Goal: Task Accomplishment & Management: Use online tool/utility

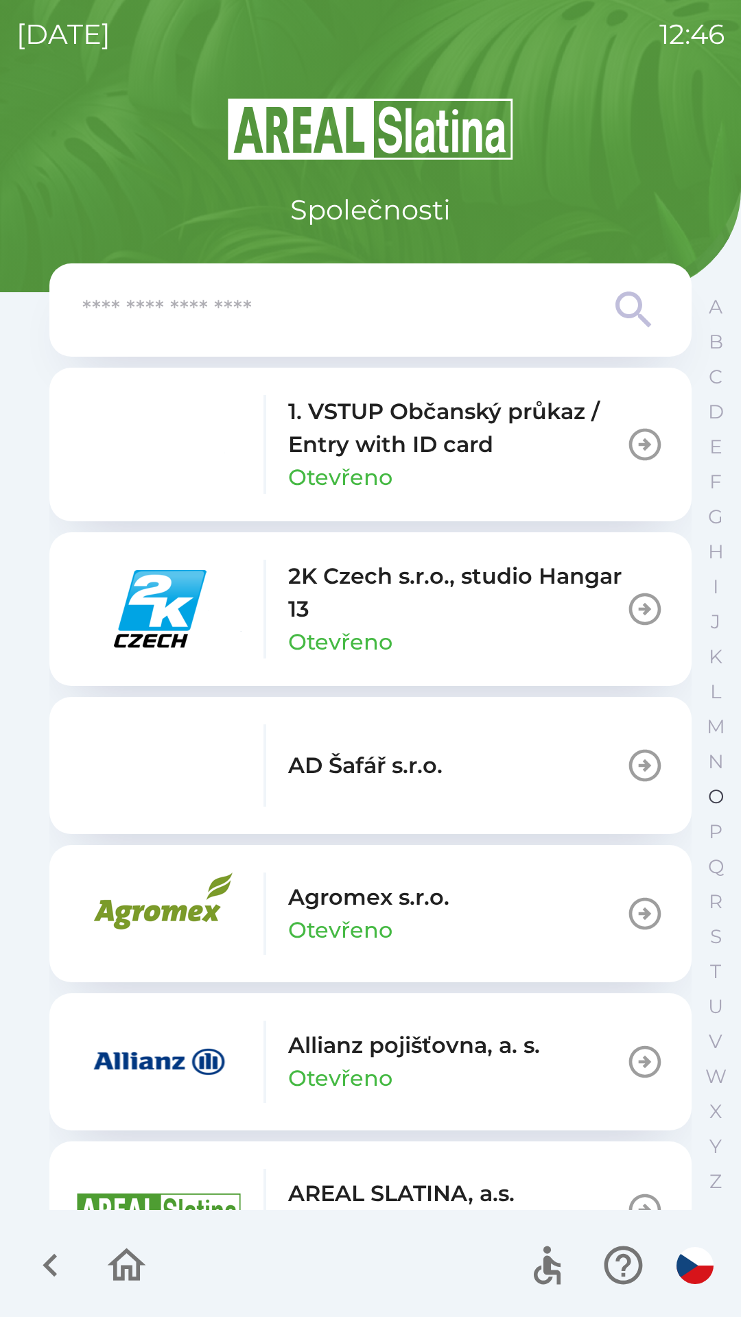
click at [710, 786] on p "O" at bounding box center [716, 796] width 16 height 24
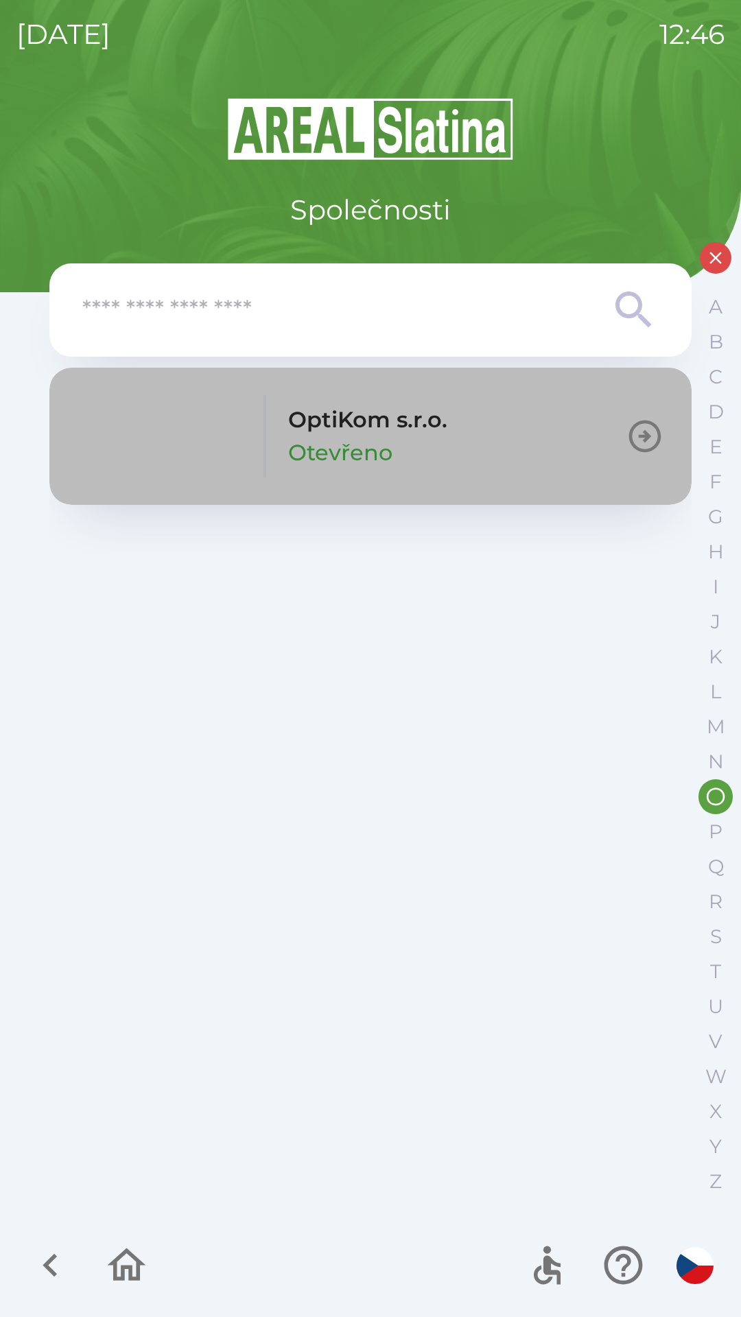
click at [345, 458] on p "Otevřeno" at bounding box center [340, 452] width 104 height 33
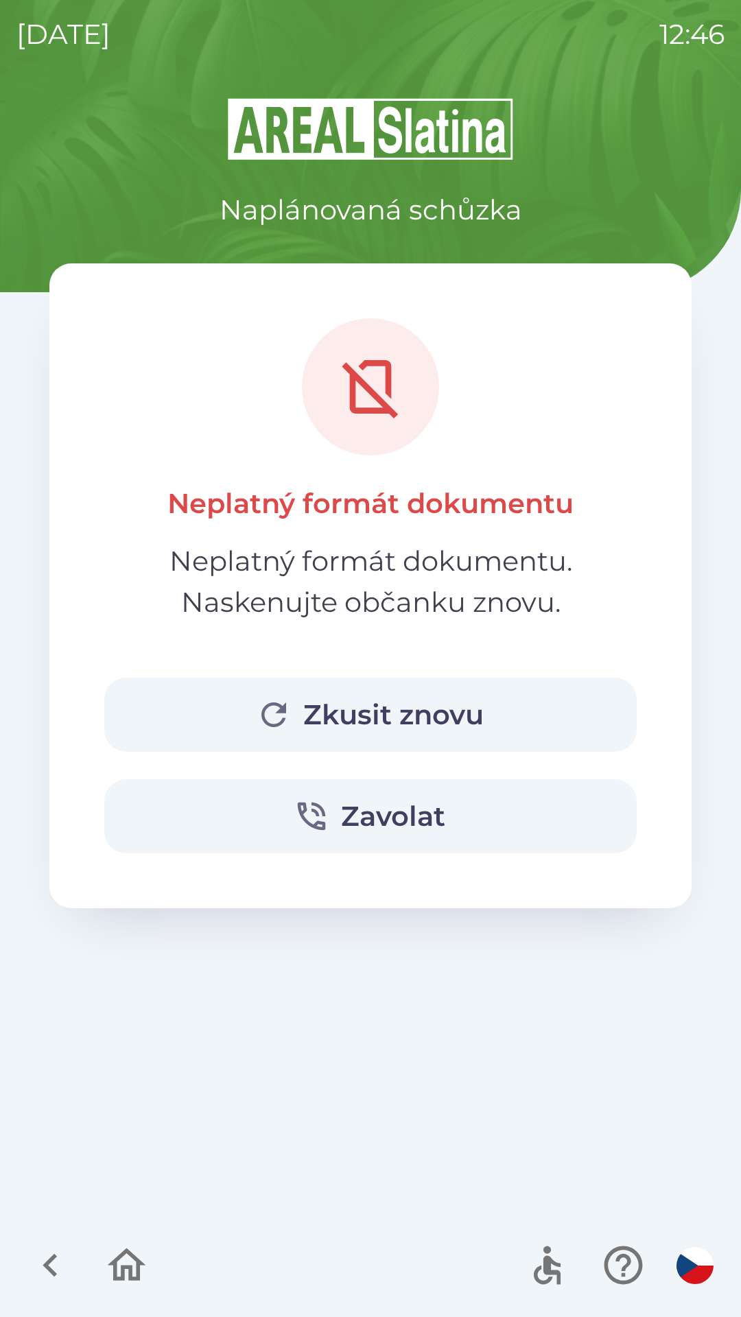
click at [358, 697] on button "Zkusit znovu" at bounding box center [370, 715] width 532 height 74
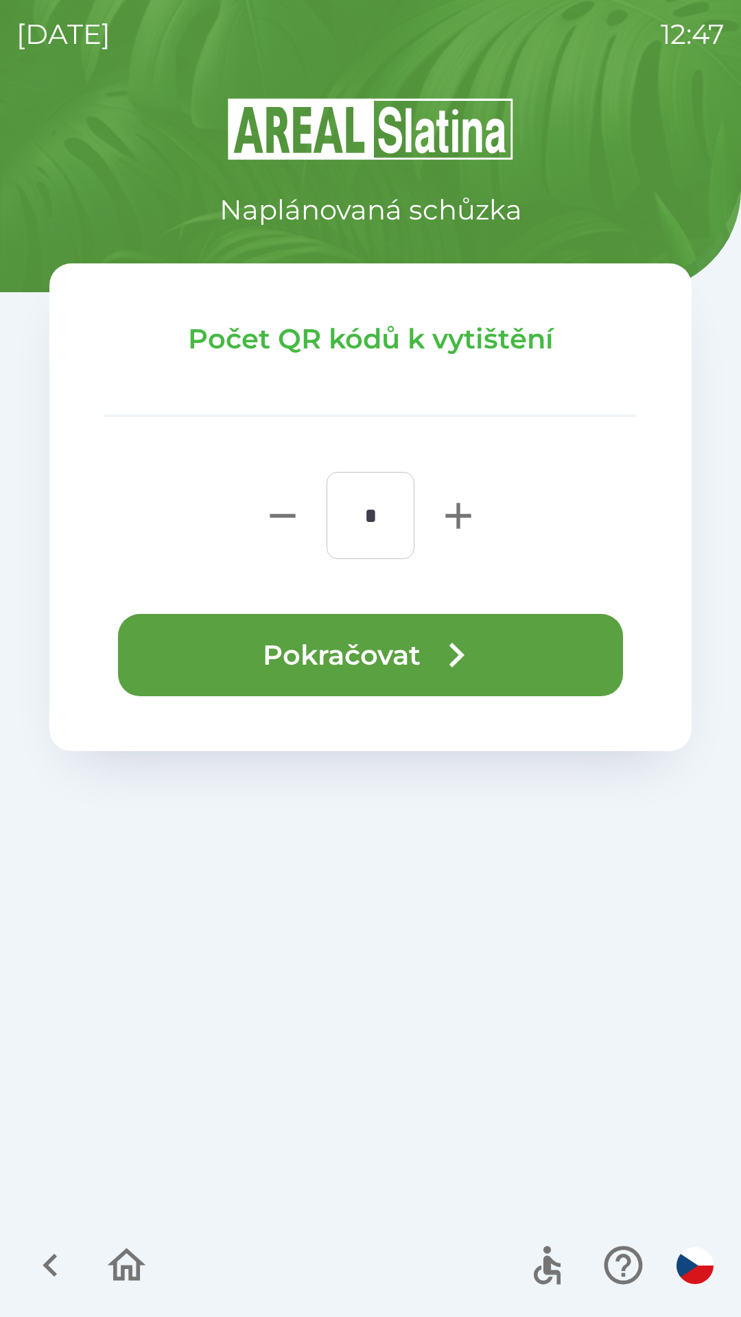
click at [358, 640] on button "Pokračovat" at bounding box center [370, 655] width 505 height 82
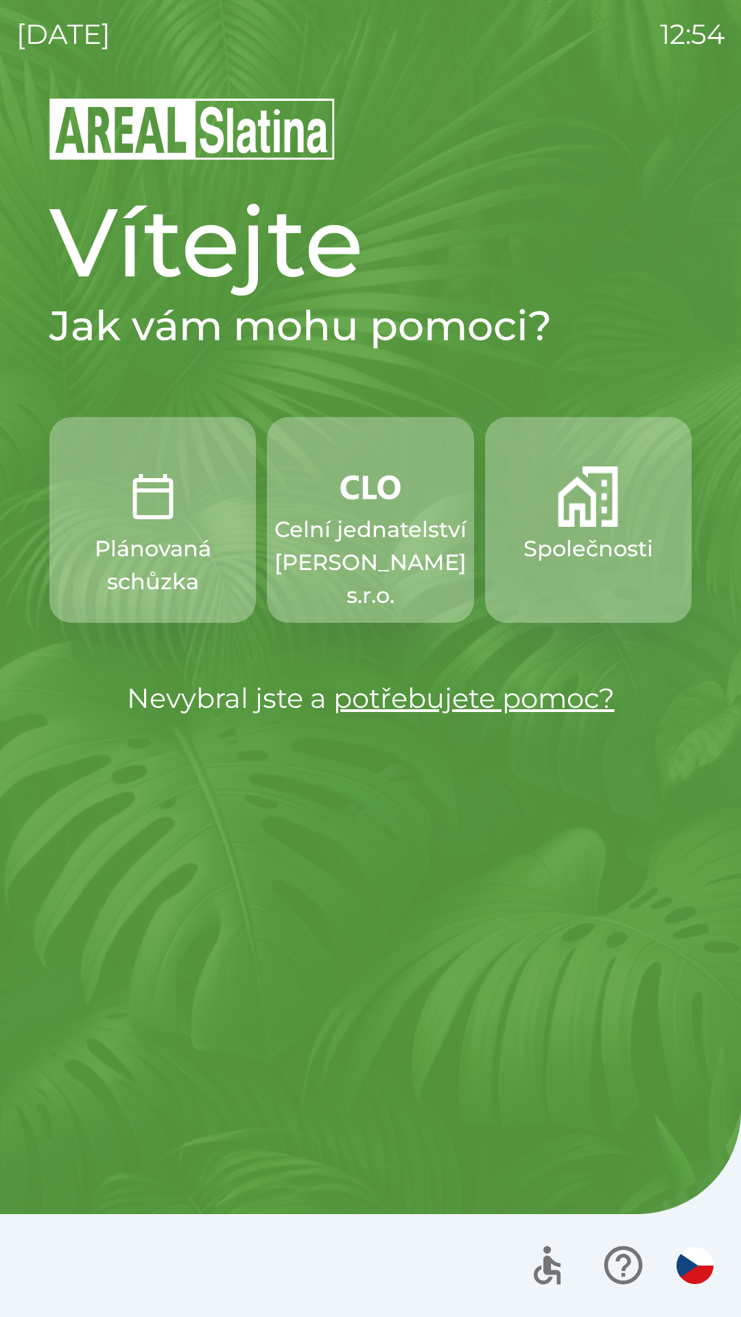
click at [378, 523] on p "Celní jednatelství [PERSON_NAME] s.r.o." at bounding box center [370, 562] width 192 height 99
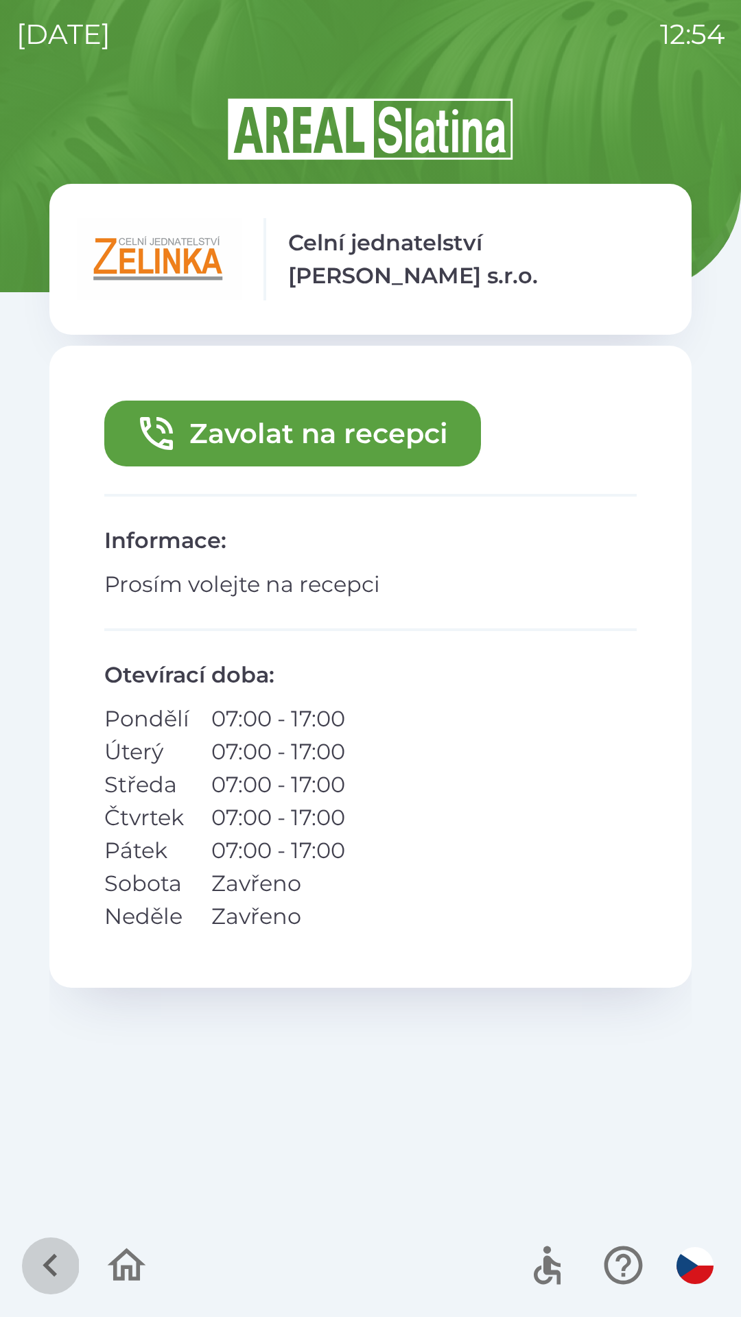
click at [38, 1258] on icon "button" at bounding box center [50, 1265] width 46 height 46
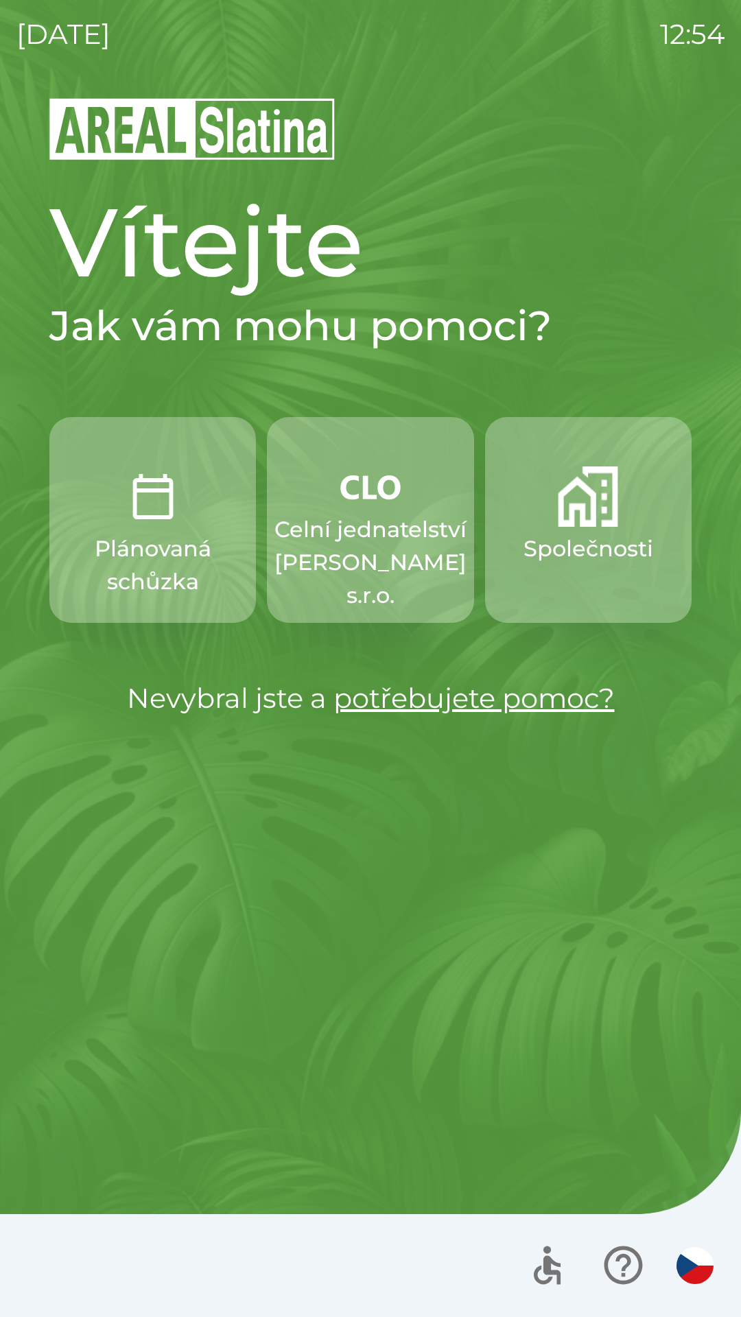
click at [673, 1261] on button "button" at bounding box center [695, 1265] width 48 height 48
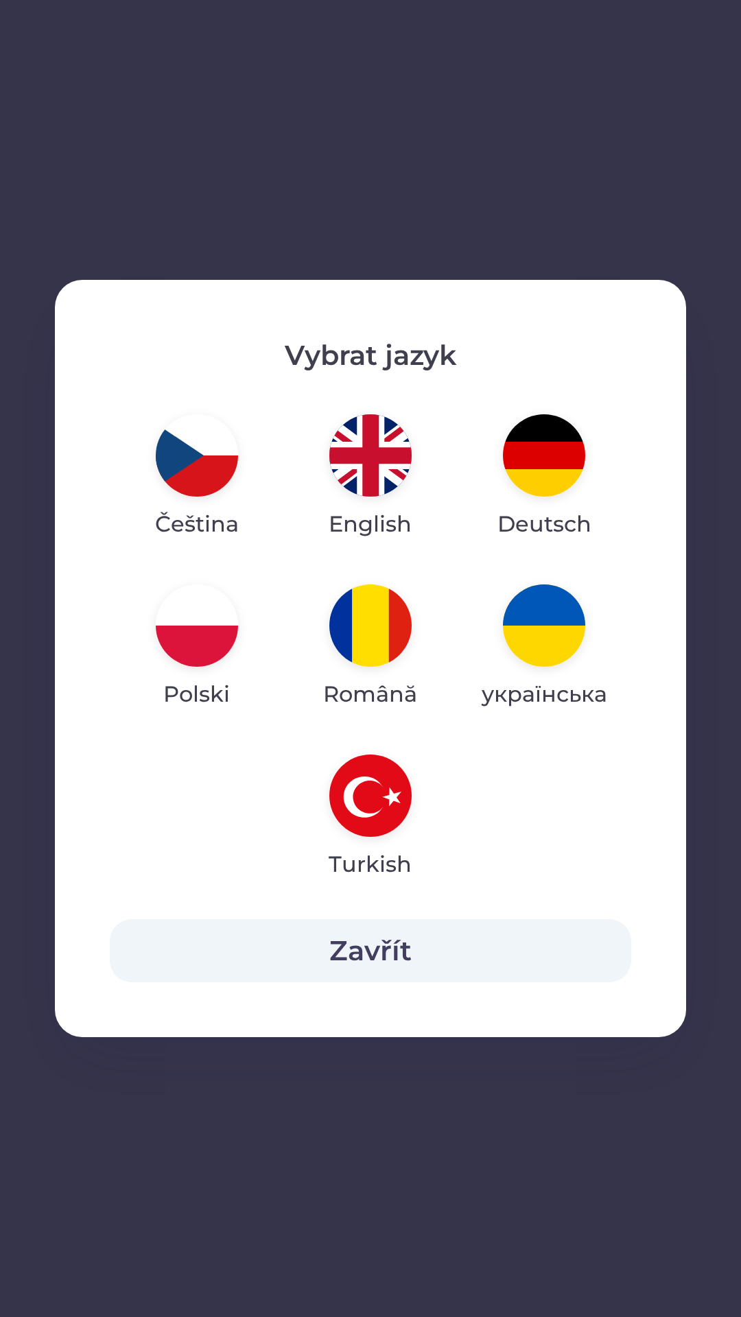
click at [329, 953] on button "Zavřít" at bounding box center [370, 950] width 521 height 63
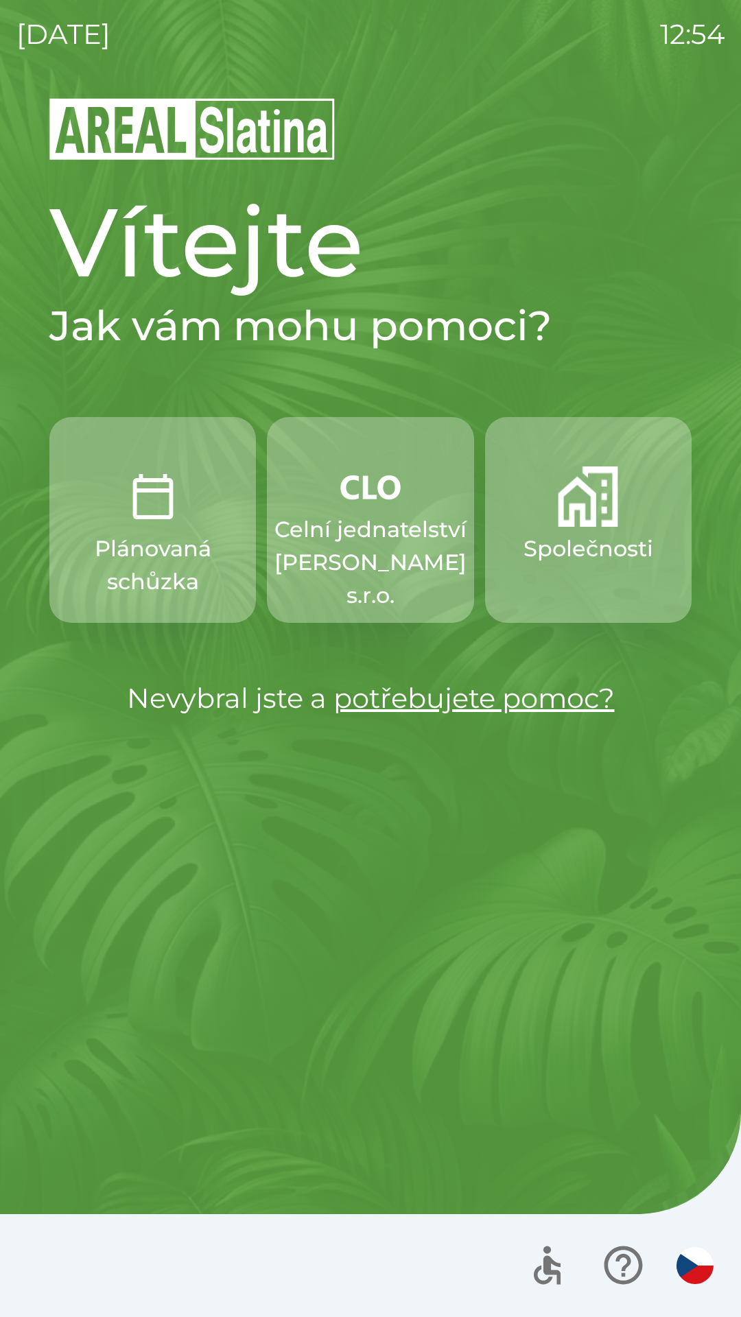
click at [693, 1261] on img "button" at bounding box center [694, 1265] width 37 height 37
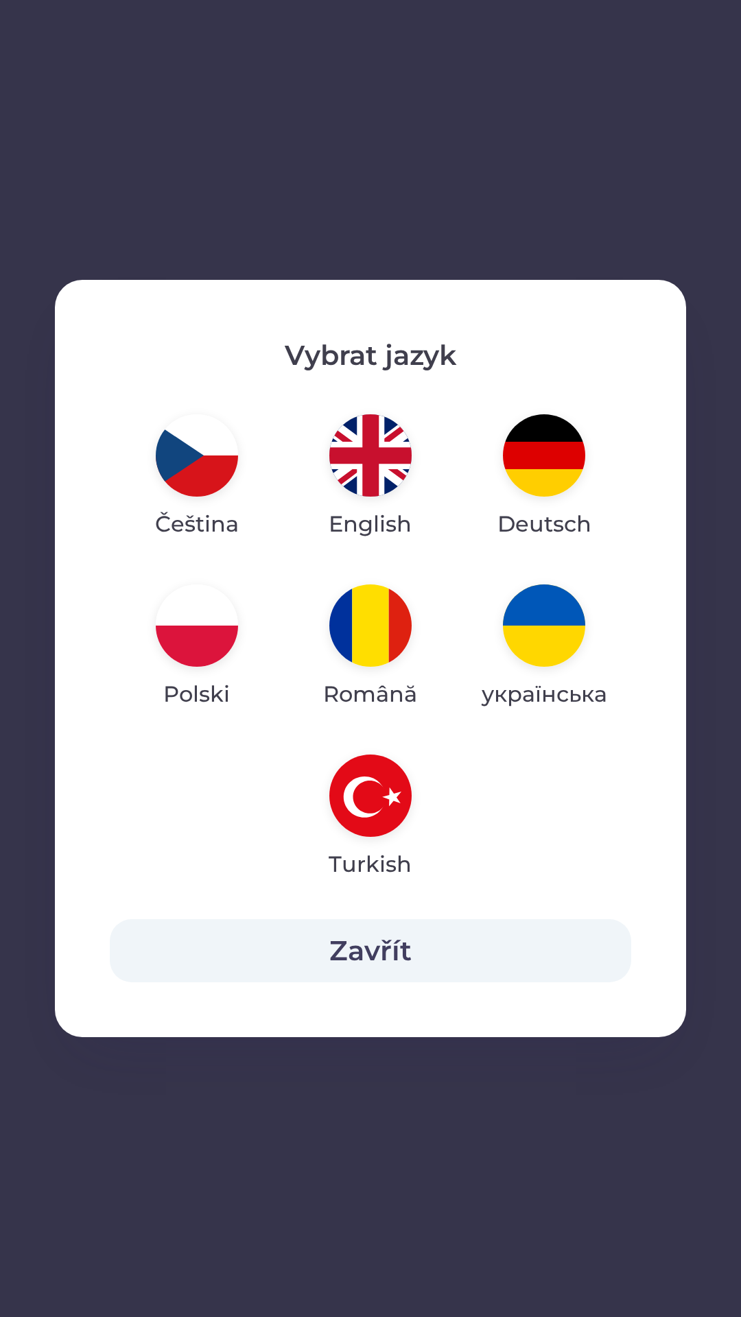
click at [390, 947] on button "Zavřít" at bounding box center [370, 950] width 521 height 63
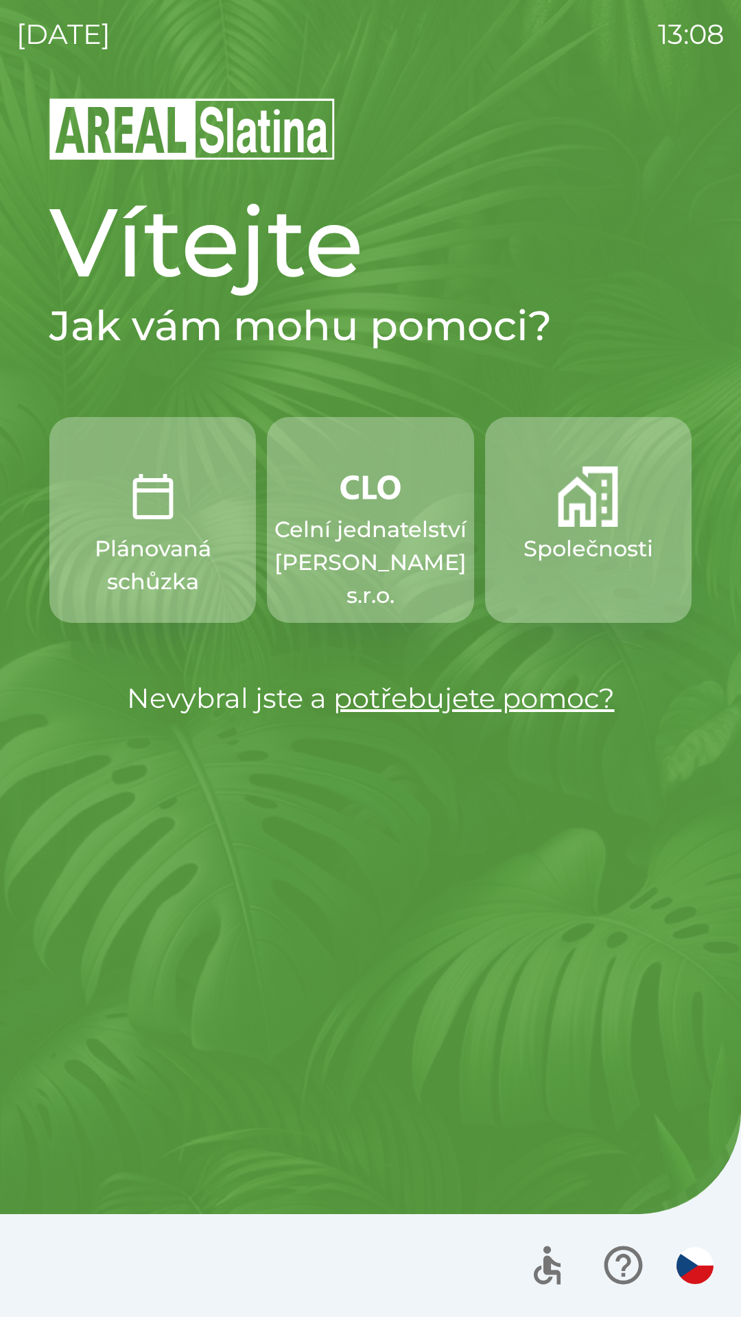
click at [411, 558] on p "Celní jednatelství [PERSON_NAME] s.r.o." at bounding box center [370, 562] width 192 height 99
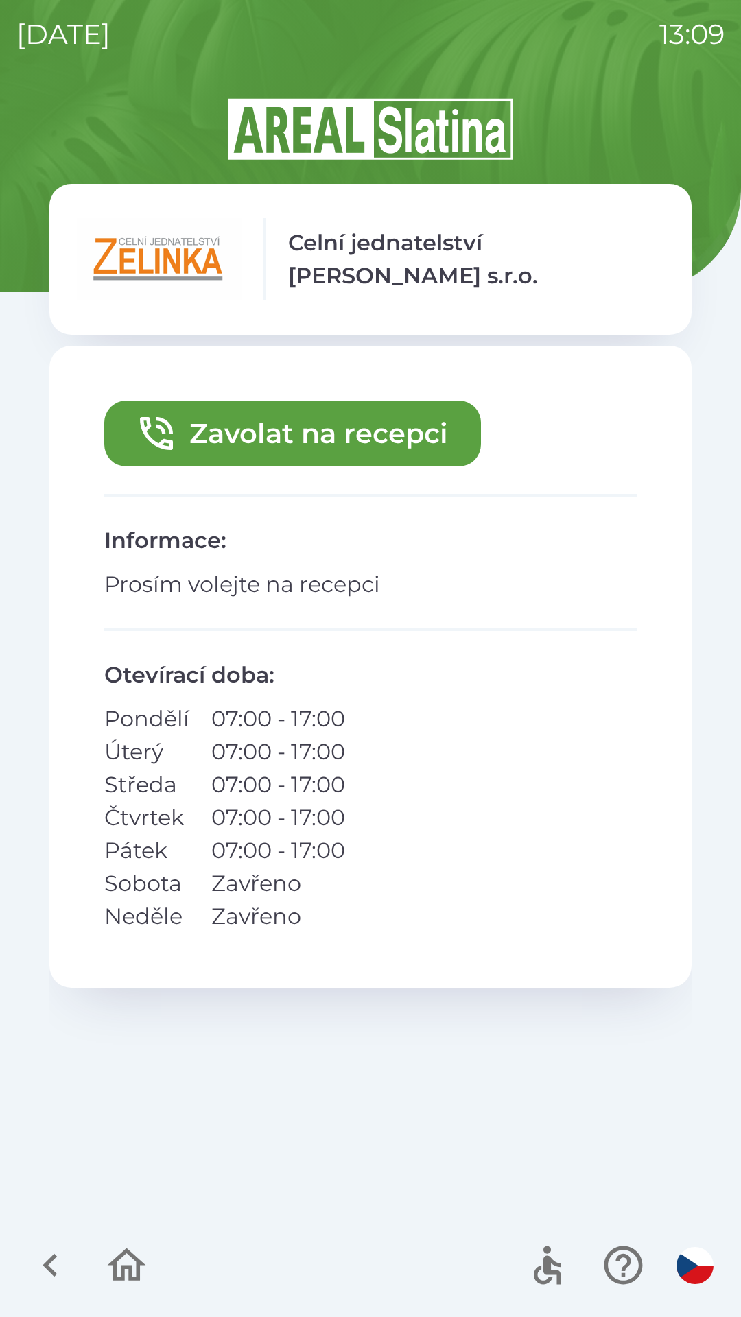
click at [710, 1256] on img "button" at bounding box center [694, 1265] width 37 height 37
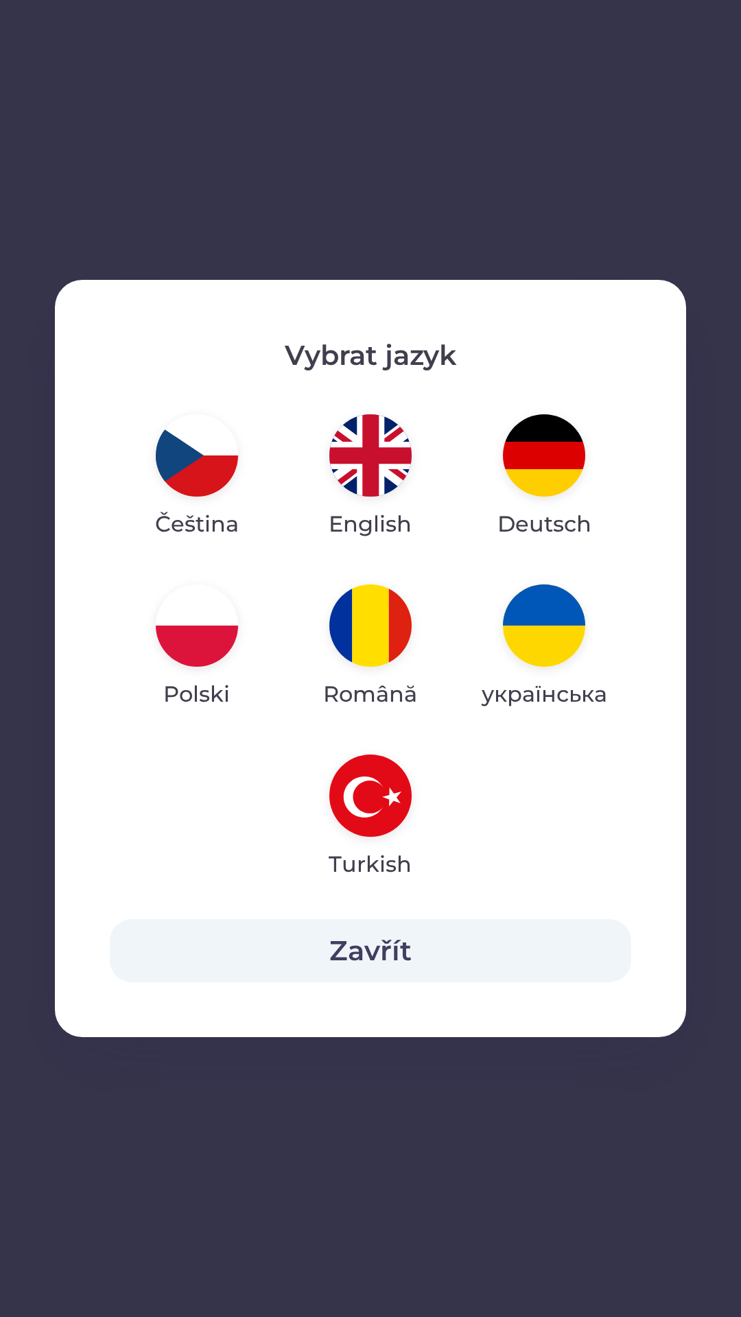
click at [373, 794] on img "button" at bounding box center [370, 795] width 82 height 82
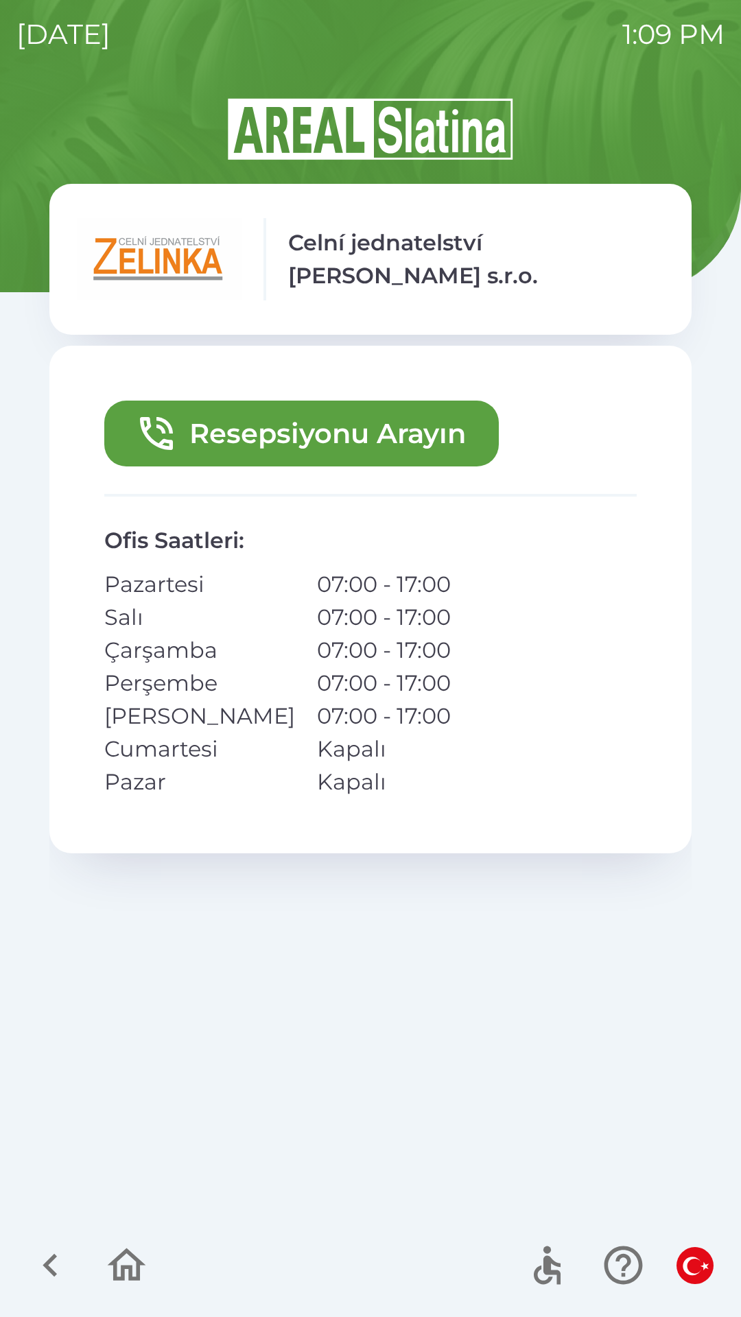
click at [121, 265] on img at bounding box center [159, 259] width 165 height 82
click at [697, 1271] on img "button" at bounding box center [694, 1265] width 37 height 37
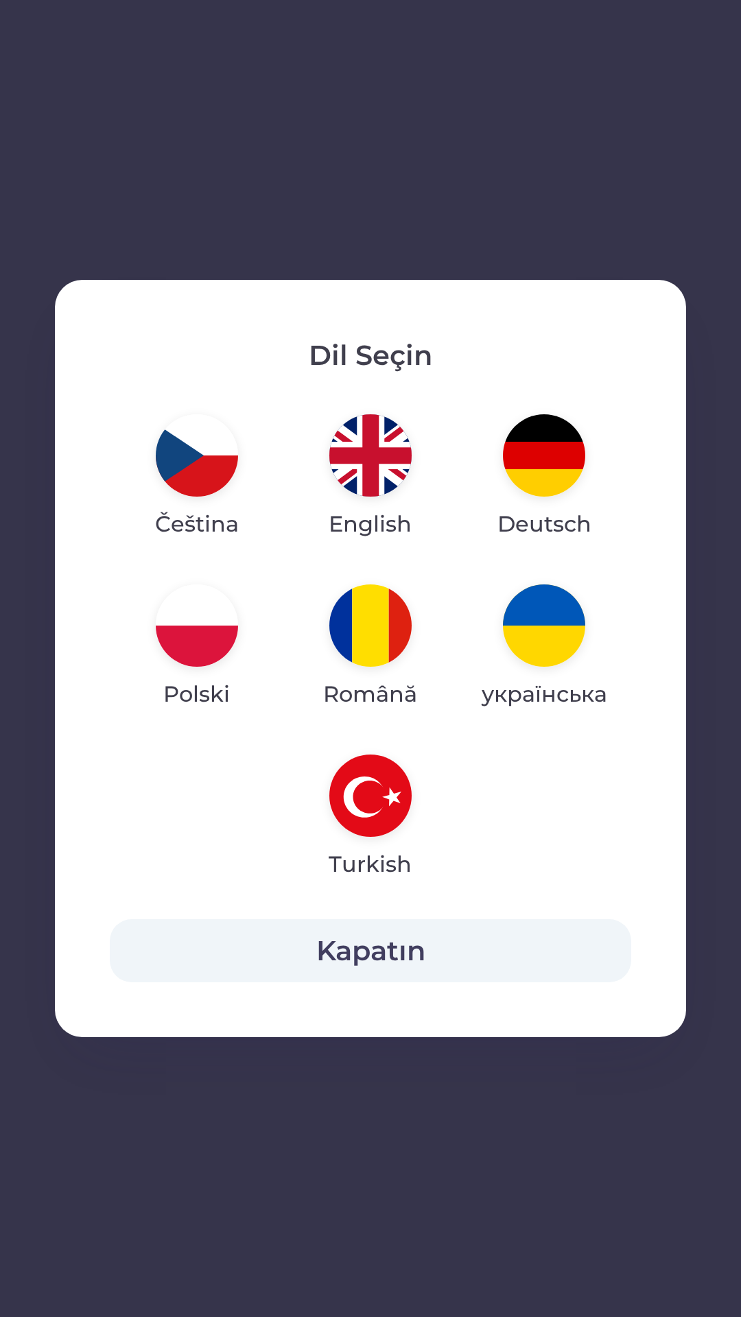
click at [217, 475] on img "button" at bounding box center [197, 455] width 82 height 82
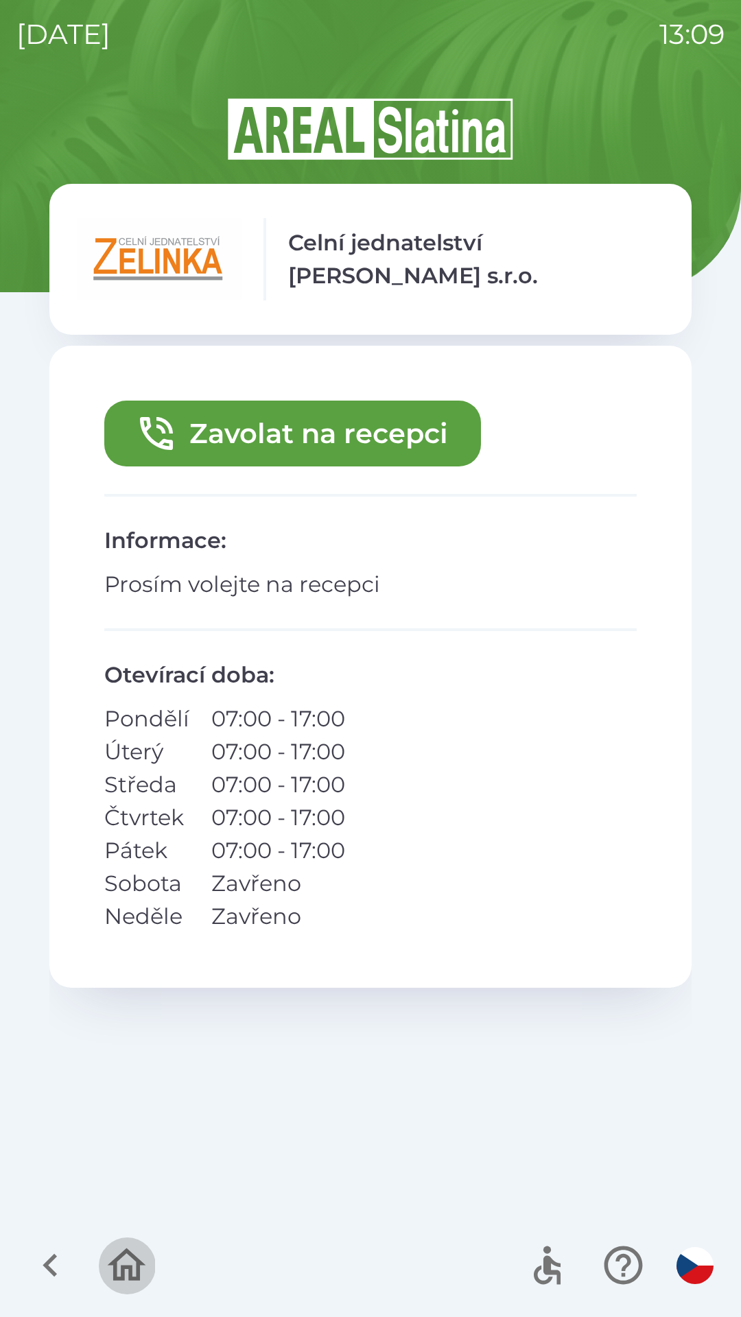
click at [126, 1273] on icon "button" at bounding box center [127, 1265] width 46 height 46
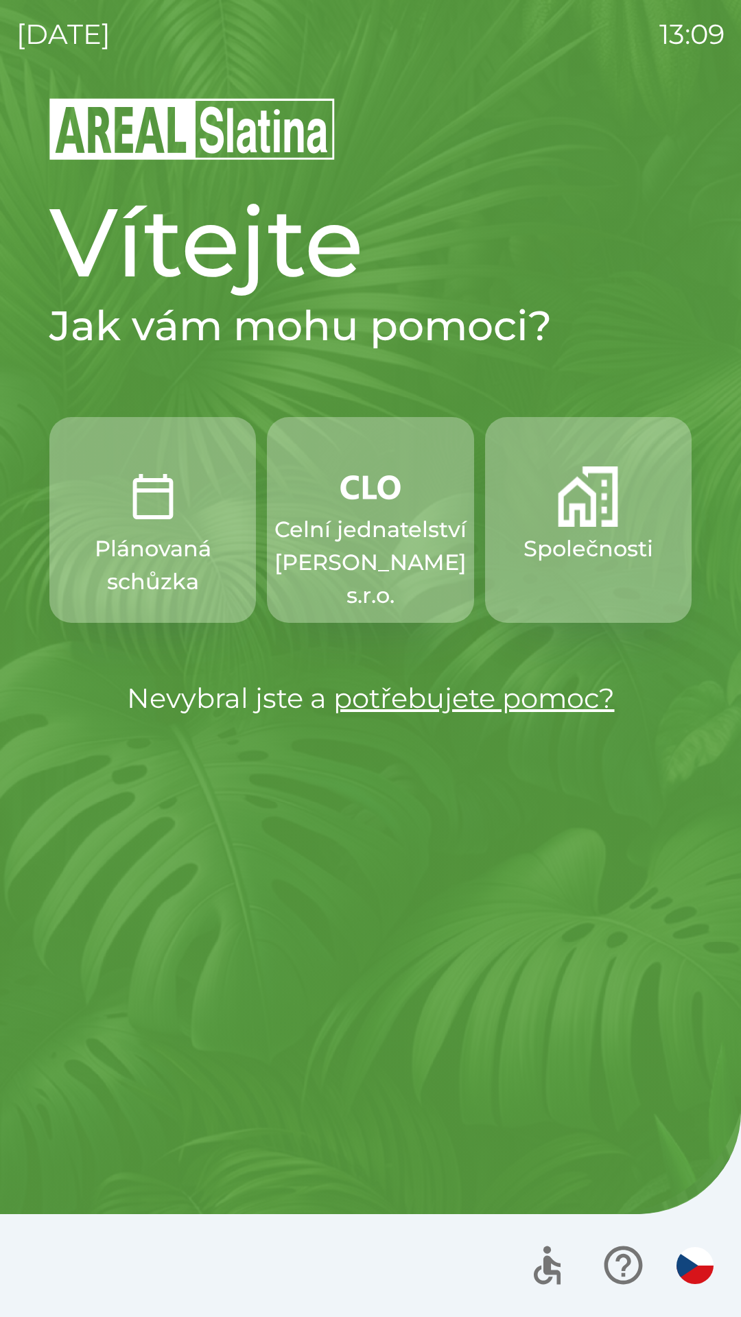
click at [390, 533] on p "Celní jednatelství [PERSON_NAME] s.r.o." at bounding box center [370, 562] width 192 height 99
click at [388, 545] on p "Celní jednatelství [PERSON_NAME] s.r.o." at bounding box center [370, 562] width 192 height 99
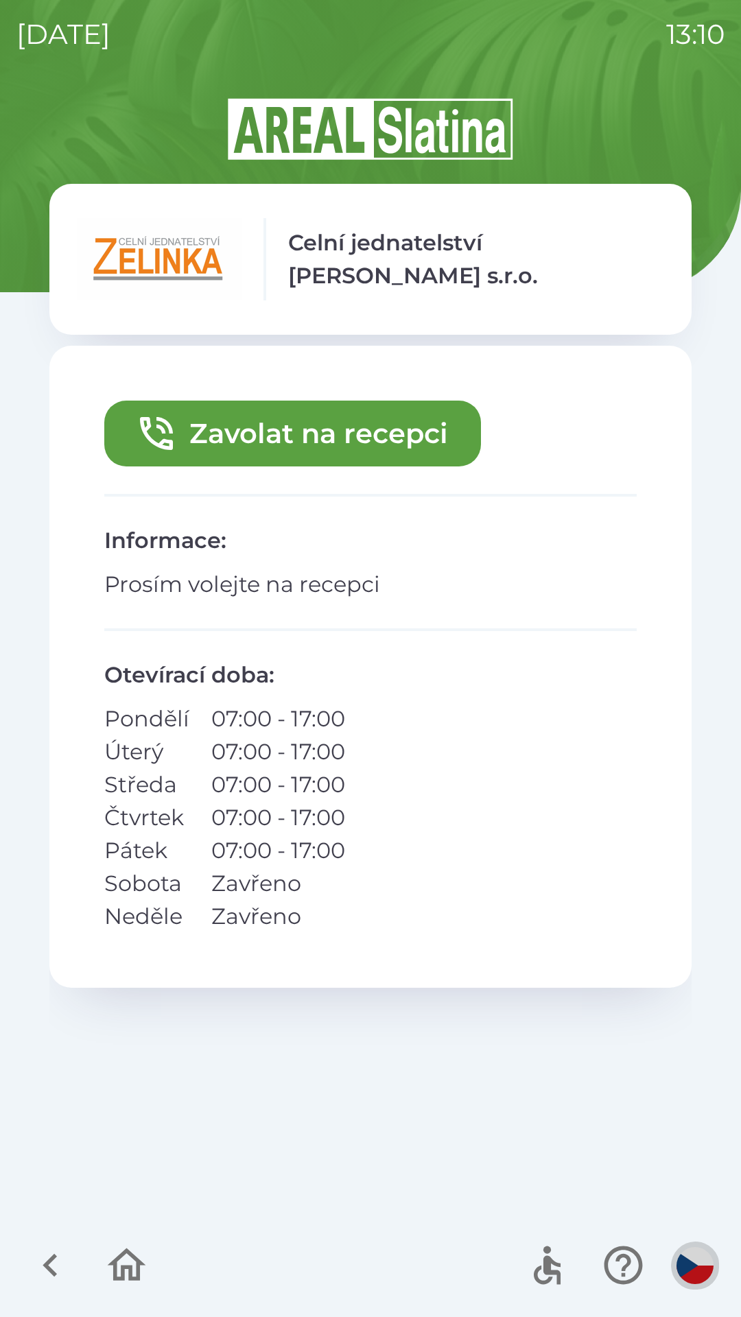
click at [692, 1276] on img "button" at bounding box center [694, 1265] width 37 height 37
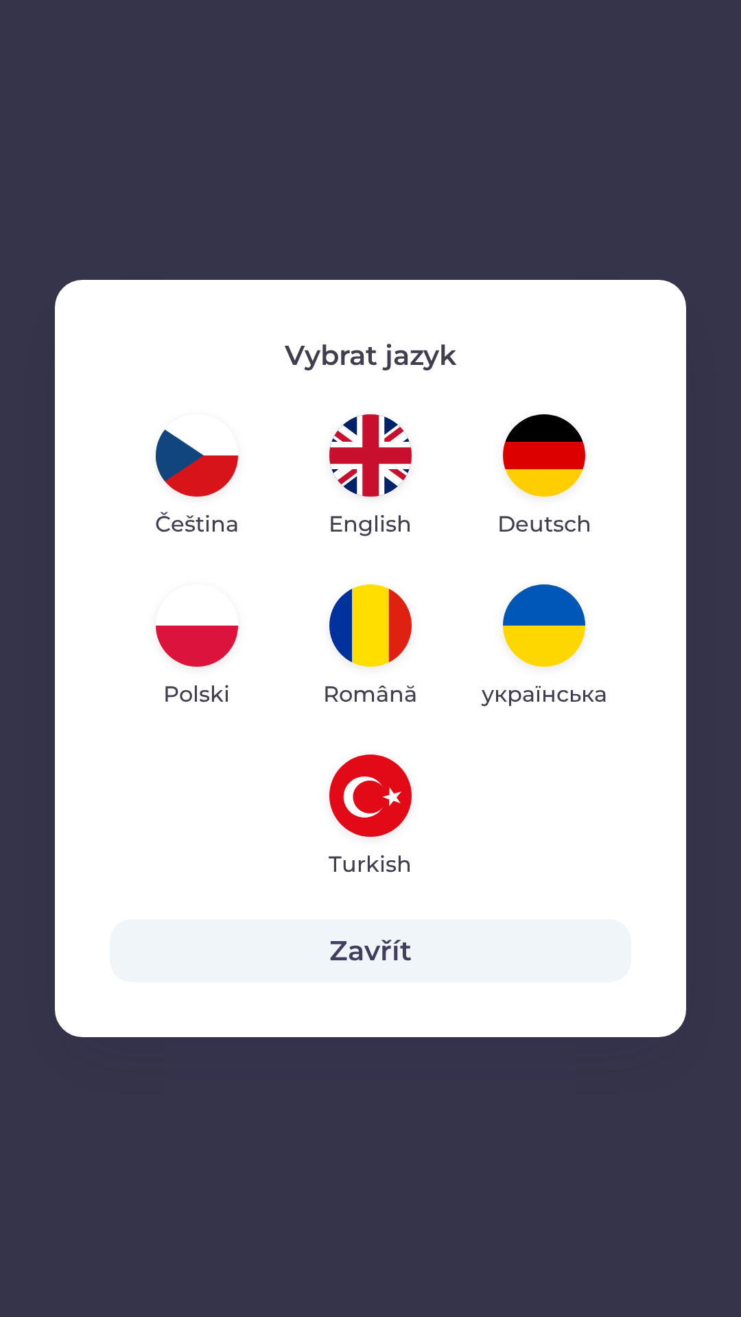
click at [428, 941] on button "Zavřít" at bounding box center [370, 950] width 521 height 63
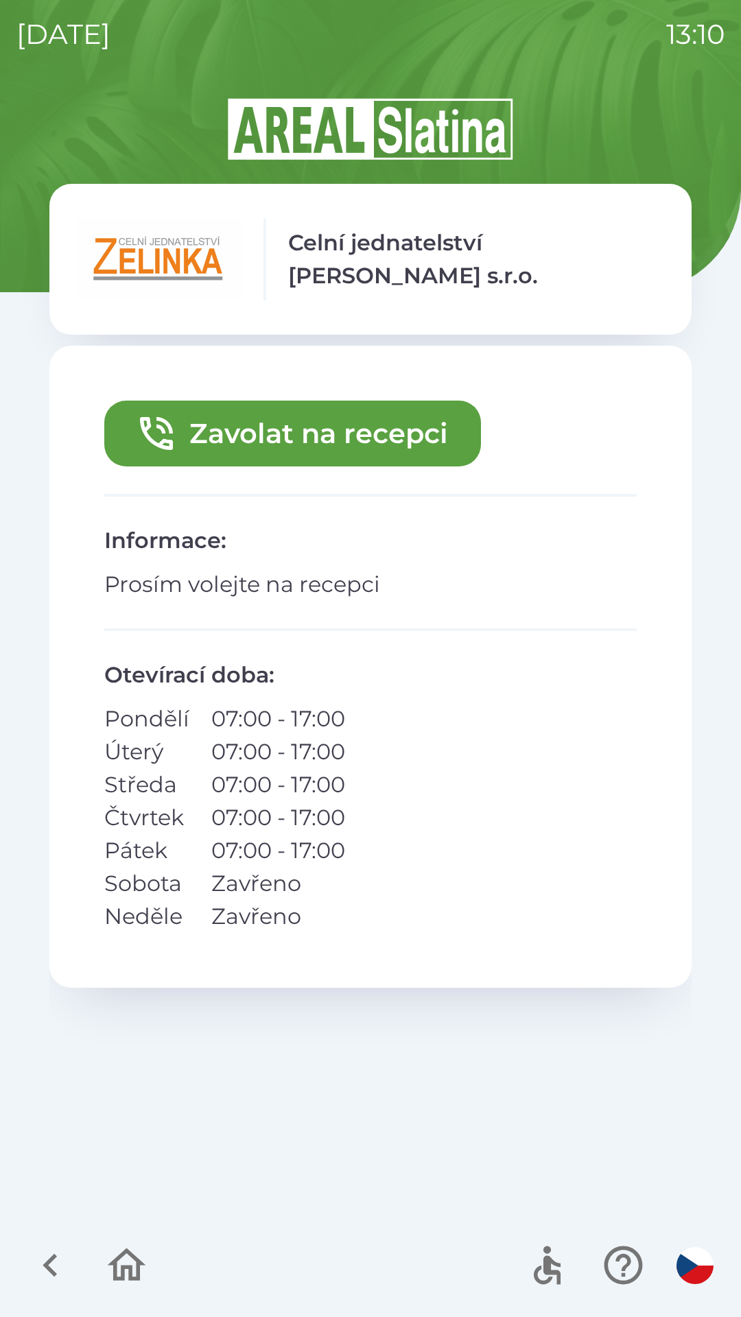
click at [147, 1272] on icon "button" at bounding box center [127, 1265] width 46 height 46
click at [139, 1259] on div at bounding box center [370, 1265] width 741 height 103
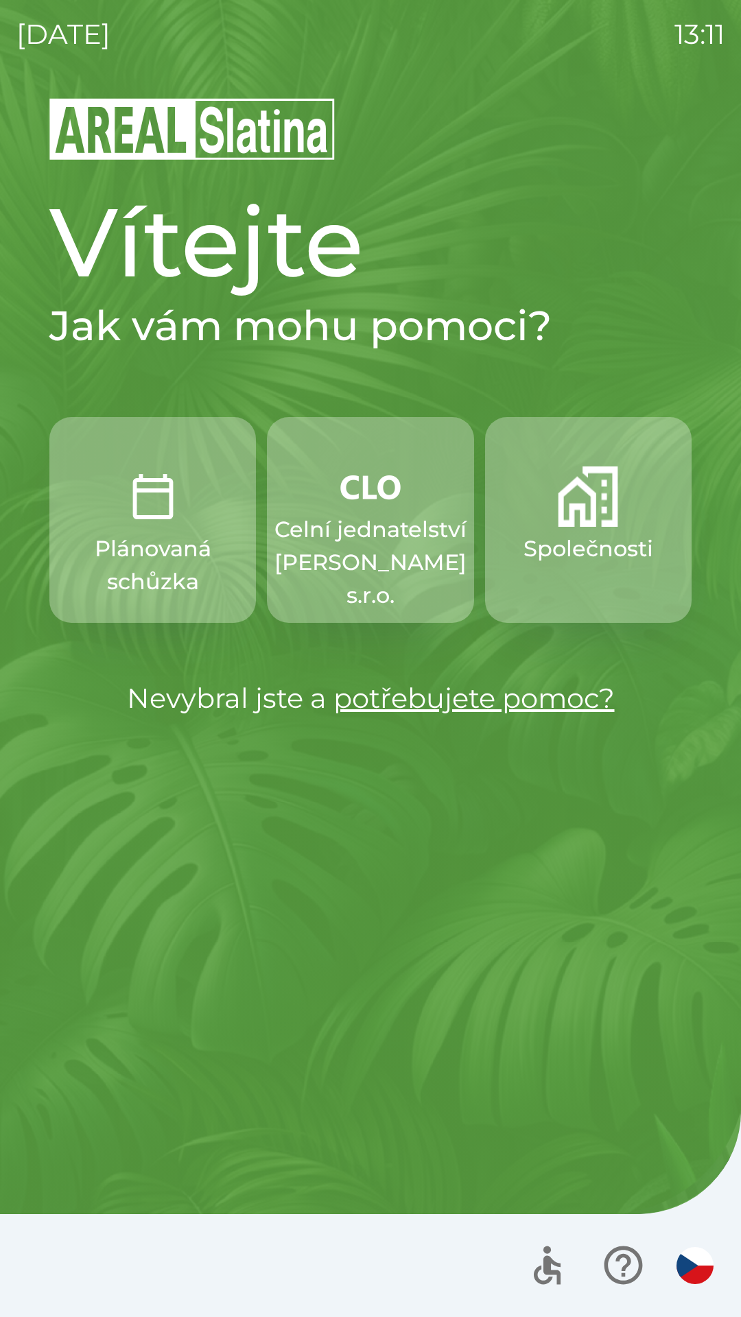
click at [680, 1257] on img "button" at bounding box center [694, 1265] width 37 height 37
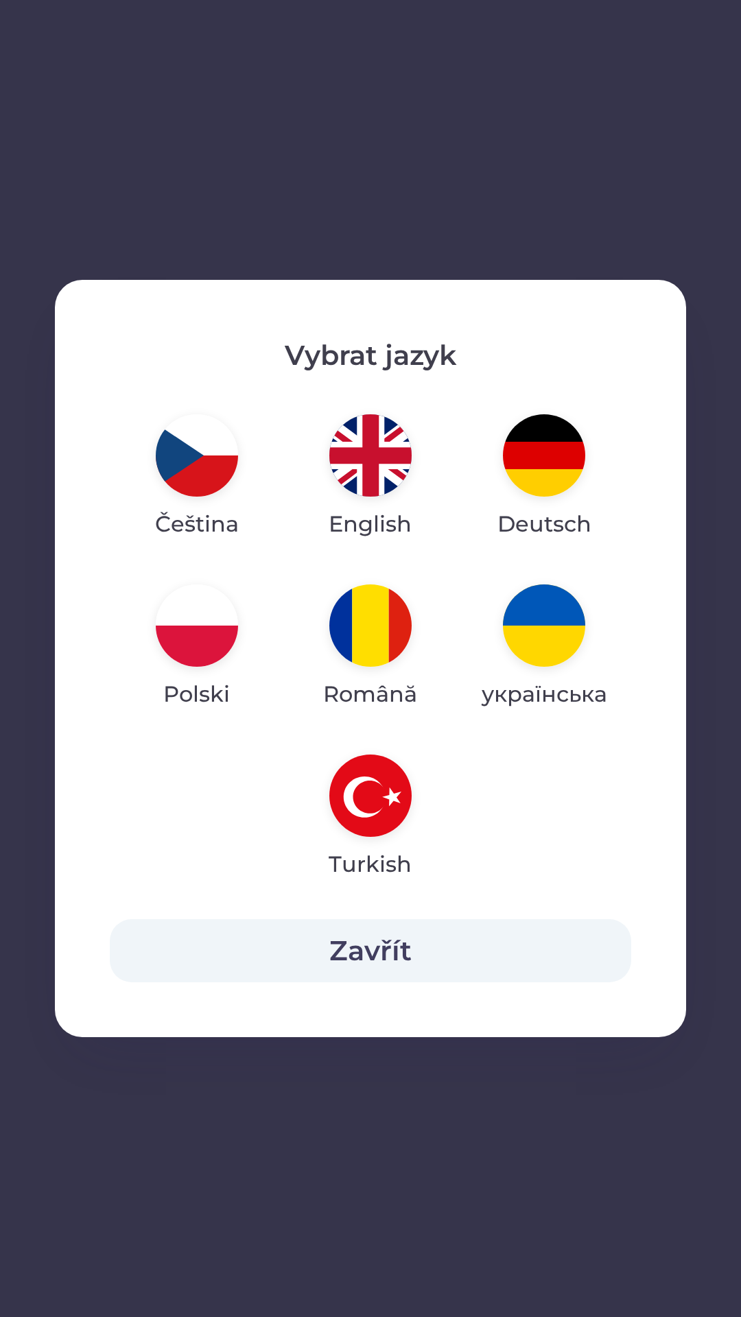
click at [420, 951] on button "Zavřít" at bounding box center [370, 950] width 521 height 63
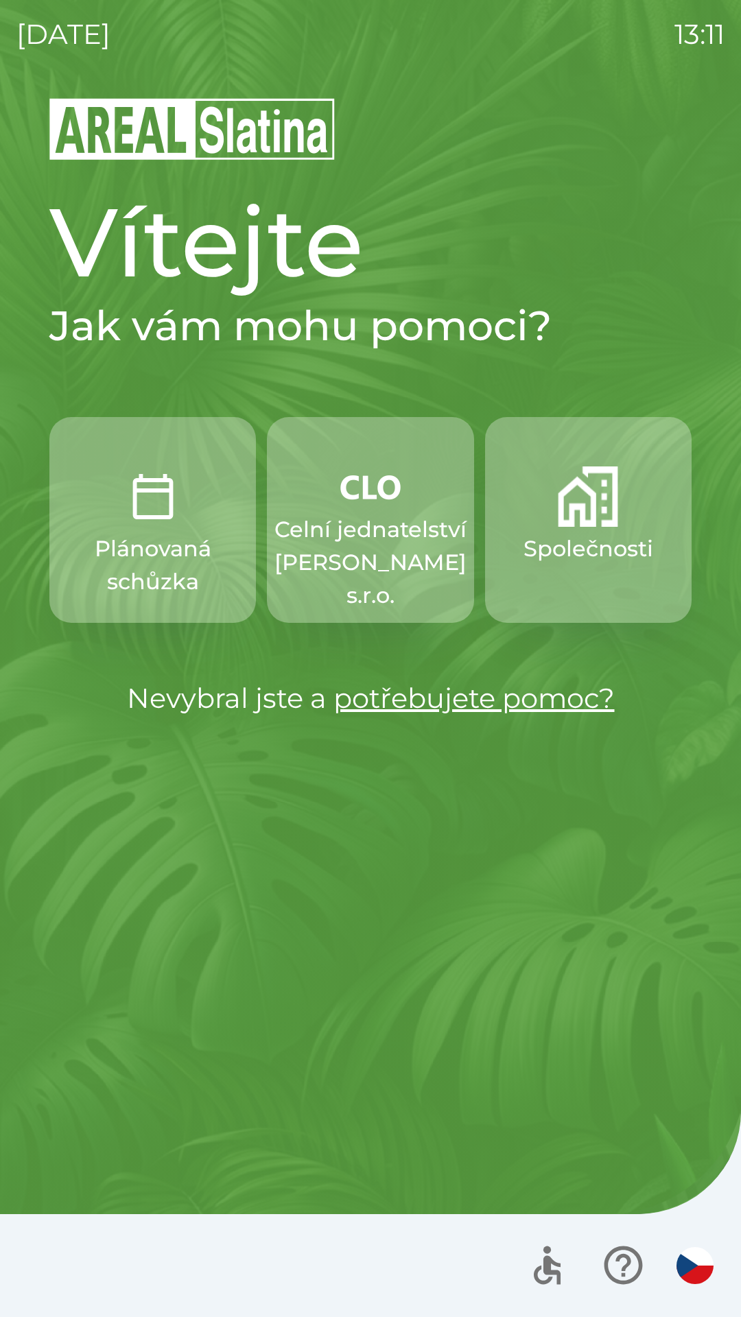
click at [374, 521] on p "Celní jednatelství [PERSON_NAME] s.r.o." at bounding box center [370, 562] width 192 height 99
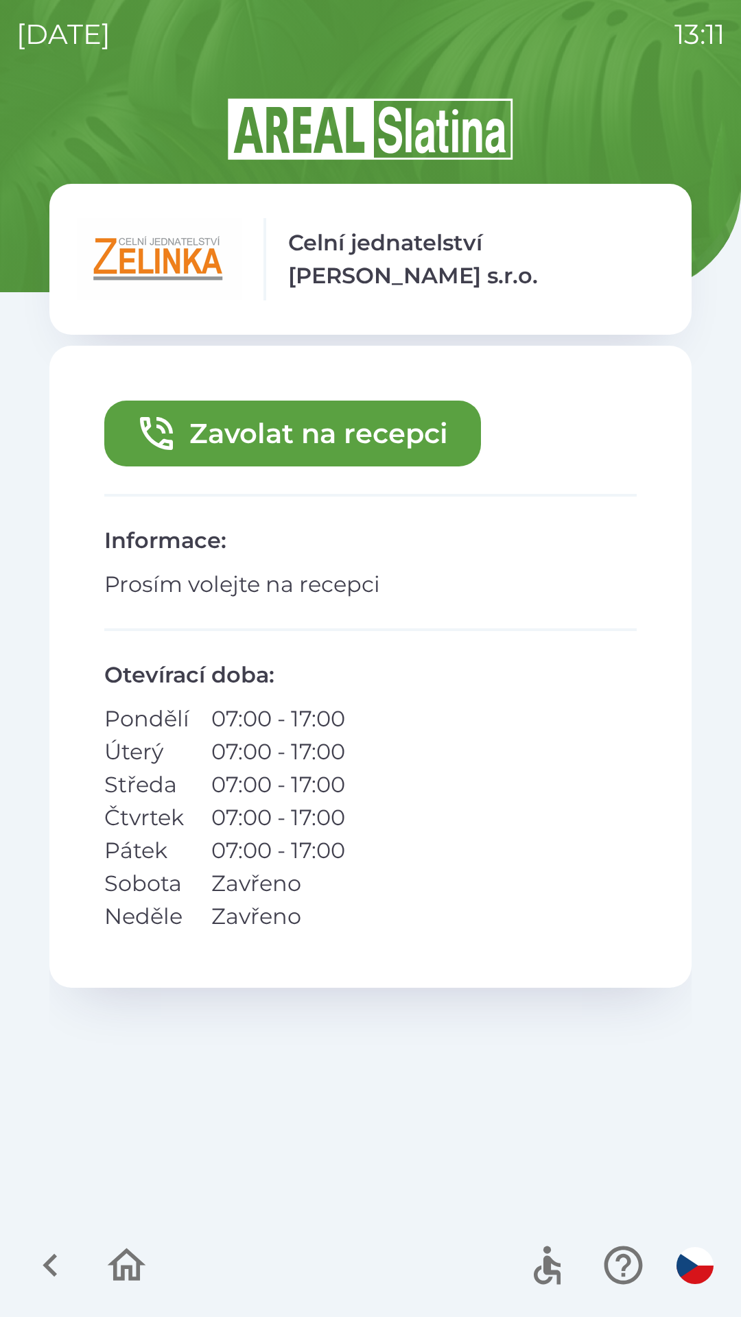
click at [126, 1275] on icon "button" at bounding box center [127, 1265] width 46 height 46
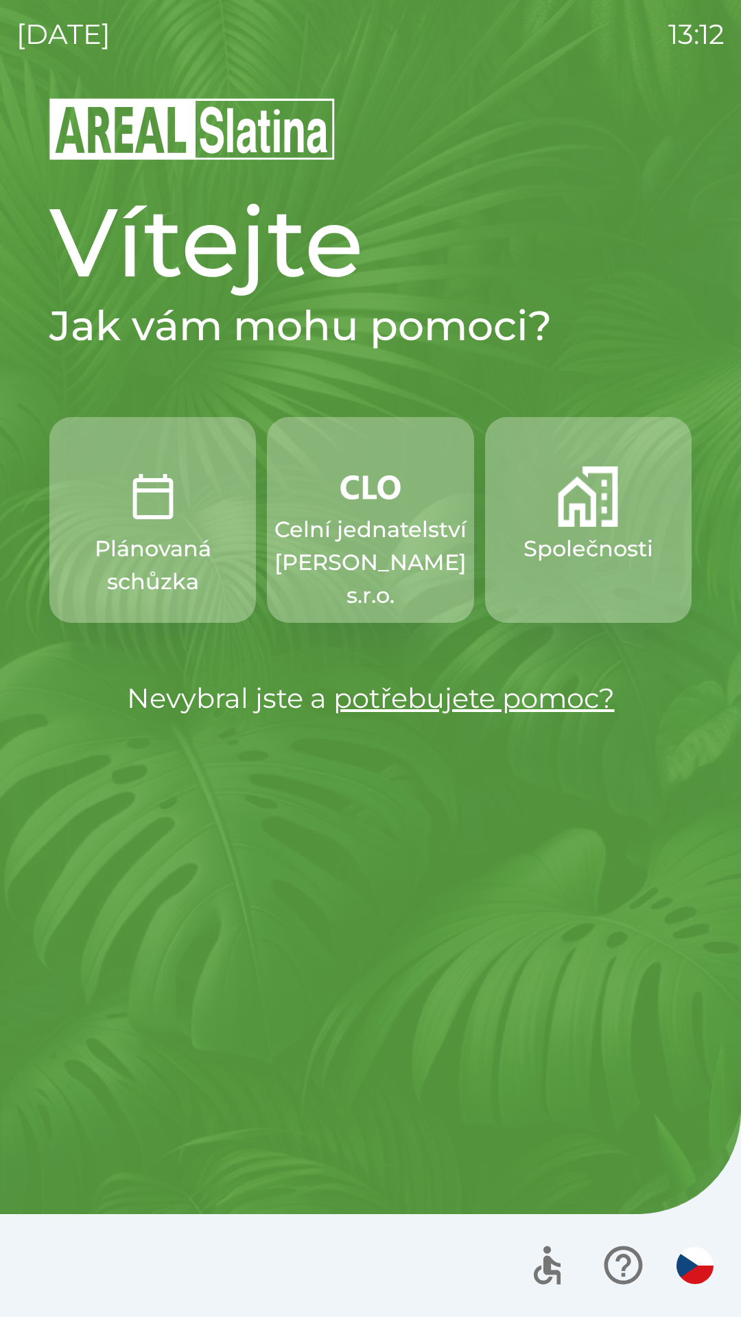
click at [384, 501] on img "button" at bounding box center [370, 486] width 60 height 41
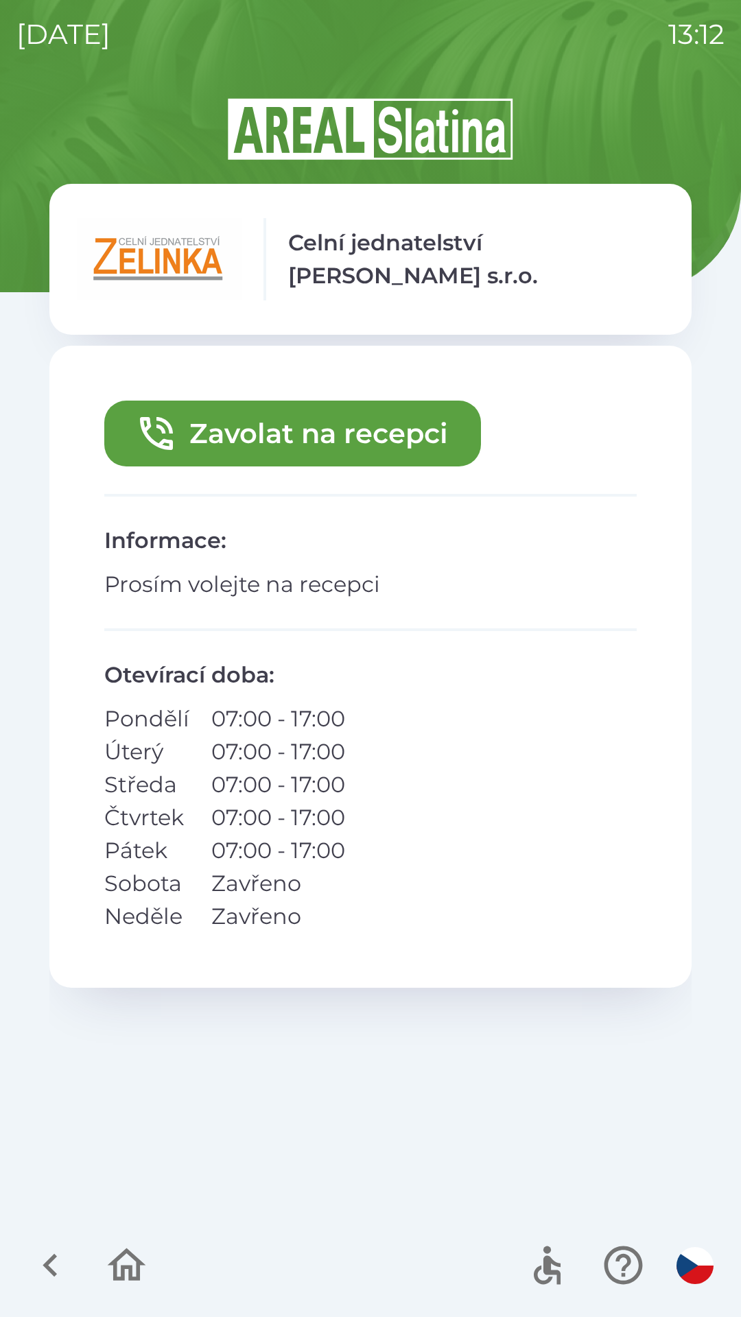
click at [344, 446] on button "Zavolat na recepci" at bounding box center [292, 433] width 376 height 66
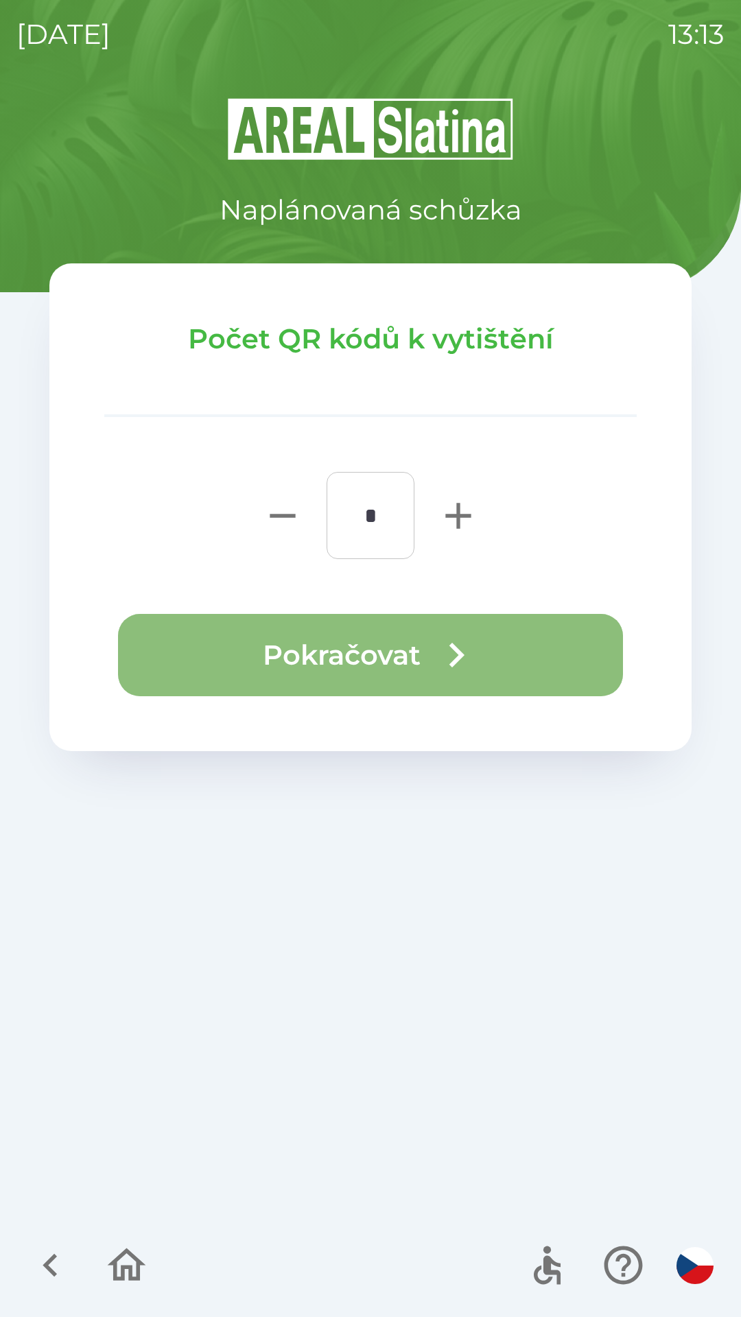
click at [405, 647] on button "Pokračovat" at bounding box center [370, 655] width 505 height 82
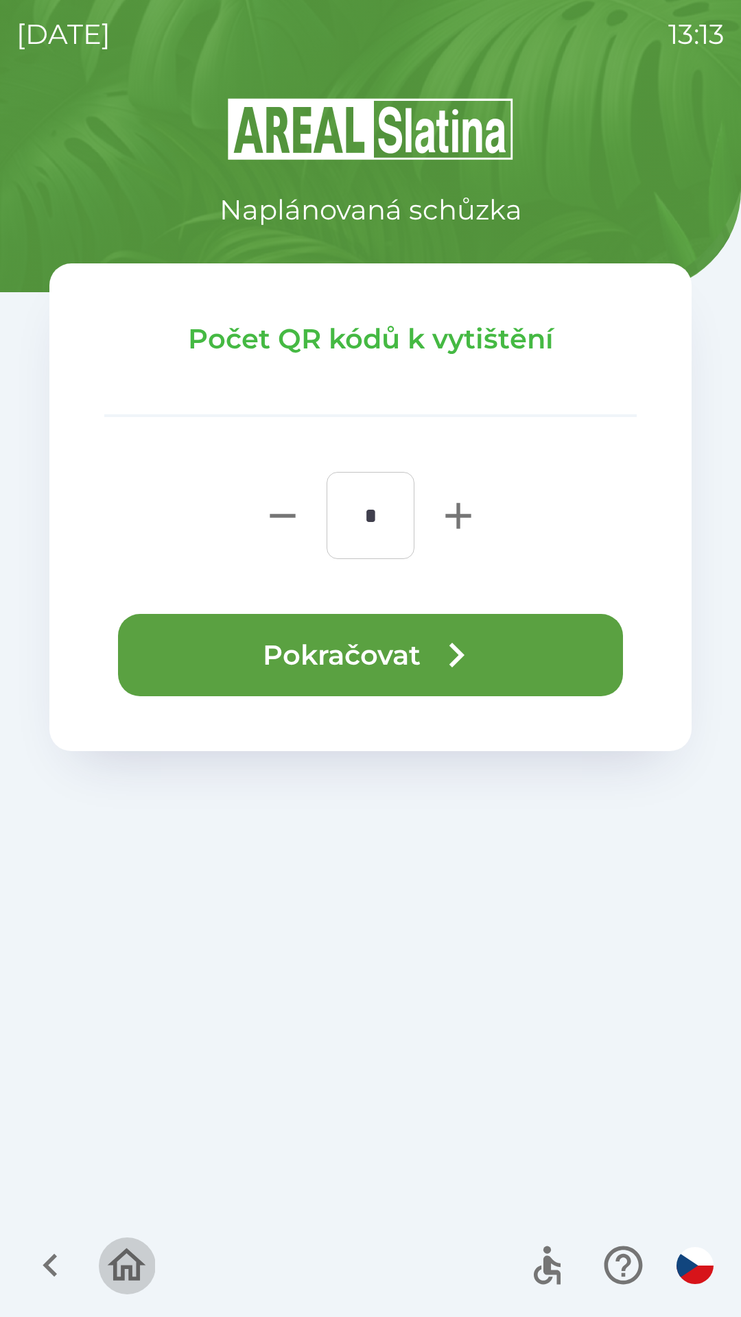
click at [121, 1262] on icon "button" at bounding box center [127, 1265] width 46 height 46
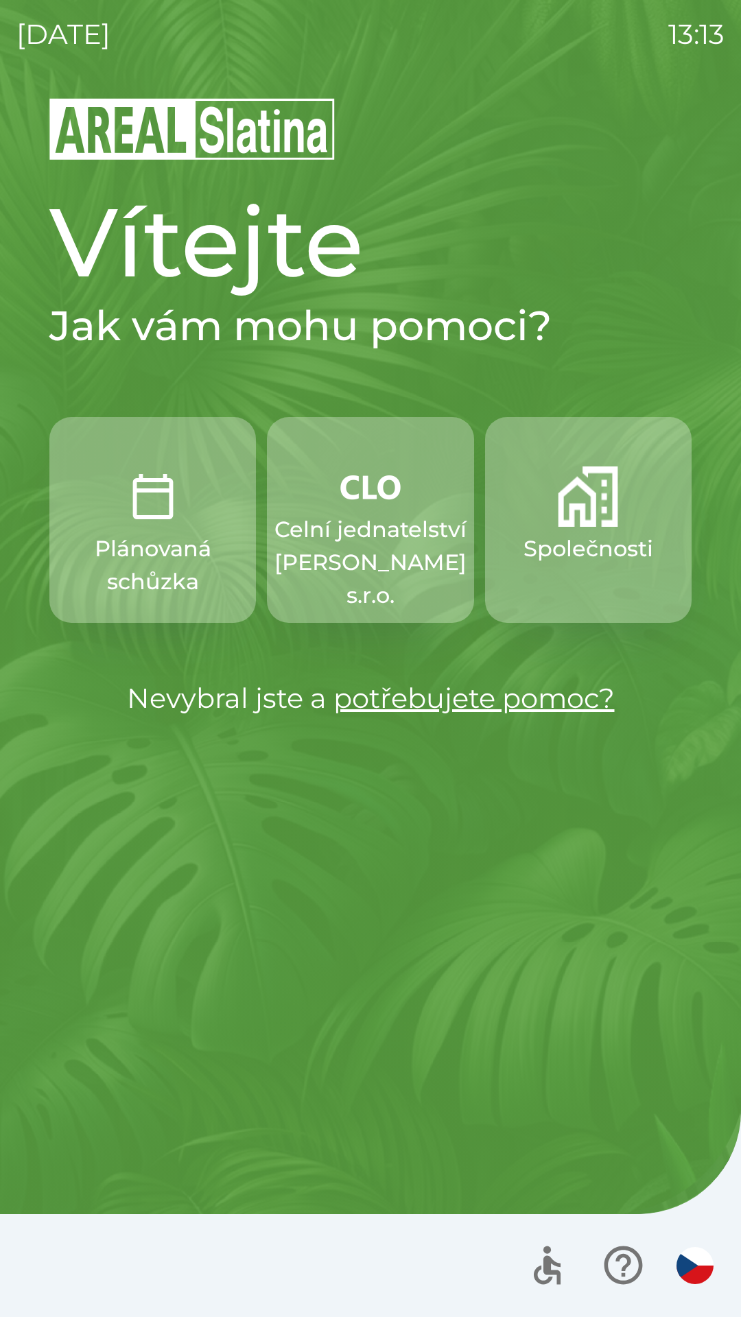
click at [385, 528] on p "Celní jednatelství [PERSON_NAME] s.r.o." at bounding box center [370, 562] width 192 height 99
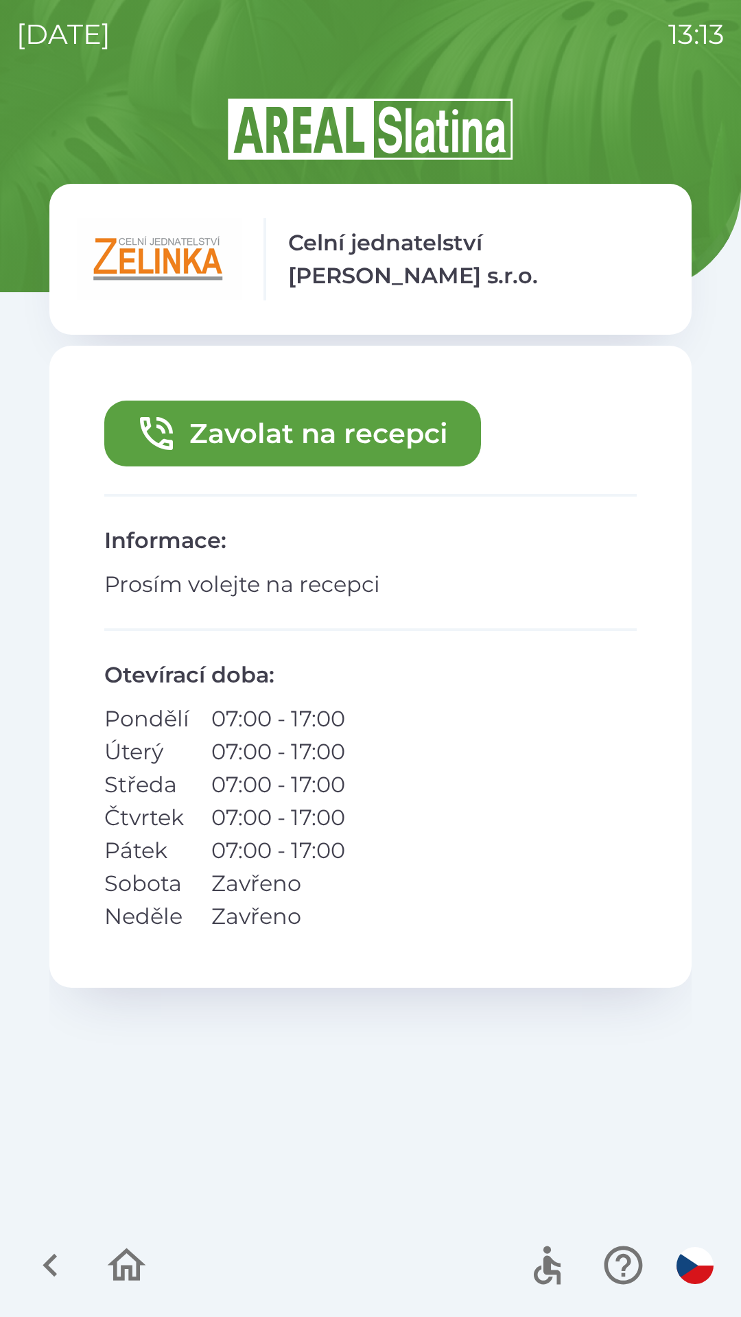
click at [700, 1257] on img "button" at bounding box center [694, 1265] width 37 height 37
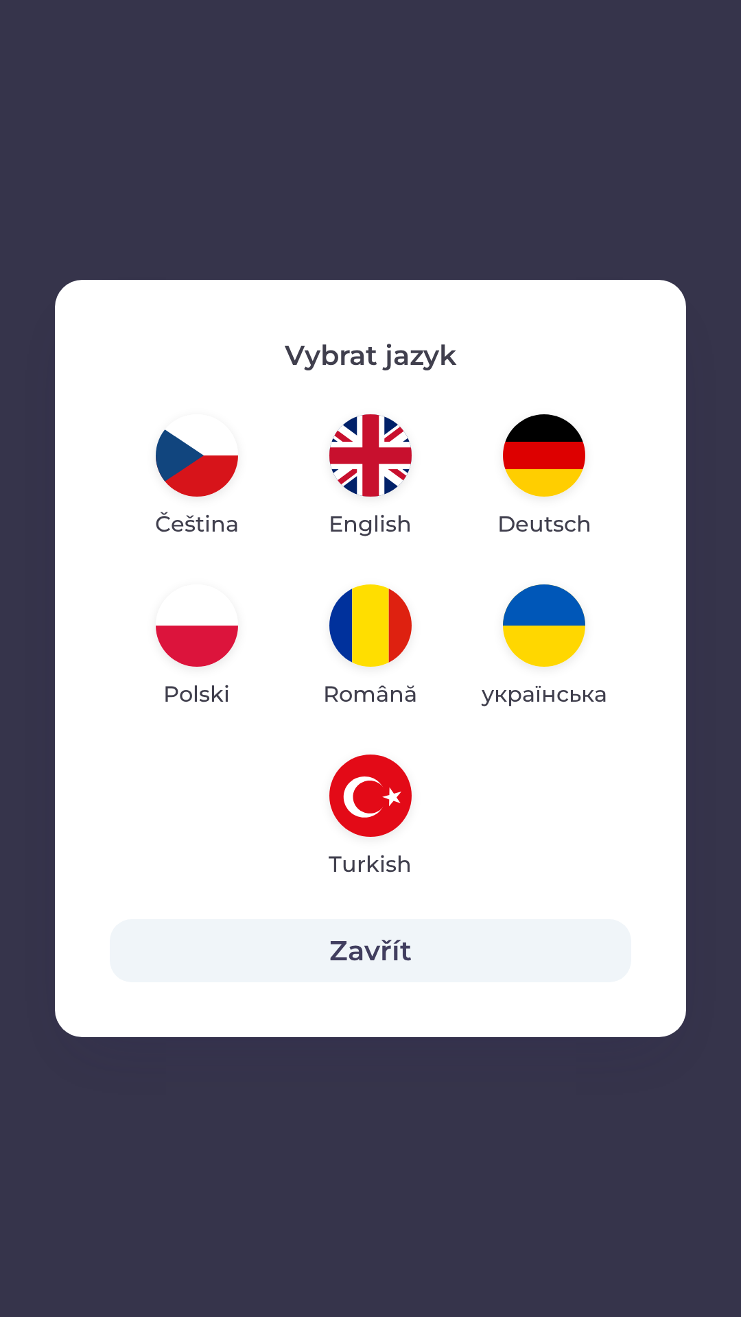
click at [405, 942] on button "Zavřít" at bounding box center [370, 950] width 521 height 63
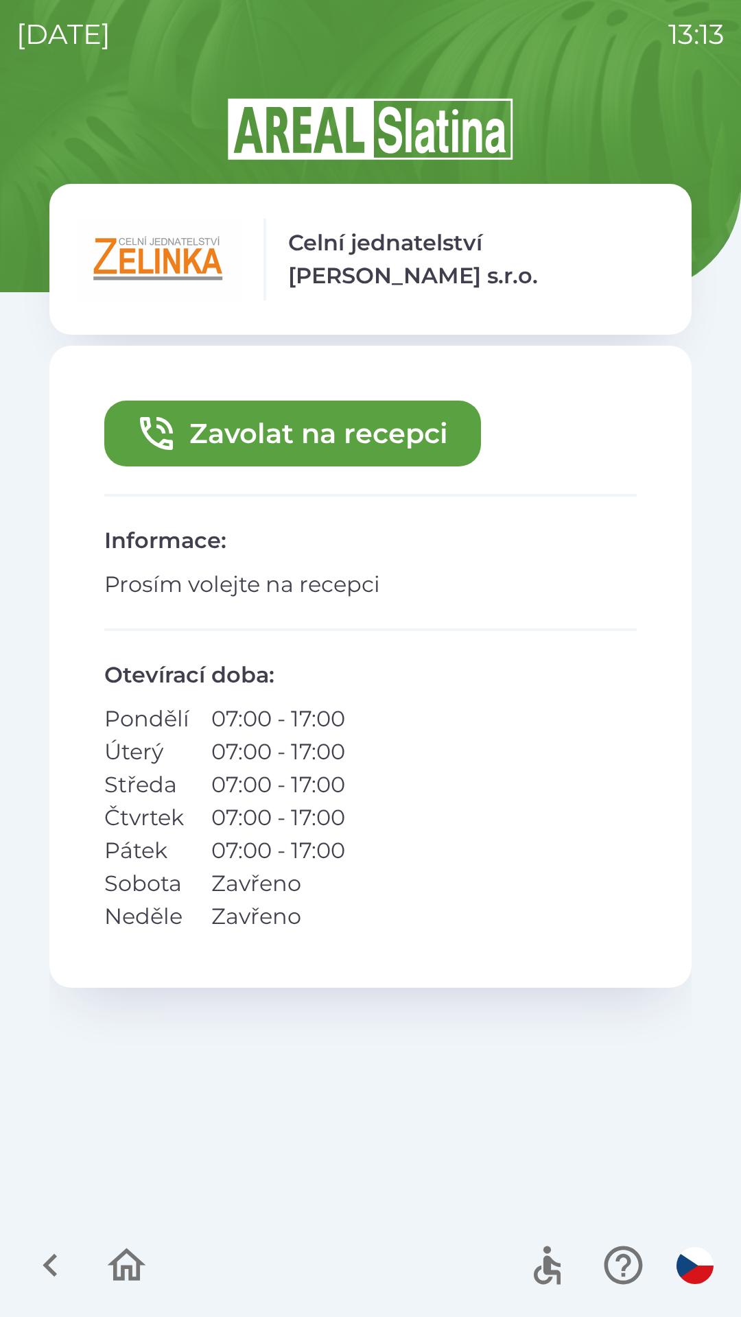
click at [121, 1262] on icon "button" at bounding box center [127, 1265] width 46 height 46
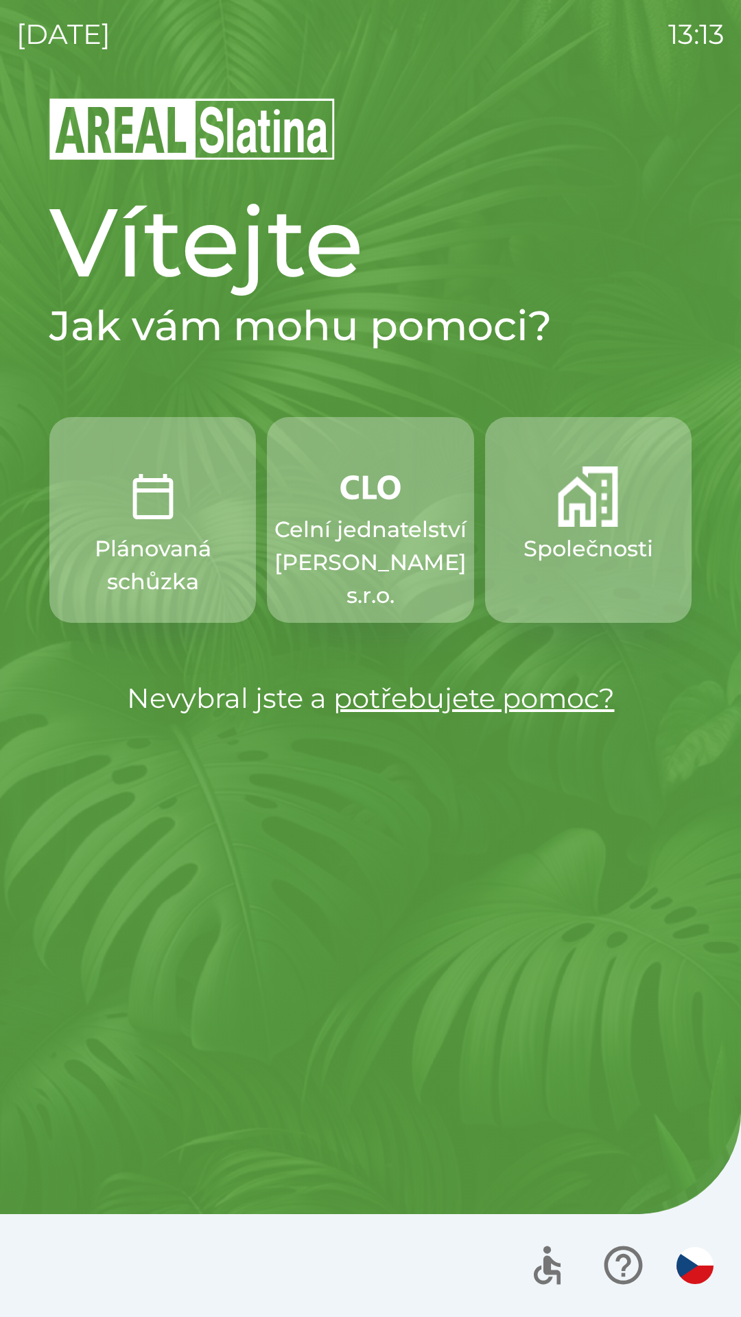
click at [380, 531] on p "Celní jednatelství [PERSON_NAME] s.r.o." at bounding box center [370, 562] width 192 height 99
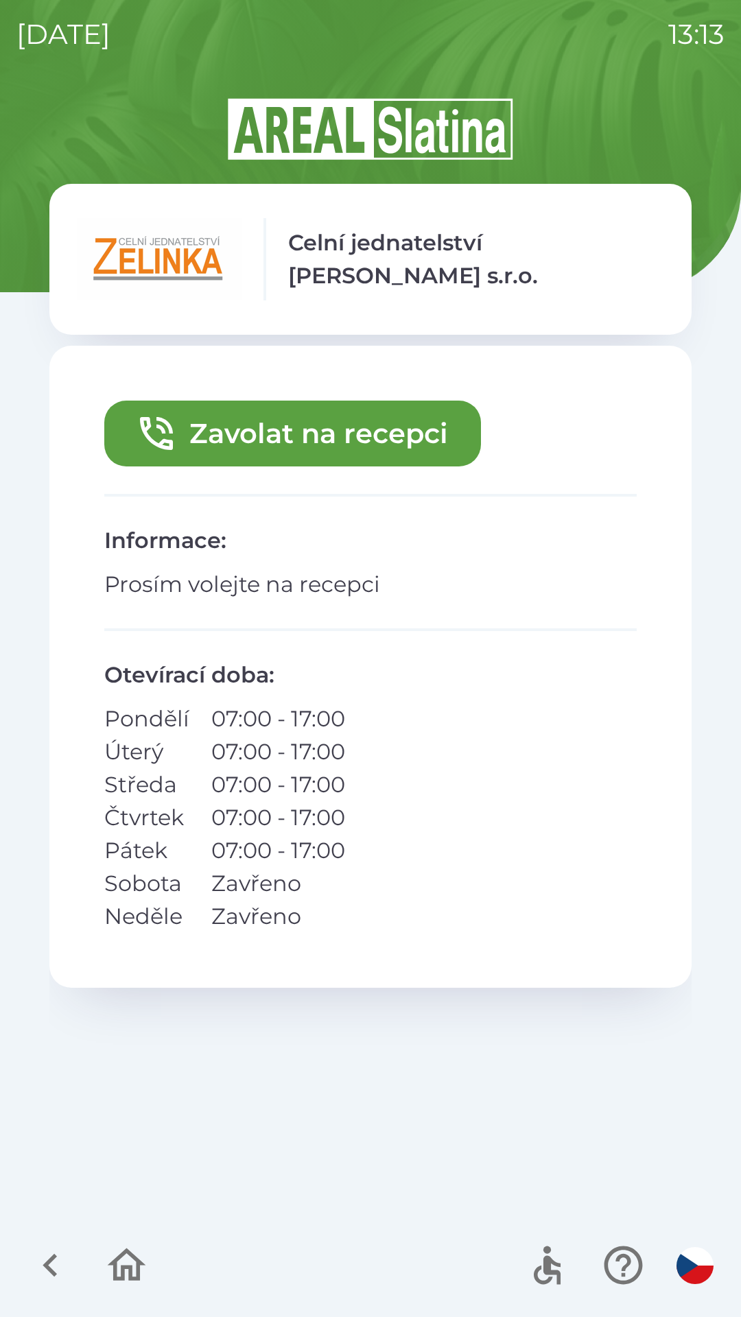
click at [383, 425] on button "Zavolat na recepci" at bounding box center [292, 433] width 376 height 66
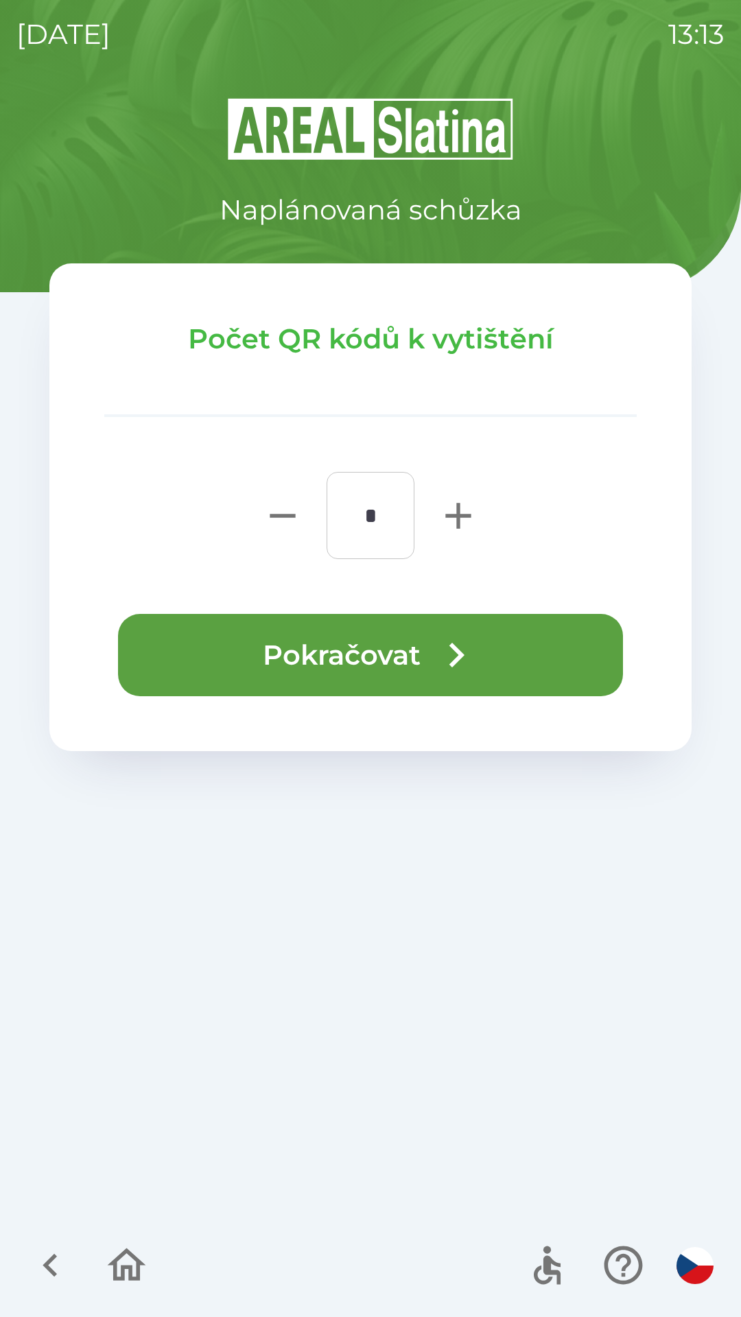
click at [704, 1258] on img "button" at bounding box center [694, 1265] width 37 height 37
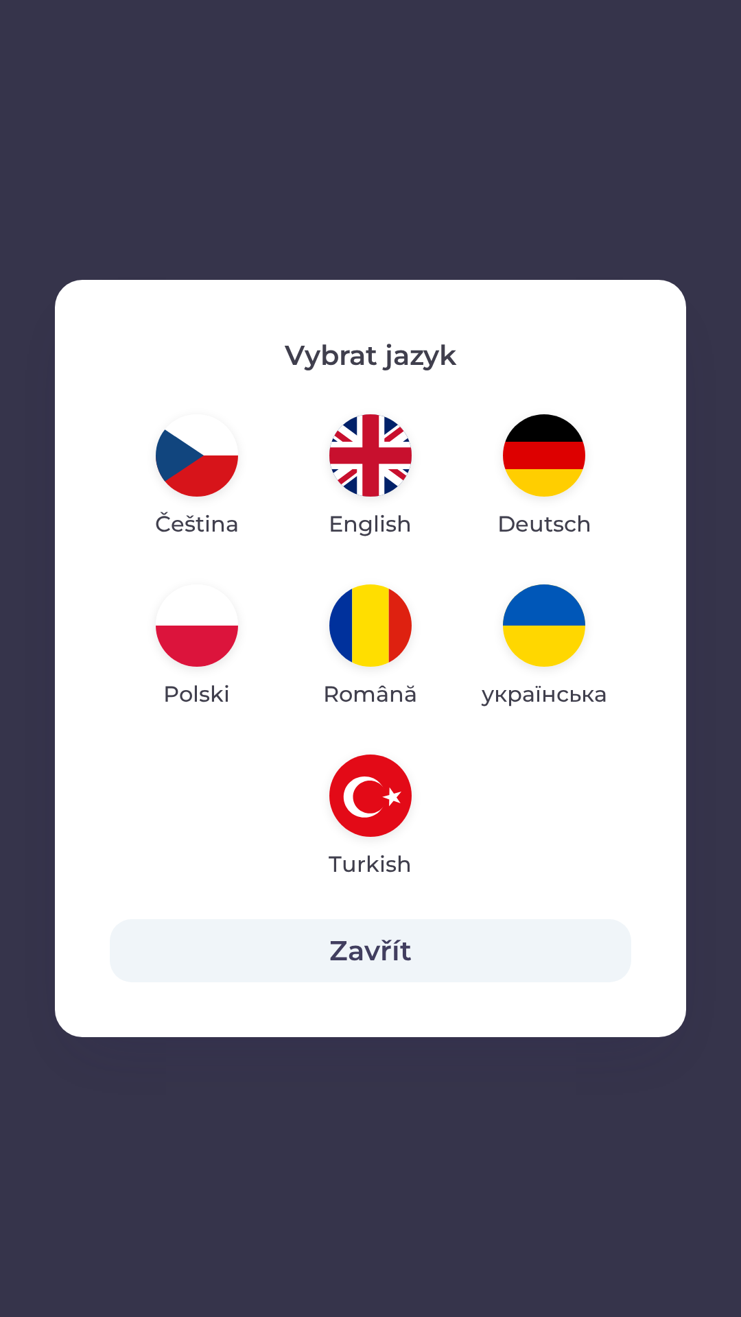
click at [363, 771] on img "button" at bounding box center [370, 795] width 82 height 82
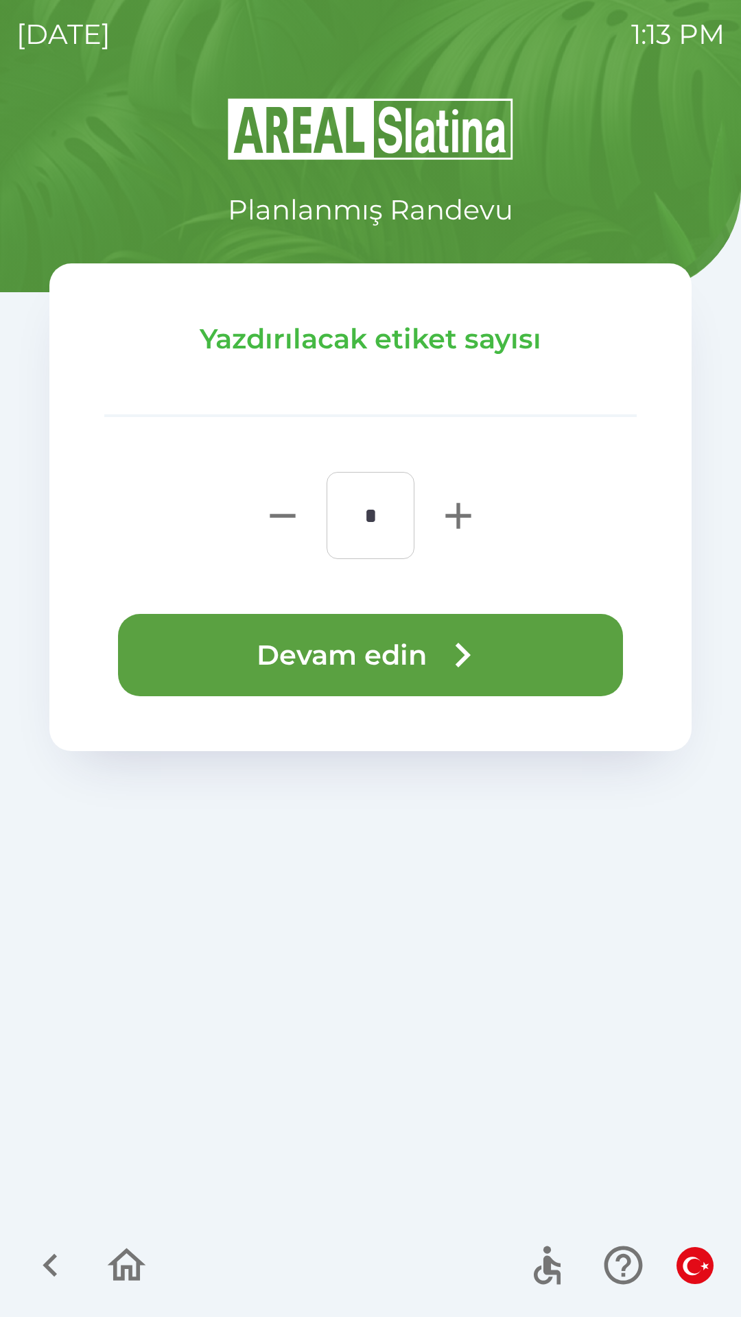
click at [448, 515] on icon "button" at bounding box center [457, 515] width 25 height 25
click at [444, 519] on icon "button" at bounding box center [458, 516] width 44 height 44
click at [455, 518] on icon "button" at bounding box center [458, 516] width 44 height 44
click at [456, 518] on icon "button" at bounding box center [458, 516] width 44 height 44
click at [262, 515] on icon "button" at bounding box center [283, 516] width 44 height 44
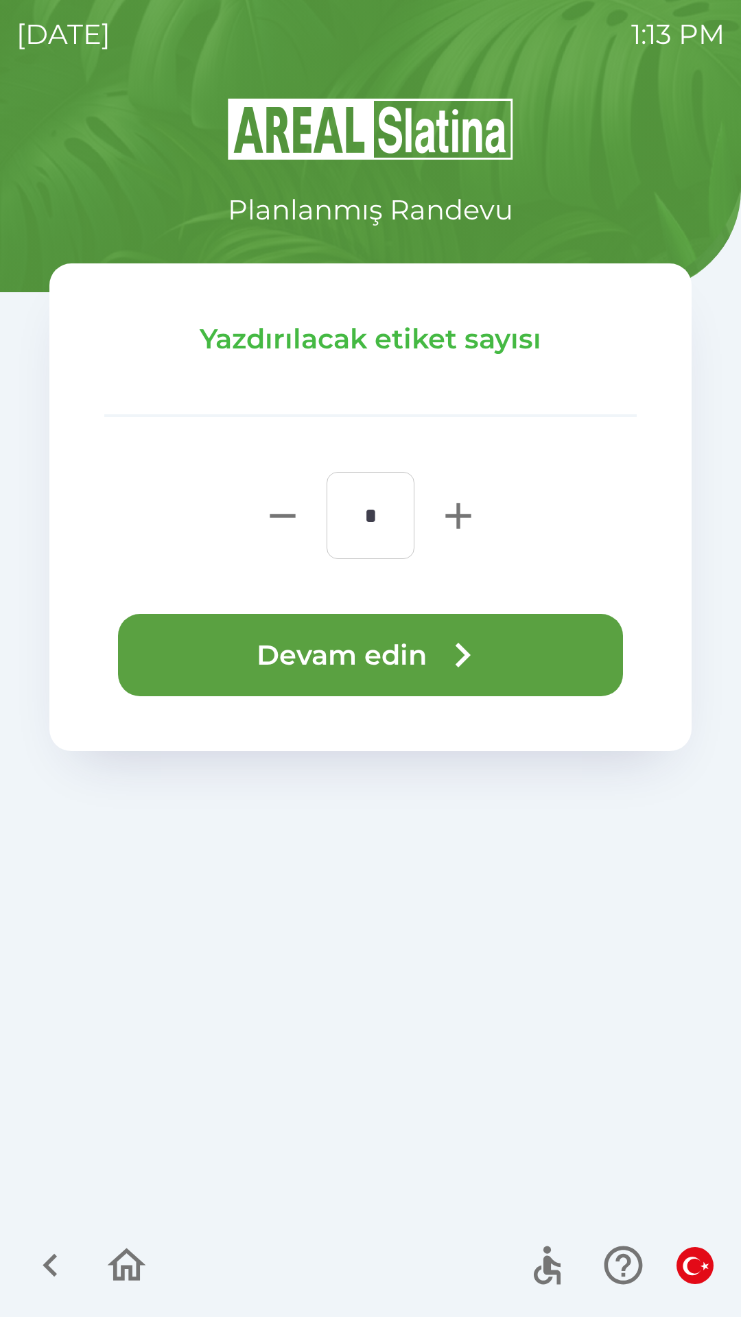
click at [265, 519] on icon "button" at bounding box center [283, 516] width 44 height 44
click at [263, 518] on icon "button" at bounding box center [283, 516] width 44 height 44
type input "*"
click at [357, 655] on button "Devam edin" at bounding box center [370, 655] width 505 height 82
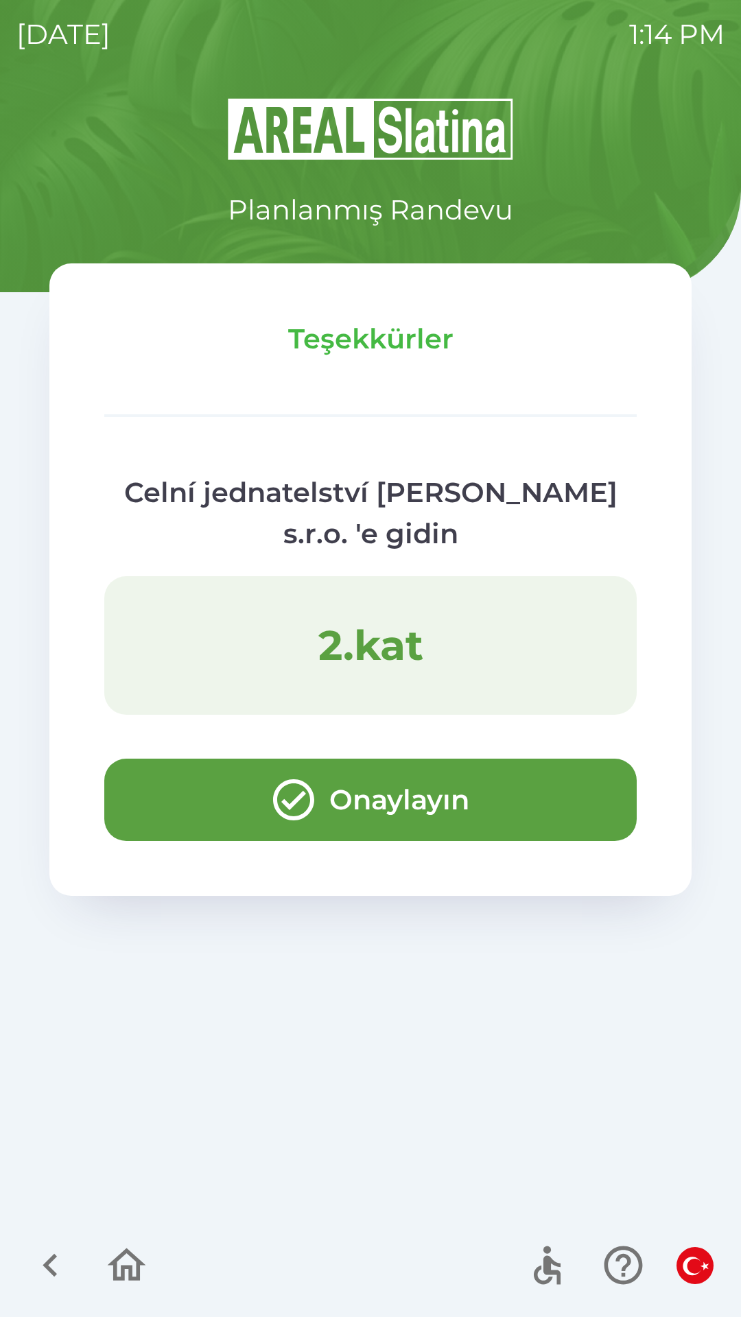
click at [132, 1258] on icon "button" at bounding box center [127, 1265] width 46 height 46
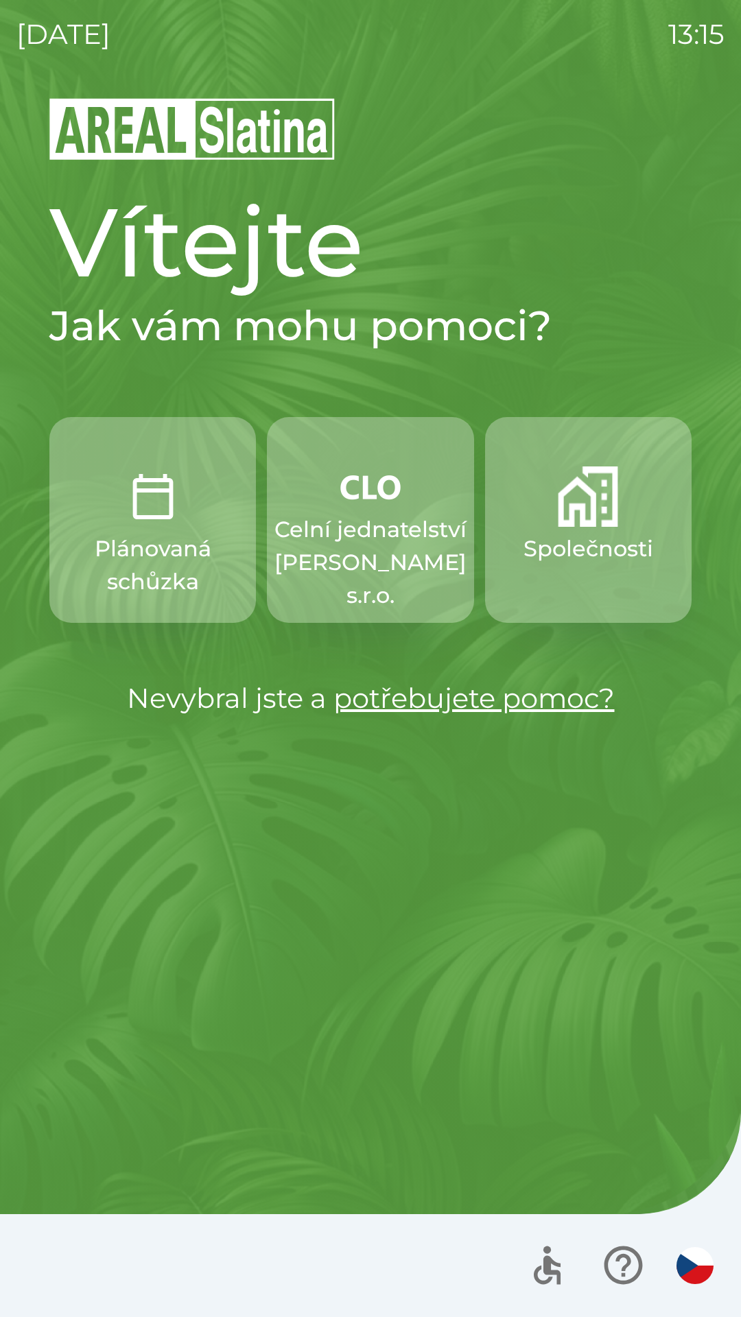
click at [375, 544] on p "Celní jednatelství [PERSON_NAME] s.r.o." at bounding box center [370, 562] width 192 height 99
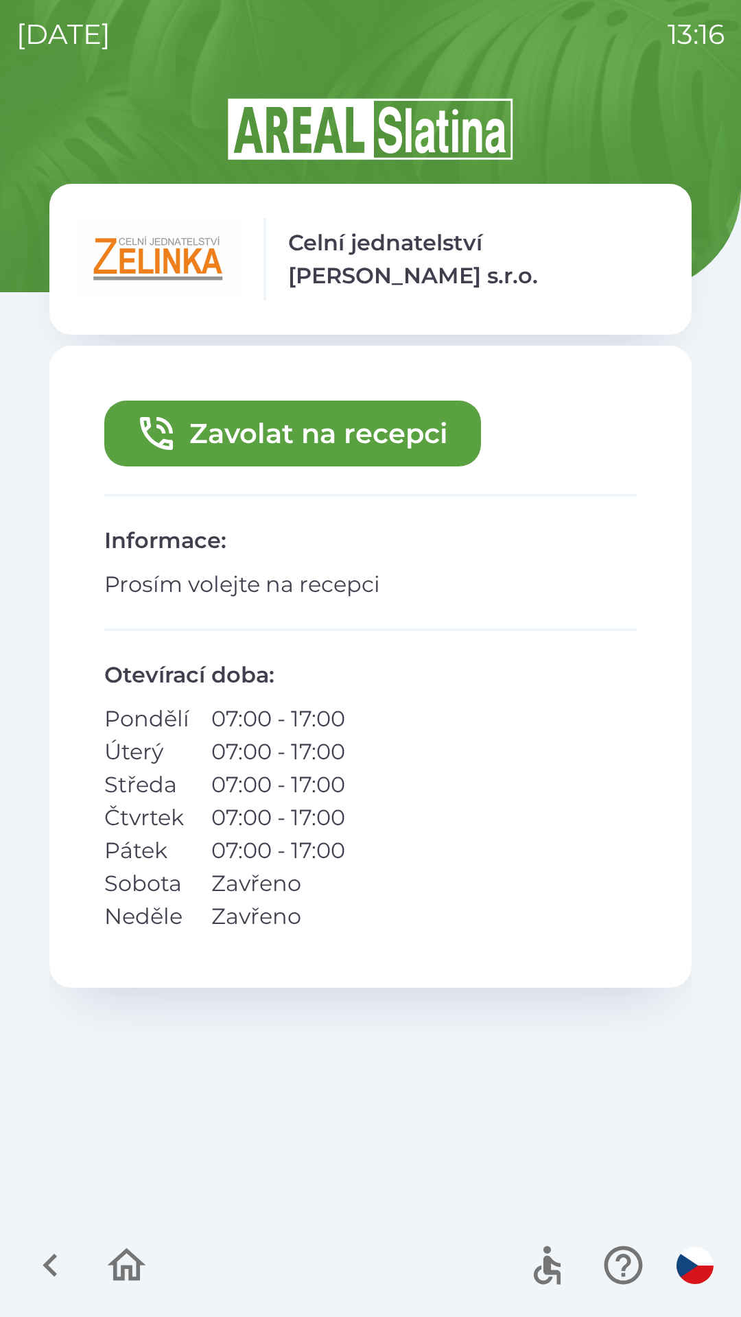
click at [135, 1254] on icon "button" at bounding box center [127, 1265] width 46 height 46
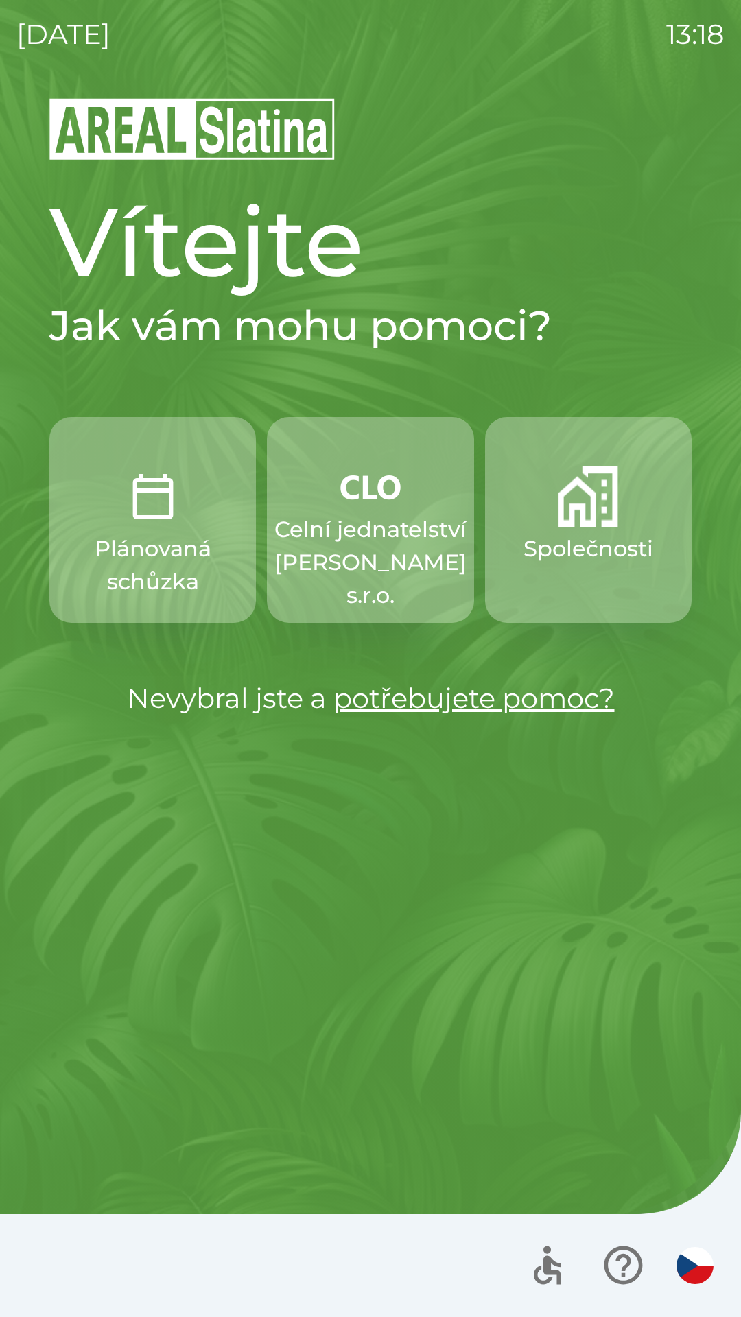
click at [690, 1265] on img "button" at bounding box center [694, 1265] width 37 height 37
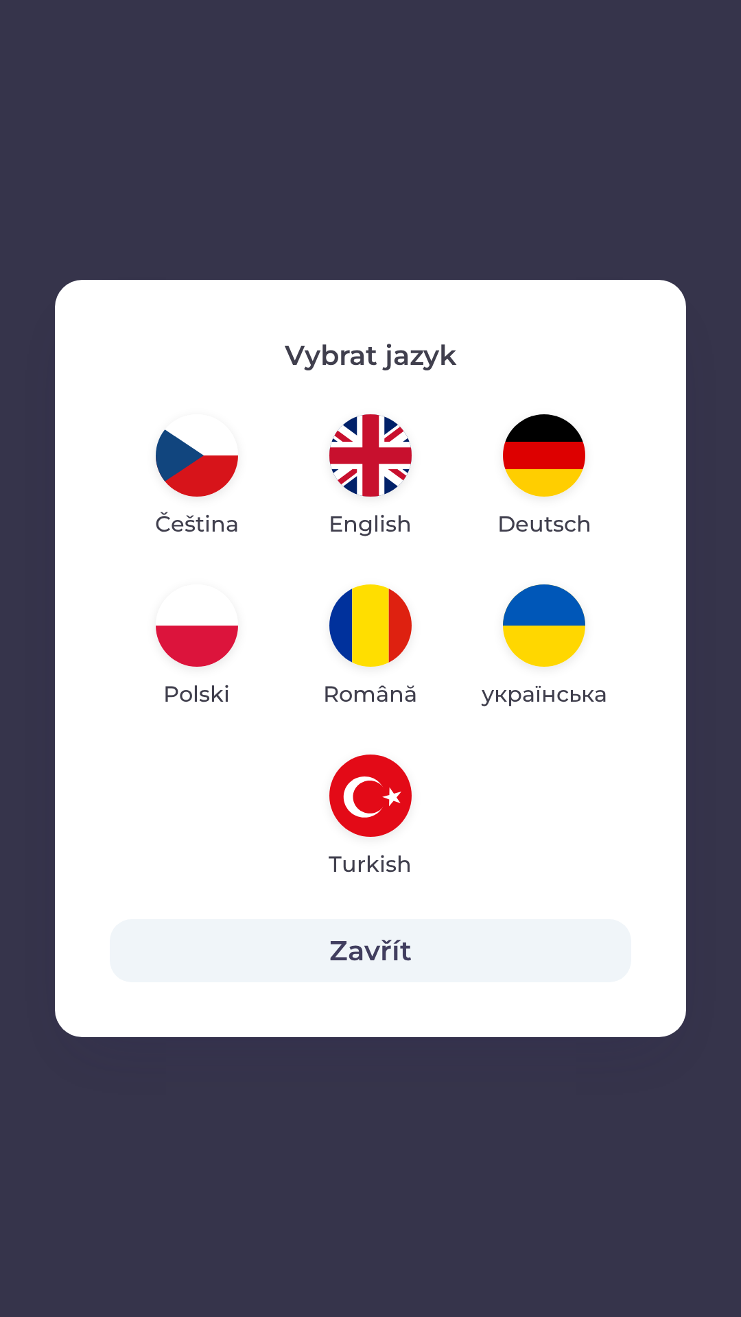
click at [392, 959] on button "Zavřít" at bounding box center [370, 950] width 521 height 63
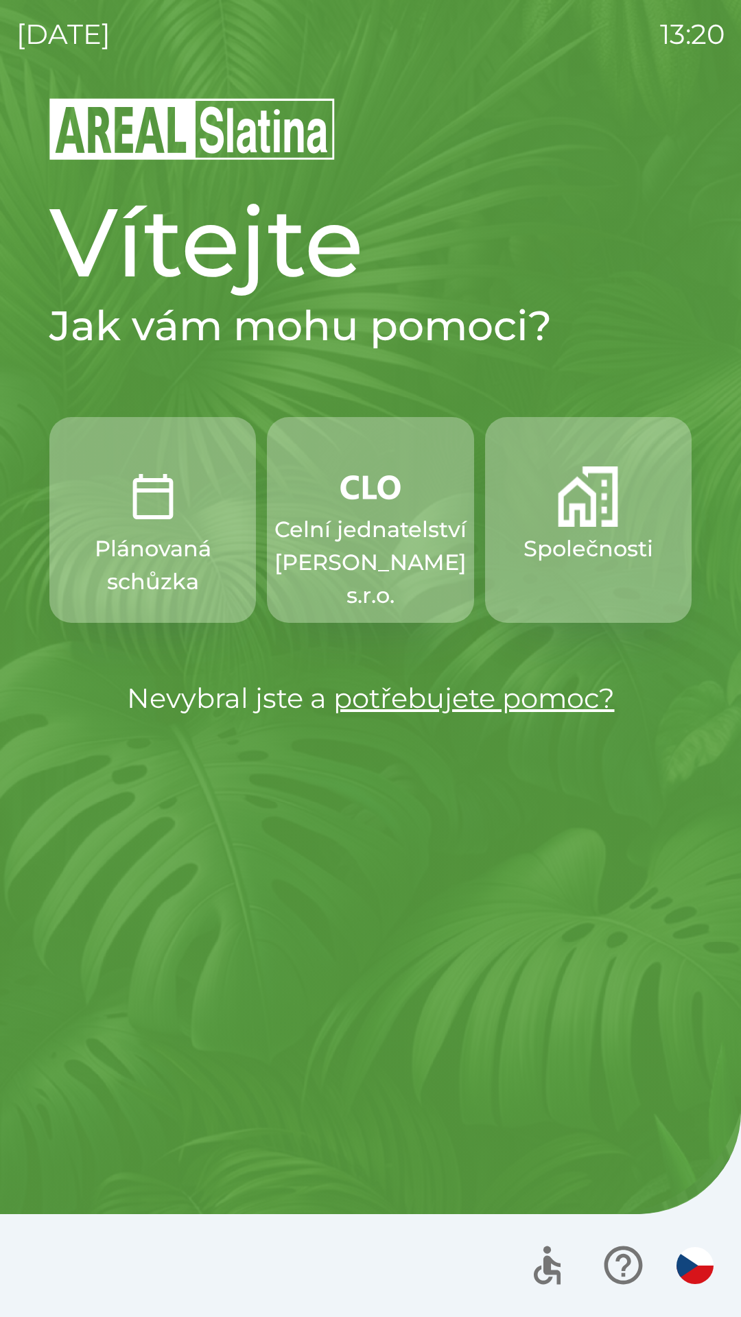
click at [583, 516] on img "button" at bounding box center [588, 496] width 60 height 60
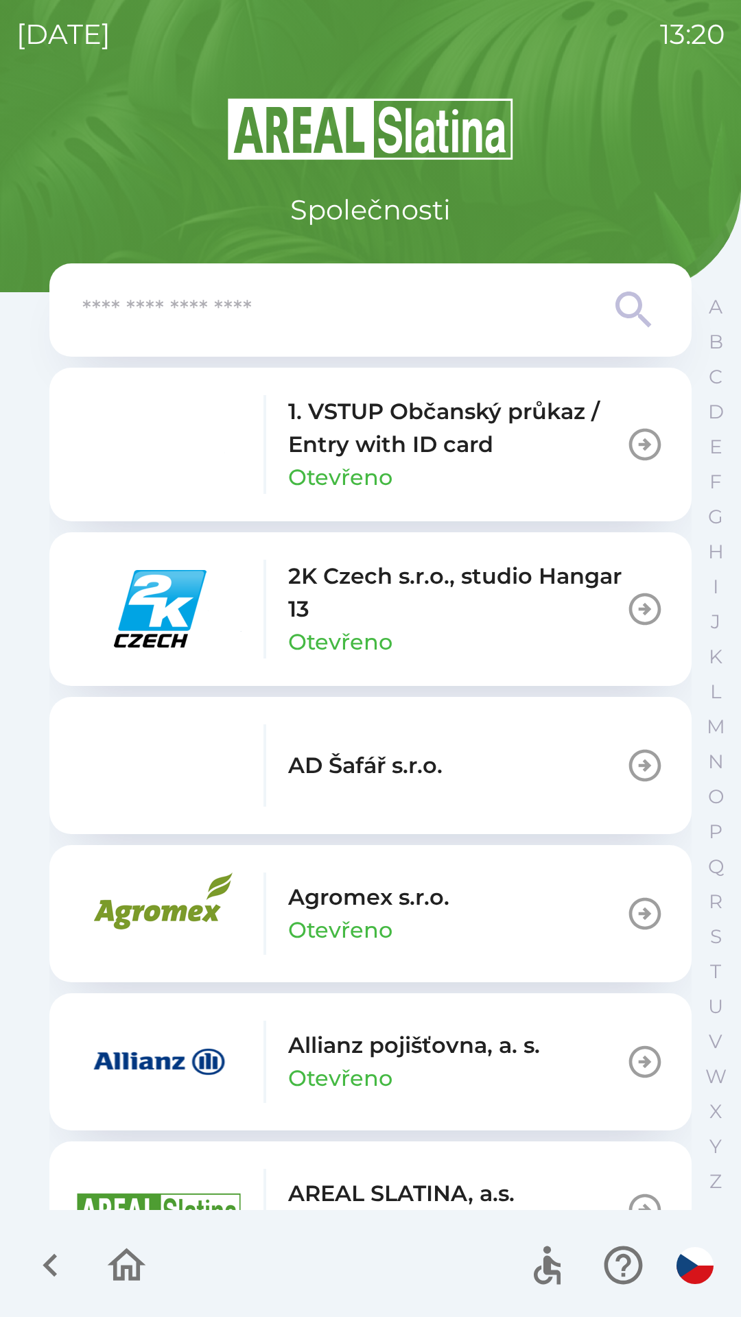
click at [192, 603] on img "button" at bounding box center [159, 609] width 165 height 82
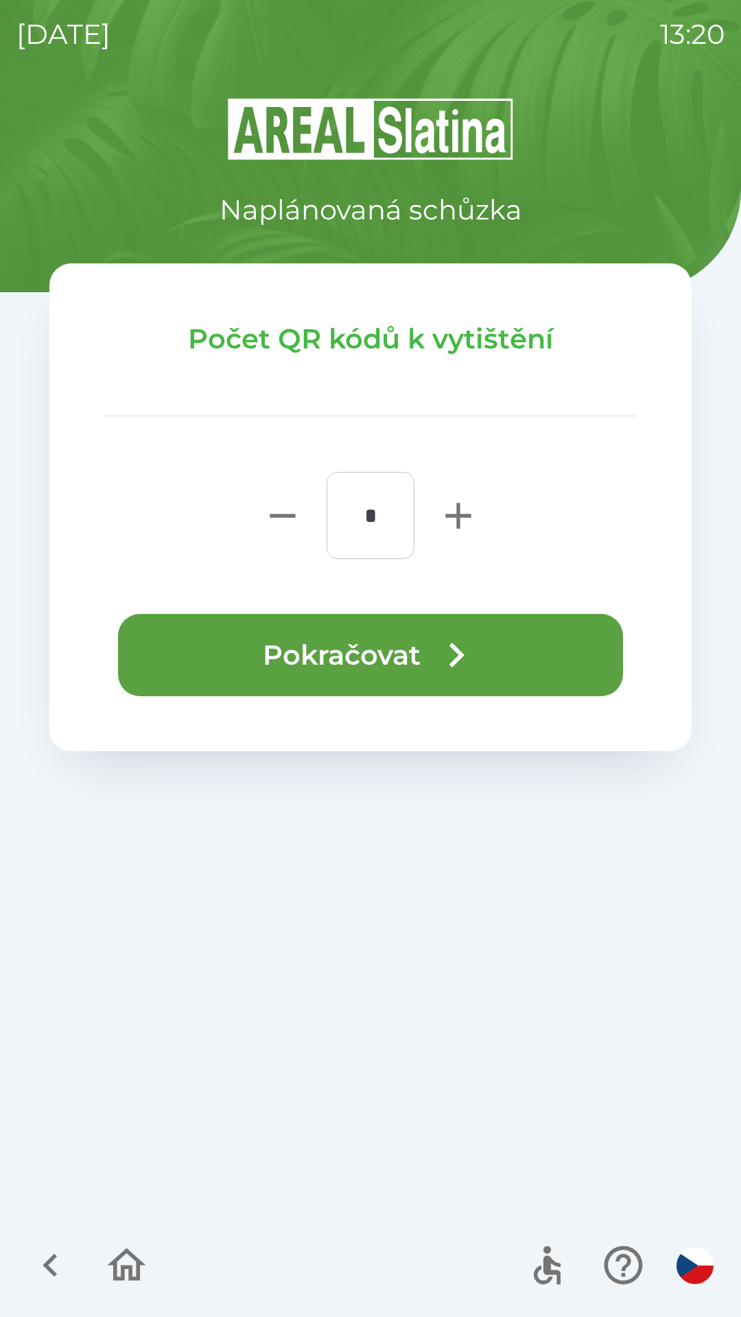
click at [363, 640] on button "Pokračovat" at bounding box center [370, 655] width 505 height 82
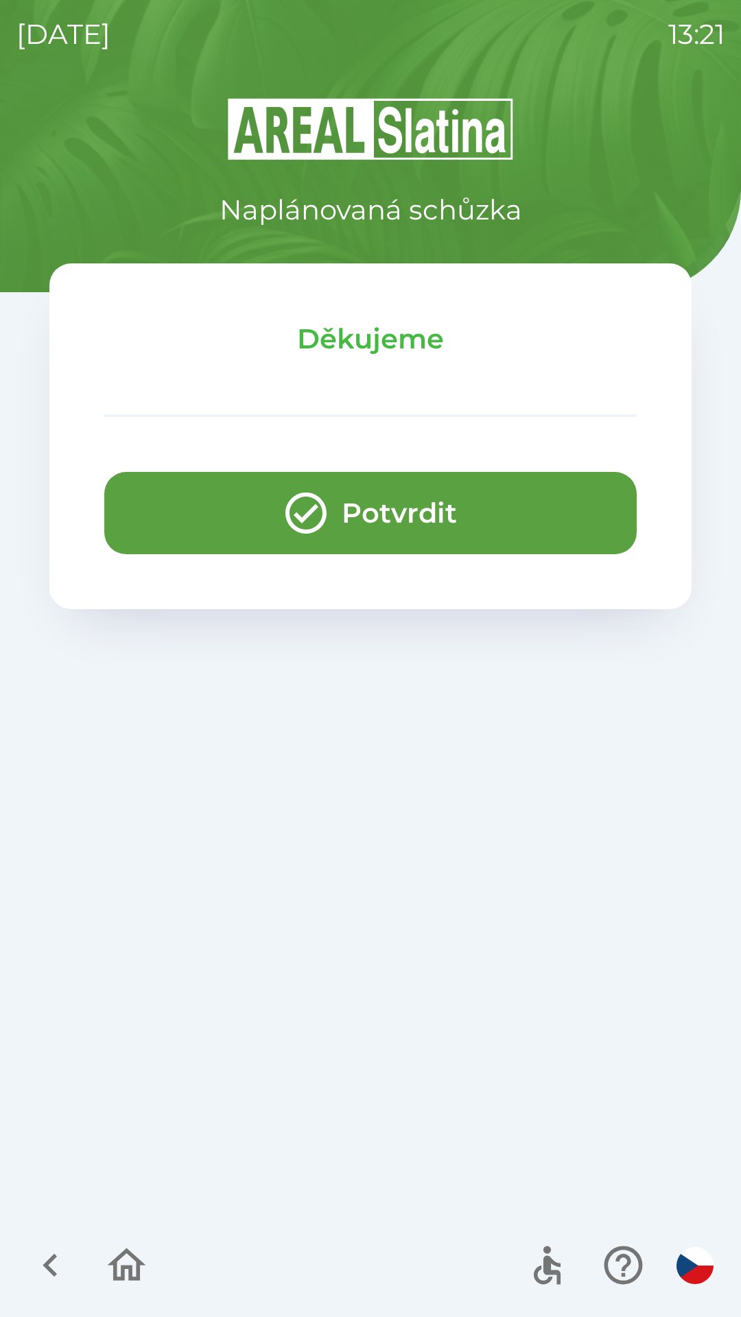
click at [160, 493] on button "Potvrdit" at bounding box center [370, 513] width 532 height 82
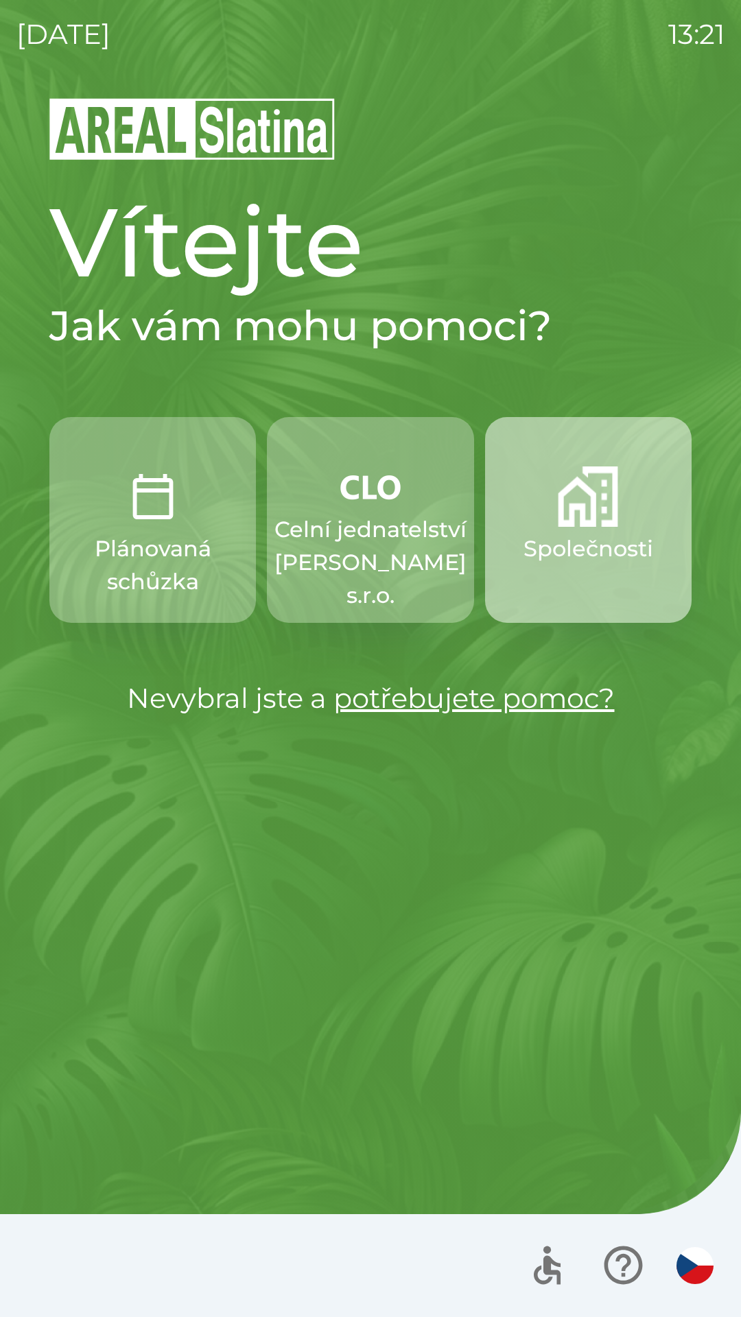
click at [525, 555] on p "Společnosti" at bounding box center [588, 548] width 130 height 33
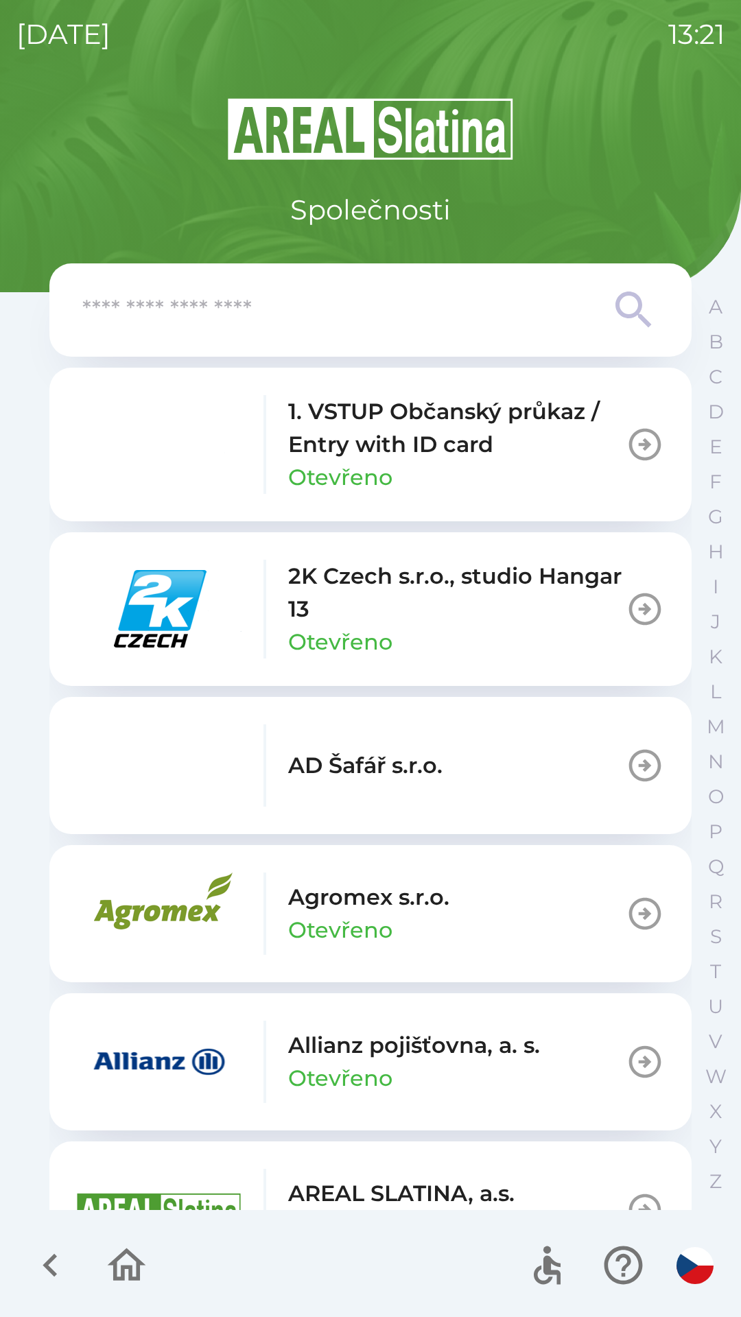
click at [360, 616] on p "2K Czech s.r.o., studio Hangar 13" at bounding box center [456, 593] width 337 height 66
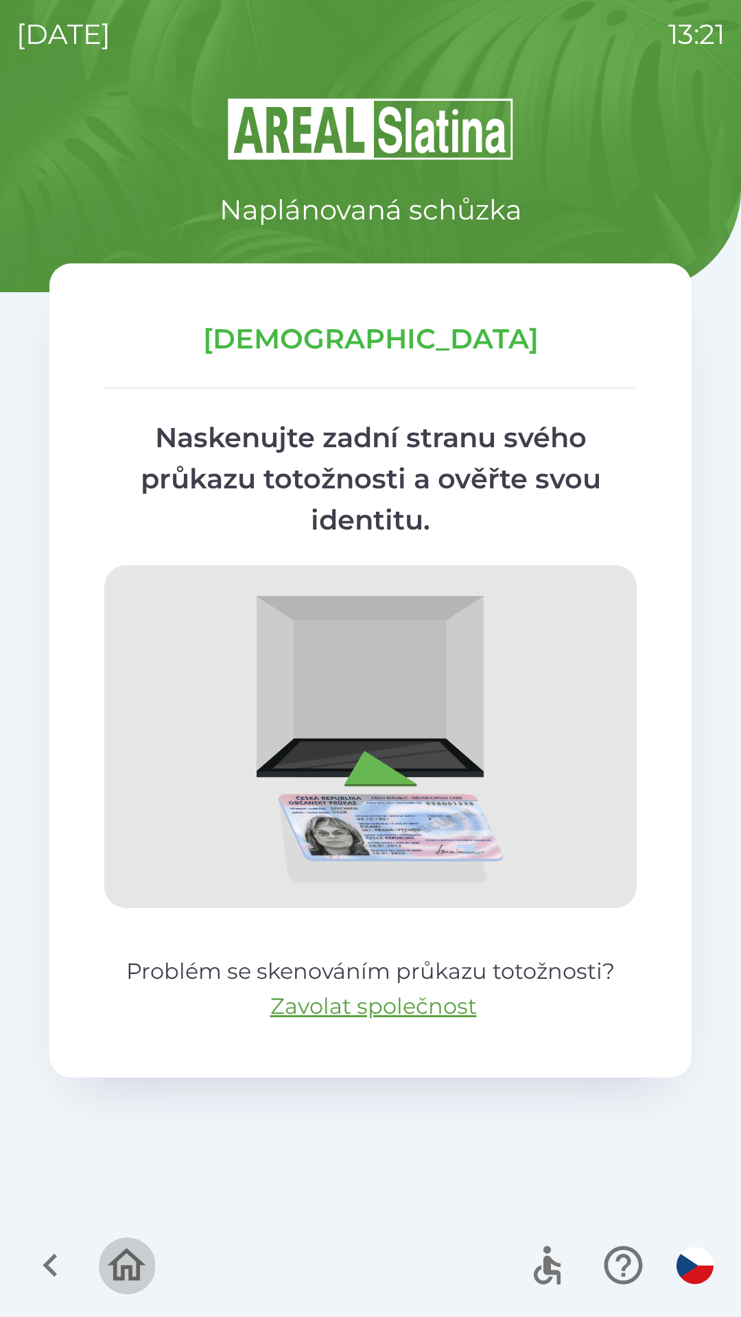
click at [106, 1272] on icon "button" at bounding box center [127, 1265] width 46 height 46
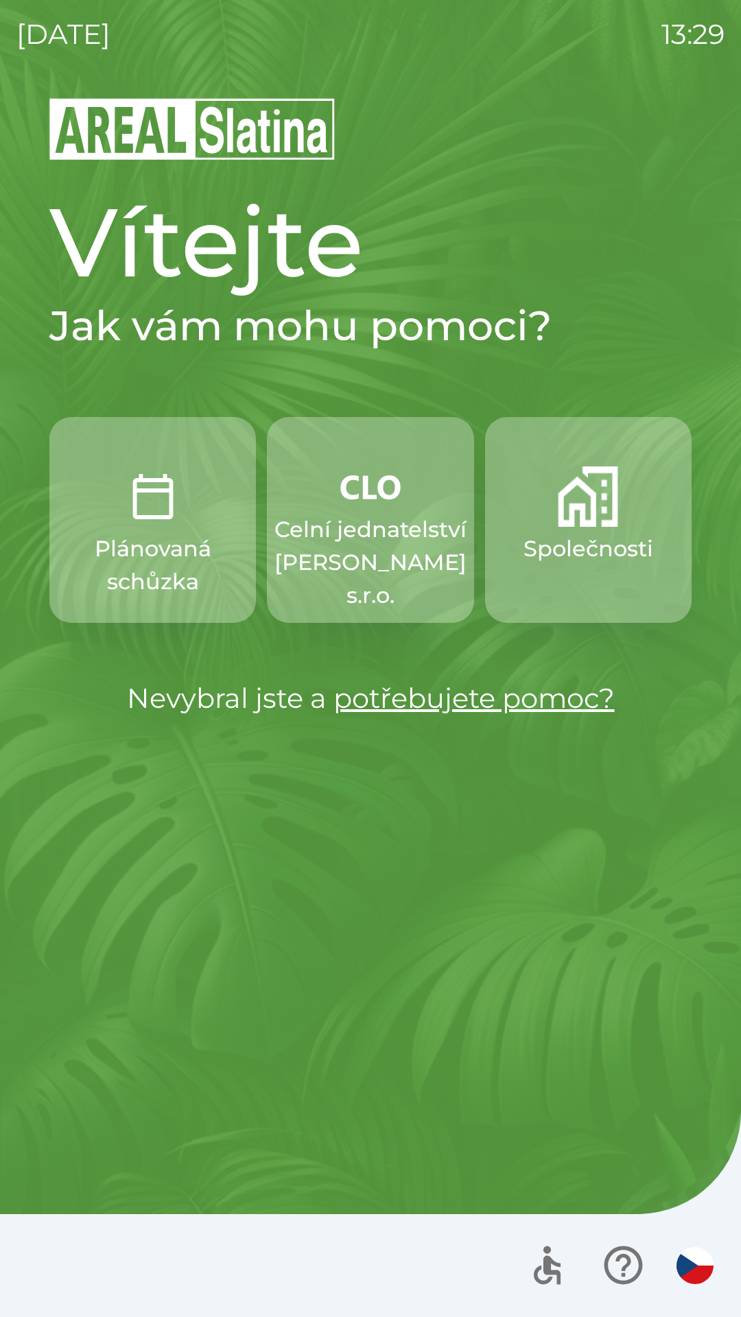
click at [312, 551] on p "Celní jednatelství [PERSON_NAME] s.r.o." at bounding box center [370, 562] width 192 height 99
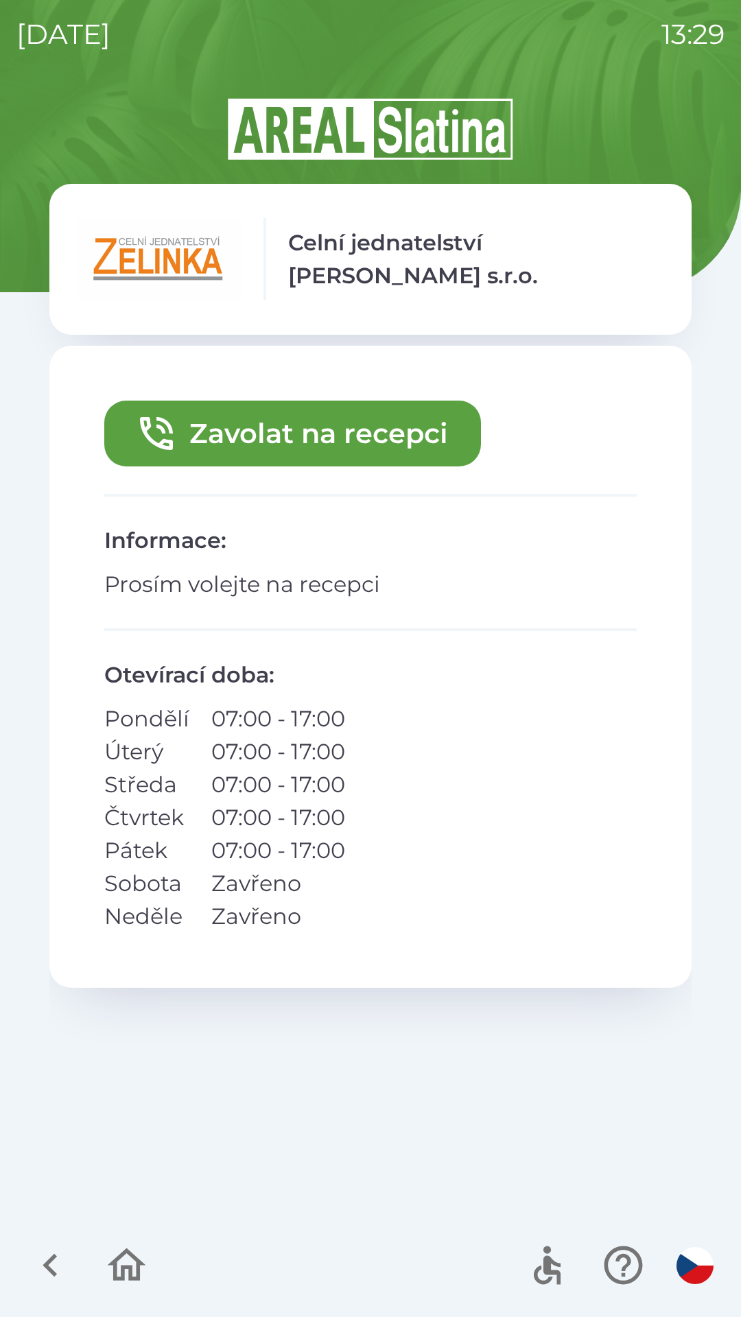
click at [225, 456] on button "Zavolat na recepci" at bounding box center [292, 433] width 376 height 66
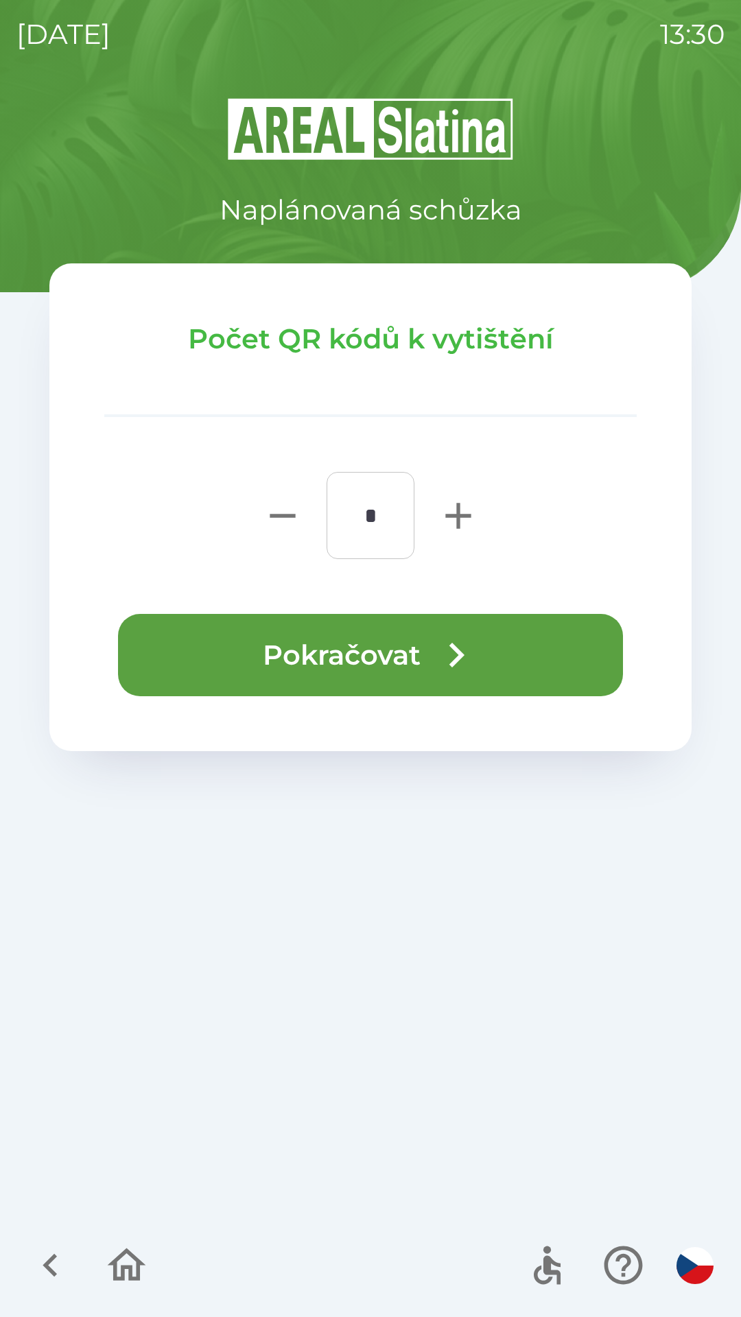
click at [172, 658] on button "Pokračovat" at bounding box center [370, 655] width 505 height 82
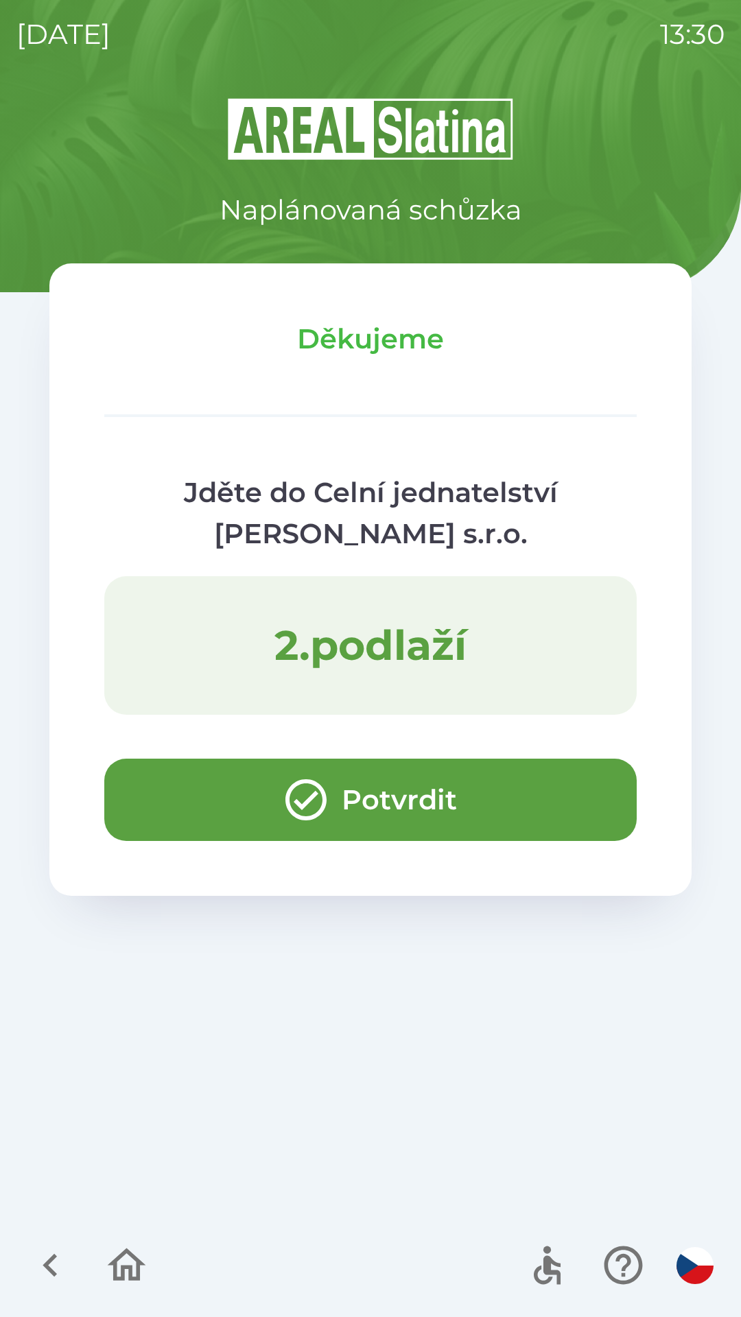
click at [170, 812] on button "Potvrdit" at bounding box center [370, 799] width 532 height 82
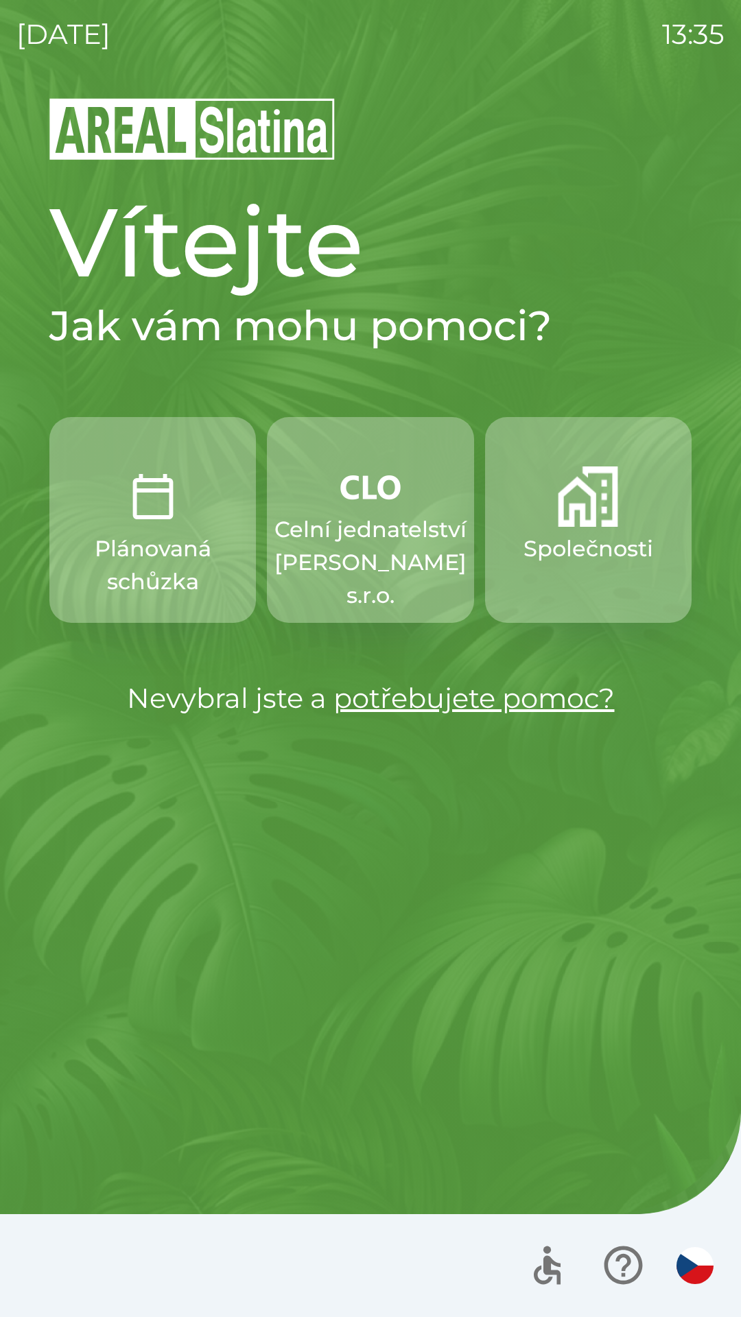
click at [385, 525] on p "Celní jednatelství [PERSON_NAME] s.r.o." at bounding box center [370, 562] width 192 height 99
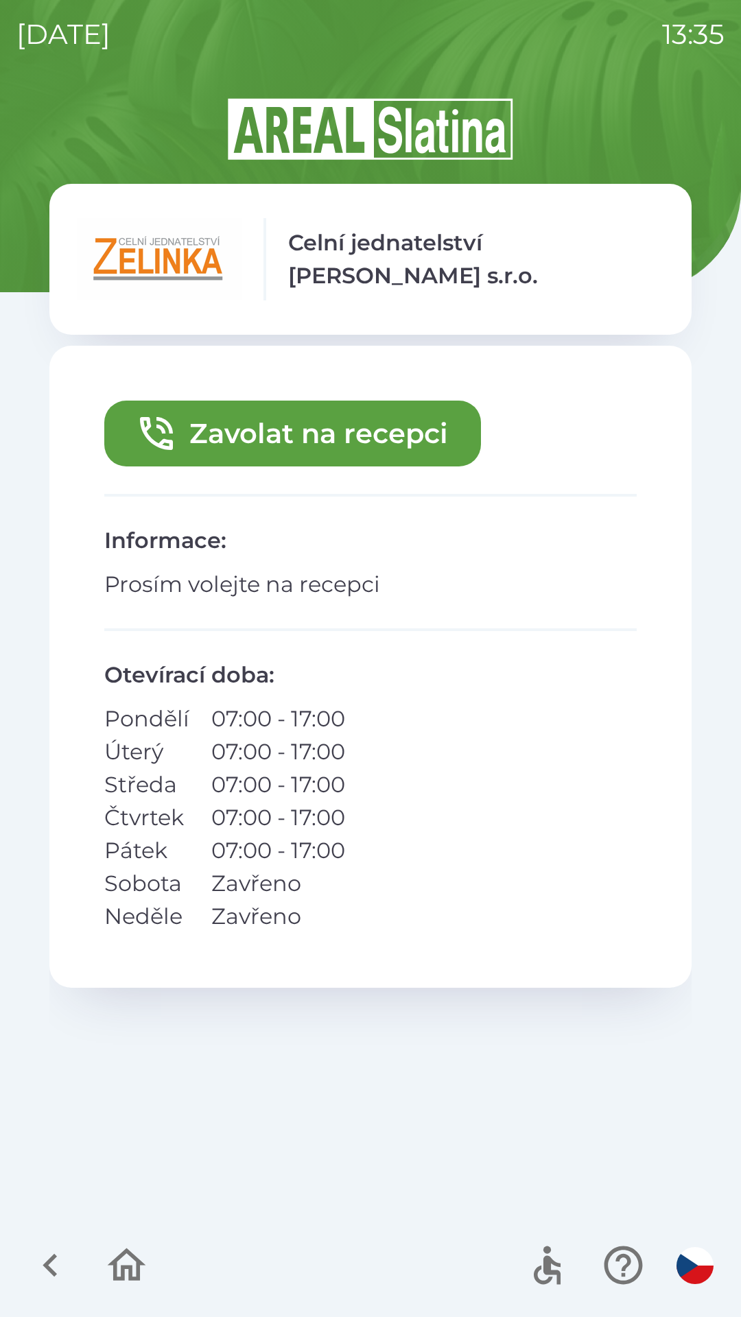
click at [372, 430] on button "Zavolat na recepci" at bounding box center [292, 433] width 376 height 66
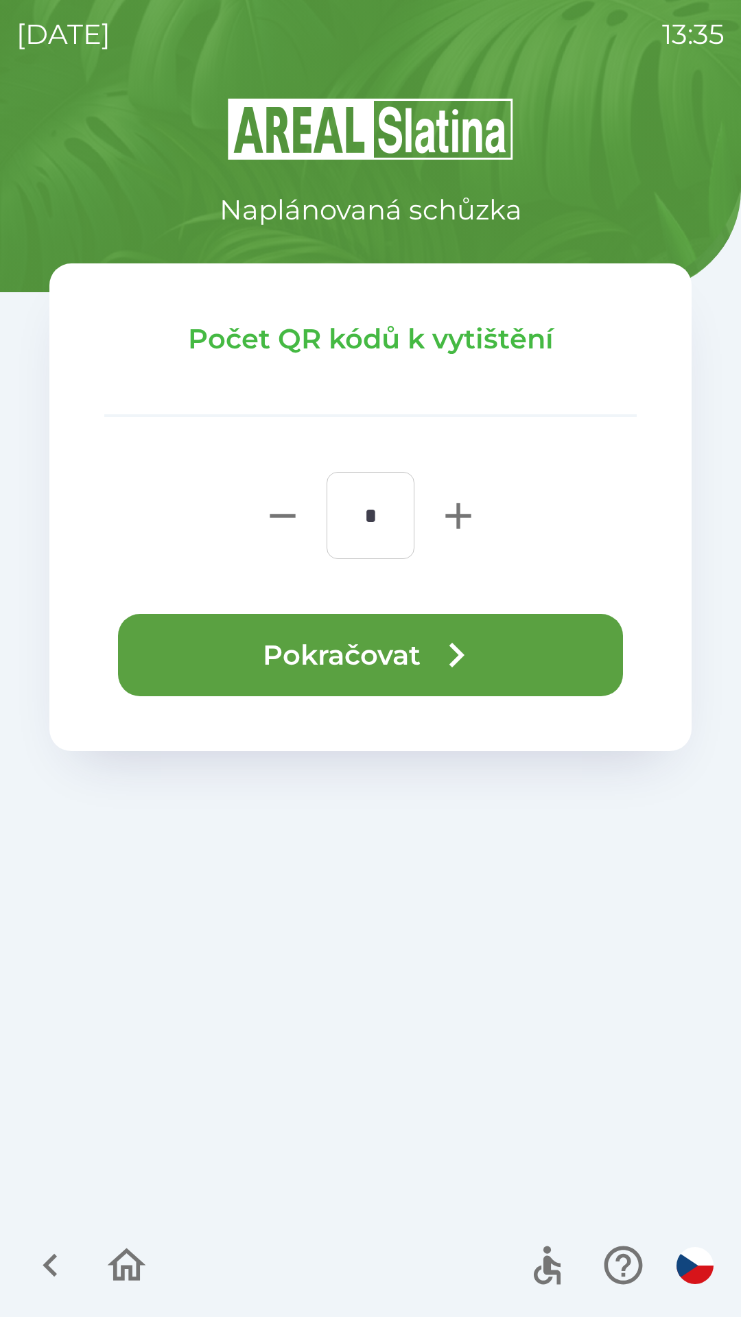
click at [419, 658] on button "Pokračovat" at bounding box center [370, 655] width 505 height 82
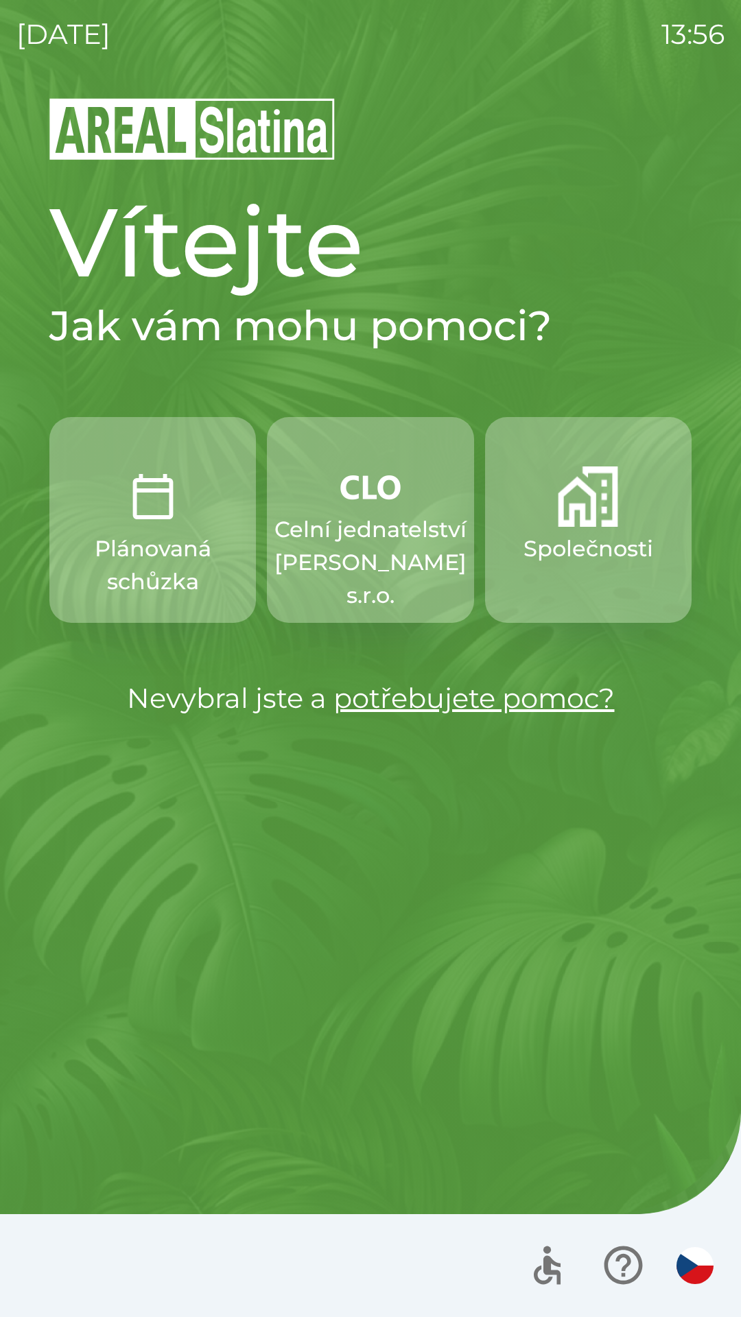
click at [682, 1268] on img "button" at bounding box center [694, 1265] width 37 height 37
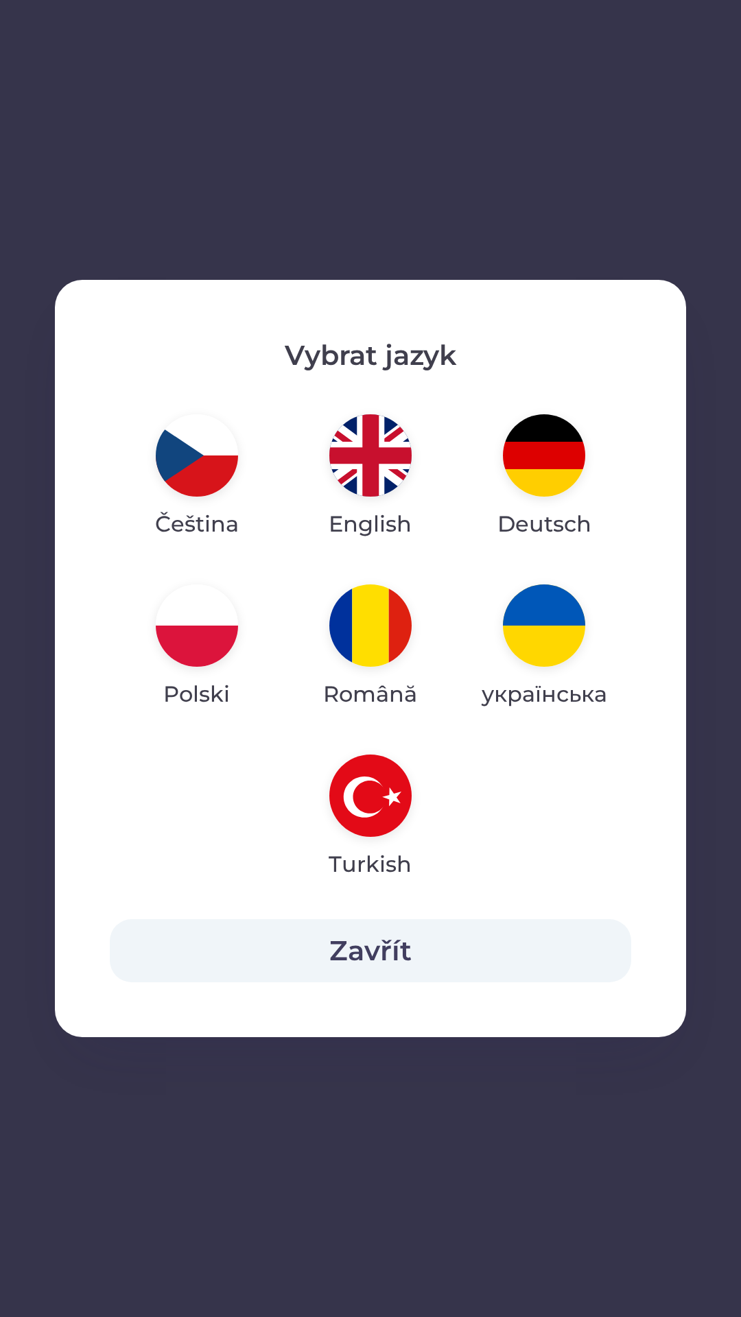
click at [370, 448] on img "button" at bounding box center [370, 455] width 82 height 82
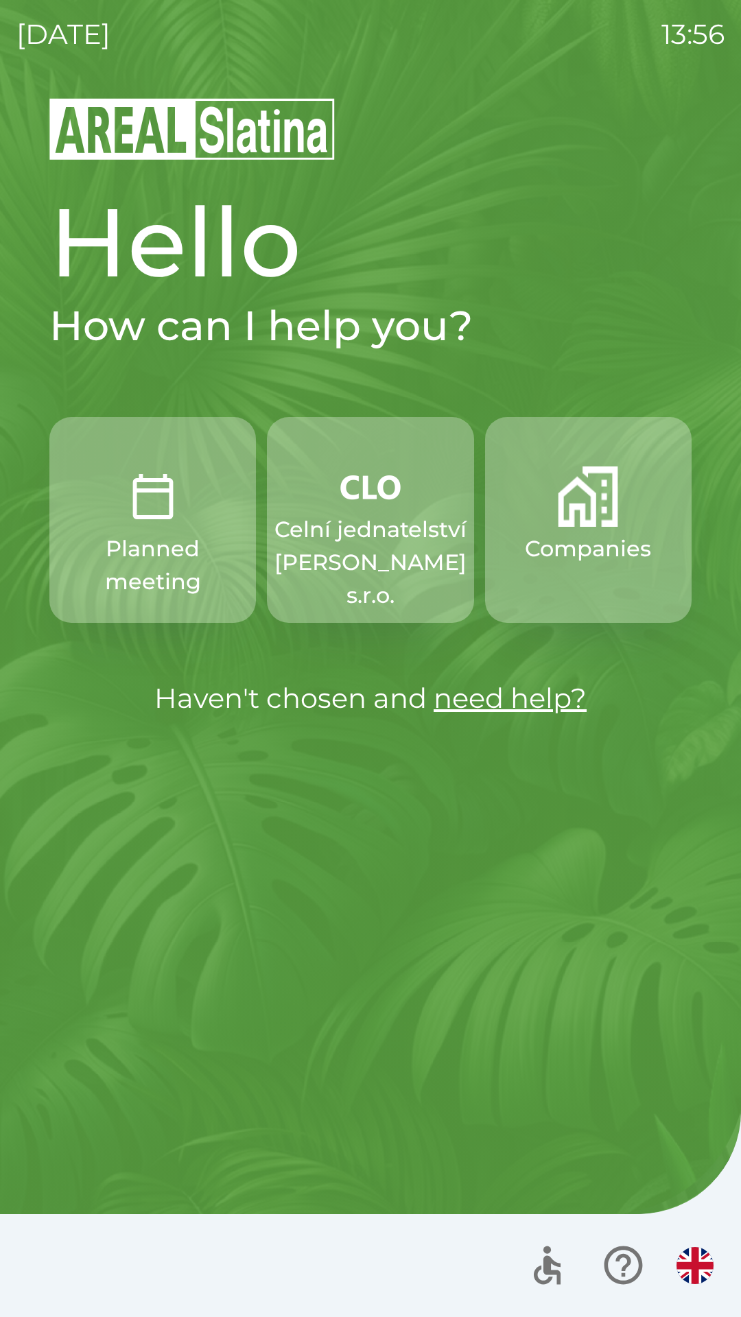
click at [695, 1266] on img "button" at bounding box center [694, 1265] width 37 height 37
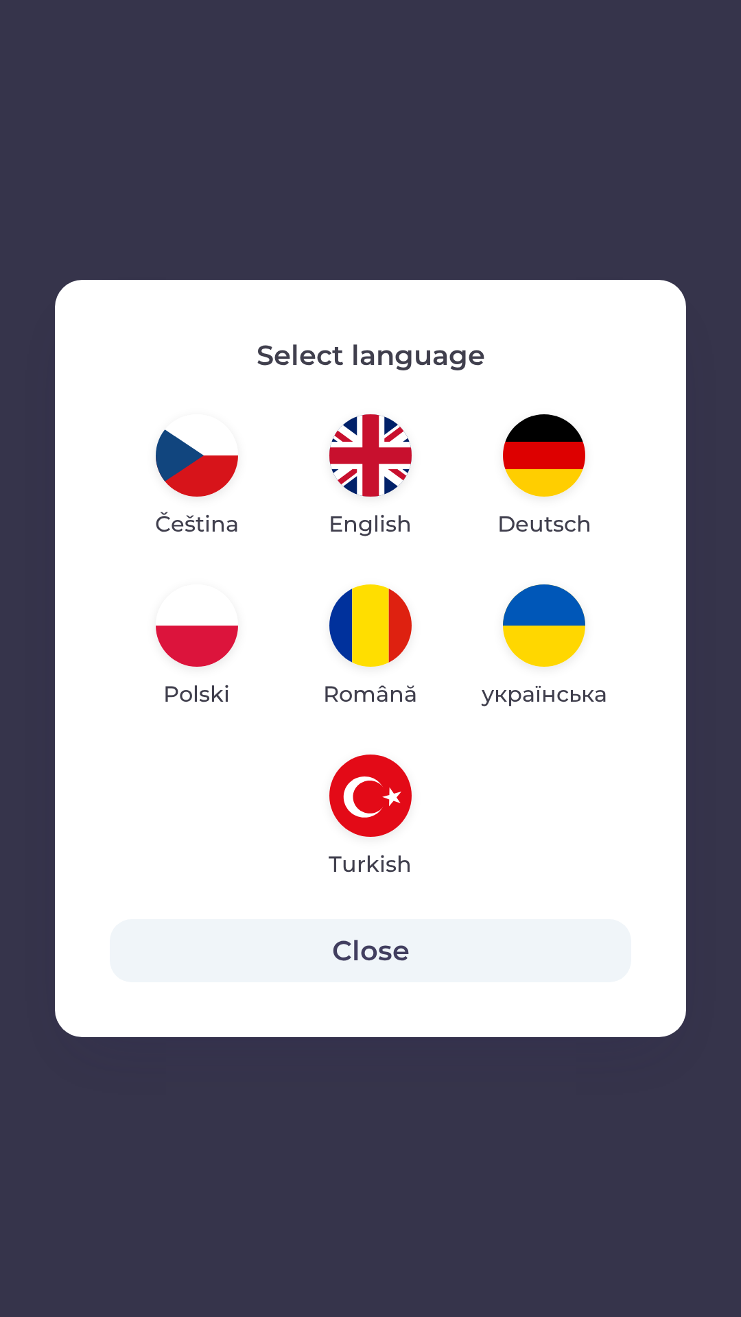
click at [180, 471] on img "button" at bounding box center [197, 455] width 82 height 82
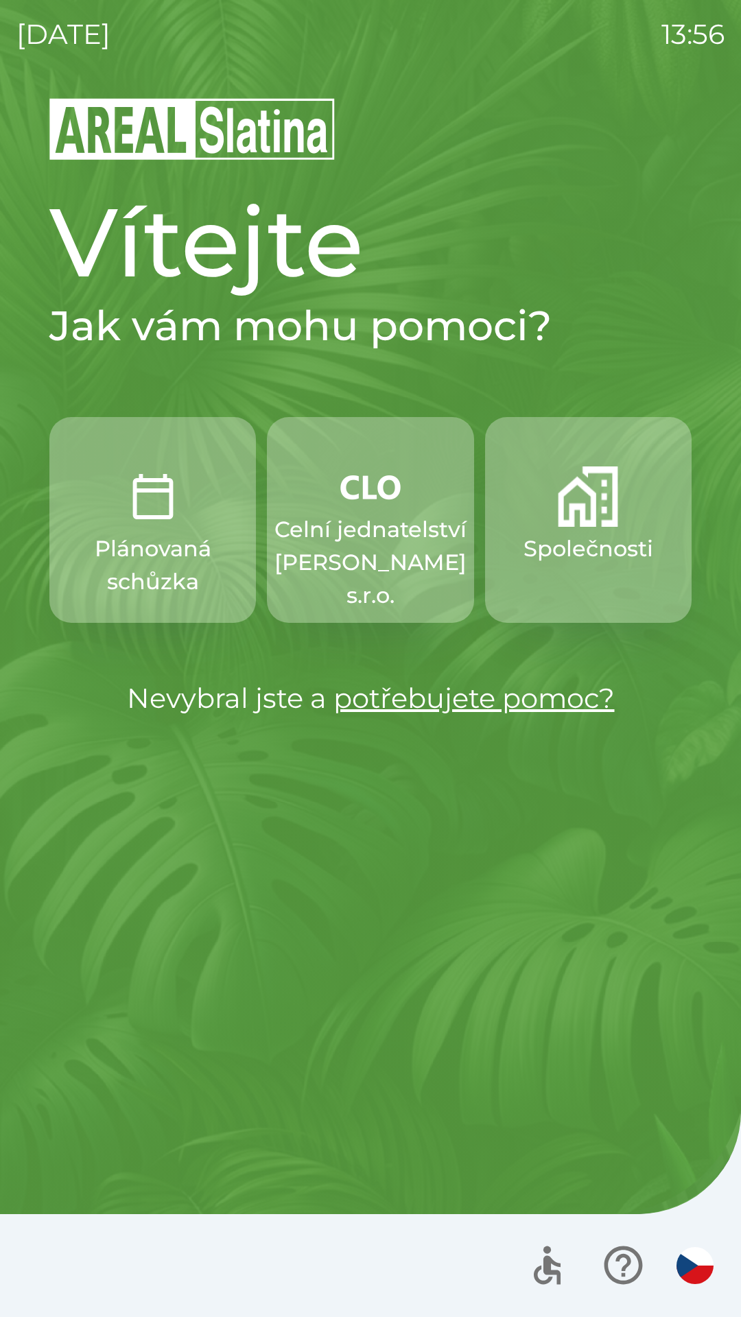
click at [686, 1254] on img "button" at bounding box center [694, 1265] width 37 height 37
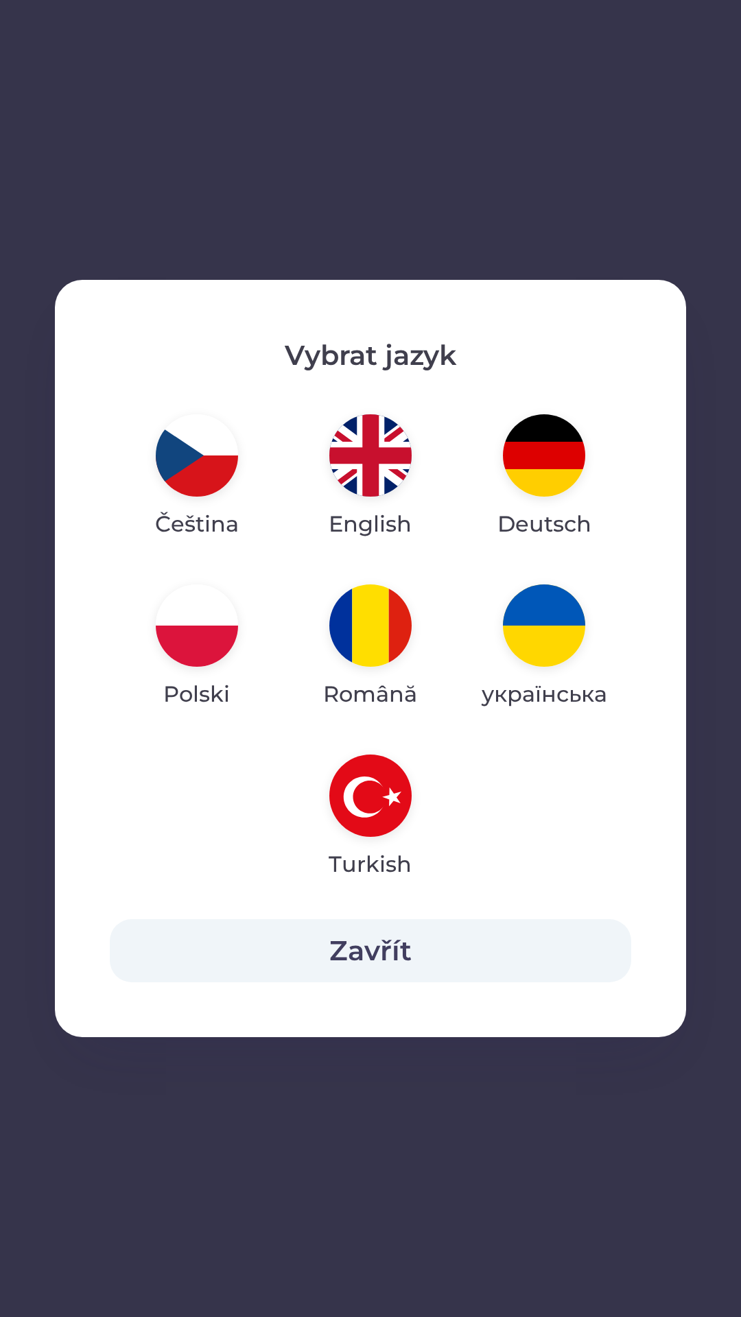
click at [376, 459] on img "button" at bounding box center [370, 455] width 82 height 82
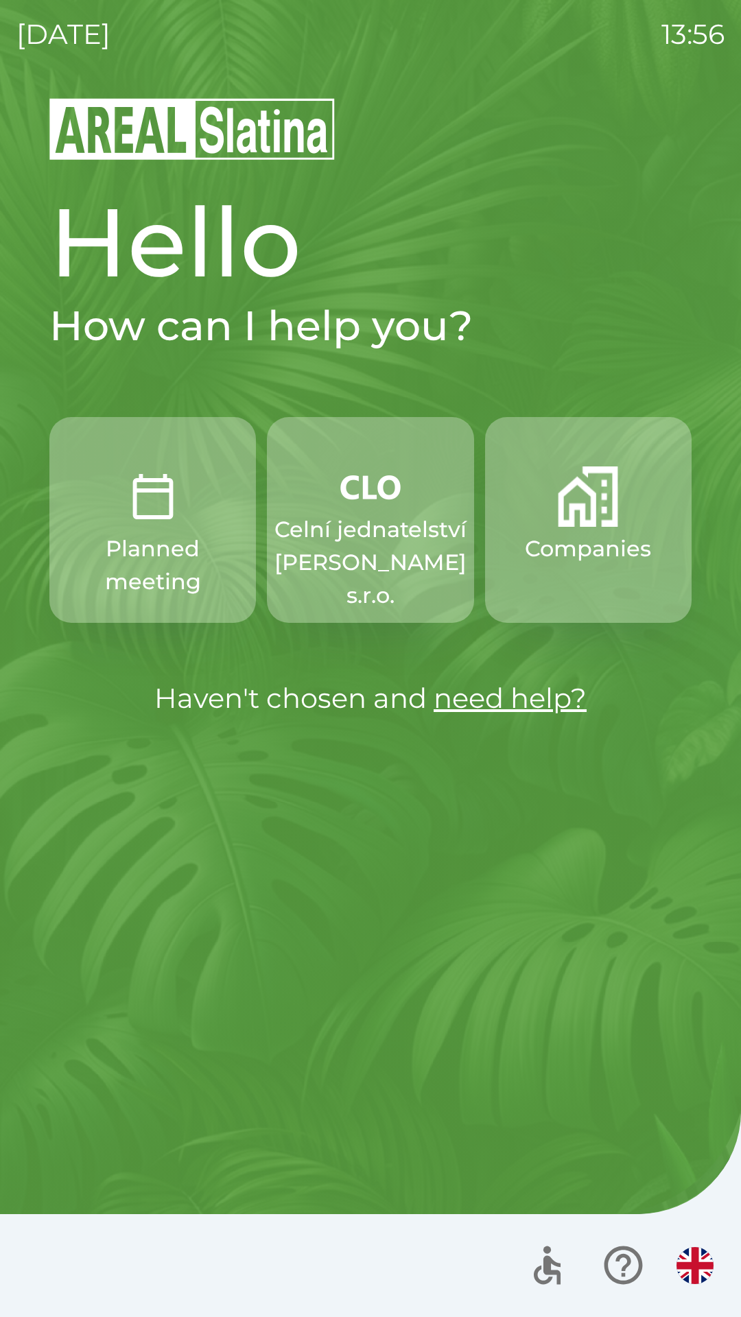
click at [180, 1112] on div "Hello How can I help you? Planned meeting Celní jednatelství [PERSON_NAME] s.r.…" at bounding box center [370, 706] width 708 height 1221
click at [684, 1262] on img "button" at bounding box center [694, 1265] width 37 height 37
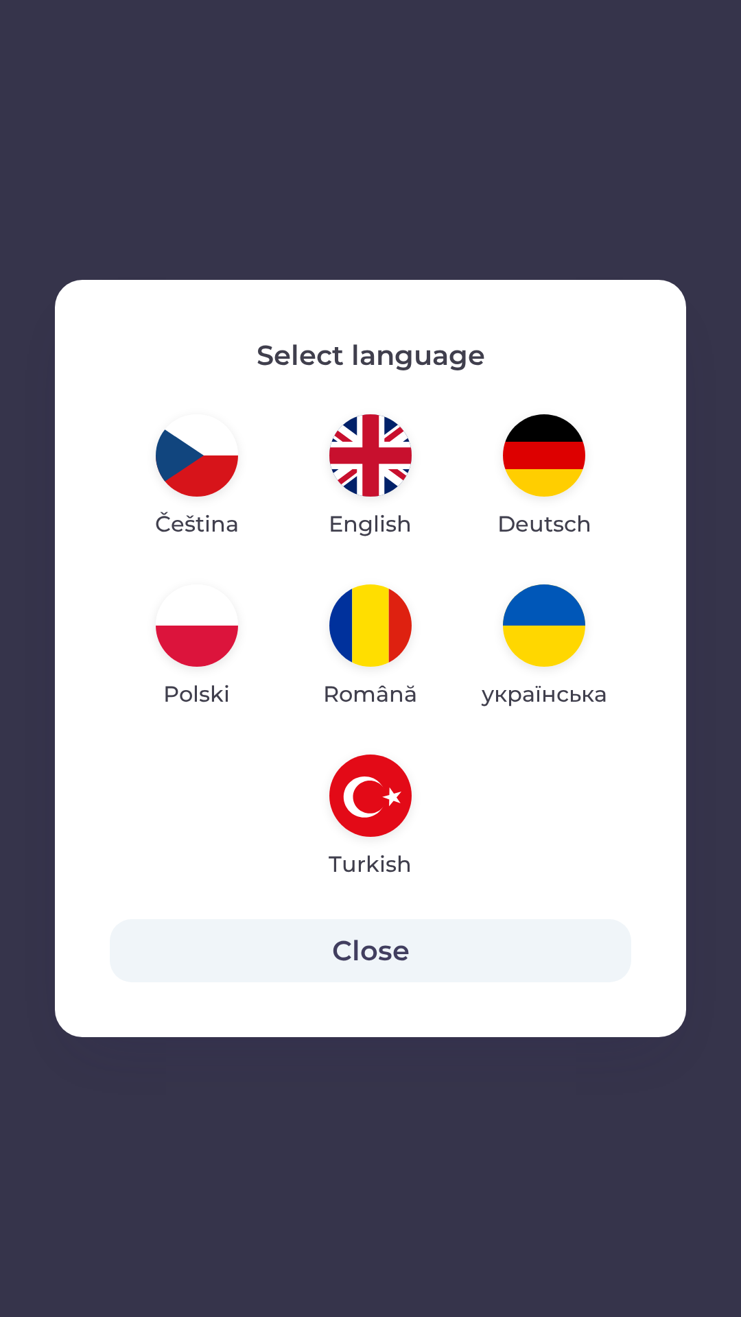
click at [203, 489] on img "button" at bounding box center [197, 455] width 82 height 82
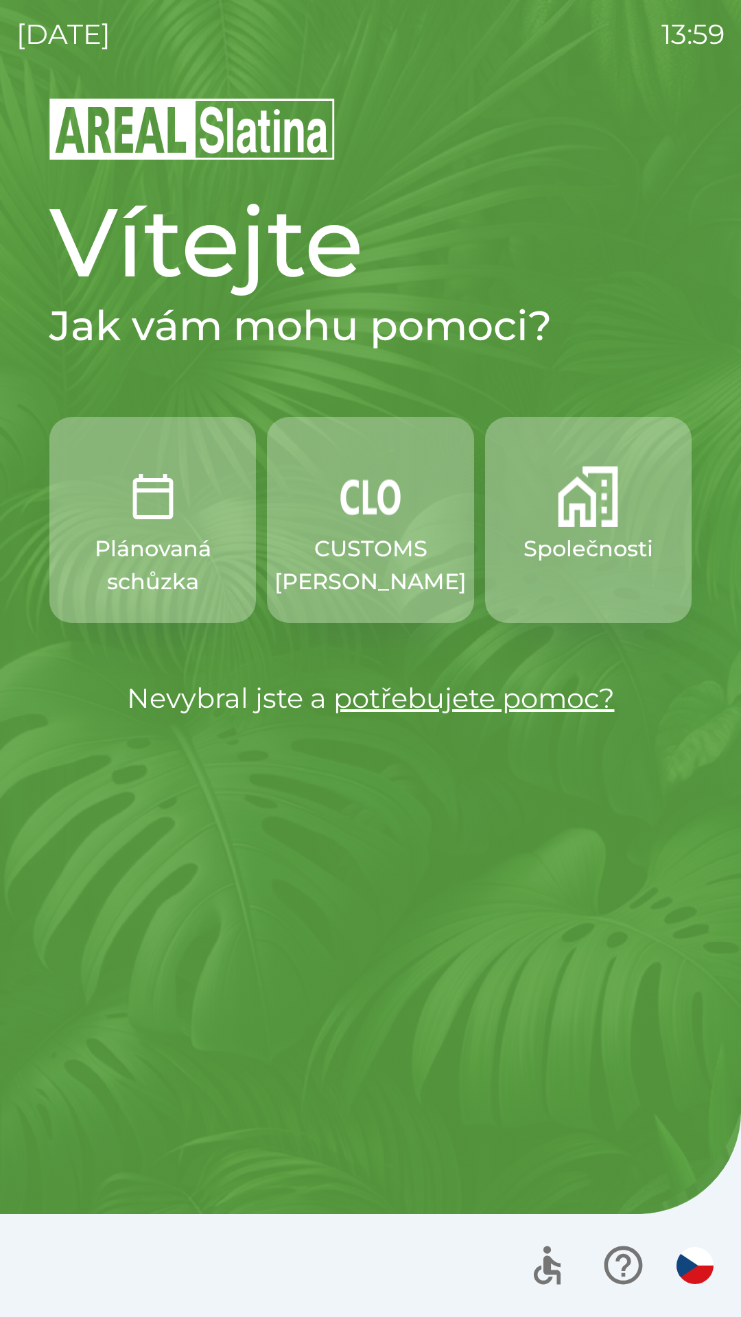
click at [390, 571] on p "CUSTOMS [PERSON_NAME]" at bounding box center [370, 565] width 192 height 66
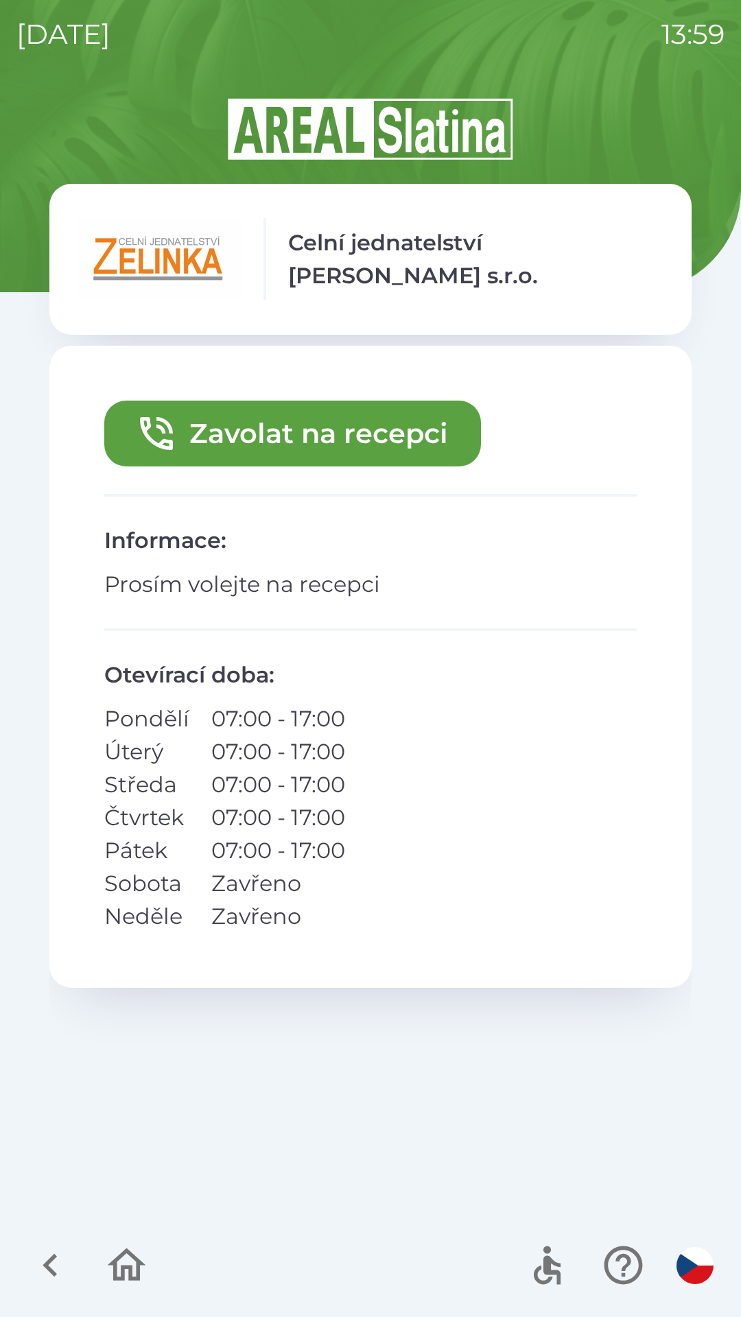
click at [359, 429] on button "Zavolat na recepci" at bounding box center [292, 433] width 376 height 66
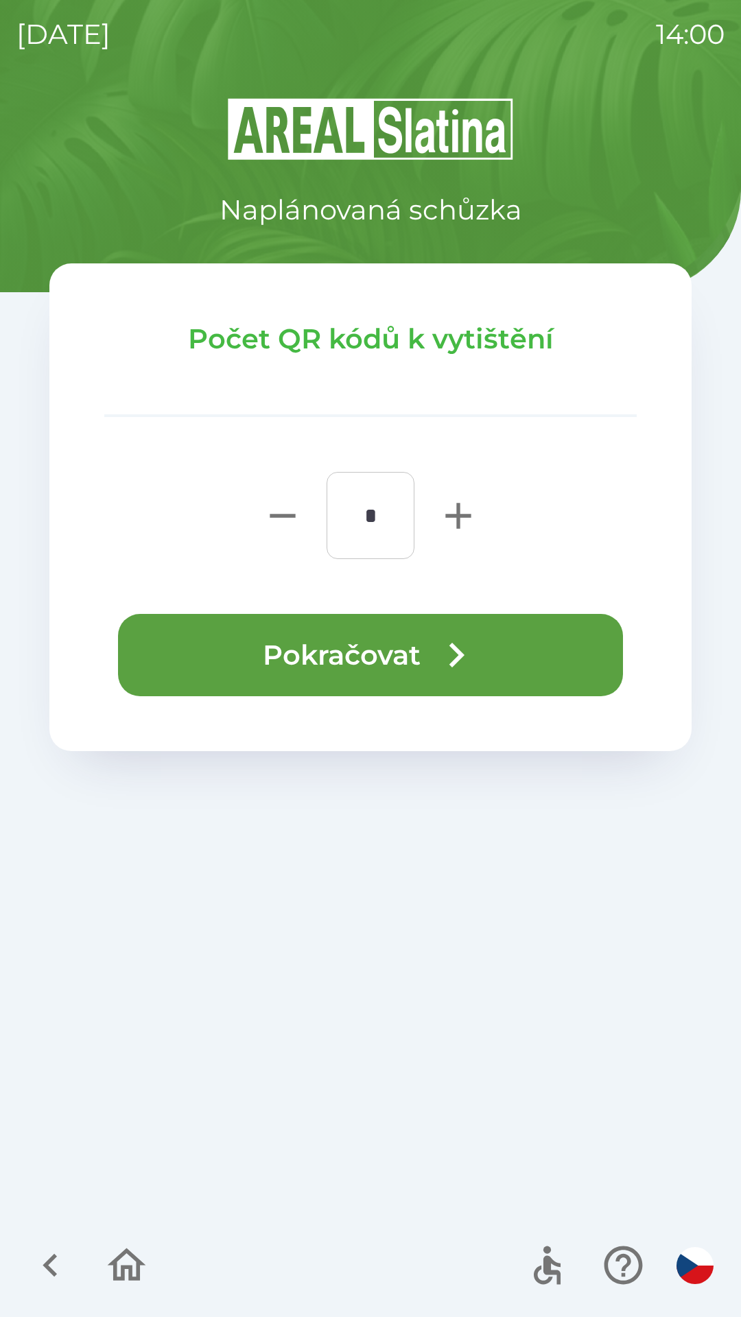
click at [333, 658] on button "Pokračovat" at bounding box center [370, 655] width 505 height 82
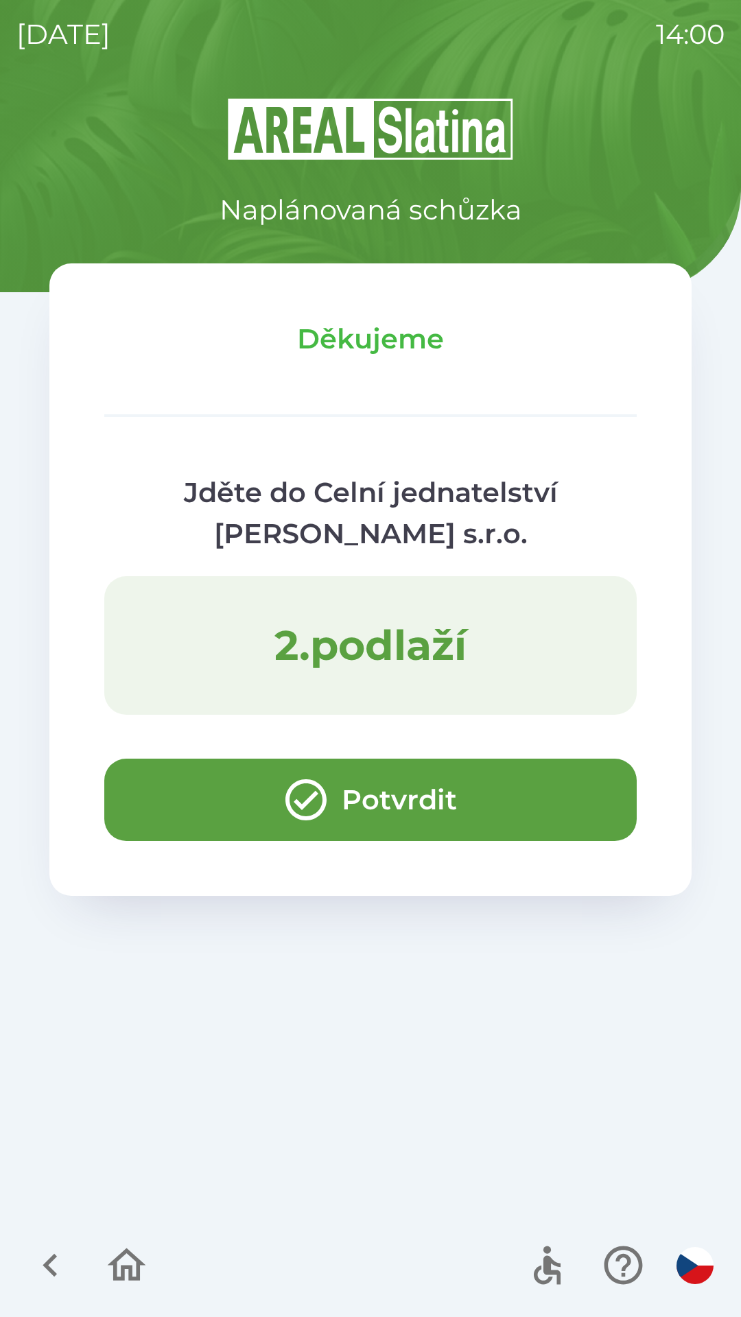
click at [49, 1256] on icon "button" at bounding box center [50, 1265] width 46 height 46
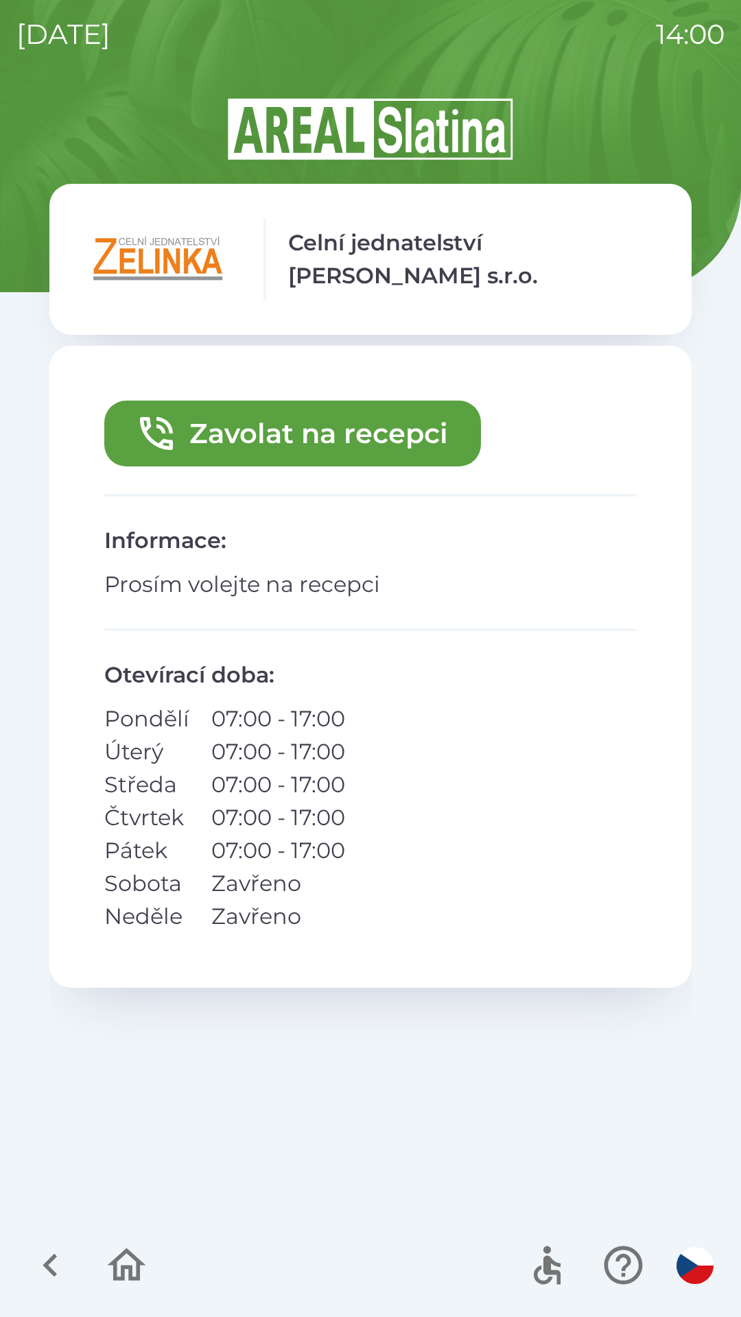
click at [38, 1245] on icon "button" at bounding box center [50, 1265] width 46 height 46
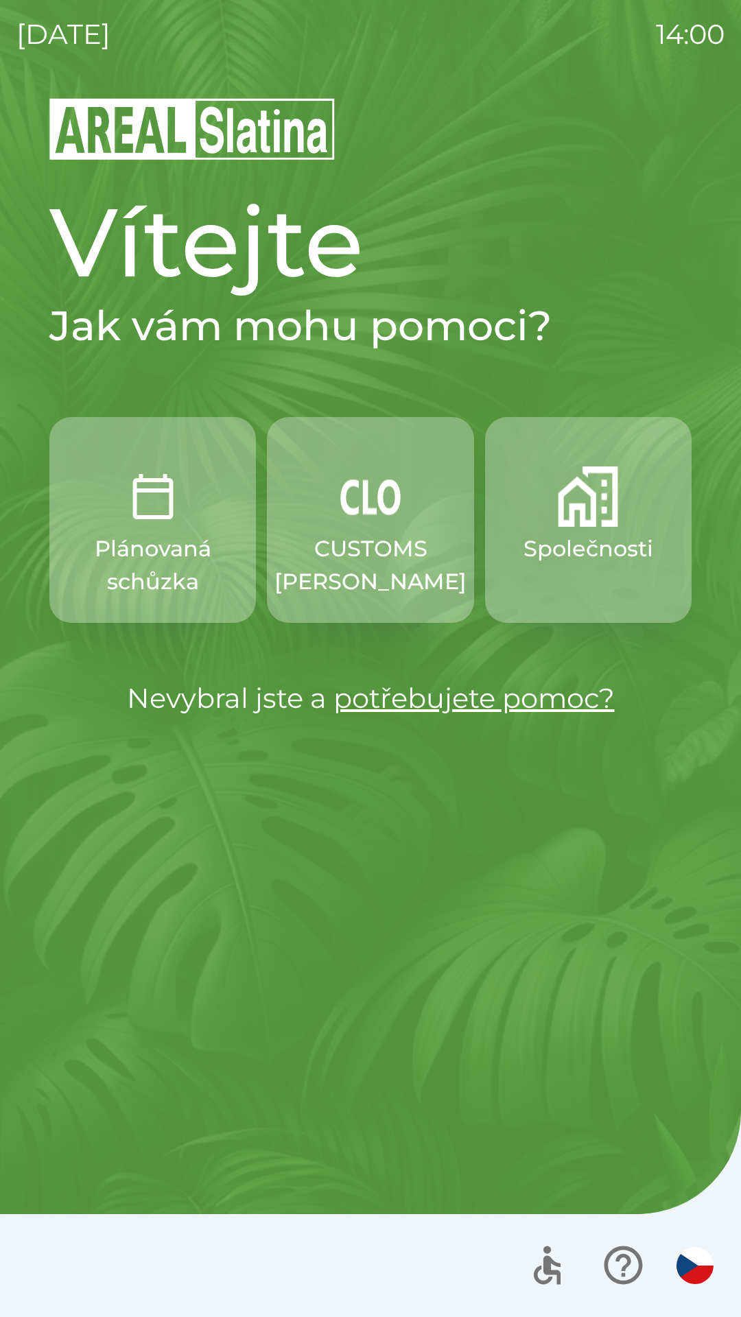
click at [142, 586] on p "Plánovaná schůzka" at bounding box center [152, 565] width 141 height 66
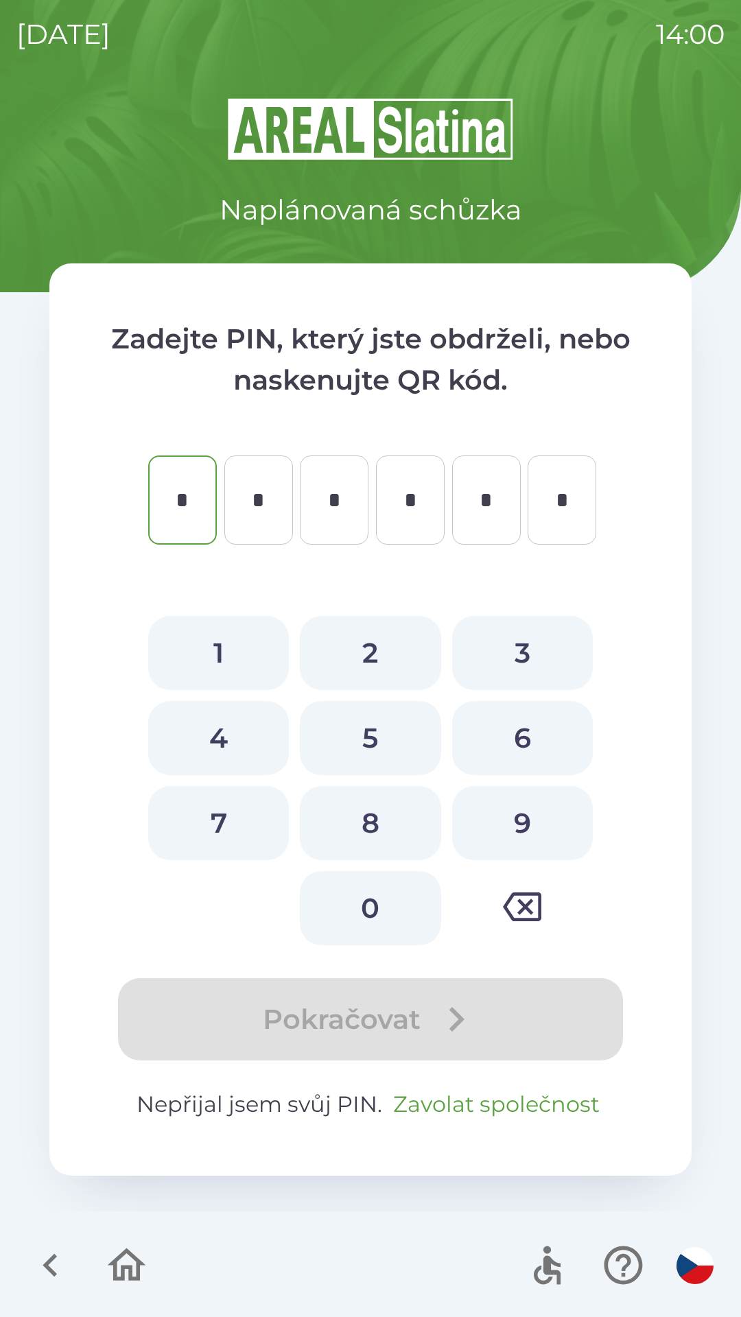
click at [447, 1103] on button "Zavolat společnost" at bounding box center [495, 1104] width 217 height 33
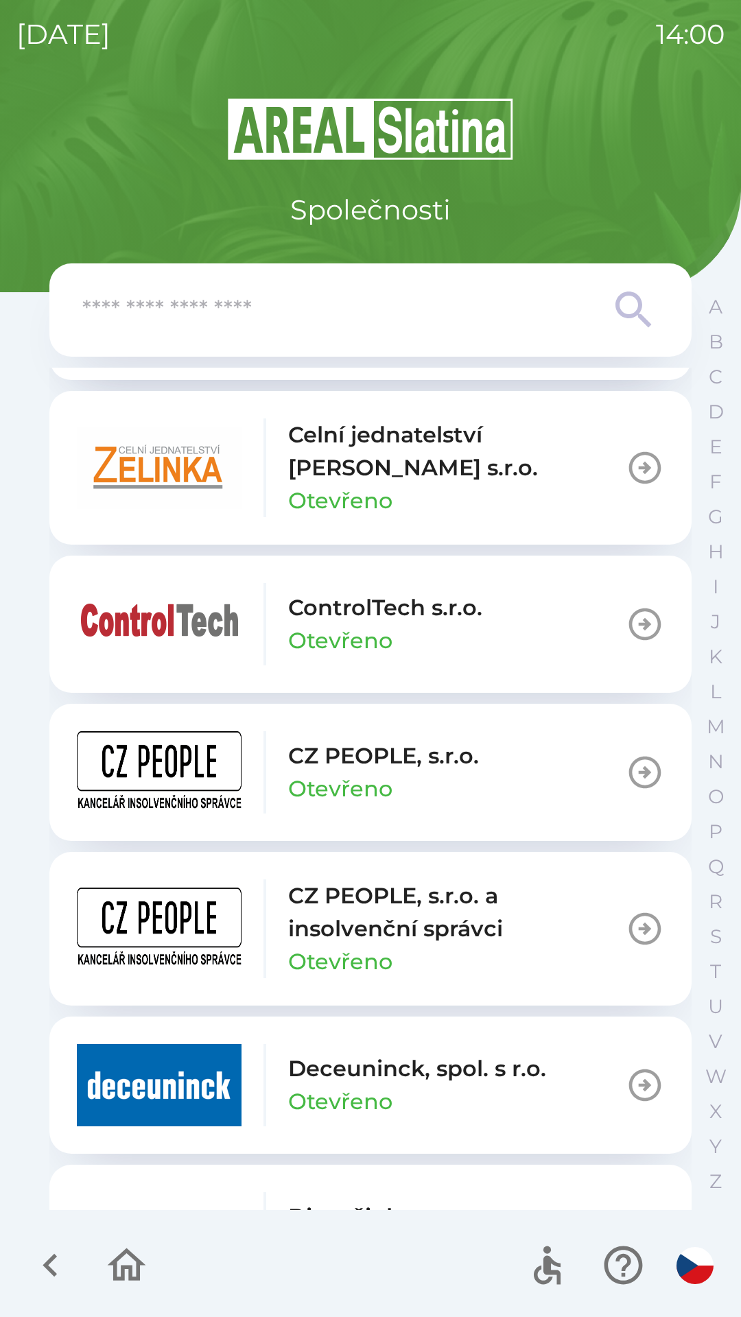
scroll to position [2484, 0]
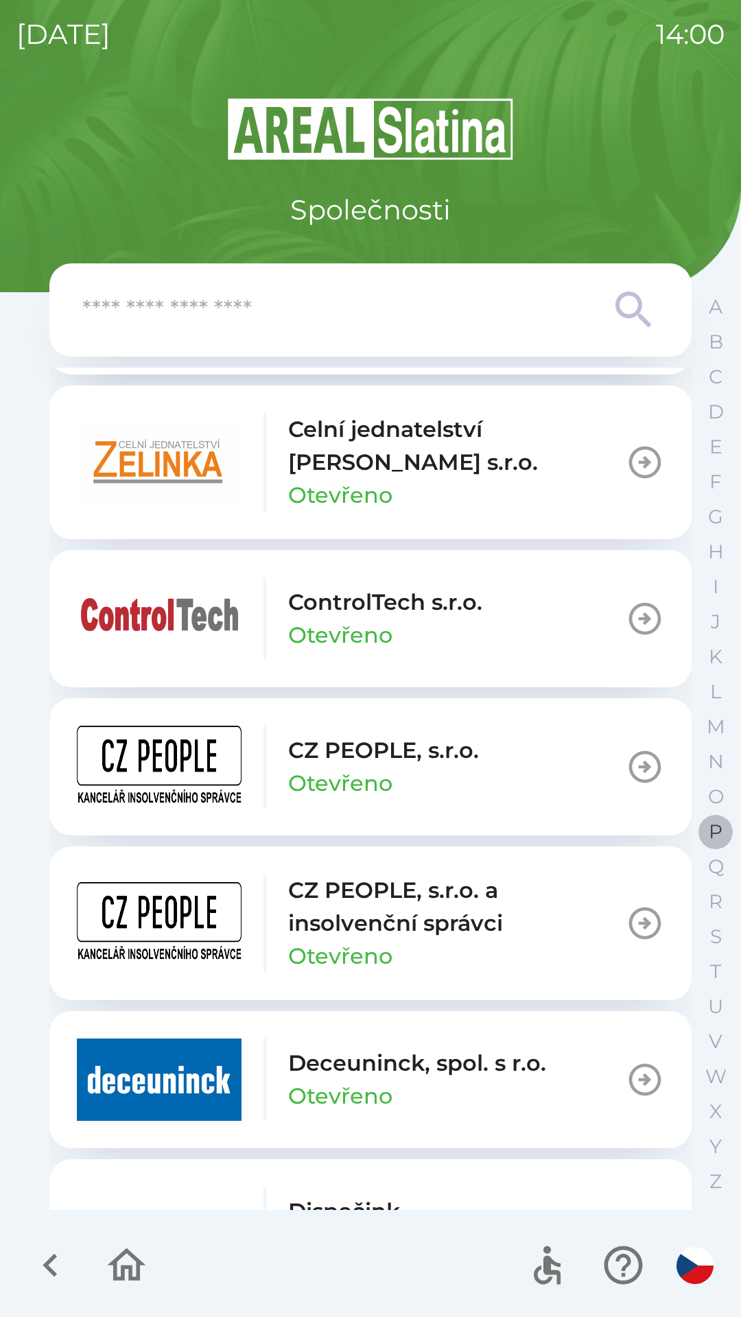
click at [710, 828] on p "P" at bounding box center [715, 831] width 14 height 24
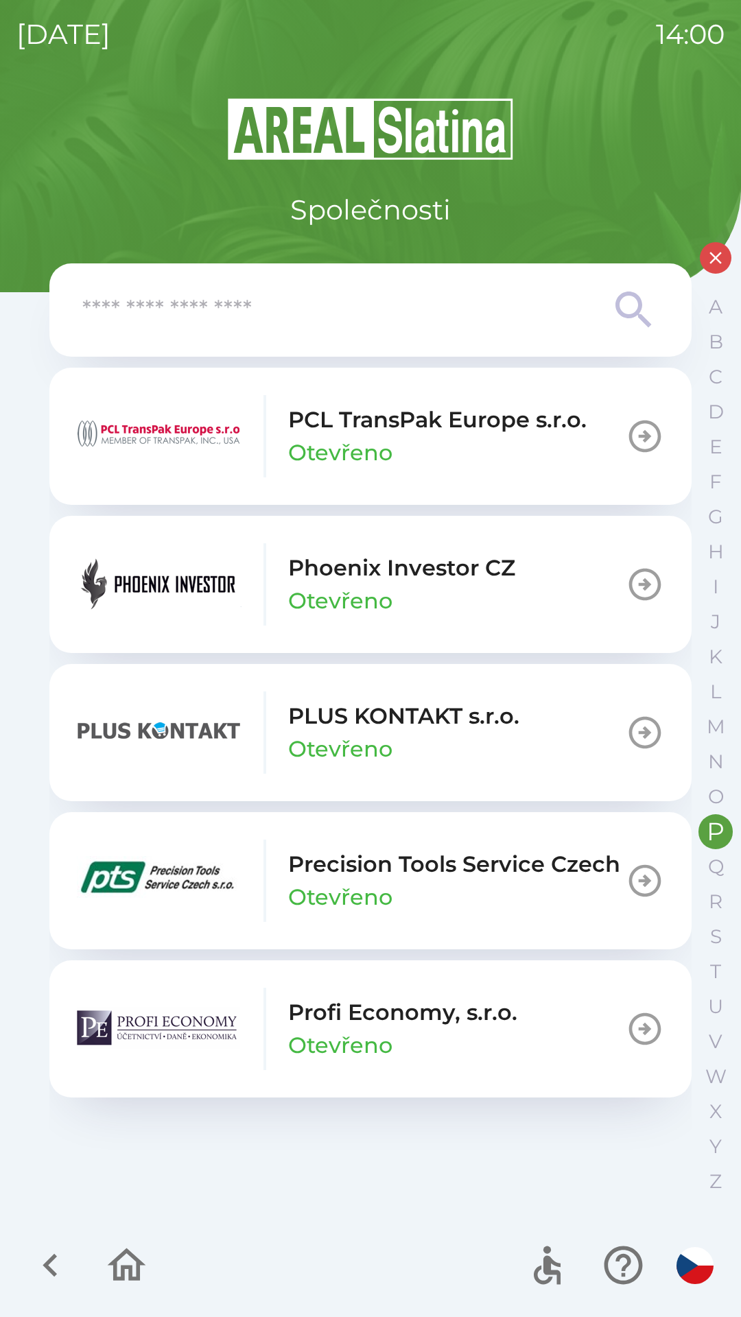
click at [332, 577] on p "Phoenix Investor CZ" at bounding box center [401, 567] width 227 height 33
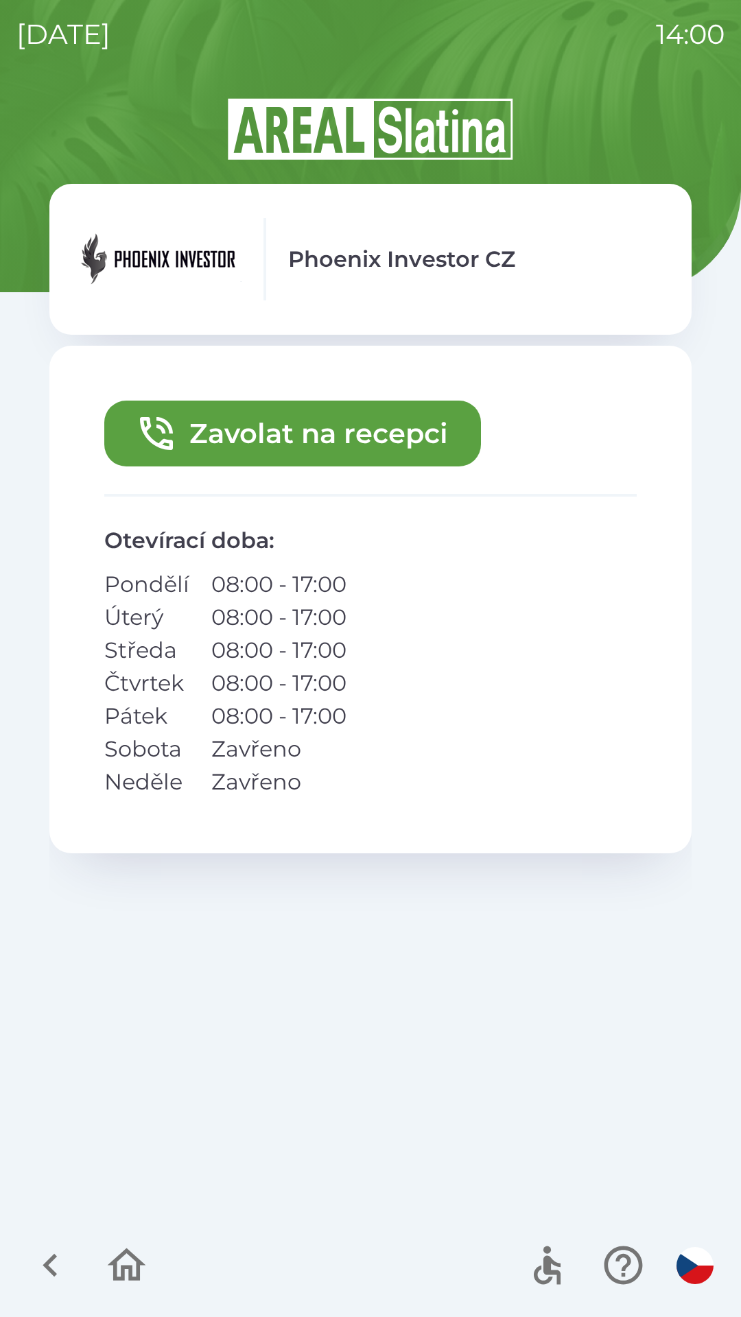
click at [191, 431] on button "Zavolat na recepci" at bounding box center [292, 433] width 376 height 66
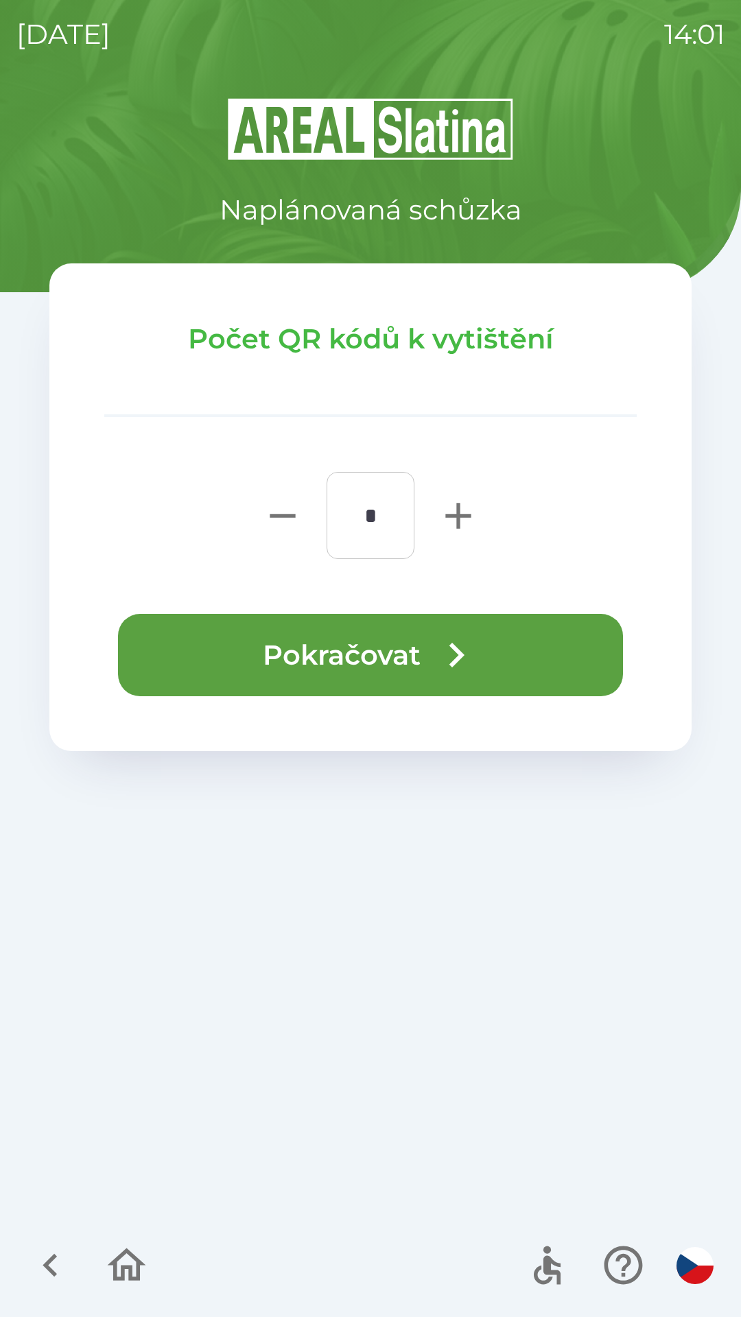
click at [385, 644] on button "Pokračovat" at bounding box center [370, 655] width 505 height 82
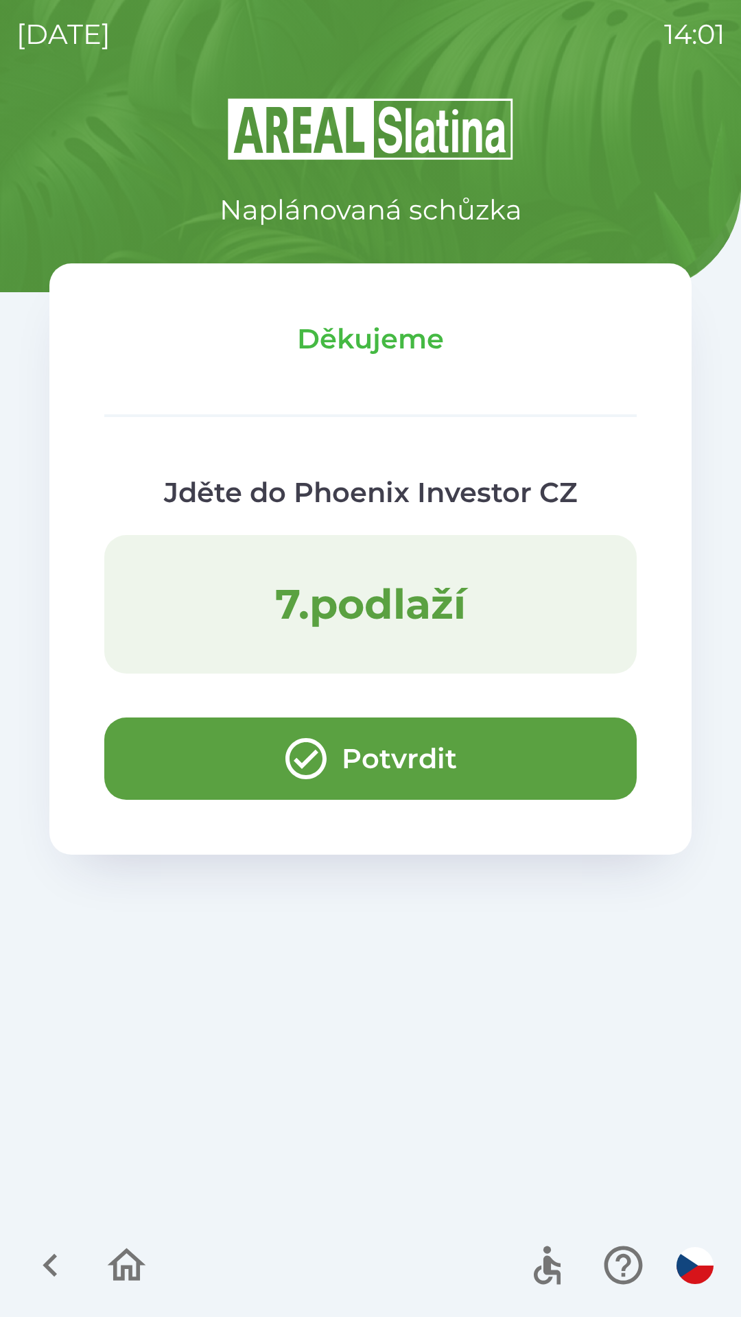
click at [122, 1269] on icon "button" at bounding box center [127, 1264] width 38 height 33
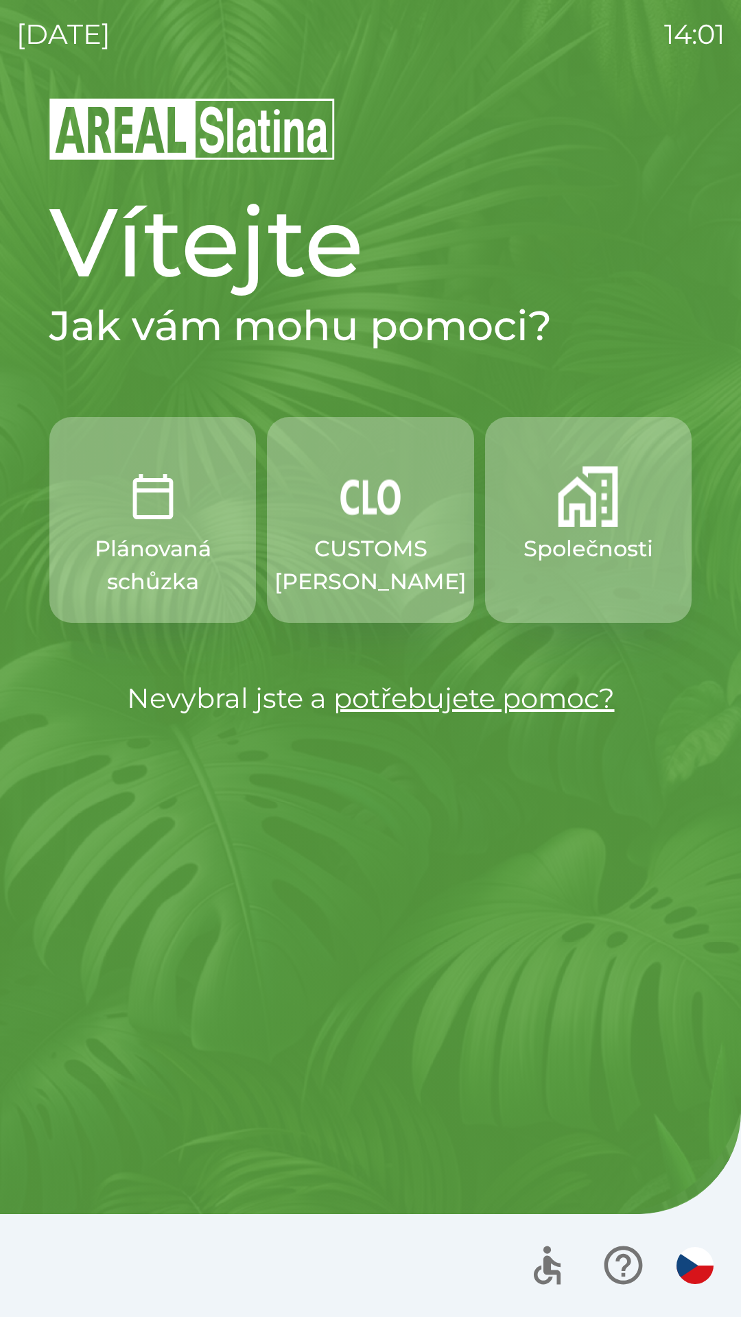
click at [693, 1260] on img "button" at bounding box center [694, 1265] width 37 height 37
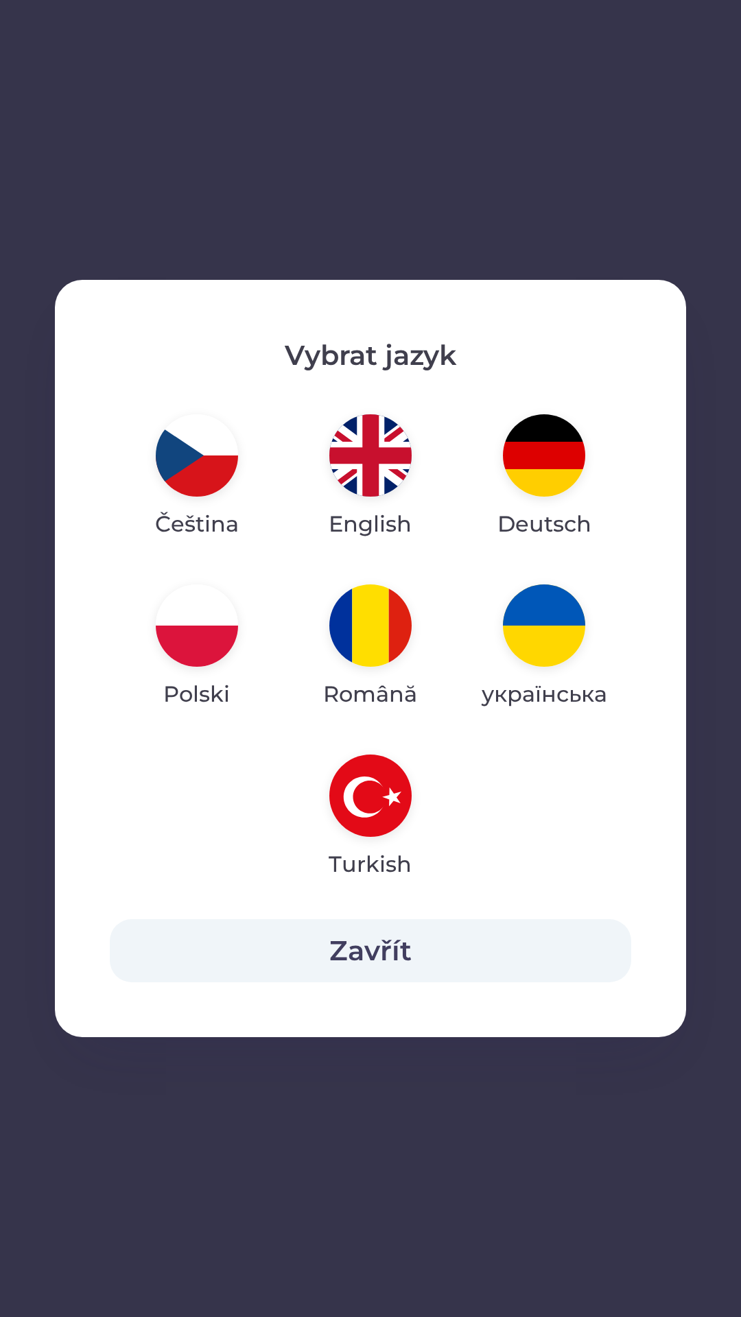
click at [375, 478] on img "button" at bounding box center [370, 455] width 82 height 82
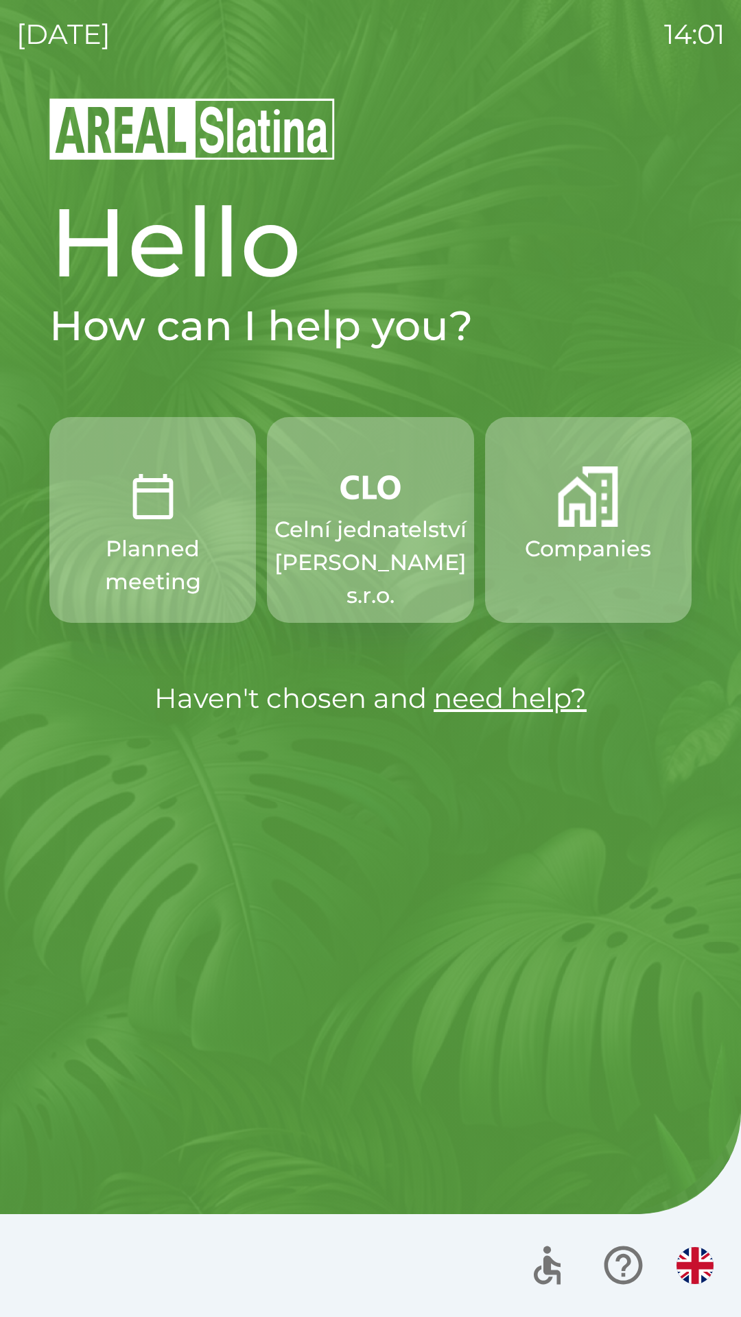
click at [276, 1024] on div "Hello How can I help you? Planned meeting Celní jednatelství [PERSON_NAME] s.r.…" at bounding box center [370, 706] width 708 height 1221
click at [335, 1050] on div "Hello How can I help you? Planned meeting Celní jednatelství [PERSON_NAME] s.r.…" at bounding box center [370, 706] width 708 height 1221
click at [697, 1274] on img "button" at bounding box center [694, 1265] width 37 height 37
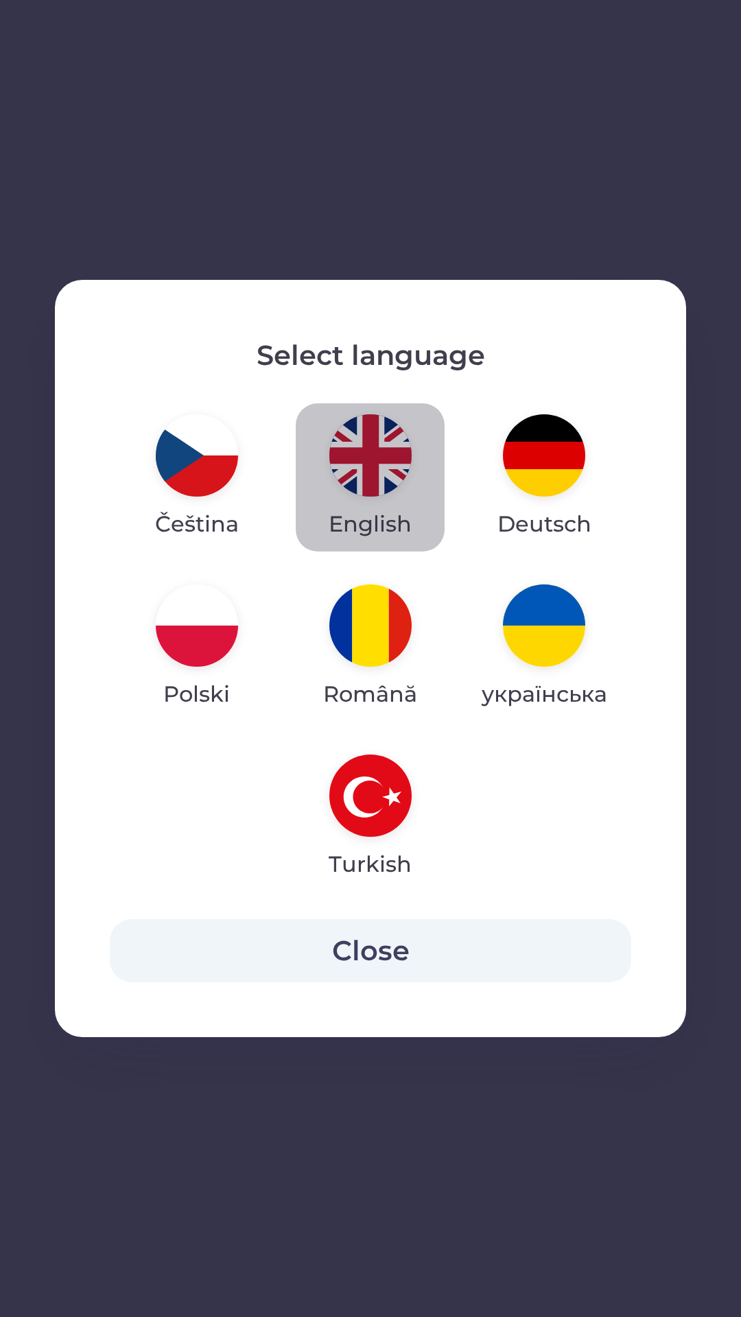
click at [374, 472] on img "button" at bounding box center [370, 455] width 82 height 82
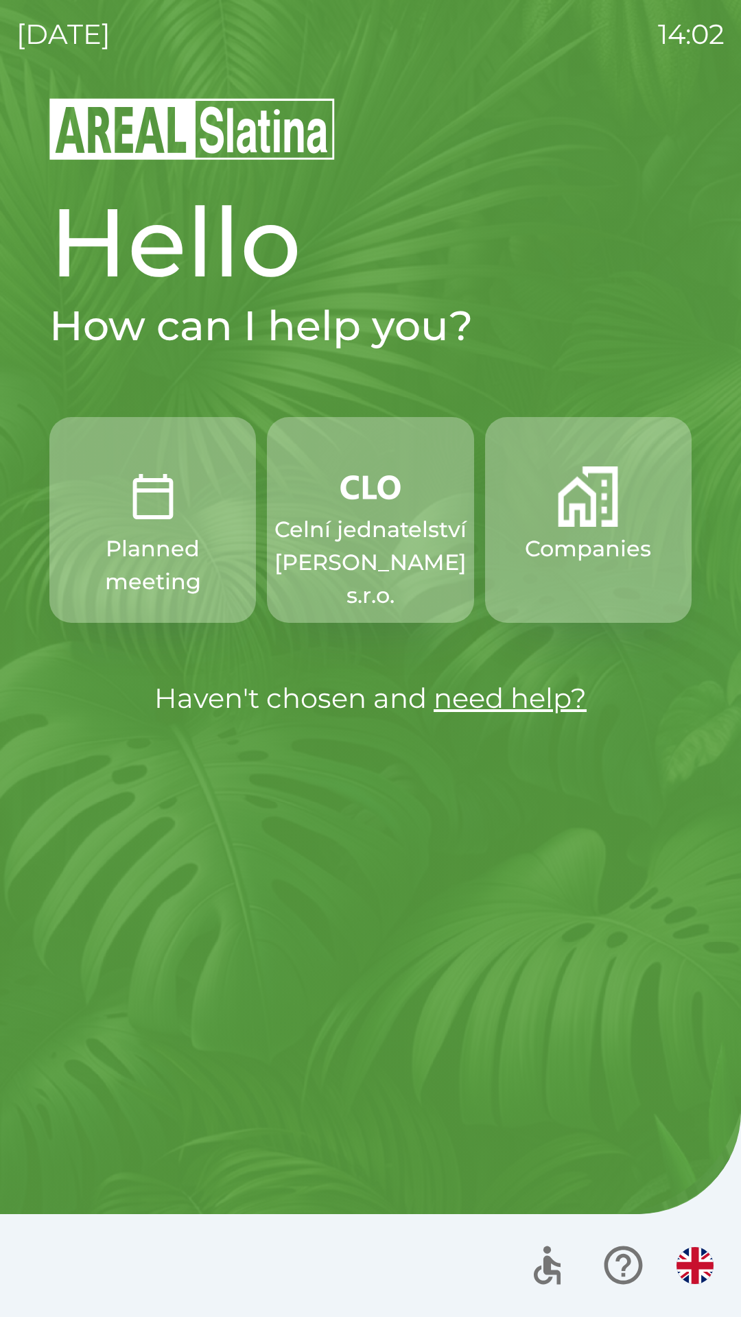
click at [497, 1094] on div "Hello How can I help you? Planned meeting Celní jednatelství [PERSON_NAME] s.r.…" at bounding box center [370, 706] width 708 height 1221
click at [680, 1269] on img "button" at bounding box center [694, 1265] width 37 height 37
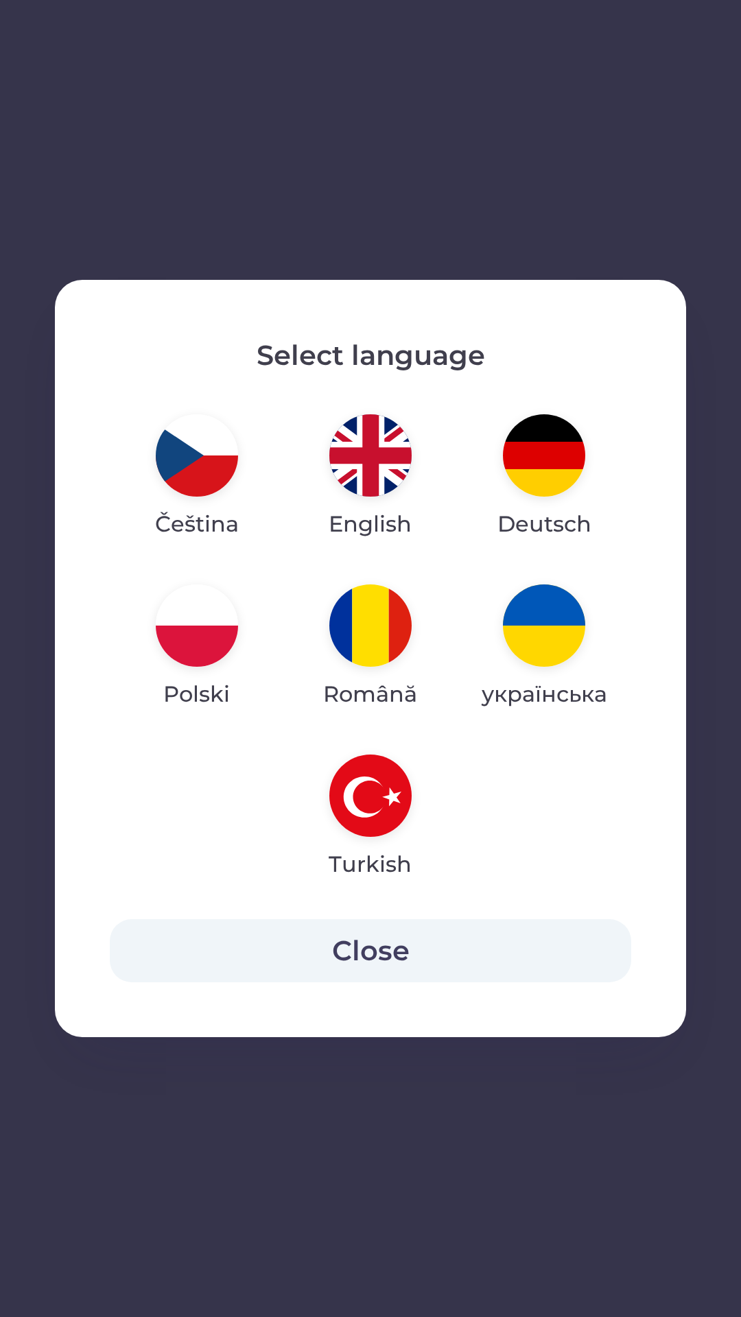
click at [191, 459] on img "button" at bounding box center [197, 455] width 82 height 82
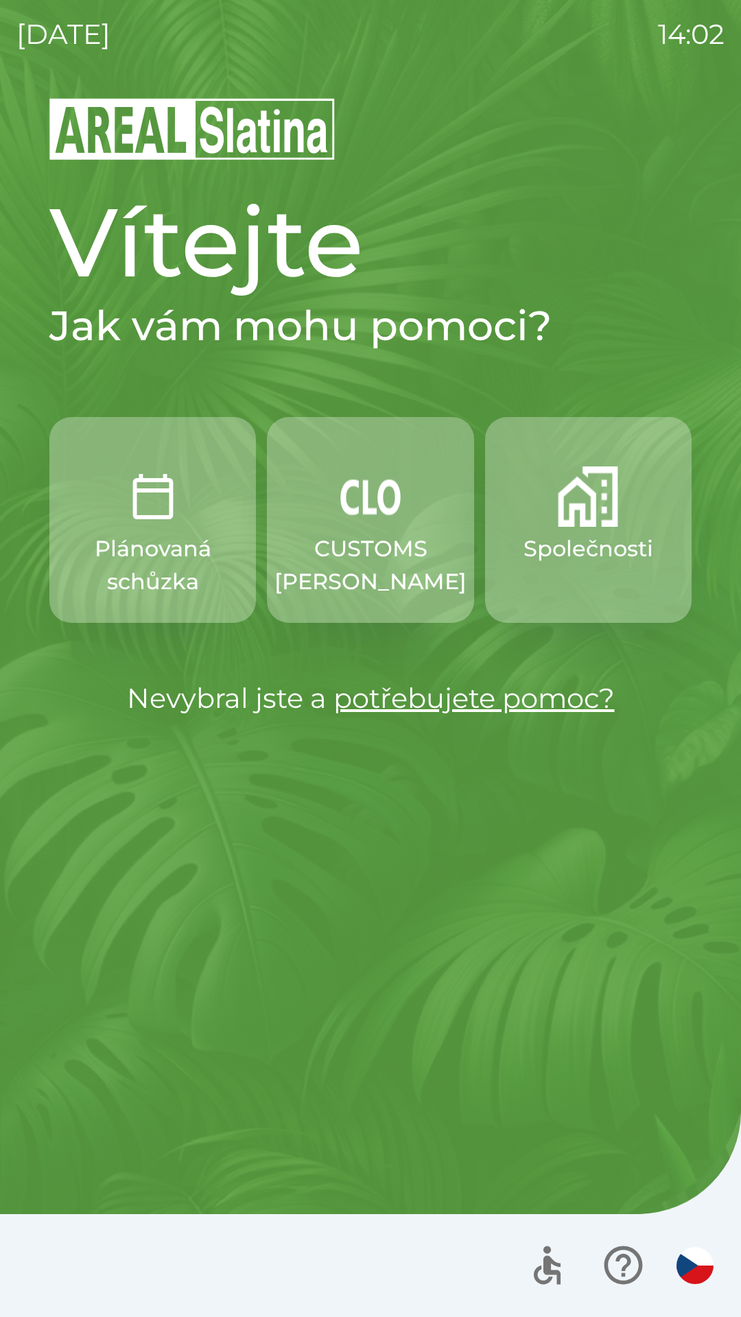
click at [338, 551] on p "CUSTOMS [PERSON_NAME]" at bounding box center [370, 565] width 192 height 66
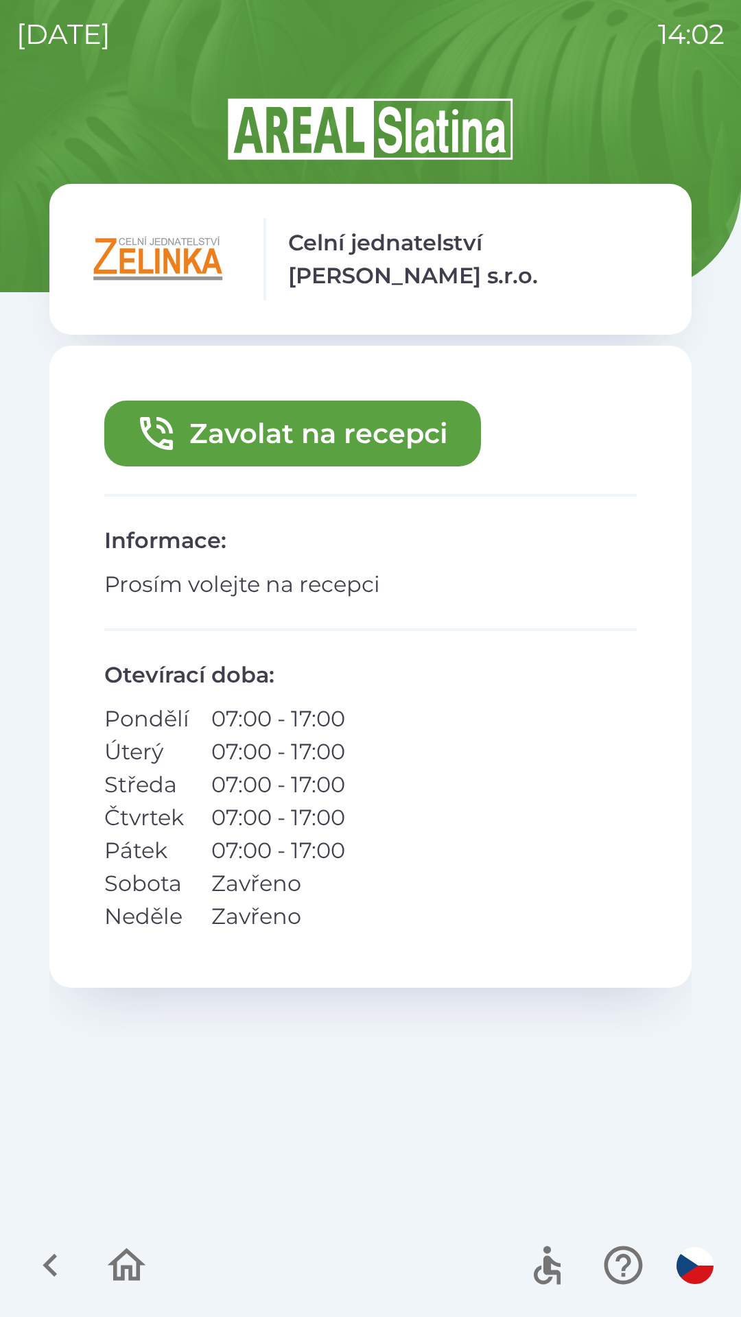
click at [234, 446] on button "Zavolat na recepci" at bounding box center [292, 433] width 376 height 66
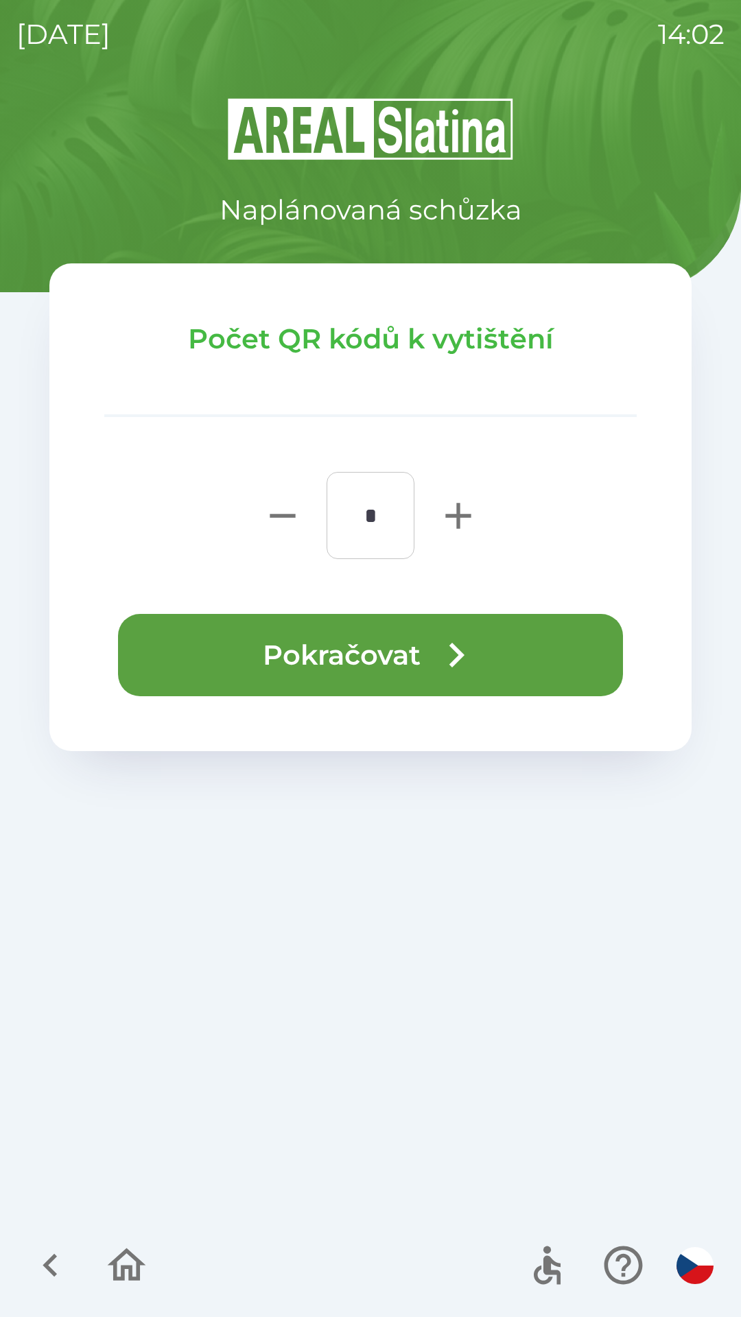
click at [549, 658] on button "Pokračovat" at bounding box center [370, 655] width 505 height 82
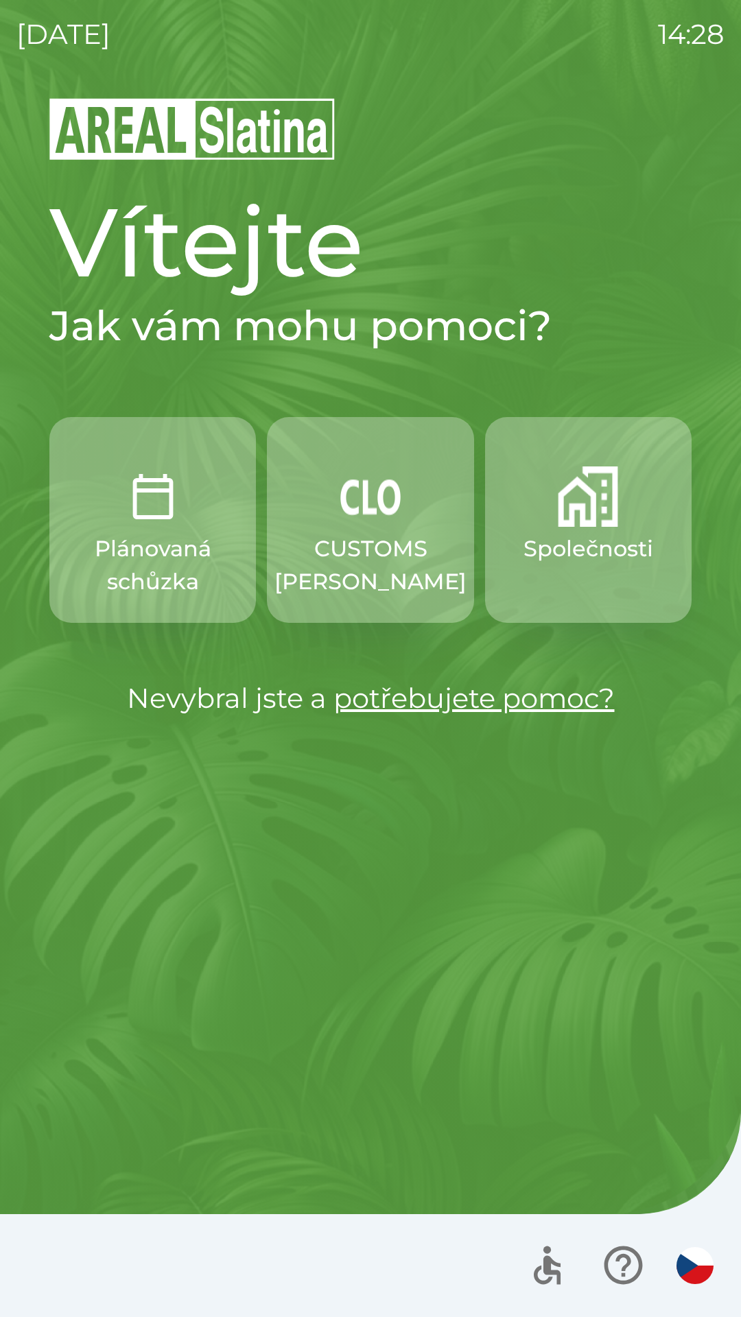
click at [346, 544] on p "CUSTOMS [PERSON_NAME]" at bounding box center [370, 565] width 192 height 66
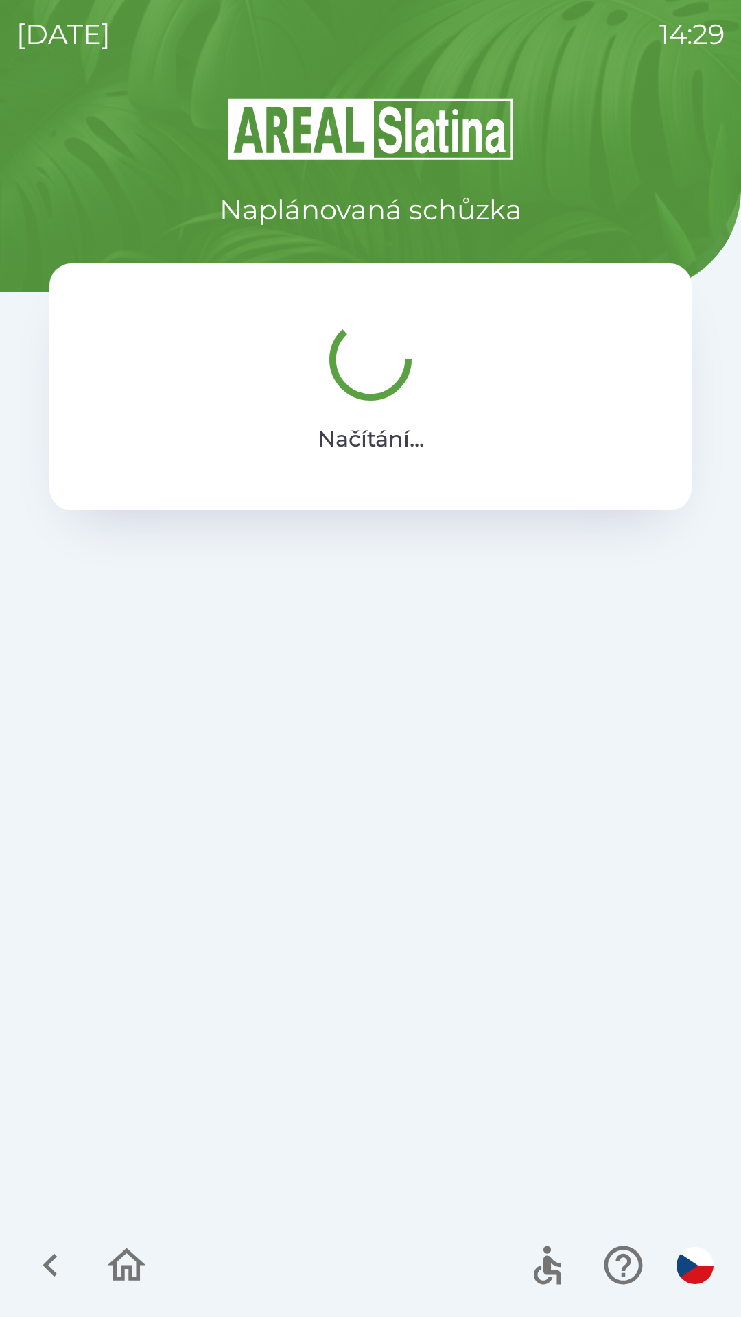
click at [49, 1265] on icon "button" at bounding box center [50, 1265] width 14 height 23
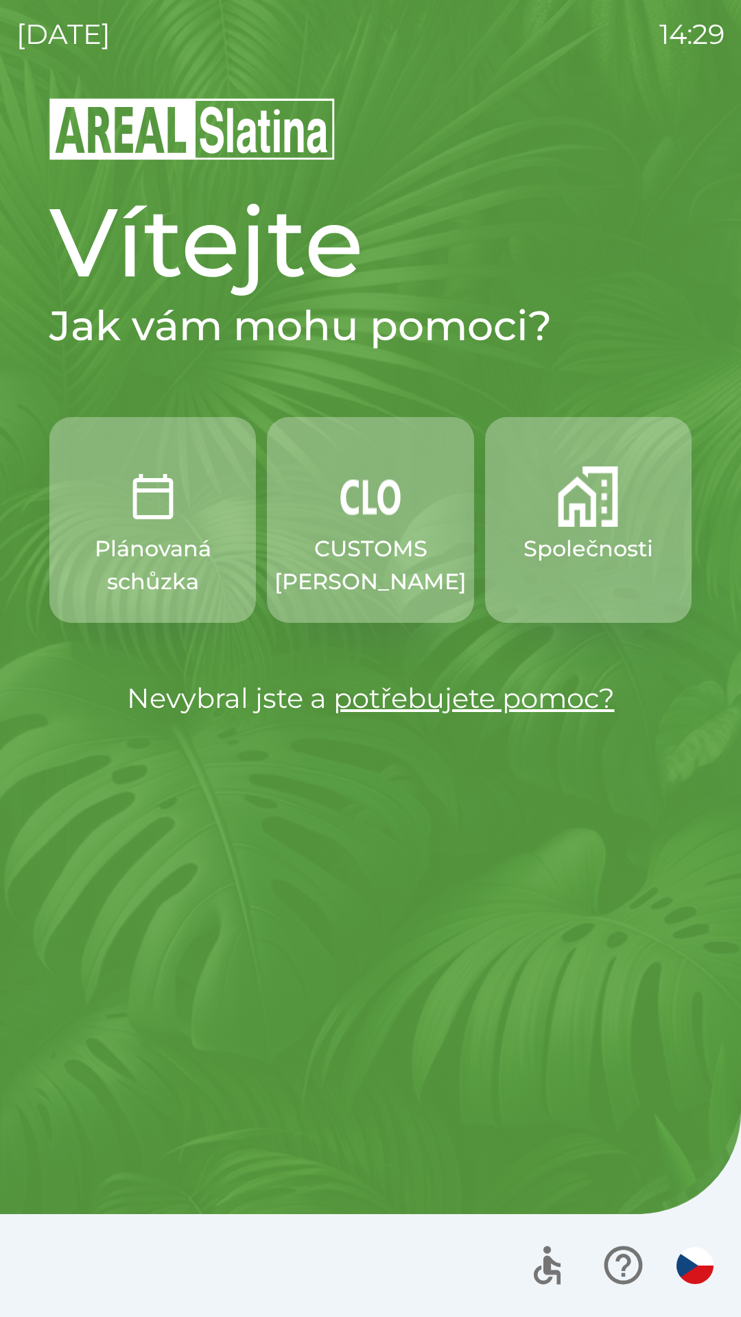
click at [120, 1116] on div "Vítejte Jak vám mohu pomoci? Plánovaná schůzka CUSTOMS [PERSON_NAME] Společnost…" at bounding box center [370, 706] width 708 height 1221
click at [695, 1279] on img "button" at bounding box center [694, 1265] width 37 height 37
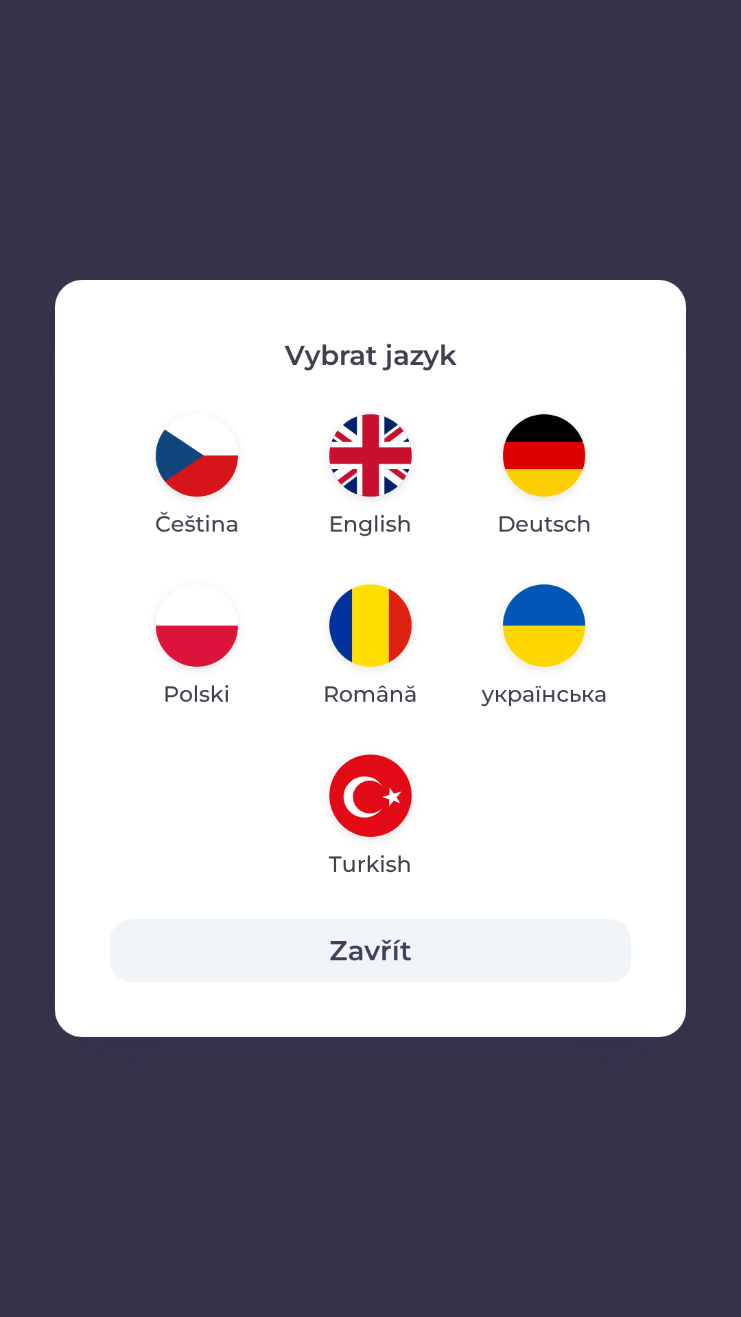
click at [372, 457] on img "button" at bounding box center [370, 455] width 82 height 82
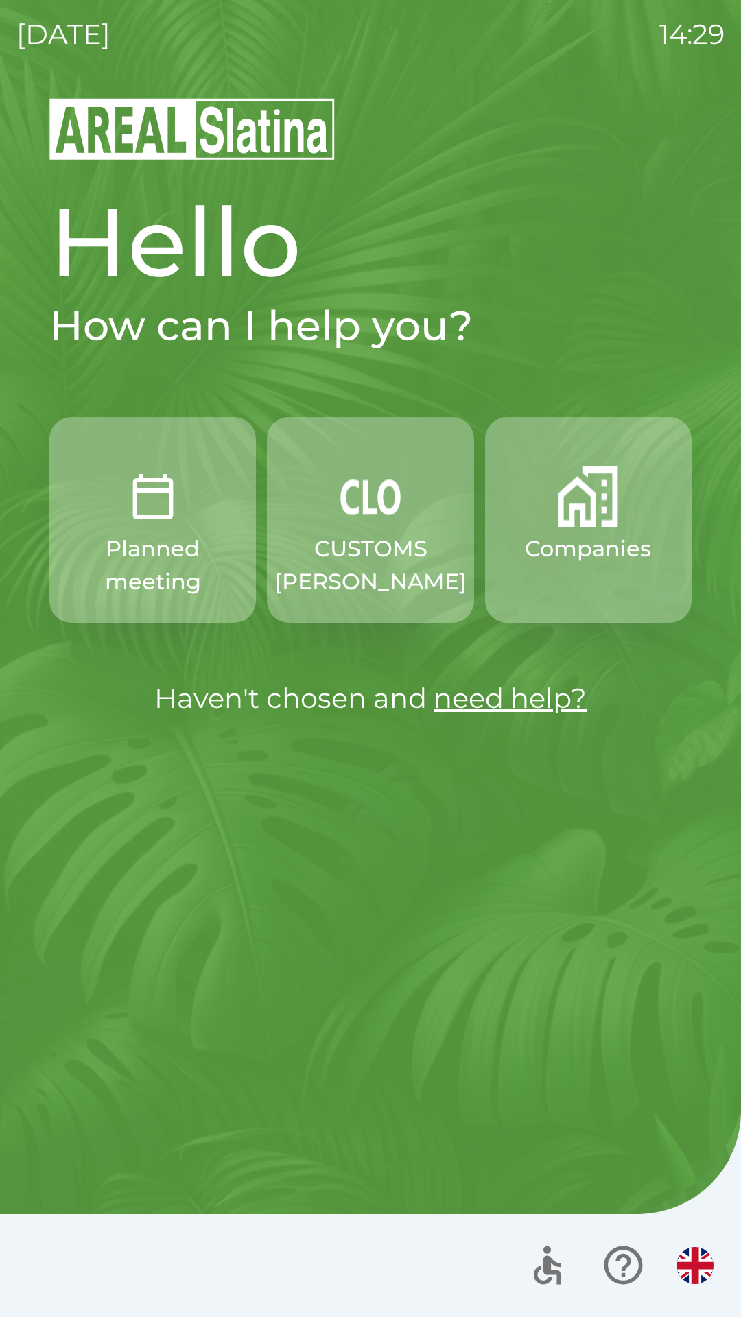
click at [675, 1269] on button "button" at bounding box center [695, 1265] width 48 height 48
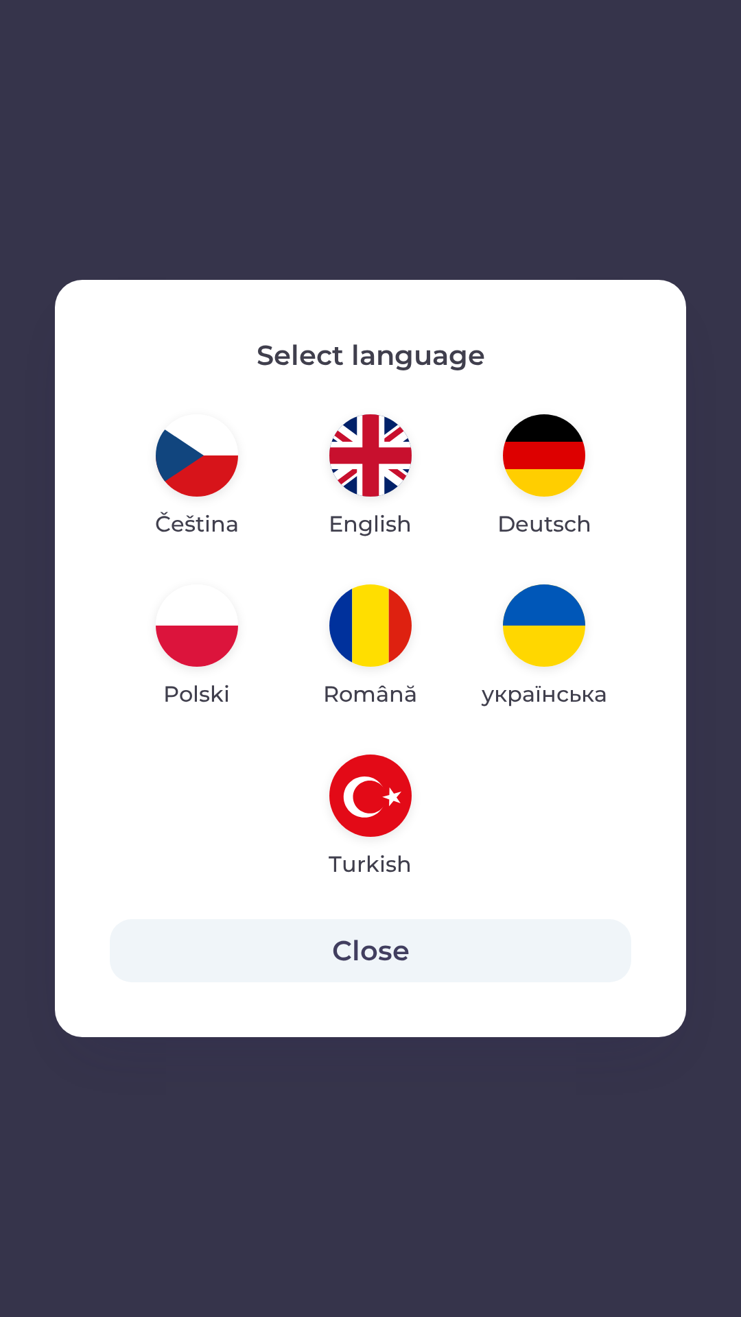
click at [195, 465] on img "button" at bounding box center [197, 455] width 82 height 82
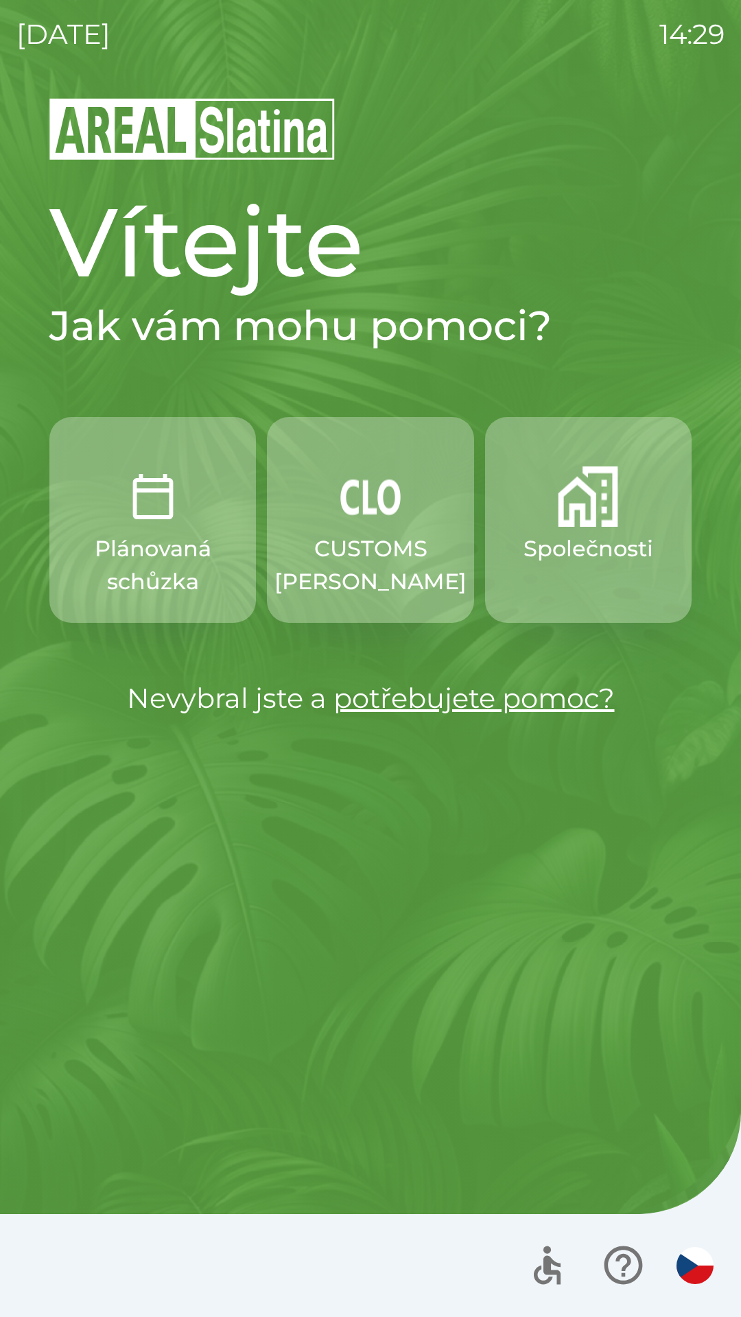
click at [388, 511] on img "button" at bounding box center [370, 496] width 60 height 60
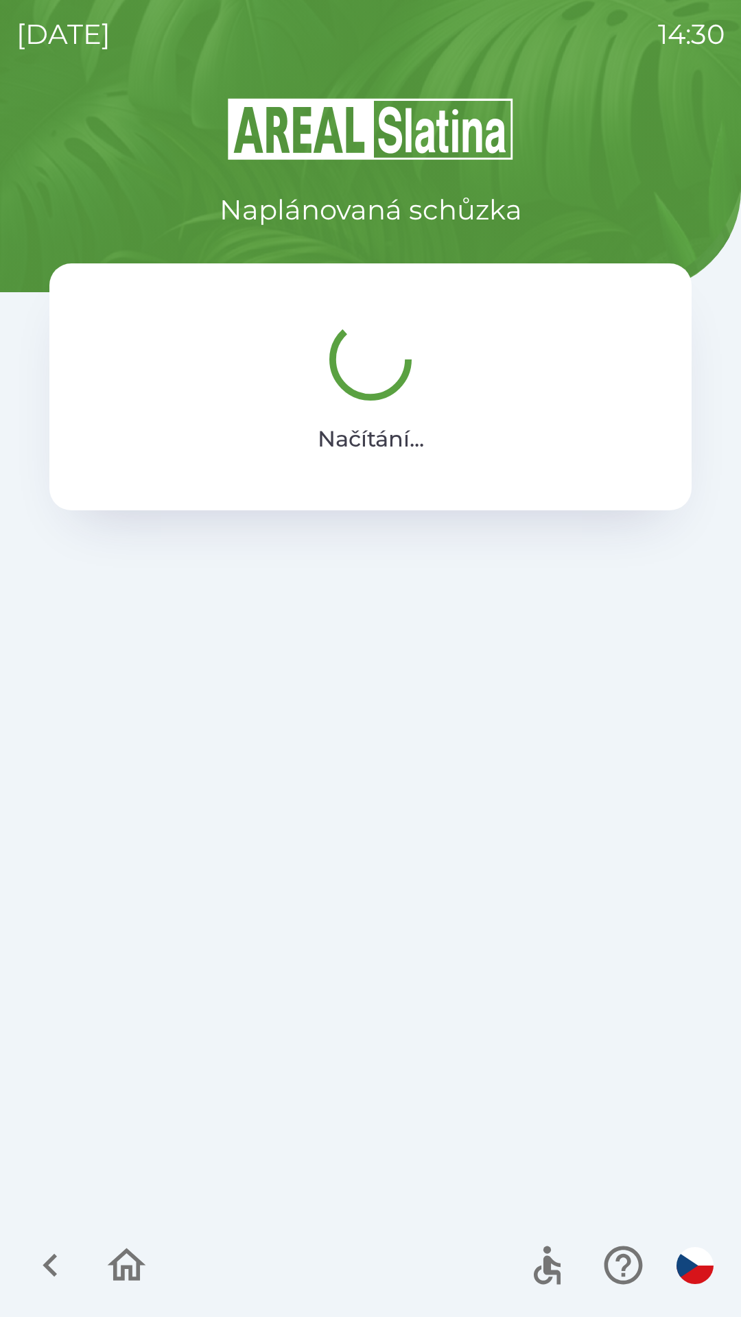
click at [140, 1257] on icon "button" at bounding box center [127, 1265] width 46 height 46
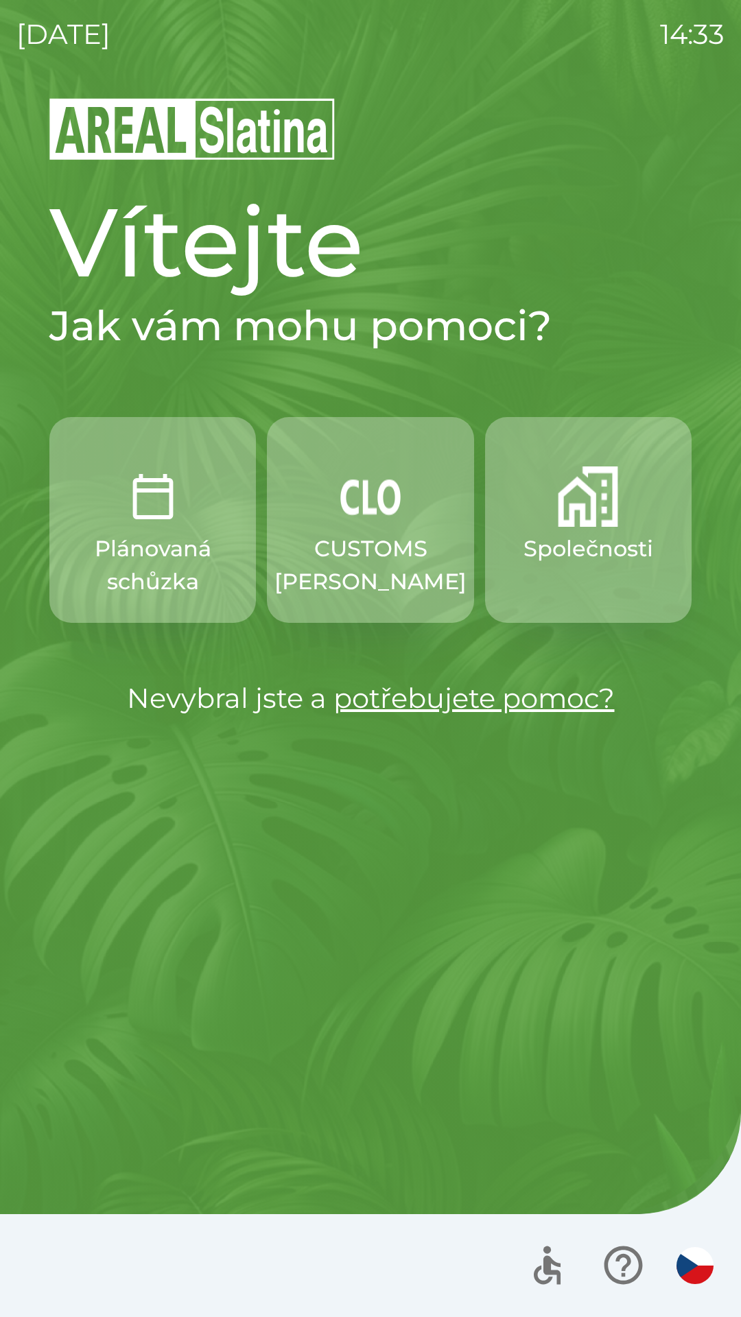
click at [365, 582] on p "CUSTOMS [PERSON_NAME]" at bounding box center [370, 565] width 192 height 66
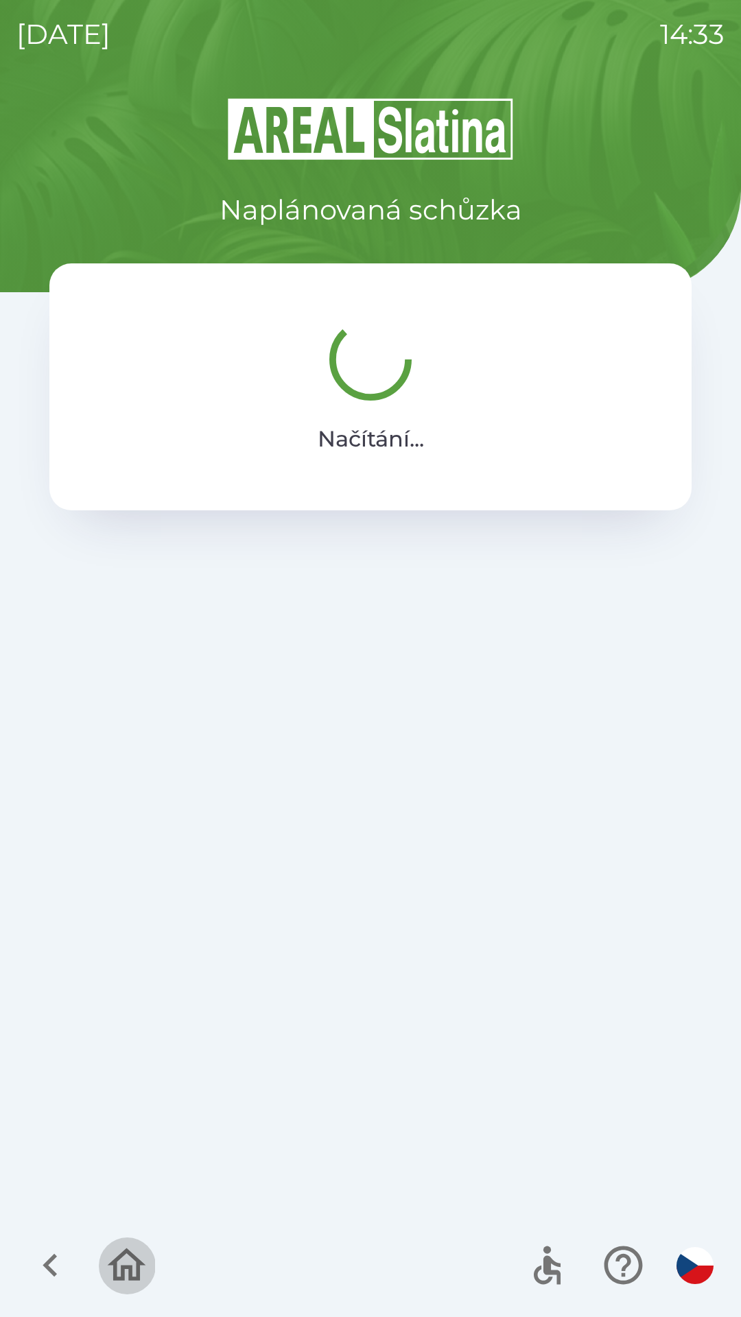
click at [119, 1247] on icon "button" at bounding box center [127, 1265] width 46 height 46
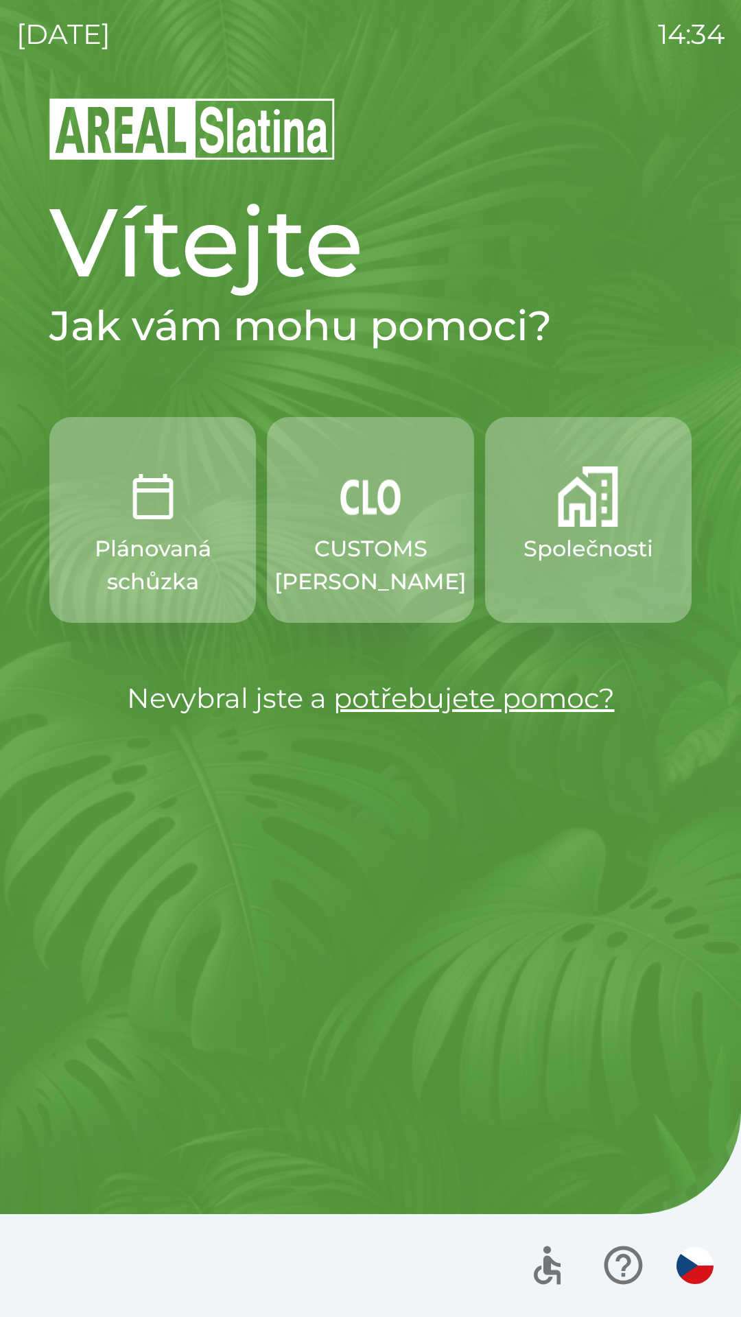
click at [583, 568] on button "Společnosti" at bounding box center [588, 520] width 206 height 206
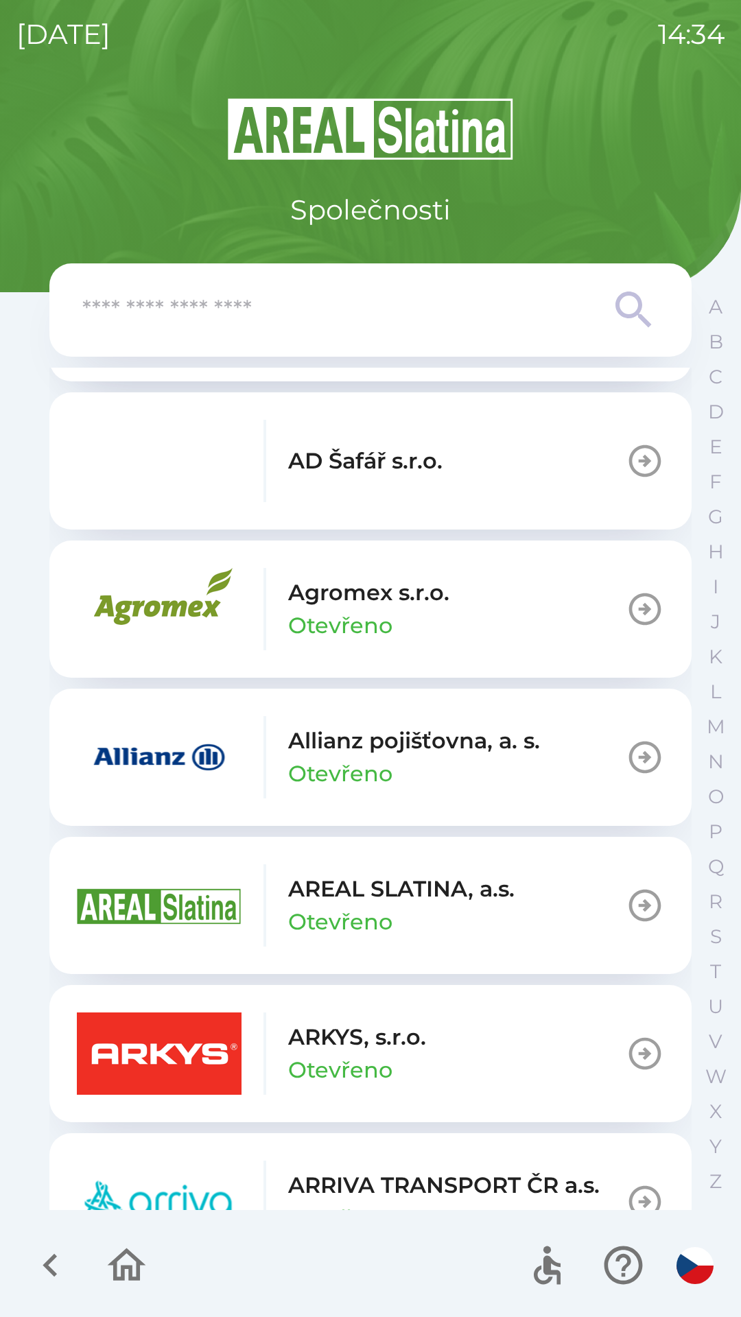
scroll to position [311, 0]
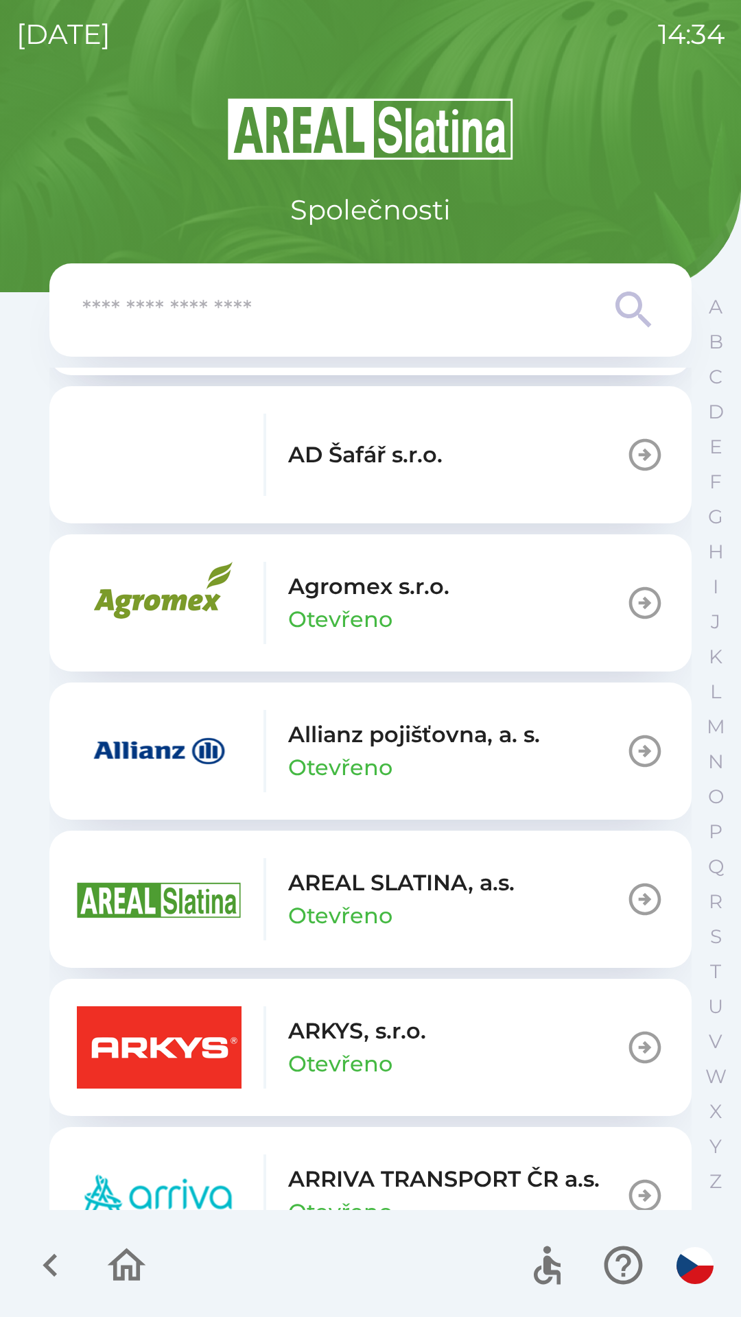
click at [121, 926] on img "button" at bounding box center [159, 899] width 165 height 82
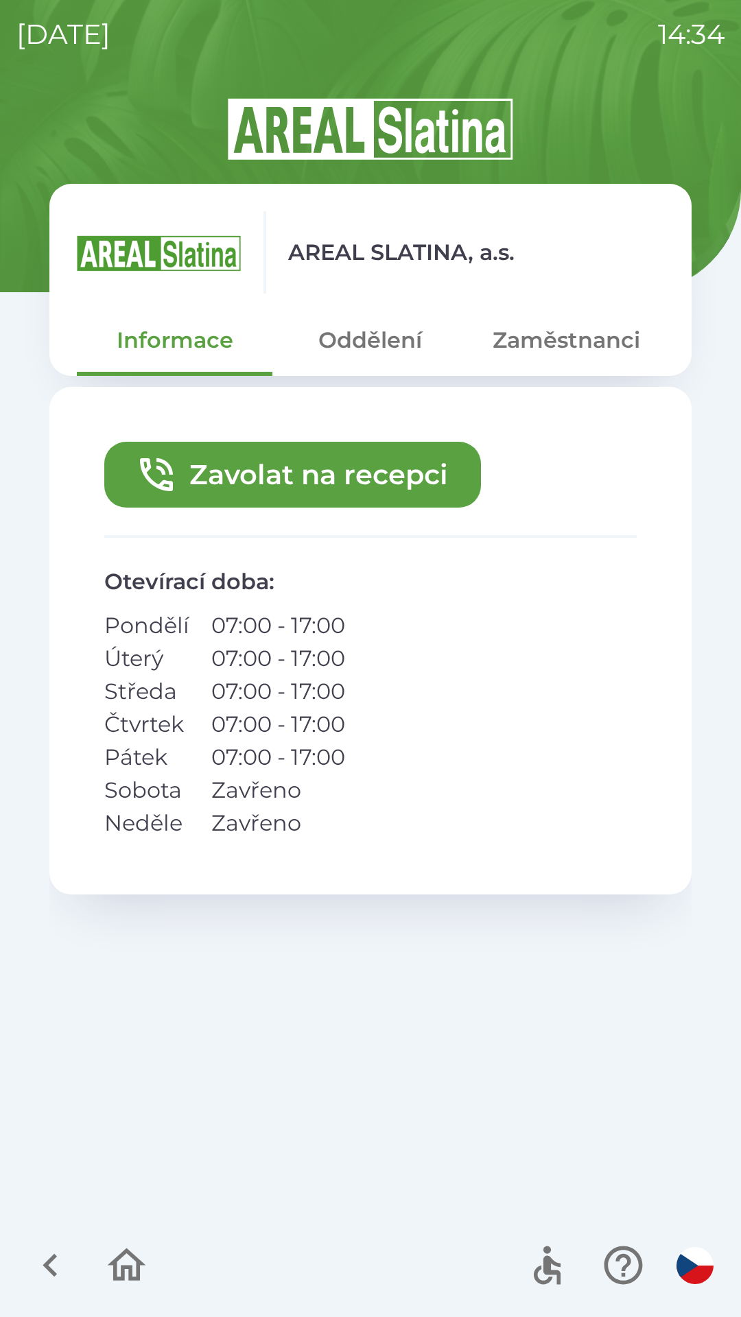
click at [357, 350] on button "Oddělení" at bounding box center [369, 339] width 195 height 49
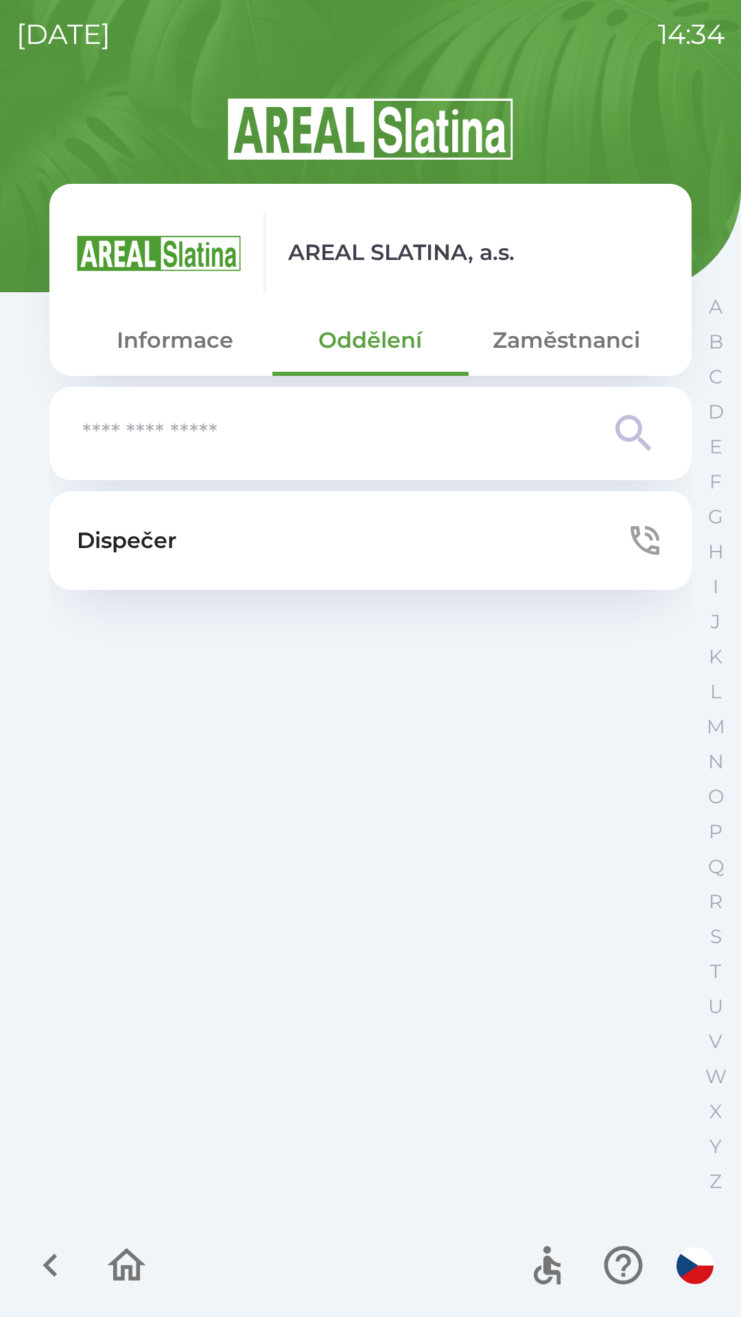
click at [538, 350] on button "Zaměstnanci" at bounding box center [565, 339] width 195 height 49
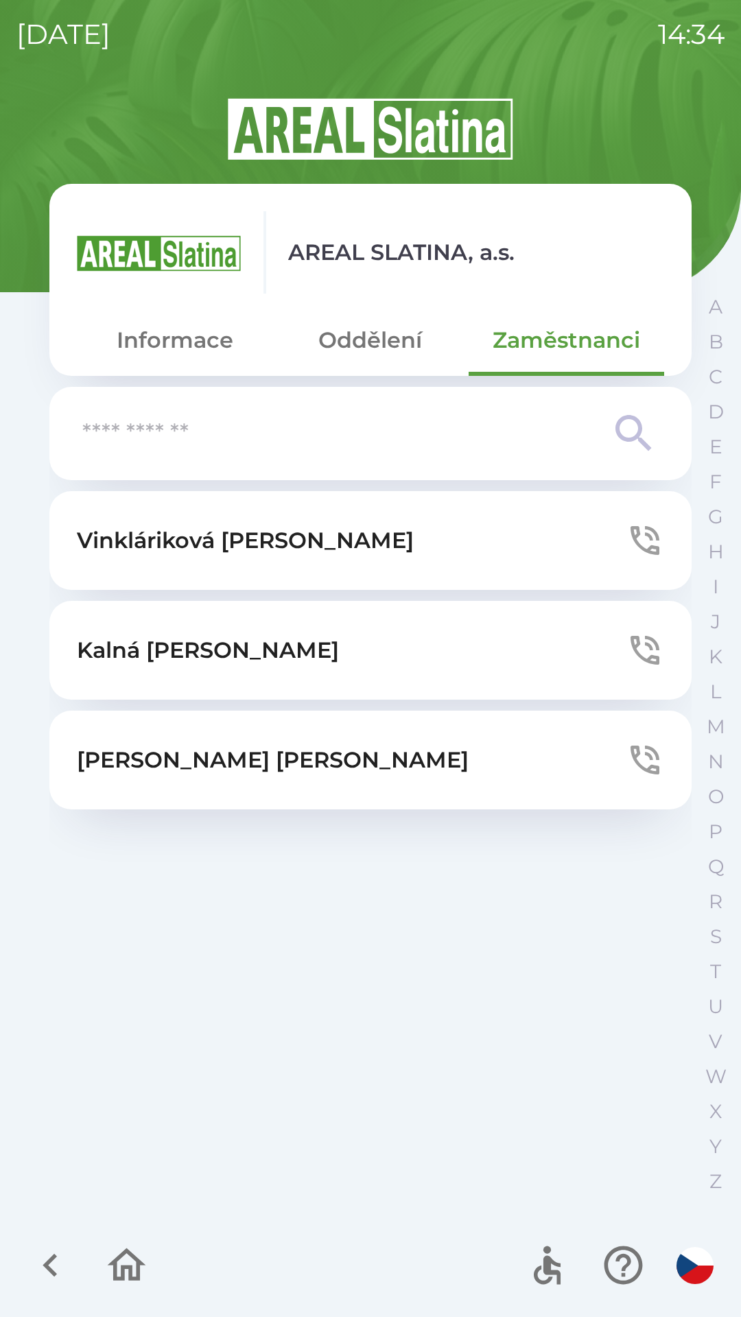
click at [182, 357] on button "Informace" at bounding box center [174, 339] width 195 height 49
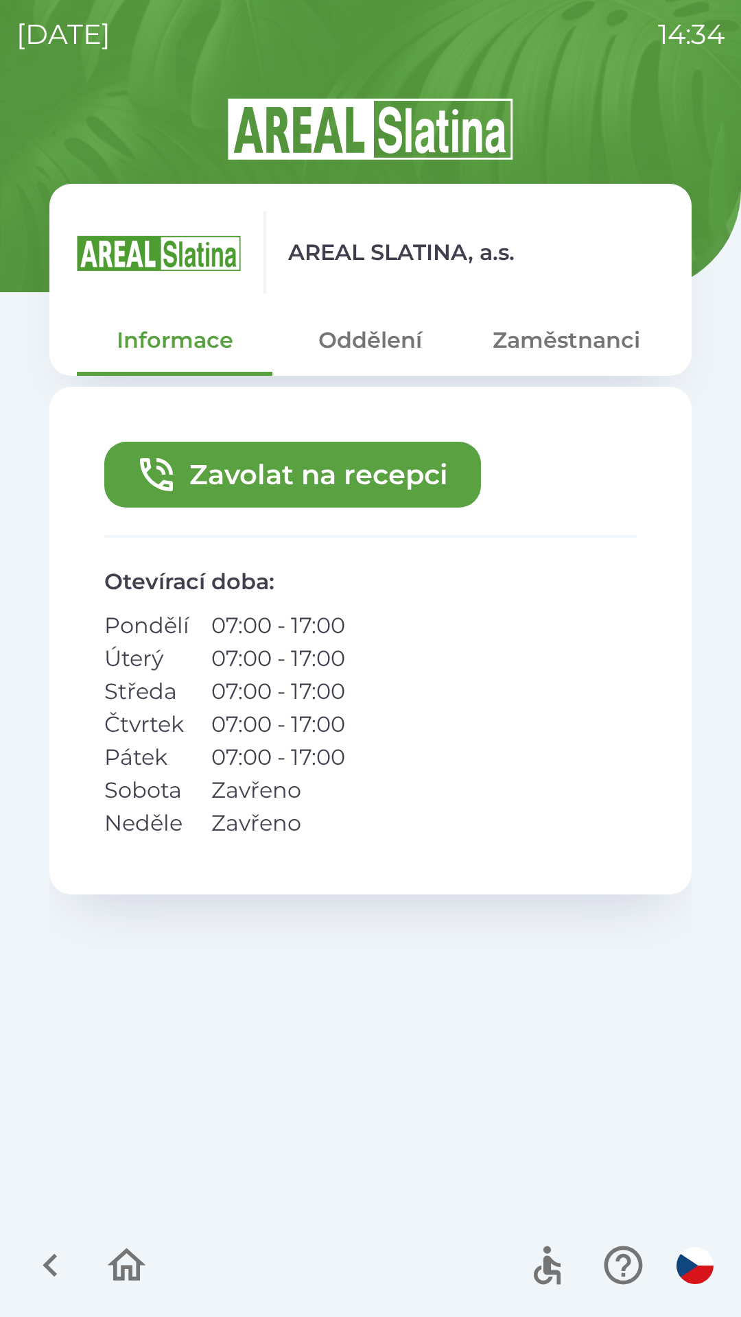
click at [208, 478] on button "Zavolat na recepci" at bounding box center [292, 475] width 376 height 66
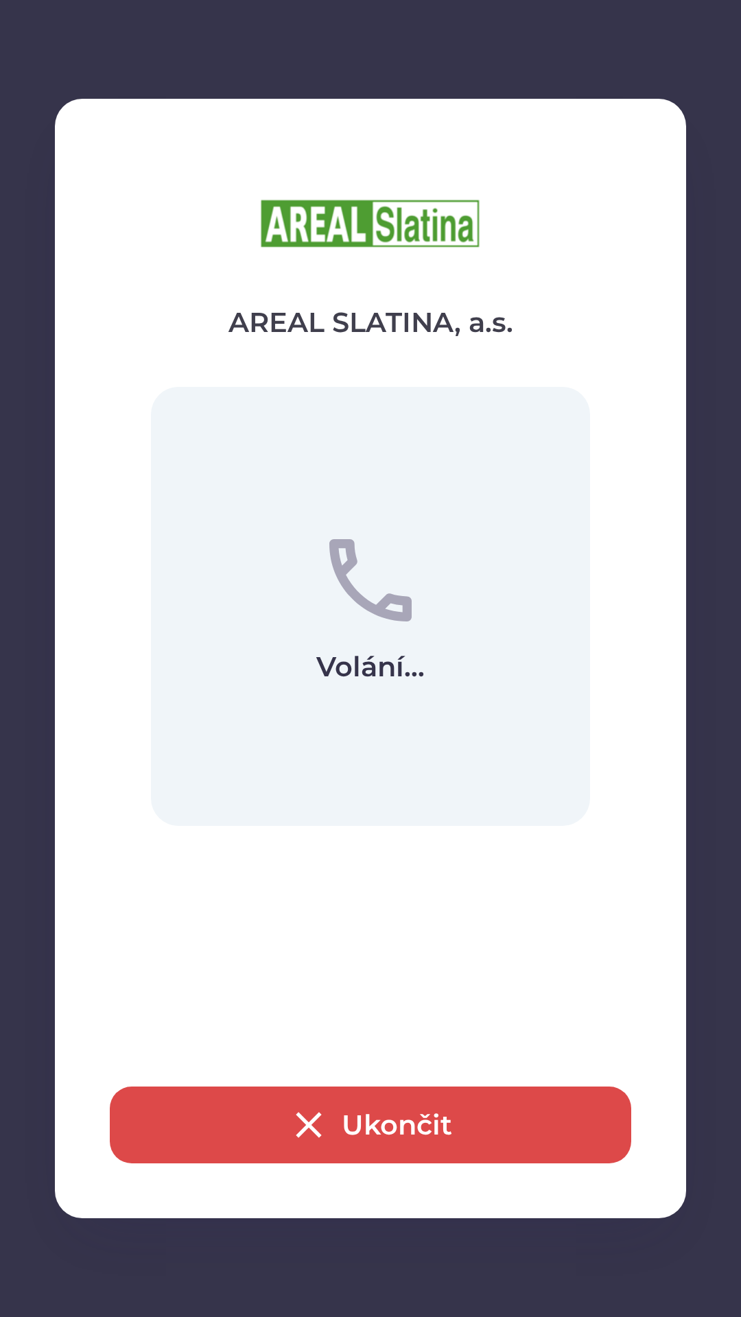
click at [222, 758] on div "Volání..." at bounding box center [370, 606] width 439 height 439
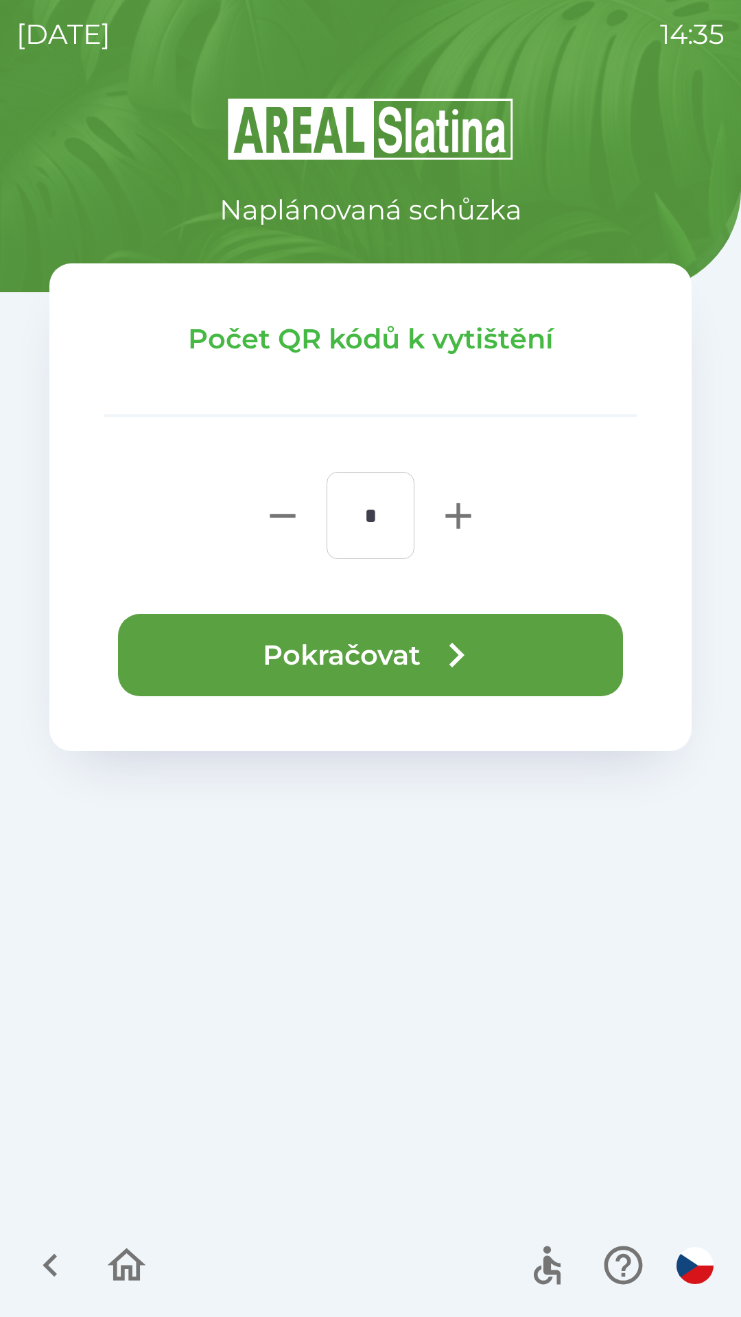
click at [161, 644] on button "Pokračovat" at bounding box center [370, 655] width 505 height 82
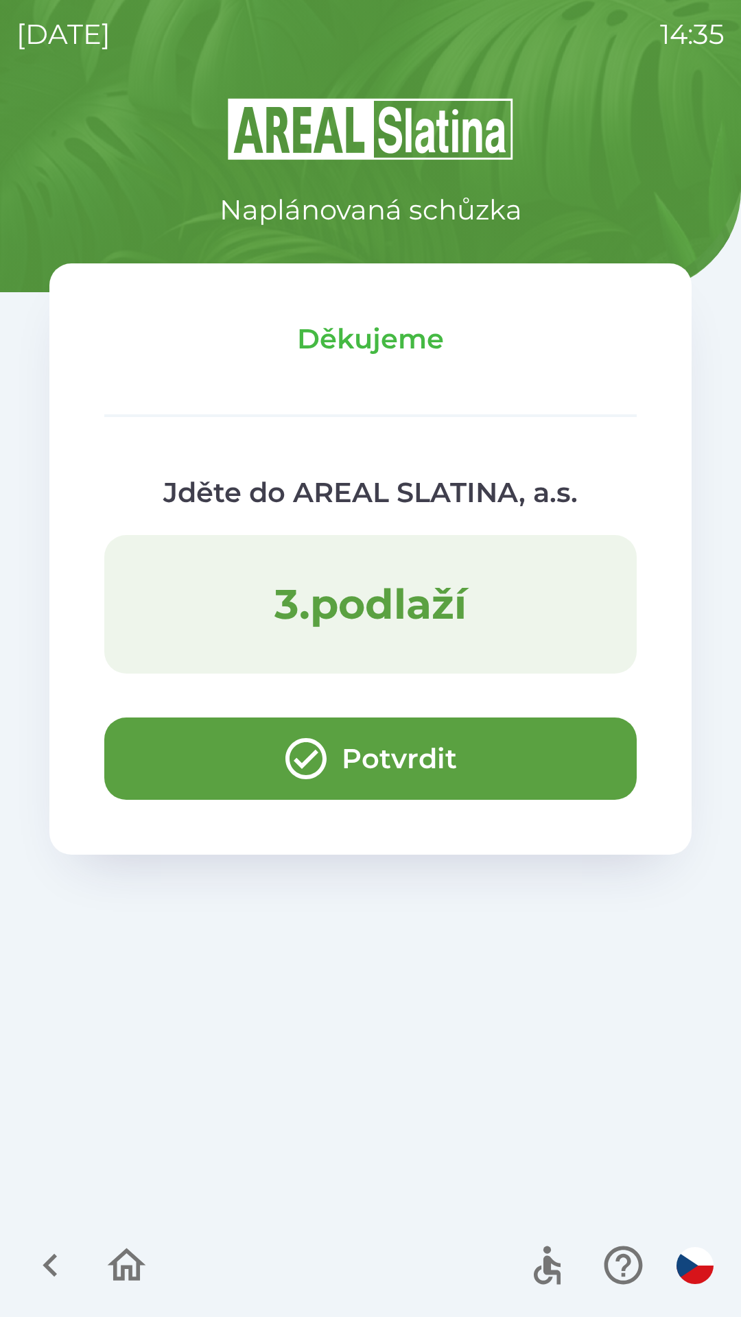
click at [348, 758] on button "Potvrdit" at bounding box center [370, 758] width 532 height 82
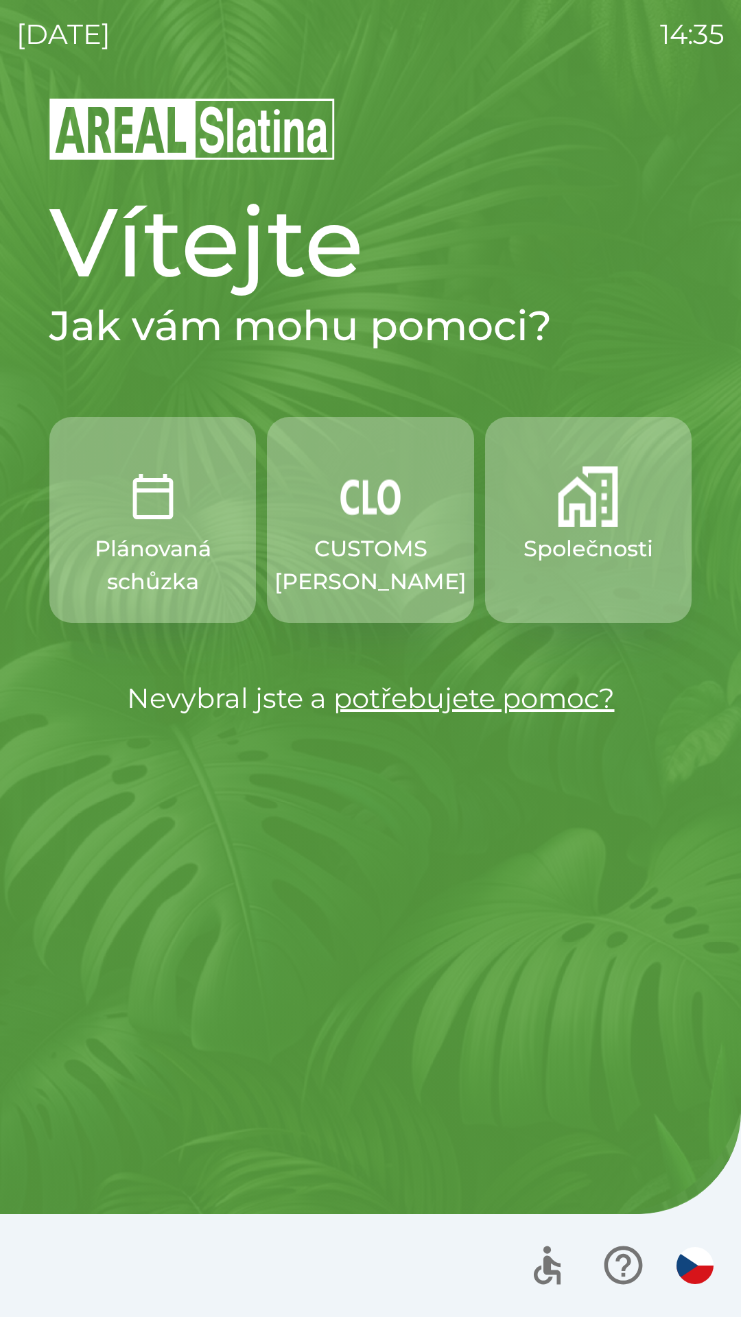
click at [405, 573] on p "CUSTOMS [PERSON_NAME]" at bounding box center [370, 565] width 192 height 66
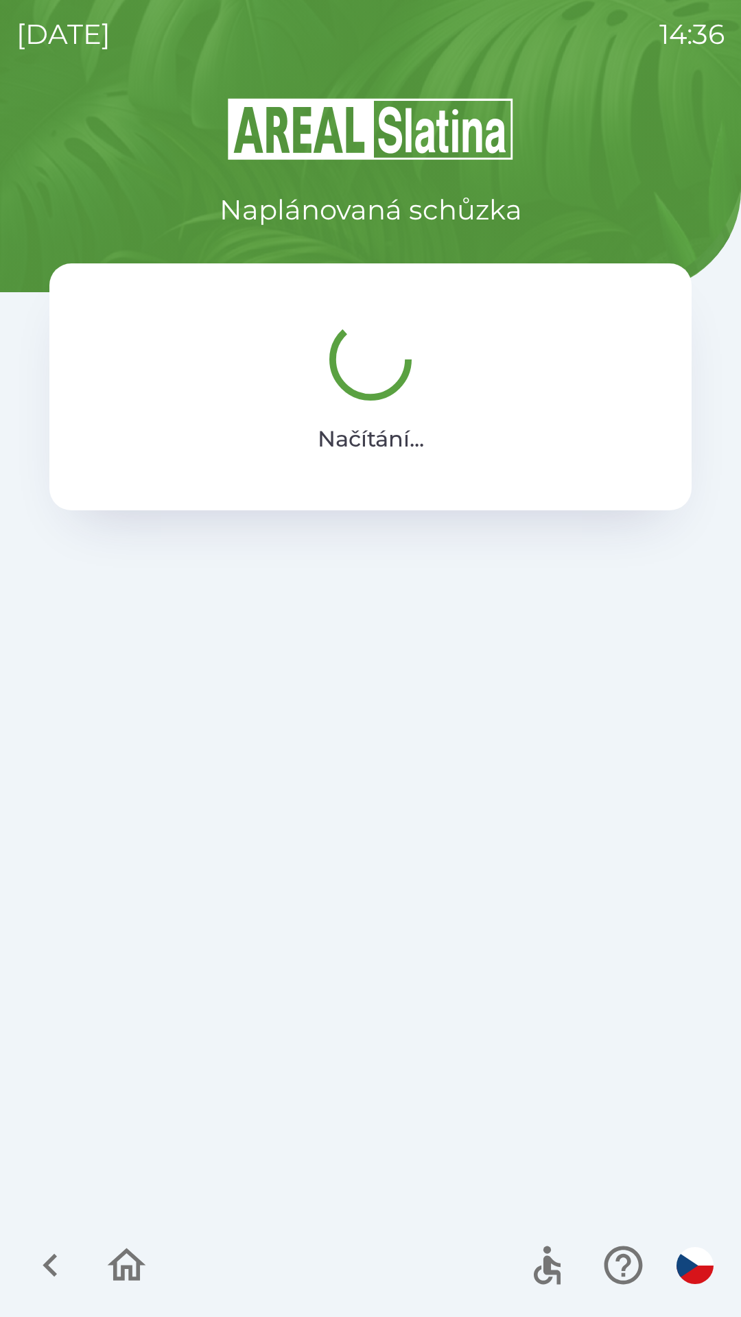
click at [47, 1248] on icon "button" at bounding box center [50, 1265] width 46 height 46
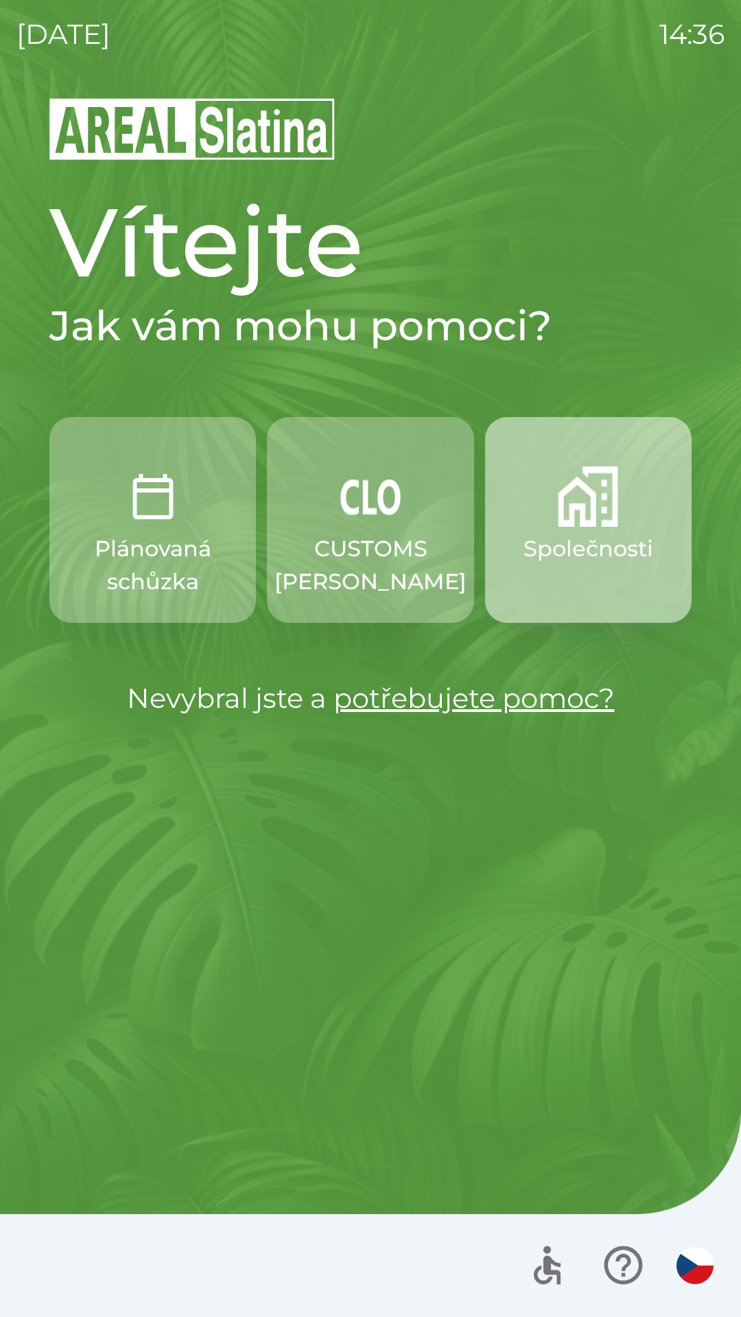
click at [560, 584] on button "Společnosti" at bounding box center [588, 520] width 206 height 206
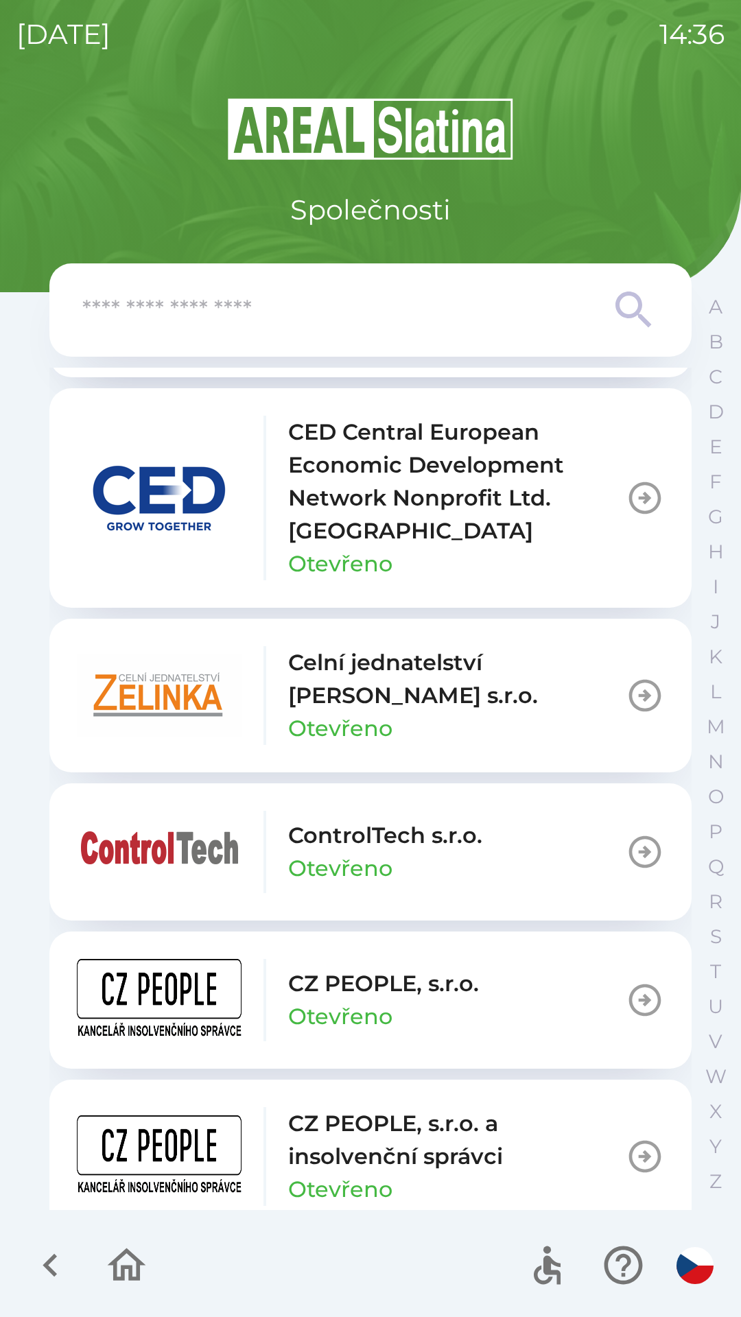
scroll to position [2250, 0]
click at [151, 702] on img "button" at bounding box center [159, 696] width 165 height 82
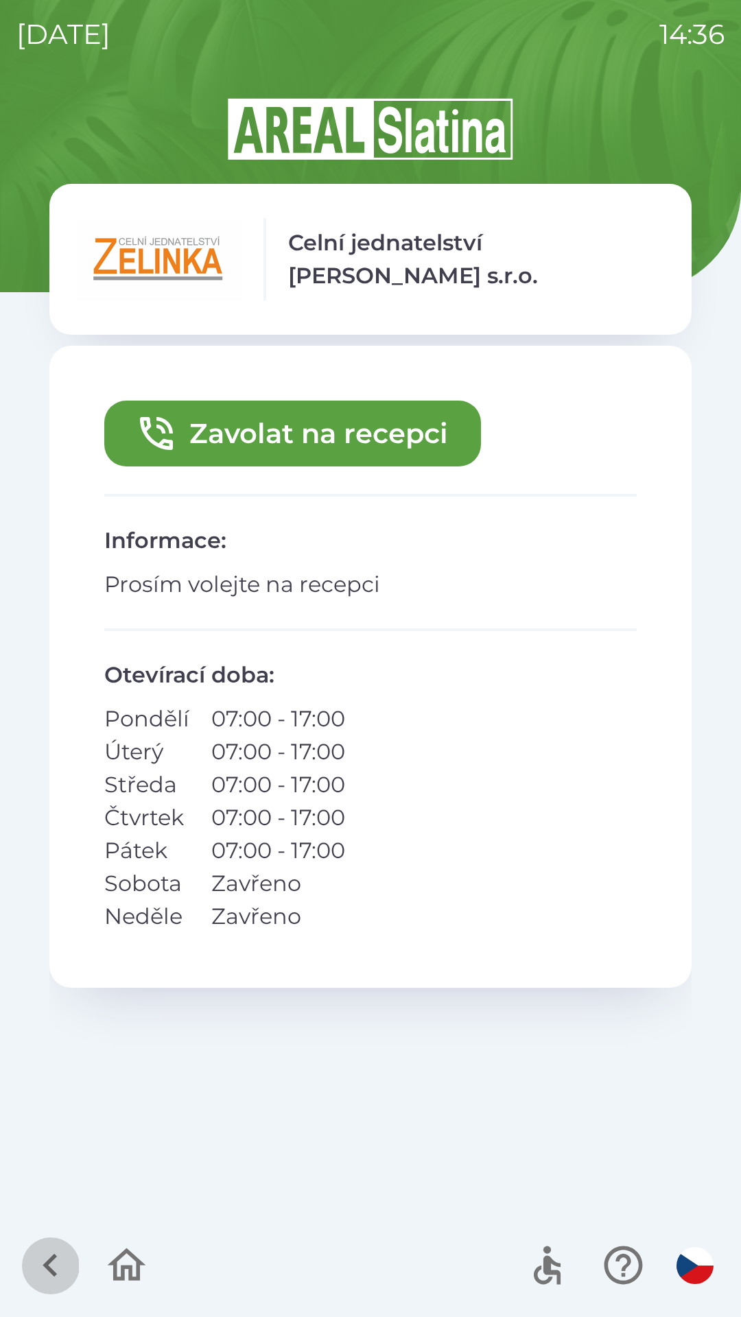
click at [41, 1264] on icon "button" at bounding box center [50, 1265] width 46 height 46
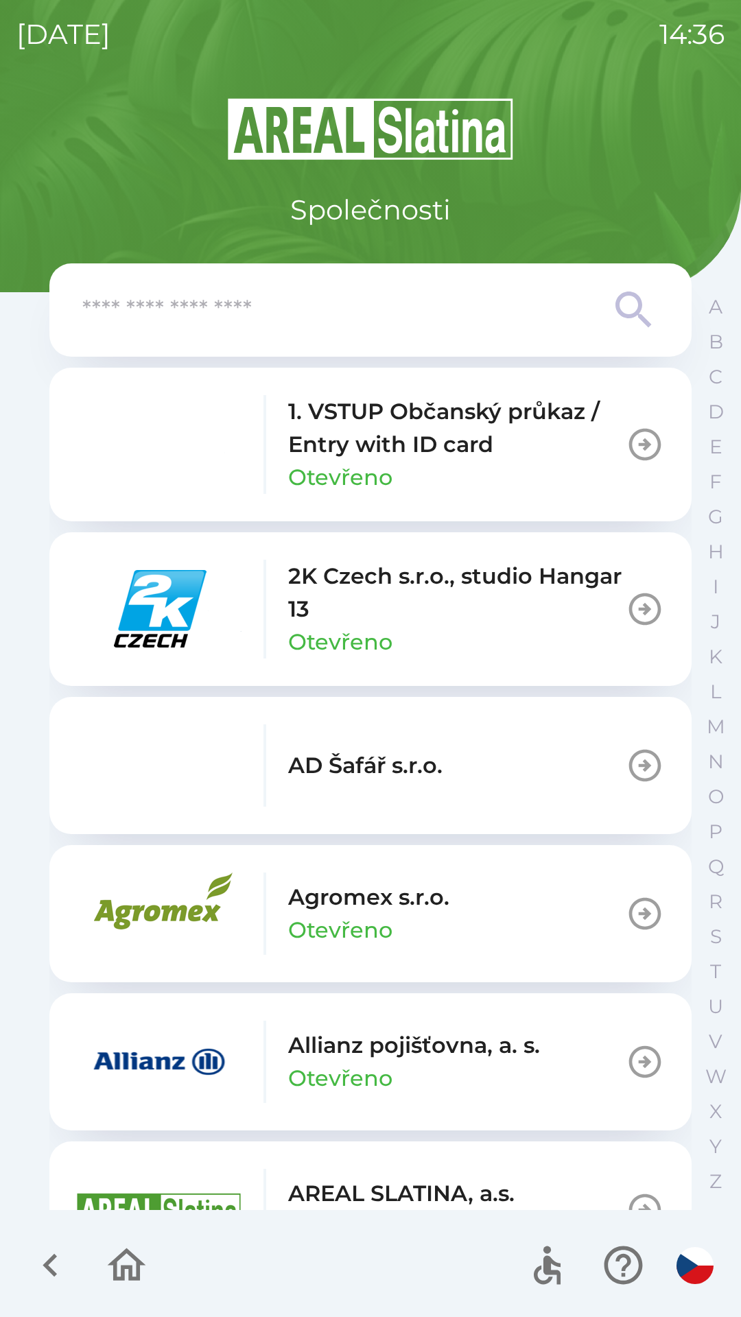
click at [123, 1277] on icon "button" at bounding box center [127, 1264] width 38 height 33
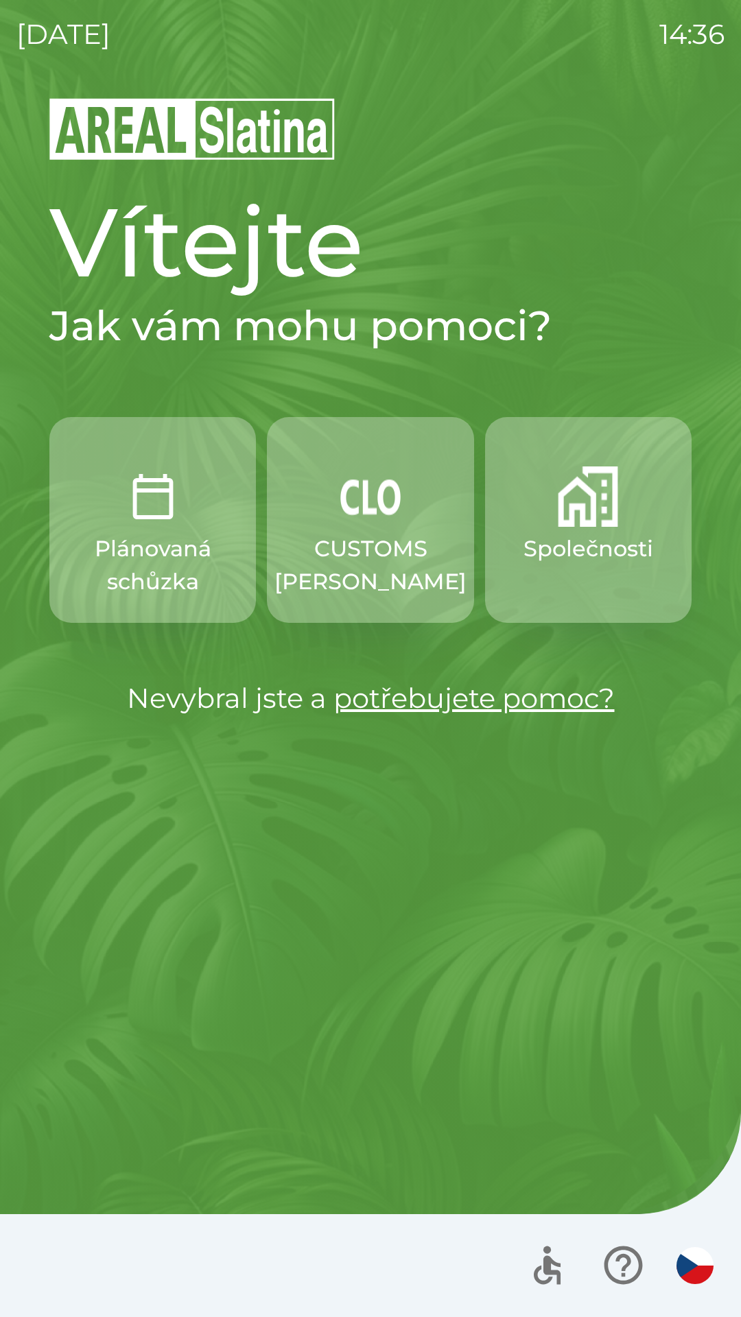
click at [693, 1255] on img "button" at bounding box center [694, 1265] width 37 height 37
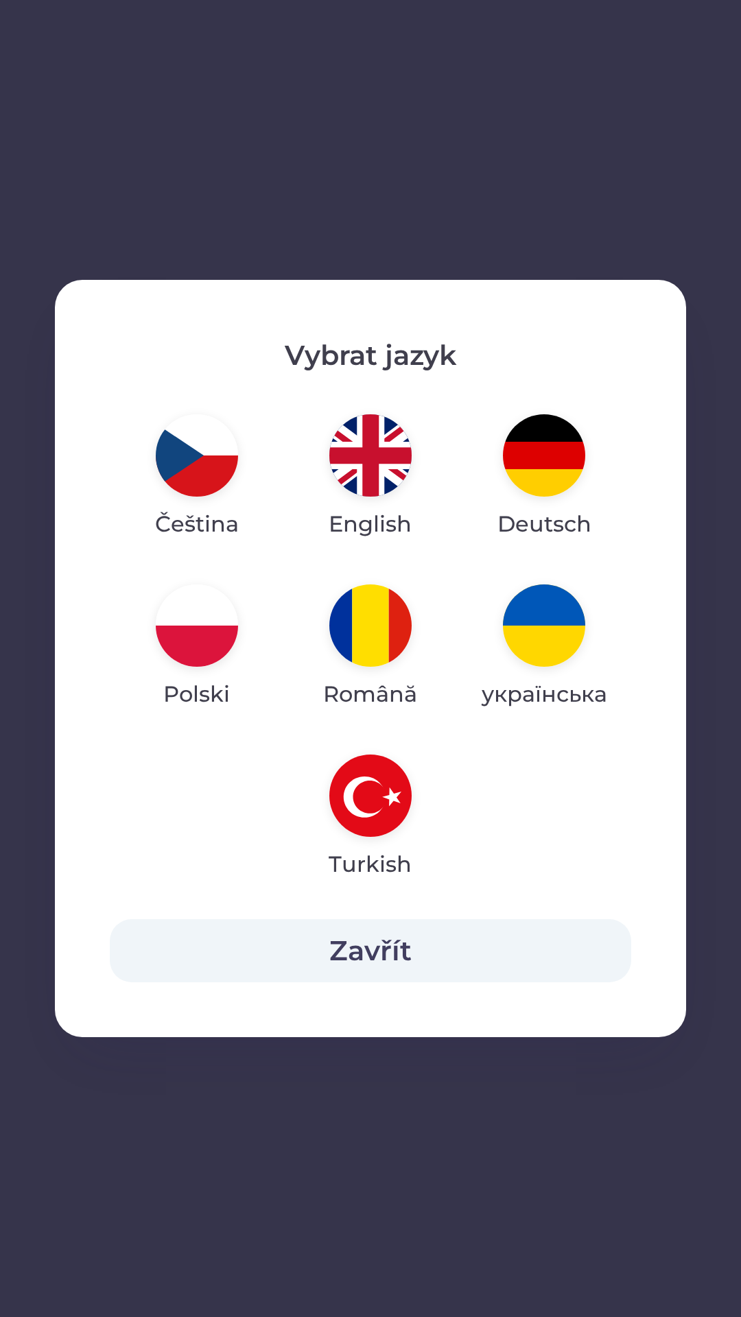
click at [365, 464] on img "button" at bounding box center [370, 455] width 82 height 82
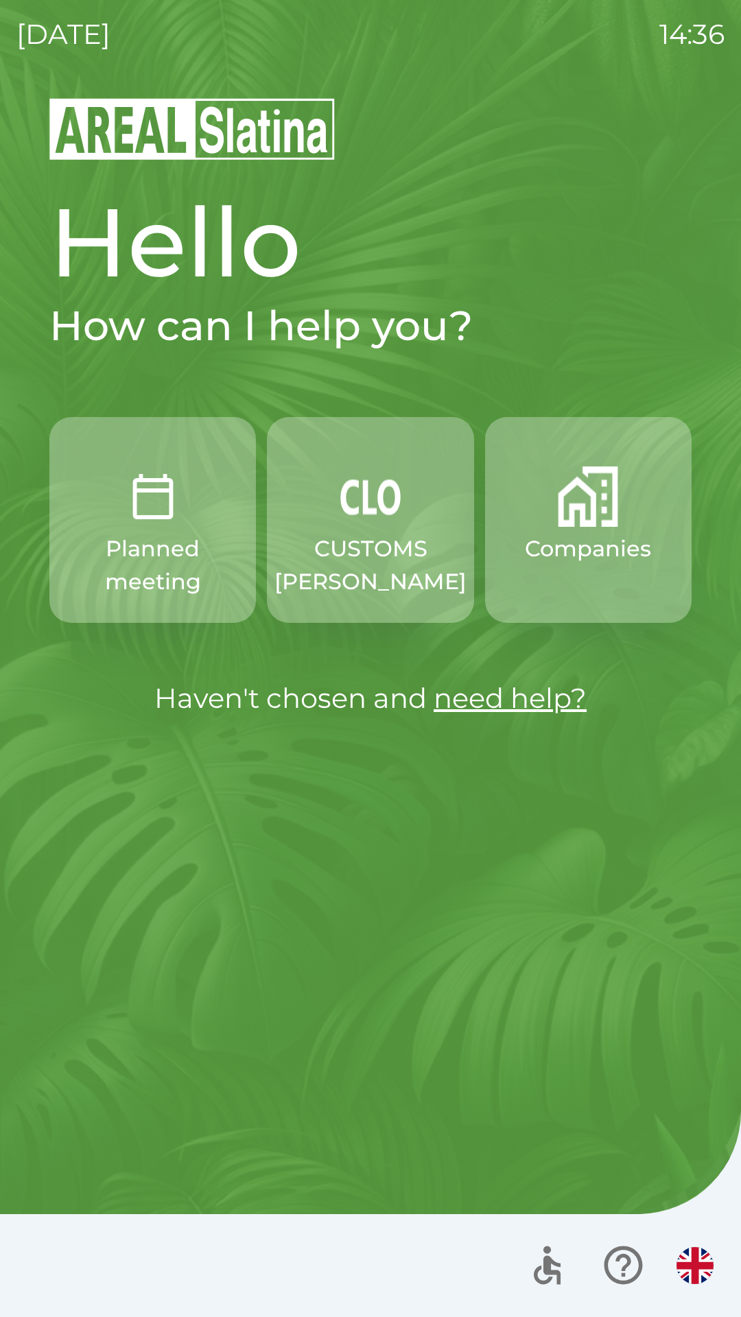
click at [691, 1269] on img "button" at bounding box center [694, 1265] width 37 height 37
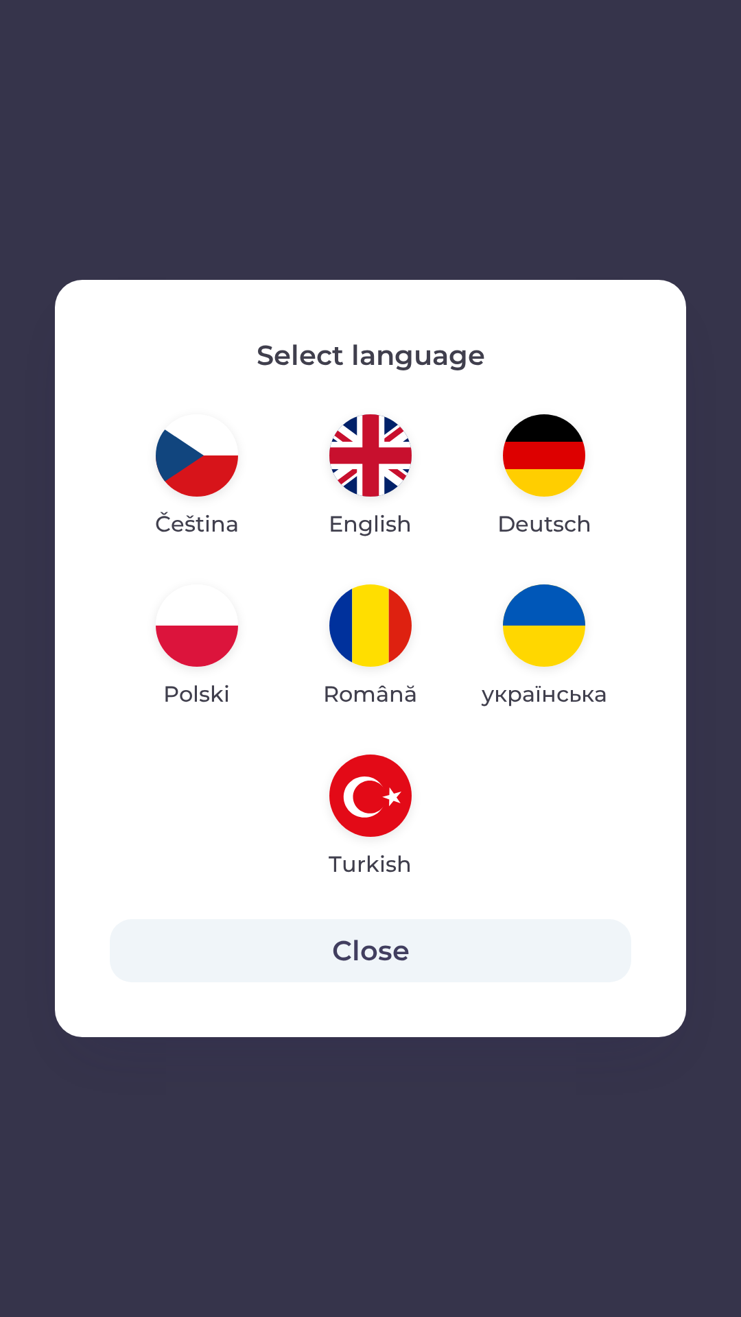
click at [192, 451] on img "button" at bounding box center [197, 455] width 82 height 82
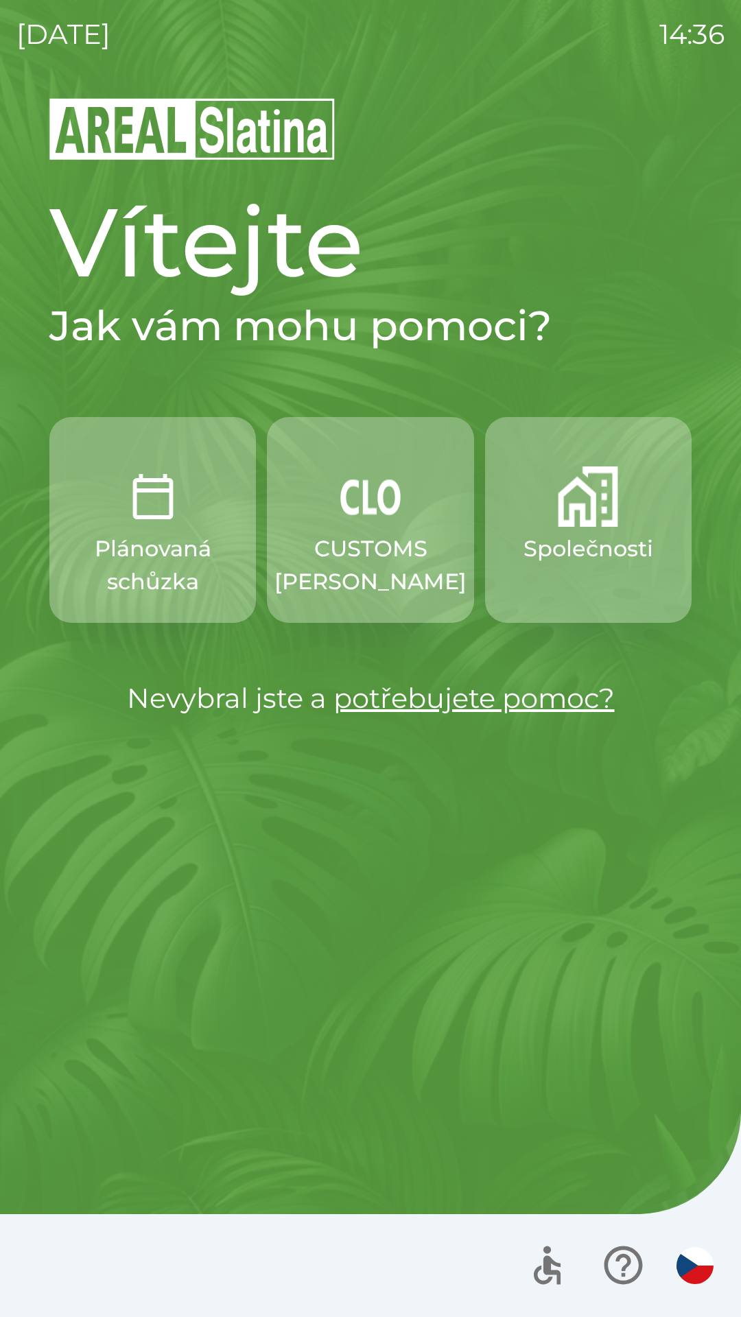
click at [689, 1259] on img "button" at bounding box center [694, 1265] width 37 height 37
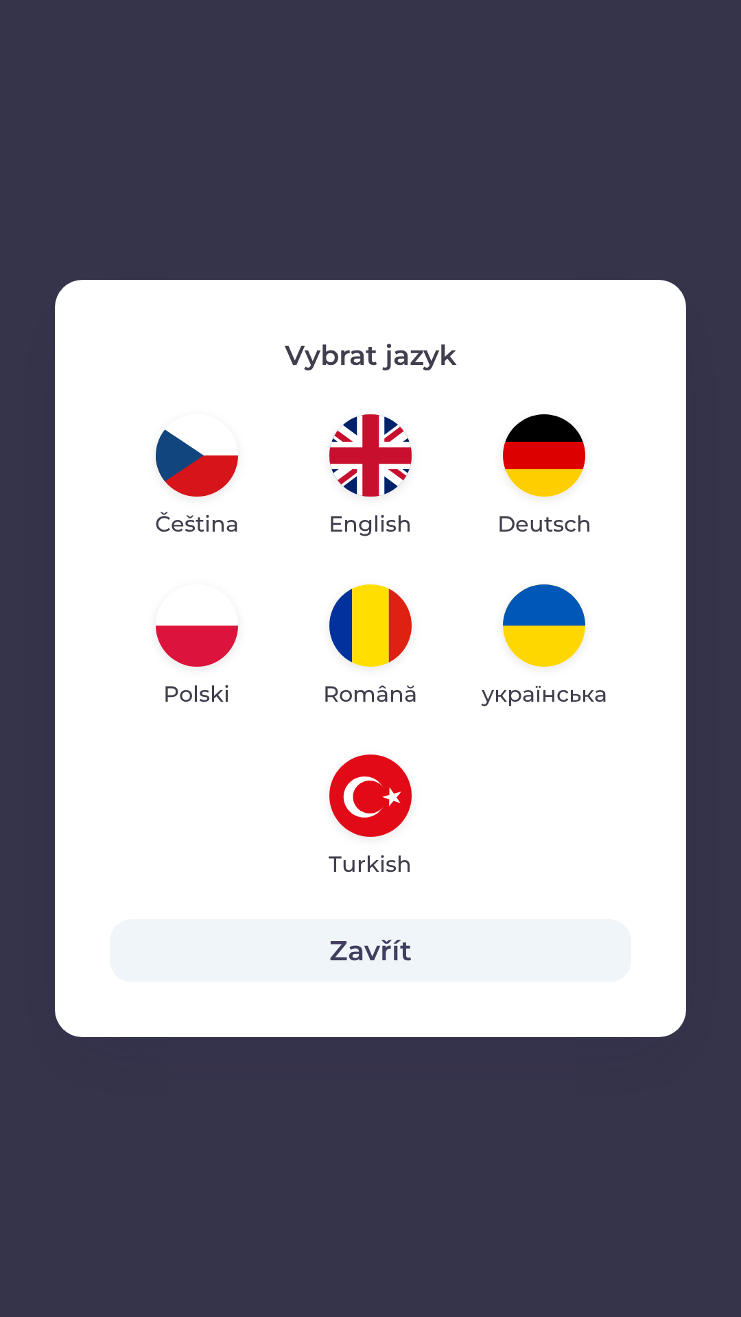
click at [365, 448] on img "button" at bounding box center [370, 455] width 82 height 82
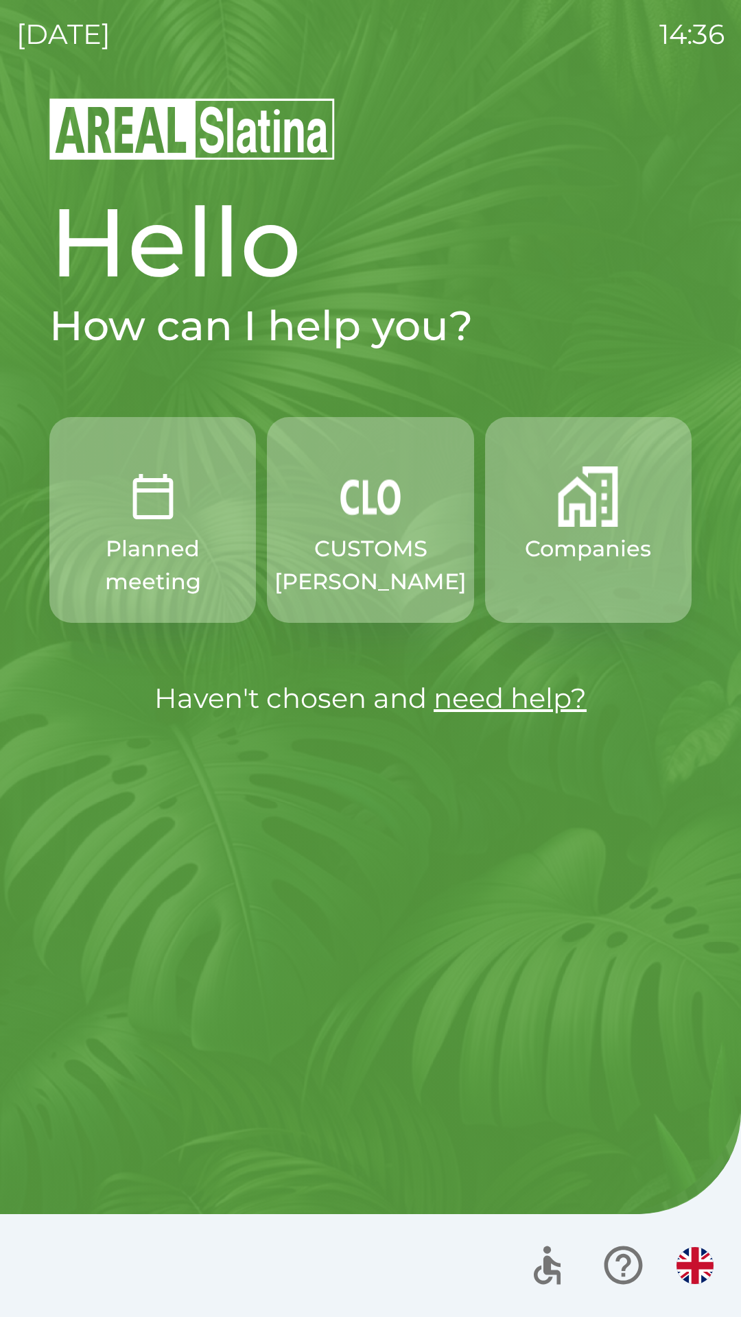
click at [702, 1272] on img "button" at bounding box center [694, 1265] width 37 height 37
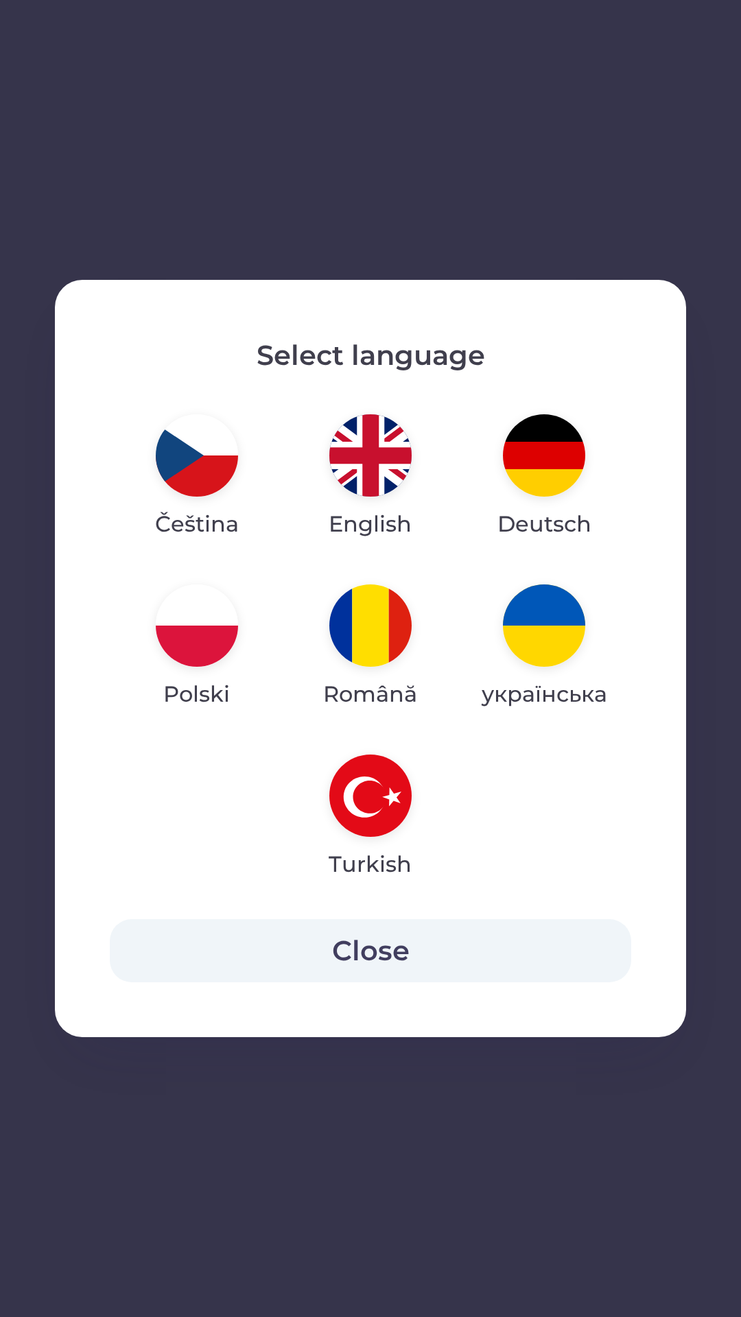
click at [170, 462] on img "button" at bounding box center [197, 455] width 82 height 82
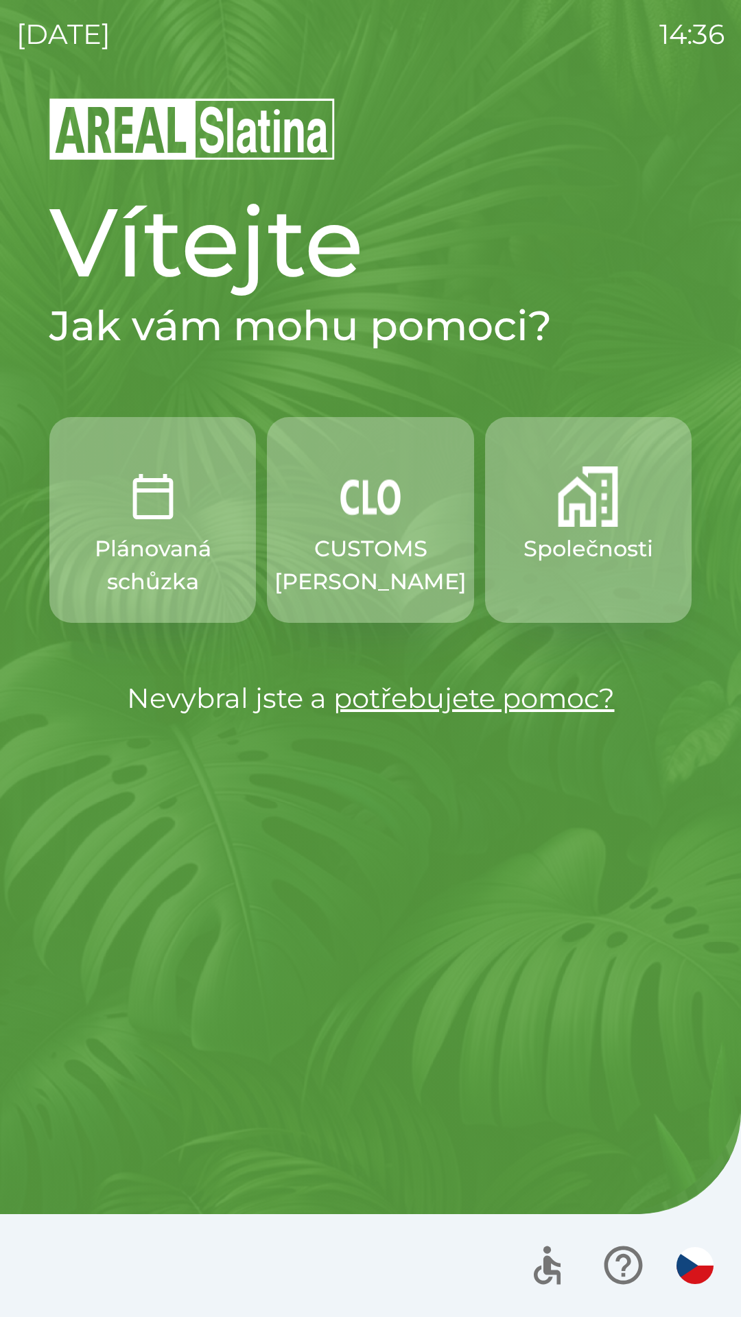
click at [346, 549] on p "CUSTOMS [PERSON_NAME]" at bounding box center [370, 565] width 192 height 66
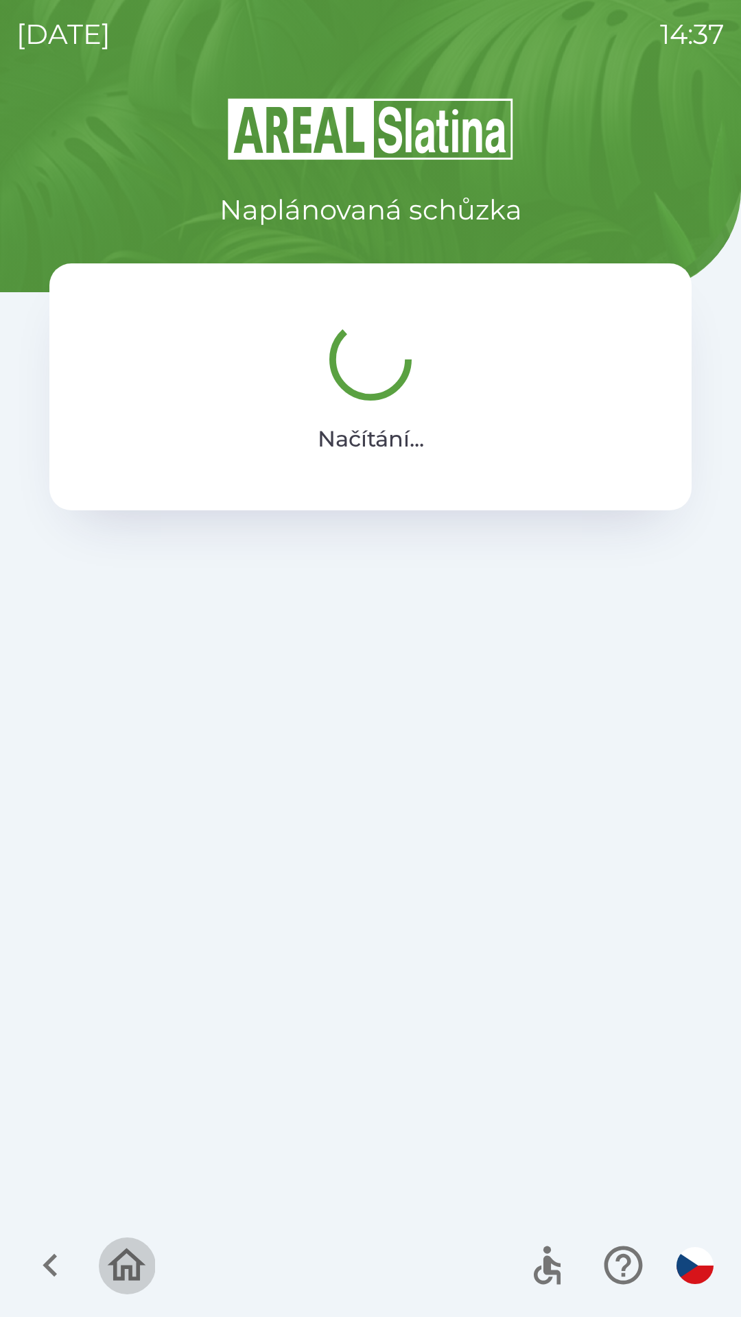
click at [126, 1245] on icon "button" at bounding box center [127, 1265] width 46 height 46
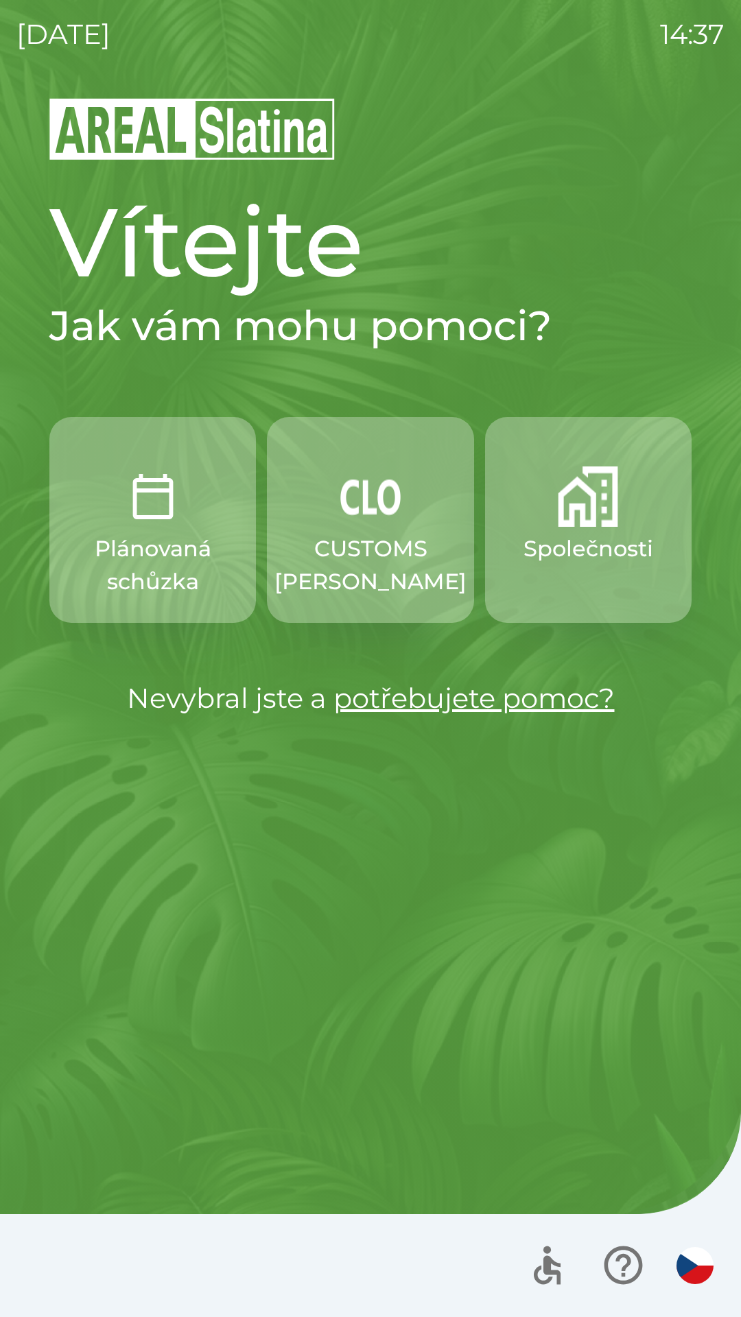
click at [588, 549] on p "Společnosti" at bounding box center [588, 548] width 130 height 33
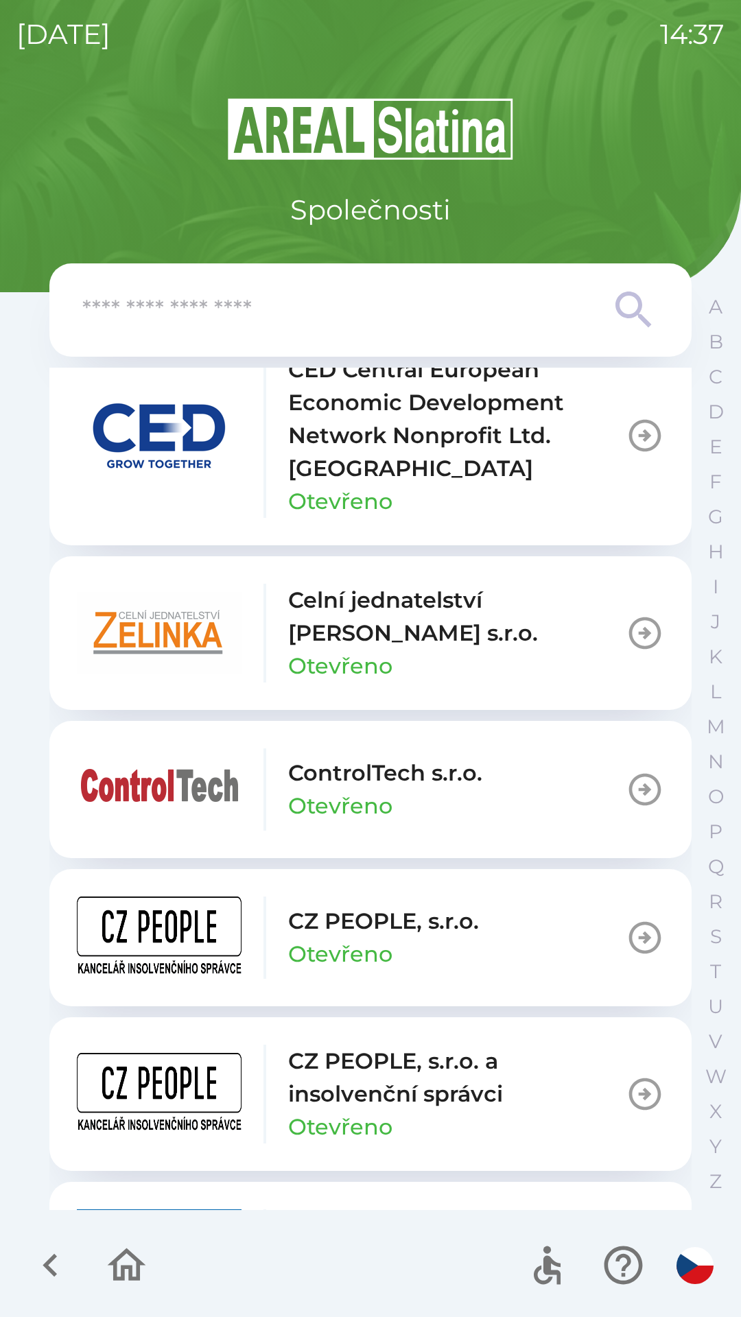
scroll to position [2311, 0]
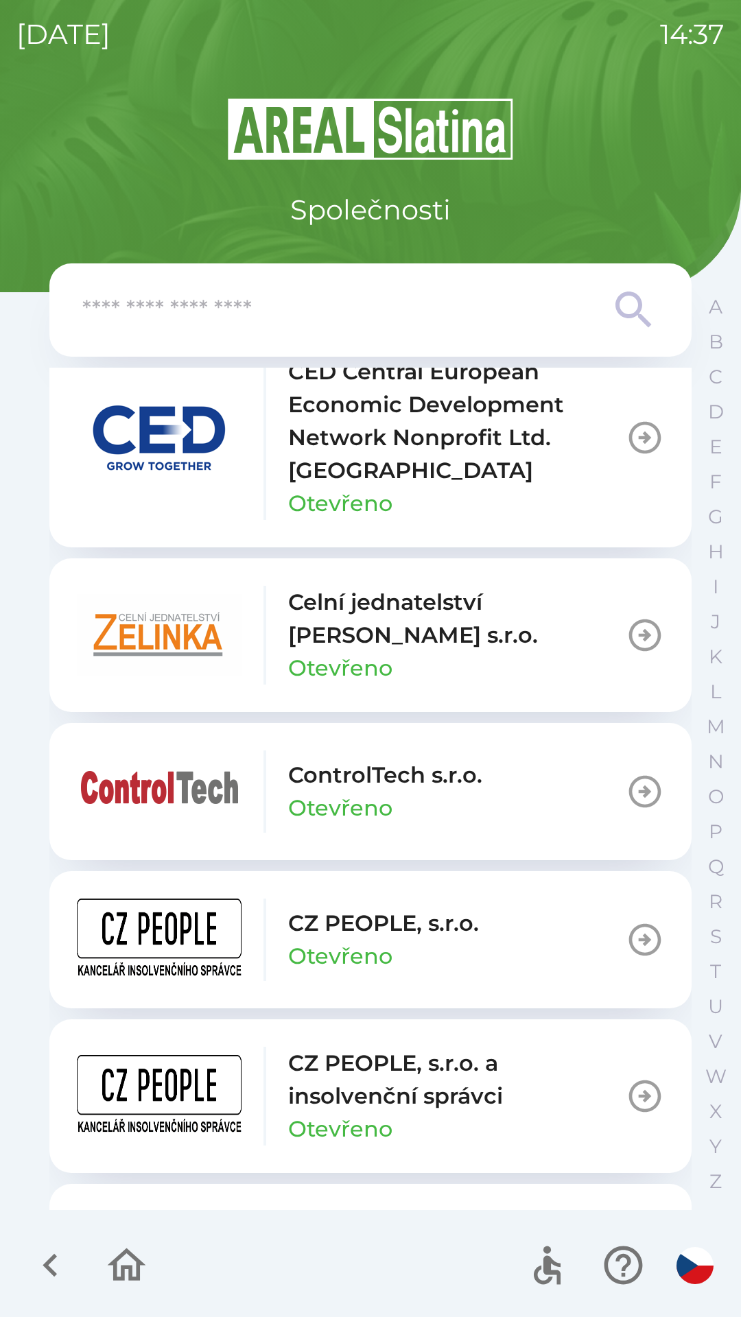
click at [152, 659] on img "button" at bounding box center [159, 635] width 165 height 82
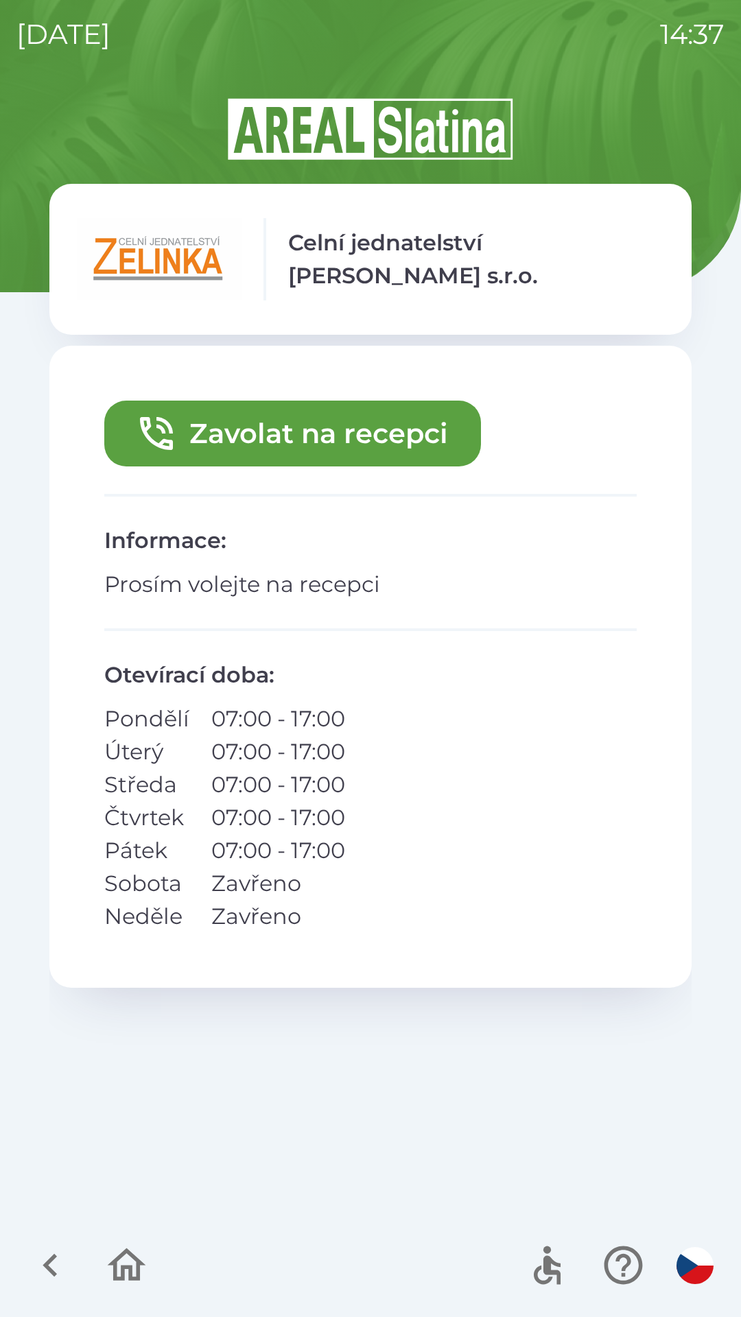
click at [224, 451] on button "Zavolat na recepci" at bounding box center [292, 433] width 376 height 66
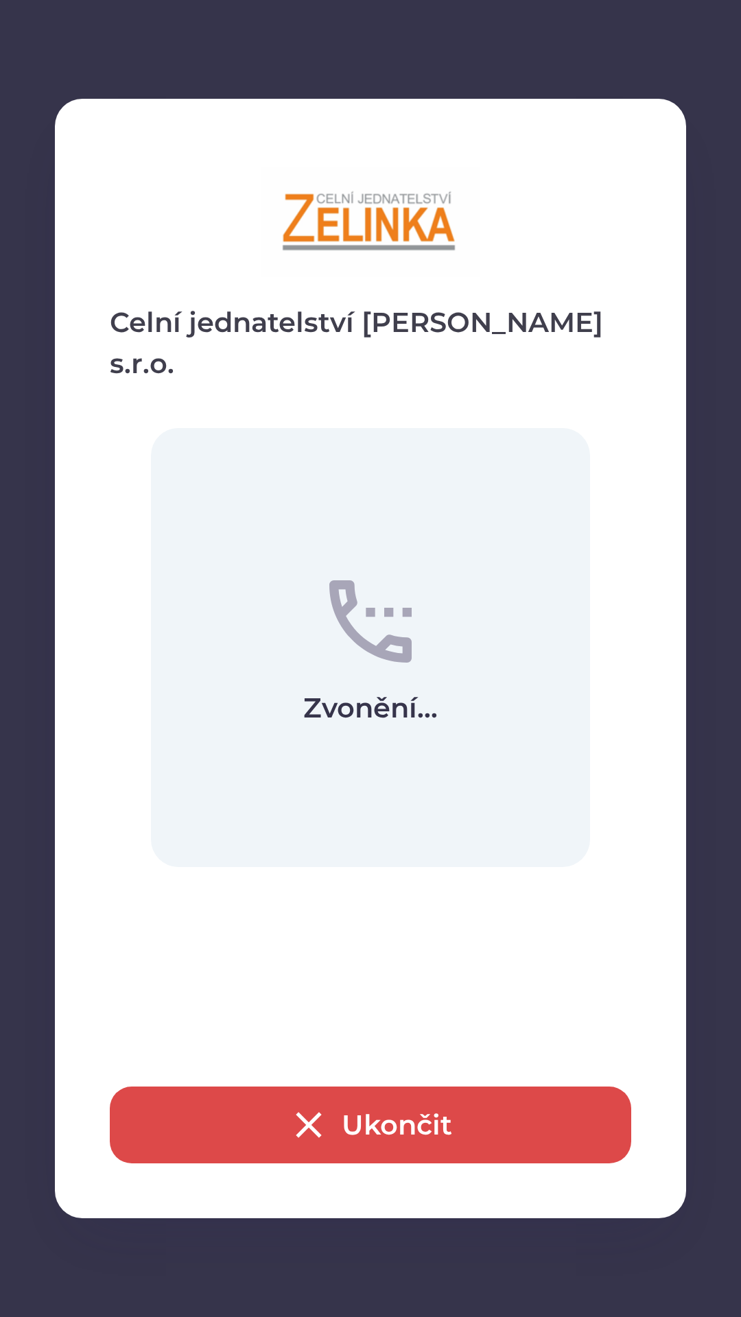
click at [168, 1133] on button "Ukončit" at bounding box center [370, 1124] width 521 height 77
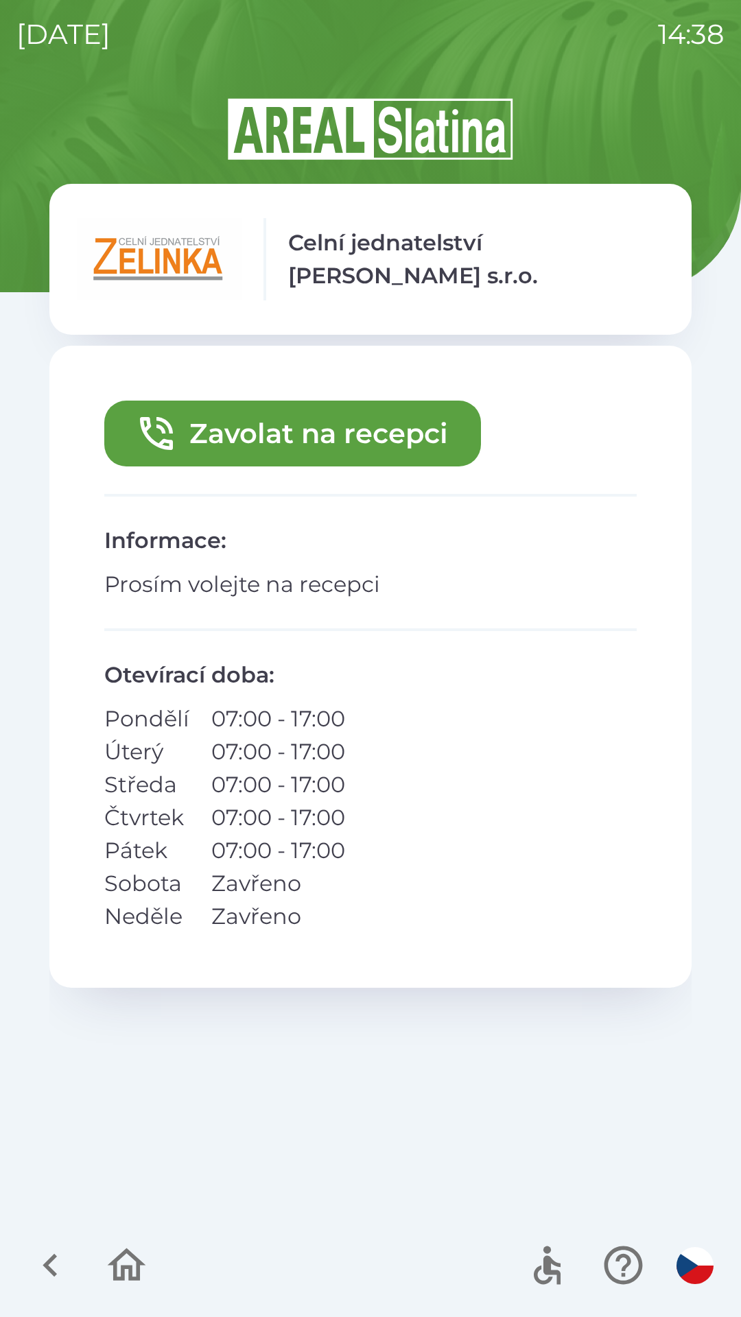
click at [56, 1258] on icon "button" at bounding box center [50, 1265] width 46 height 46
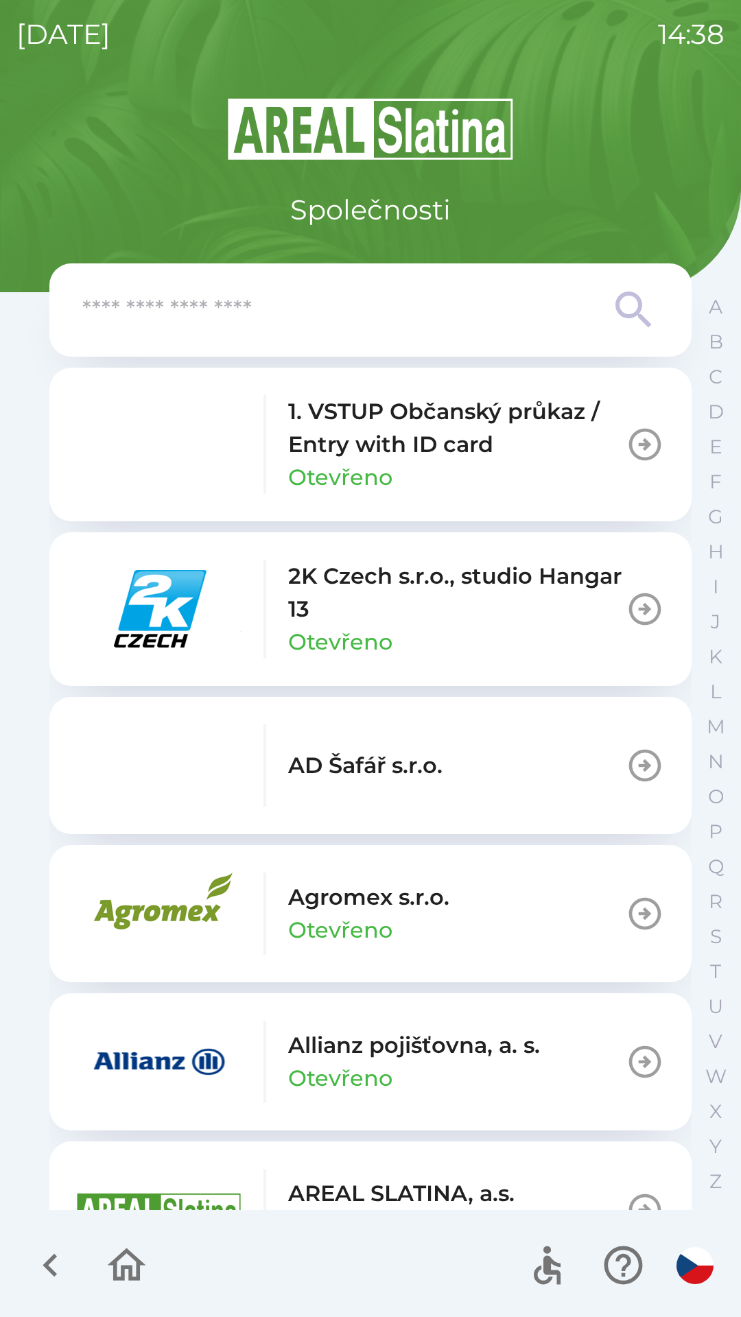
click at [147, 1251] on icon "button" at bounding box center [127, 1265] width 46 height 46
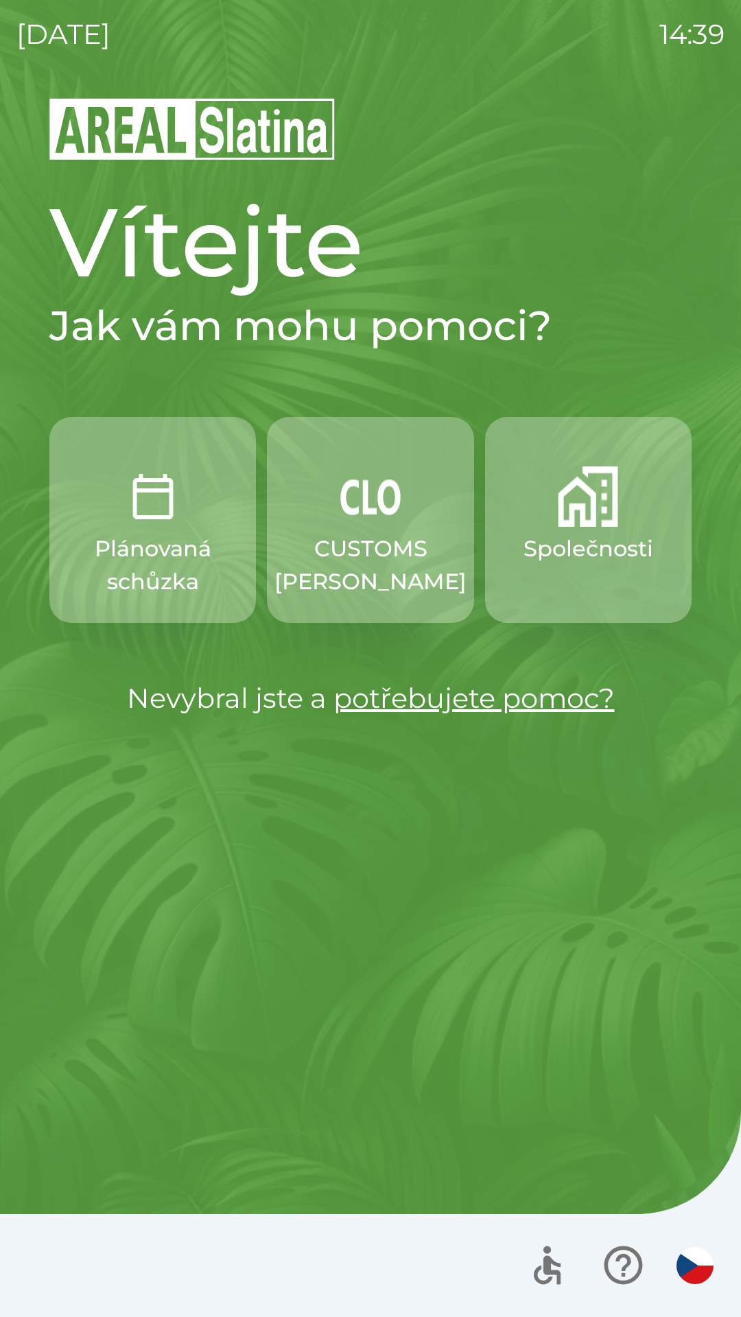
click at [566, 542] on p "Společnosti" at bounding box center [588, 548] width 130 height 33
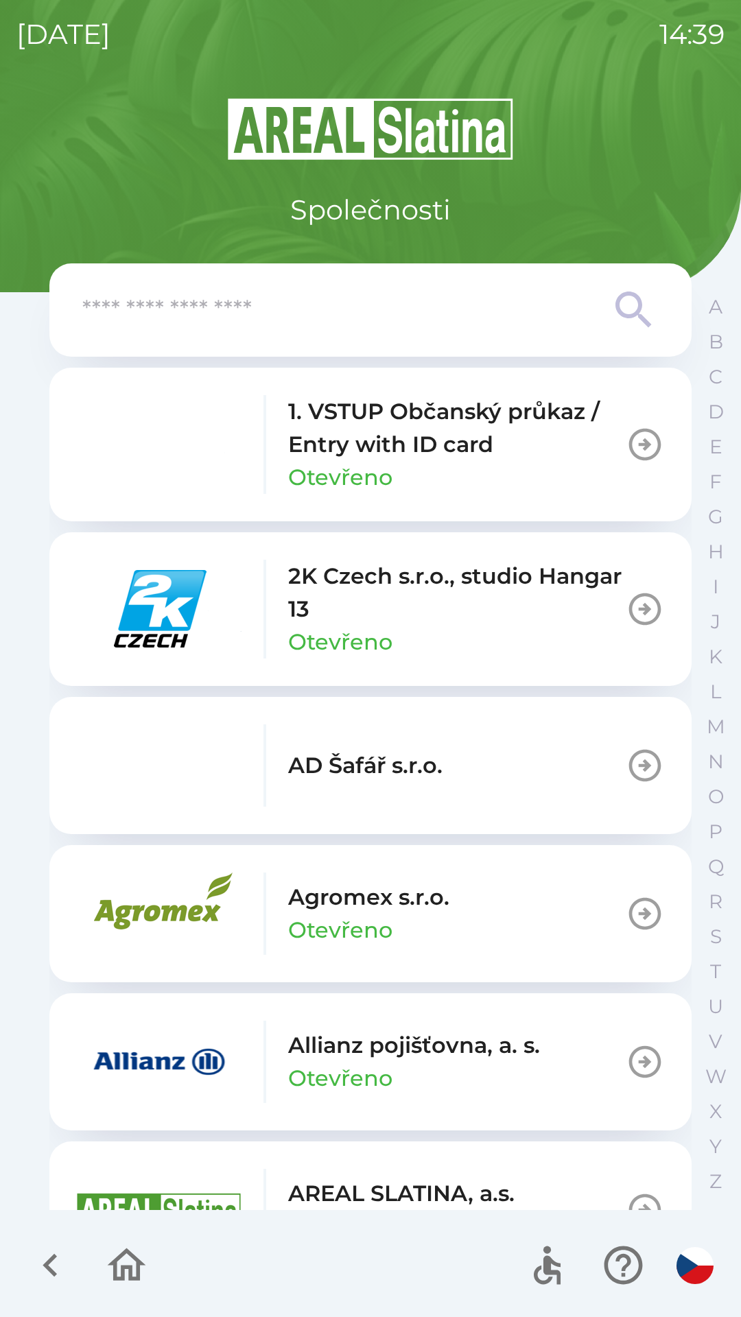
click at [221, 324] on input "text" at bounding box center [342, 310] width 521 height 38
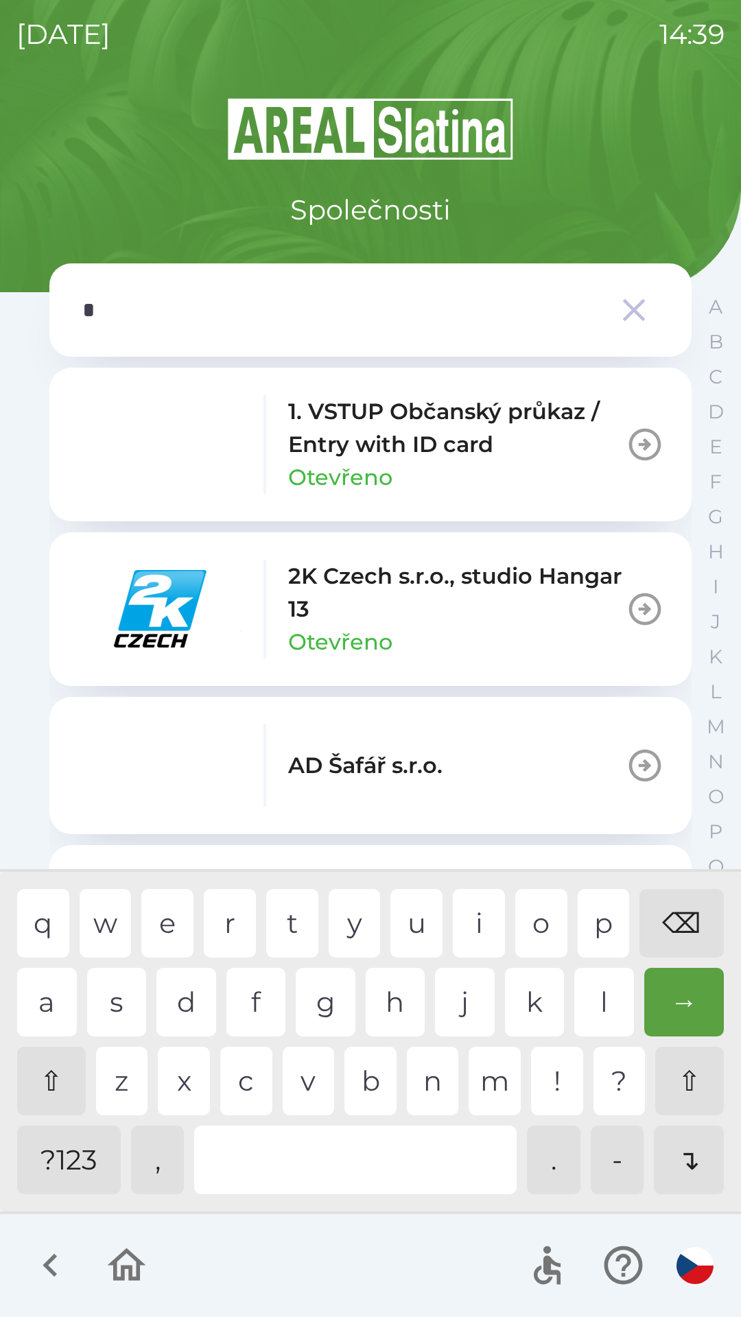
click at [189, 991] on div "d" at bounding box center [186, 1002] width 60 height 69
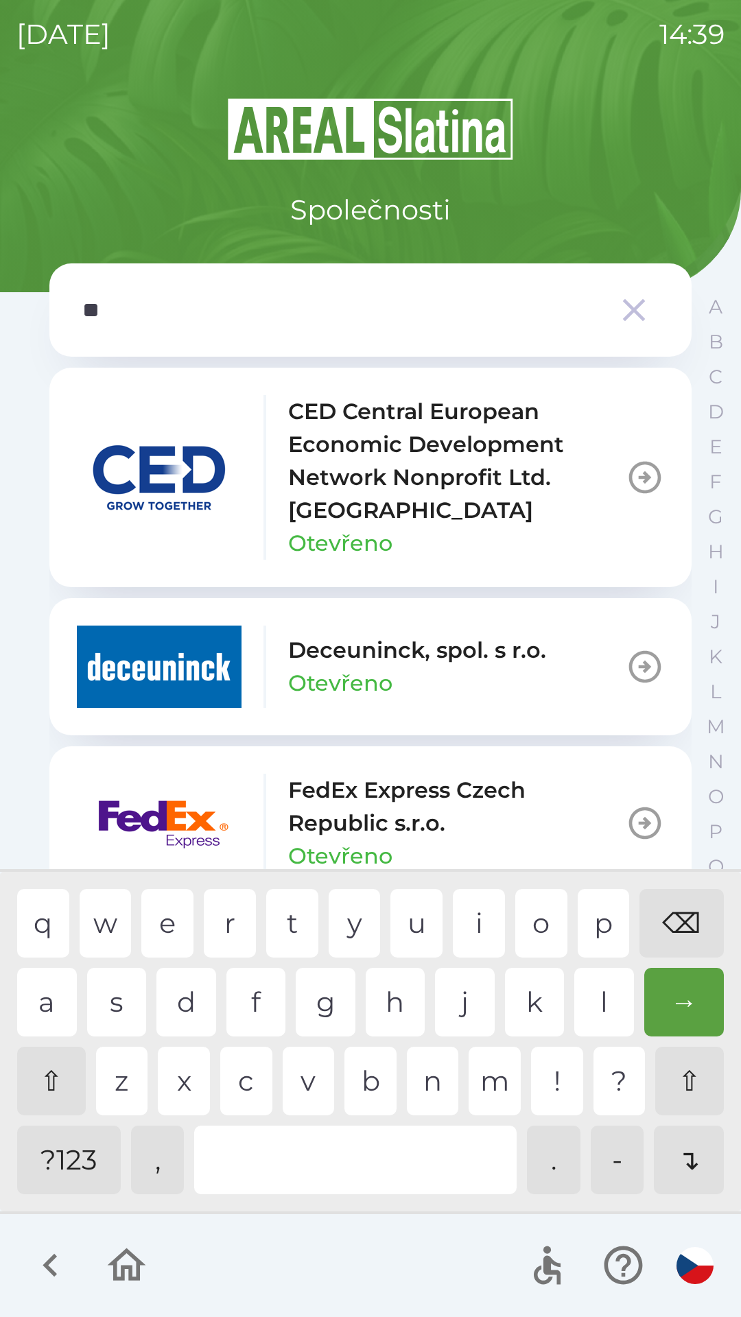
click at [166, 933] on div "e" at bounding box center [167, 923] width 52 height 69
type input "***"
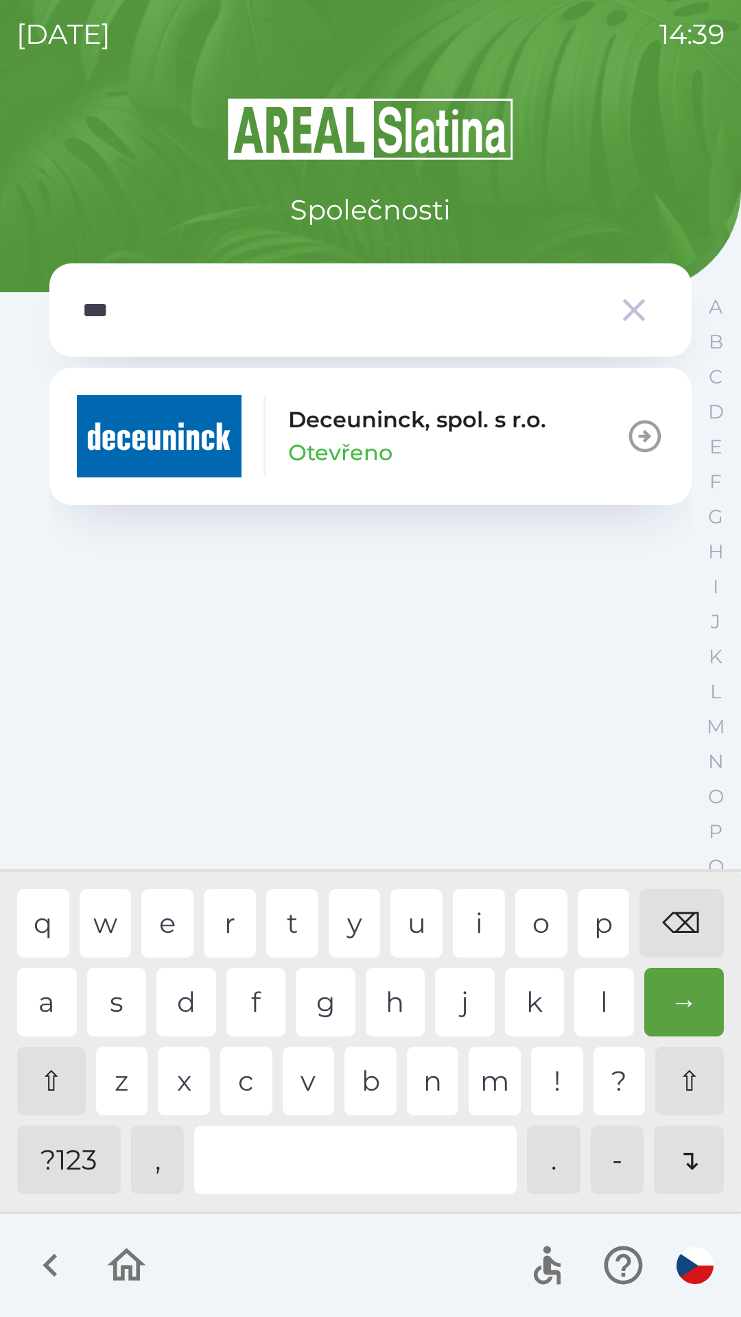
click at [272, 446] on div "Deceuninck, spol. s [PERSON_NAME]" at bounding box center [311, 436] width 469 height 82
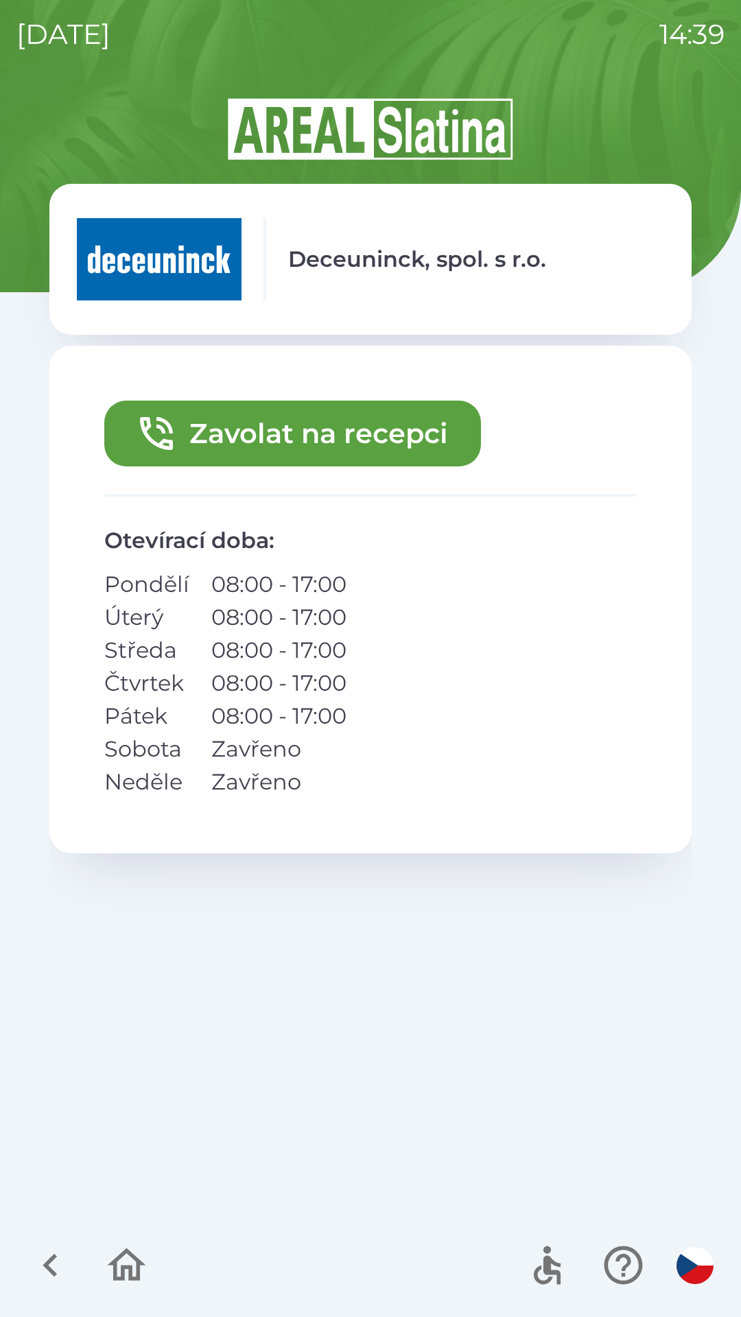
click at [252, 423] on button "Zavolat na recepci" at bounding box center [292, 433] width 376 height 66
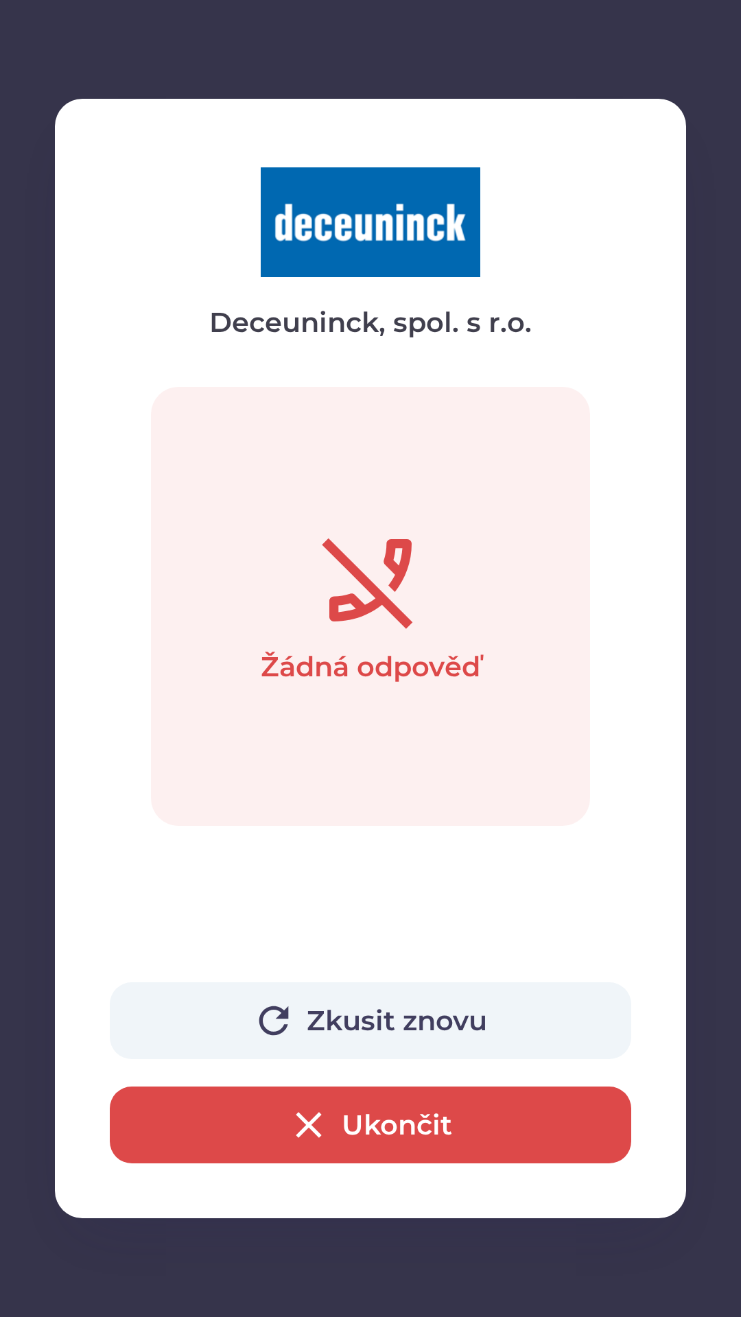
click at [294, 1120] on icon "button" at bounding box center [309, 1125] width 44 height 44
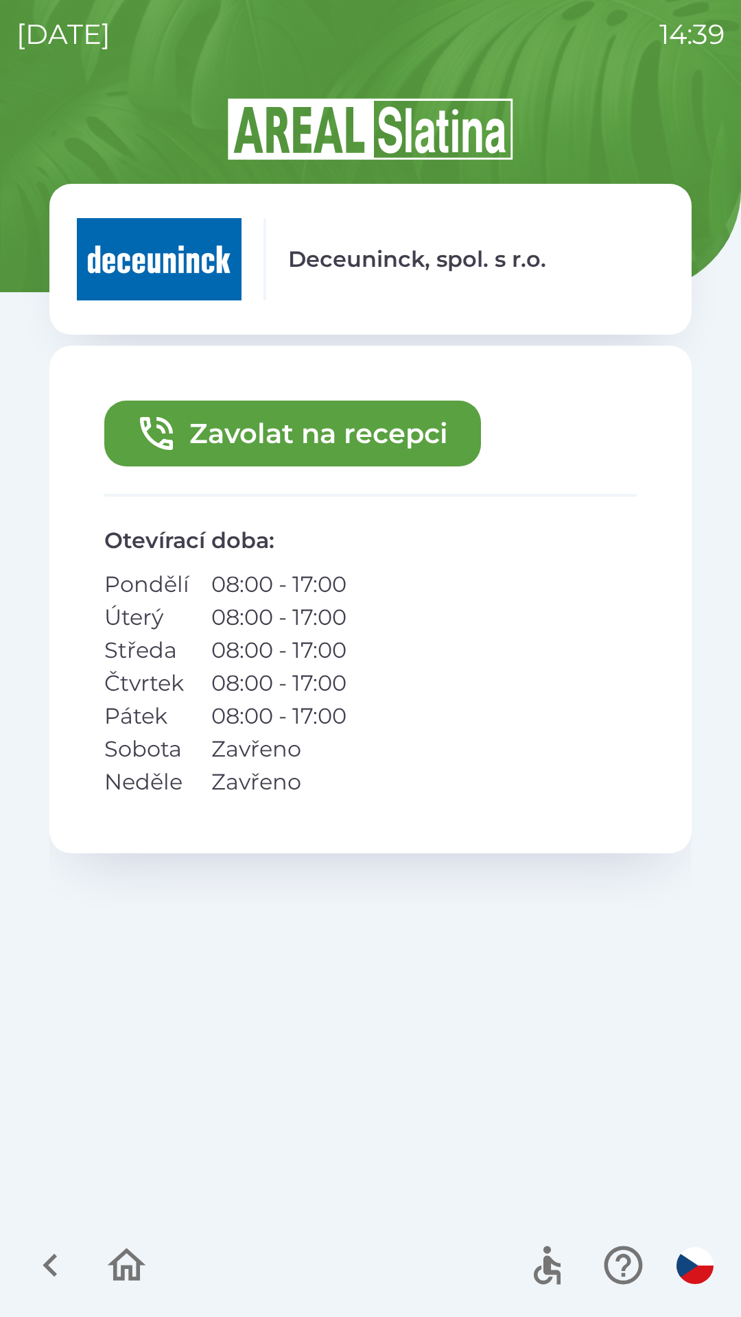
click at [289, 431] on button "Zavolat na recepci" at bounding box center [292, 433] width 376 height 66
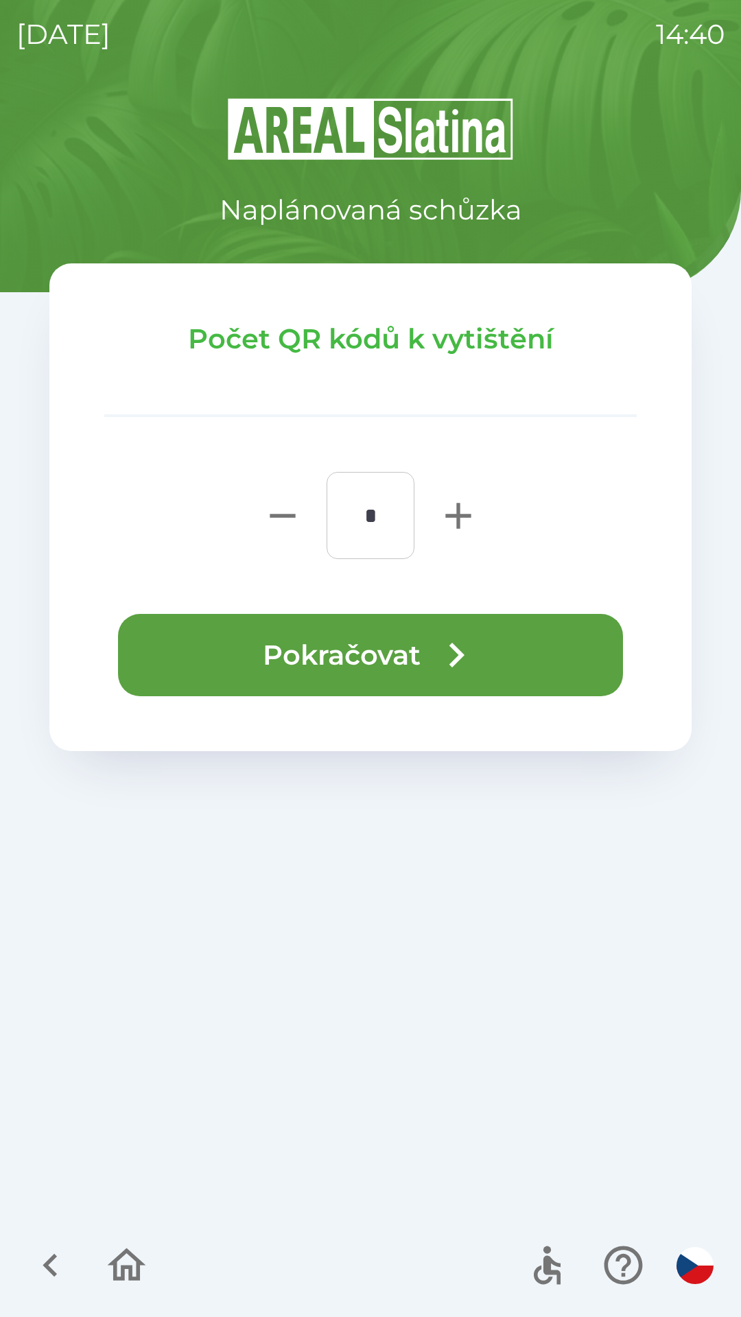
click at [388, 640] on button "Pokračovat" at bounding box center [370, 655] width 505 height 82
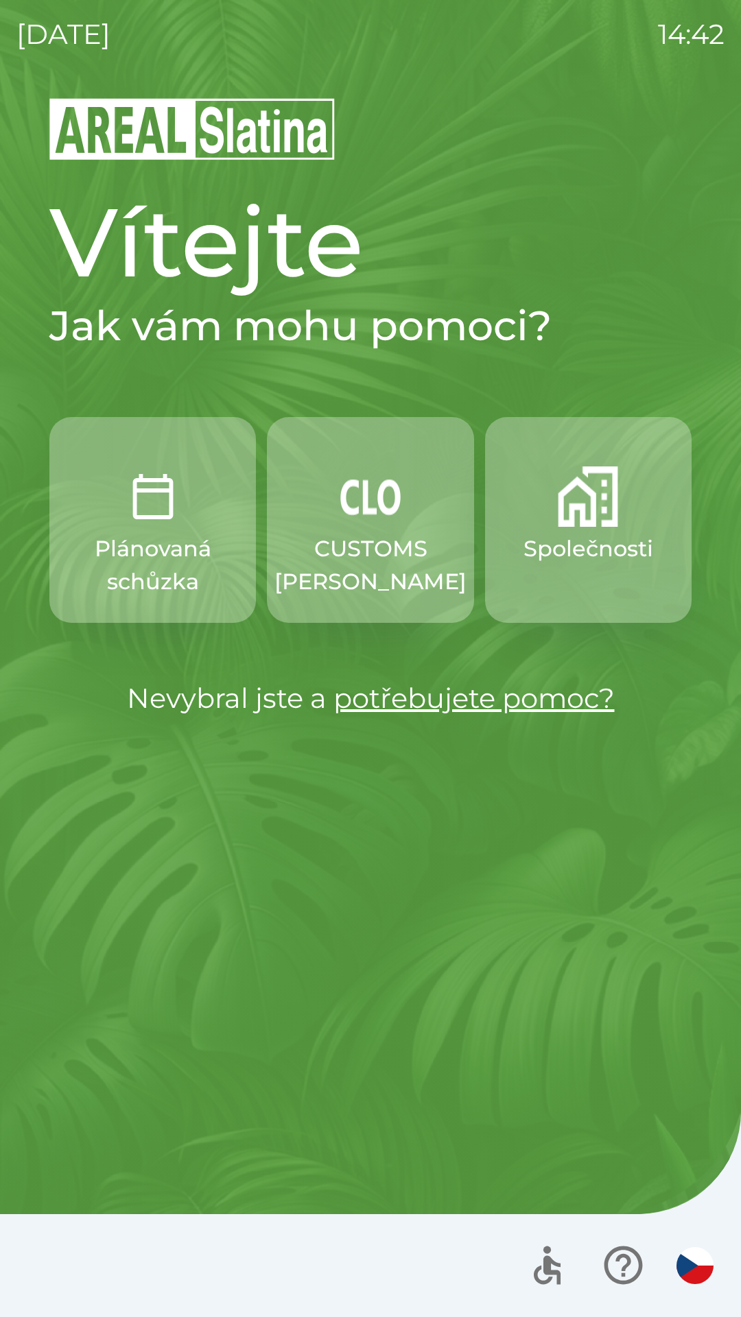
click at [681, 1265] on img "button" at bounding box center [694, 1265] width 37 height 37
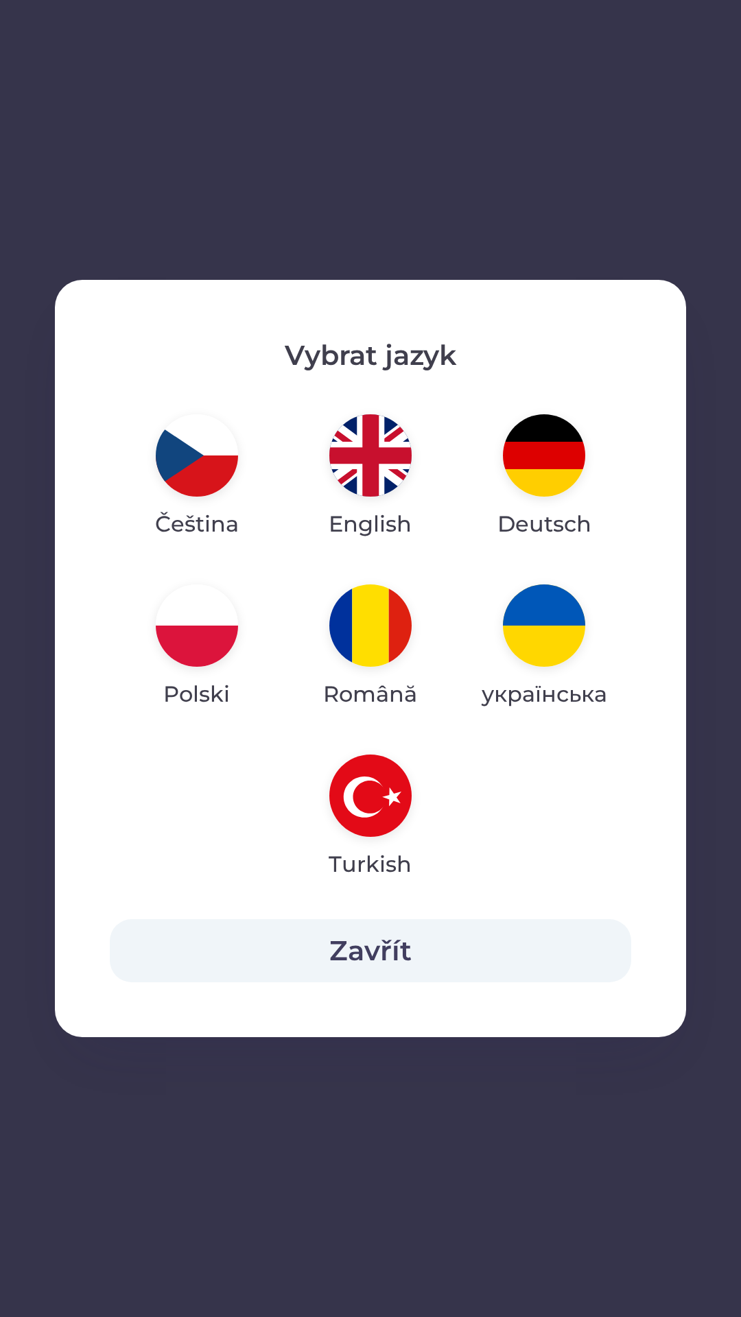
click at [350, 462] on img "button" at bounding box center [370, 455] width 82 height 82
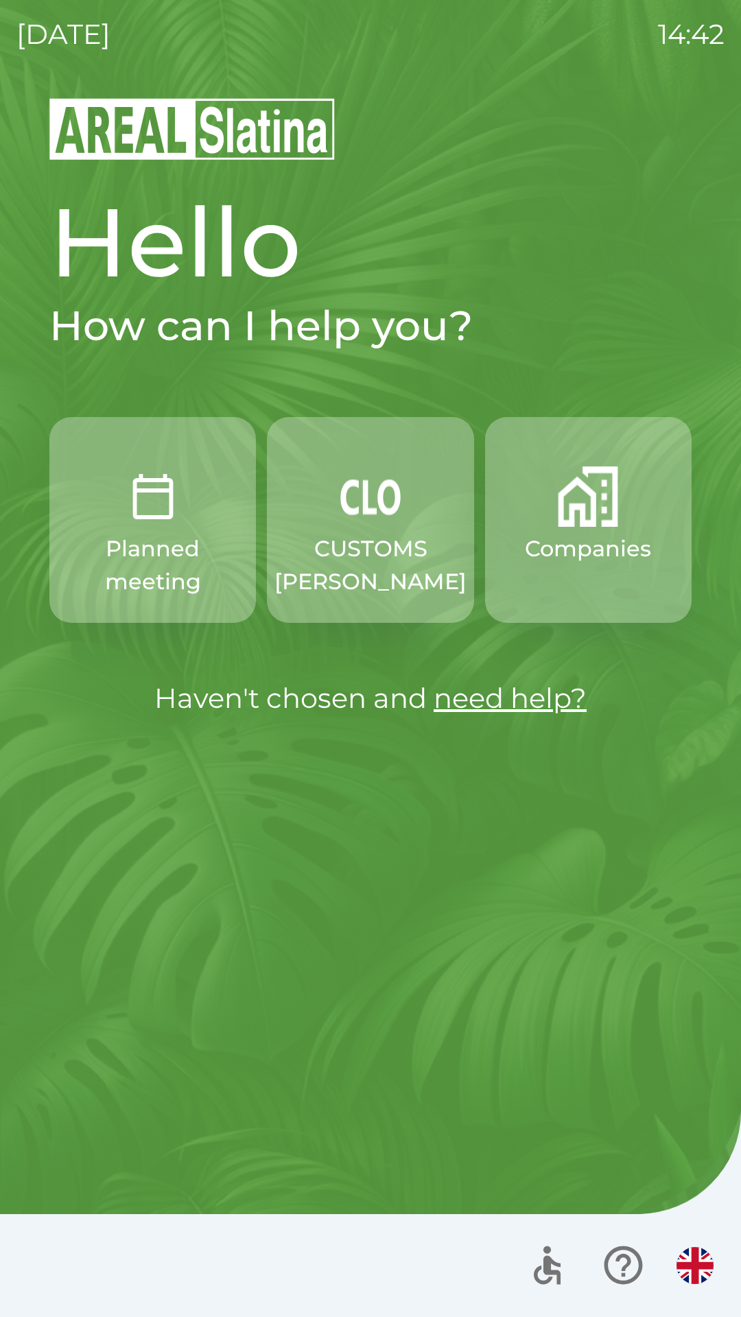
click at [360, 562] on p "CUSTOMS [PERSON_NAME]" at bounding box center [370, 565] width 192 height 66
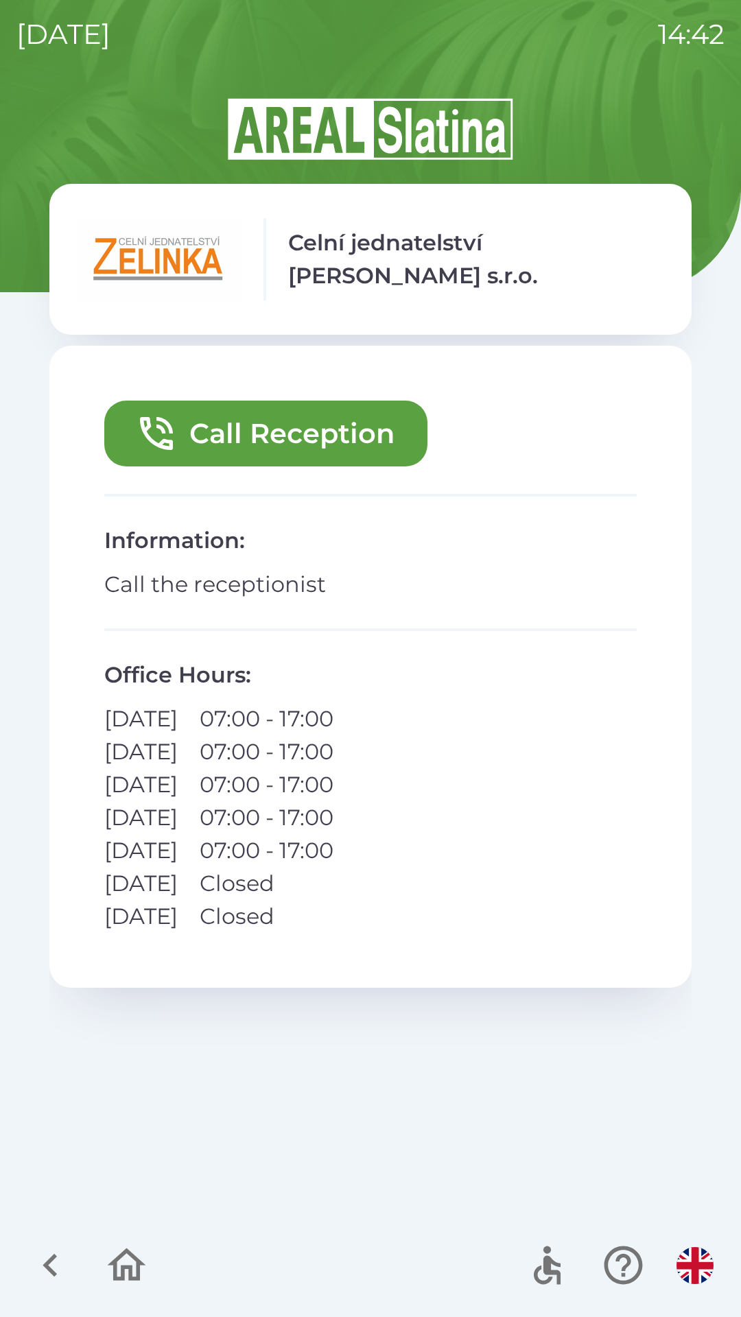
click at [53, 1270] on icon "button" at bounding box center [50, 1265] width 46 height 46
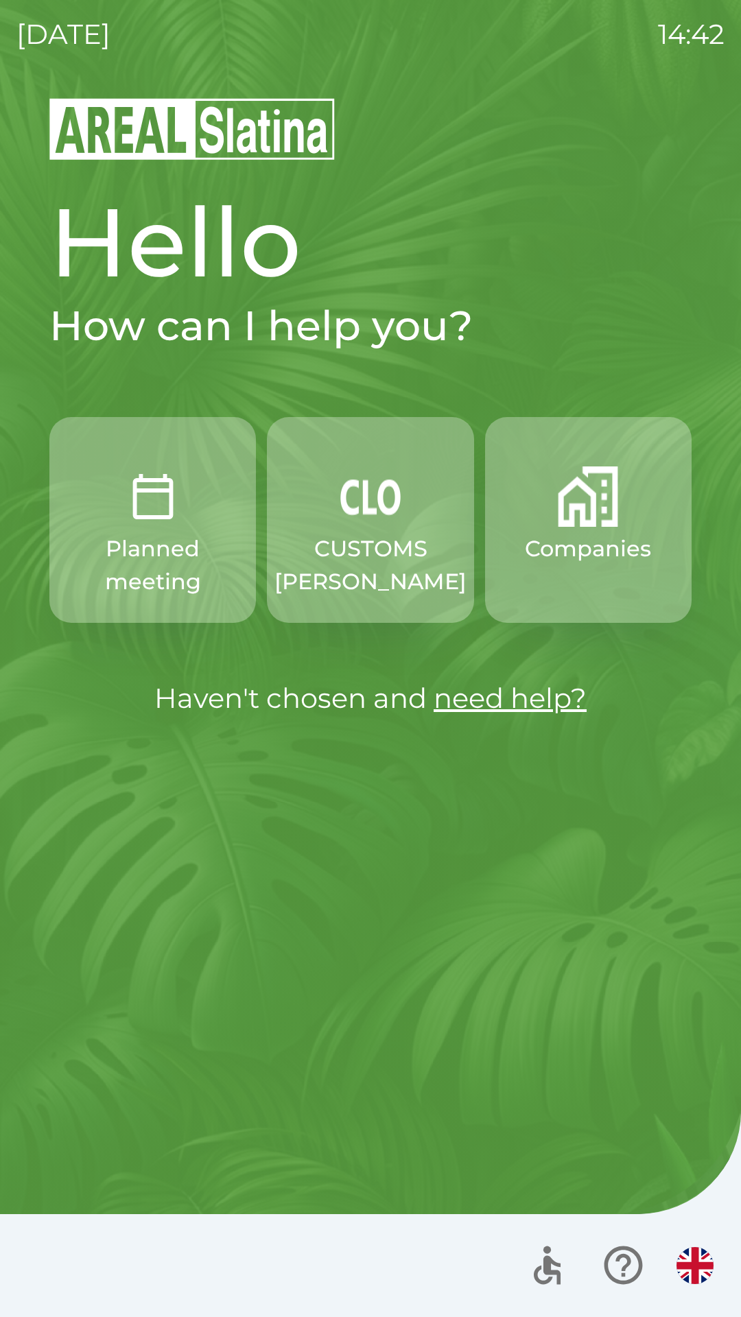
click at [683, 1260] on img "button" at bounding box center [694, 1265] width 37 height 37
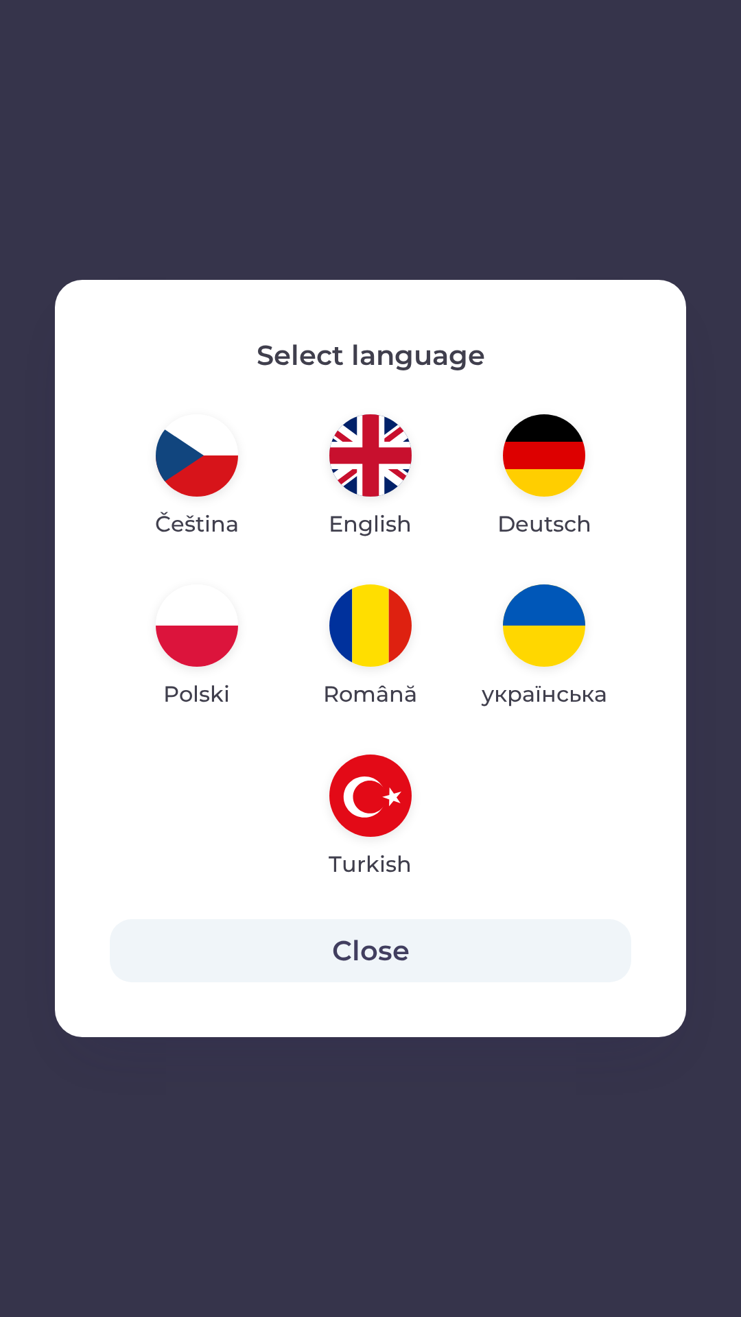
click at [232, 486] on button "Čeština" at bounding box center [196, 477] width 149 height 148
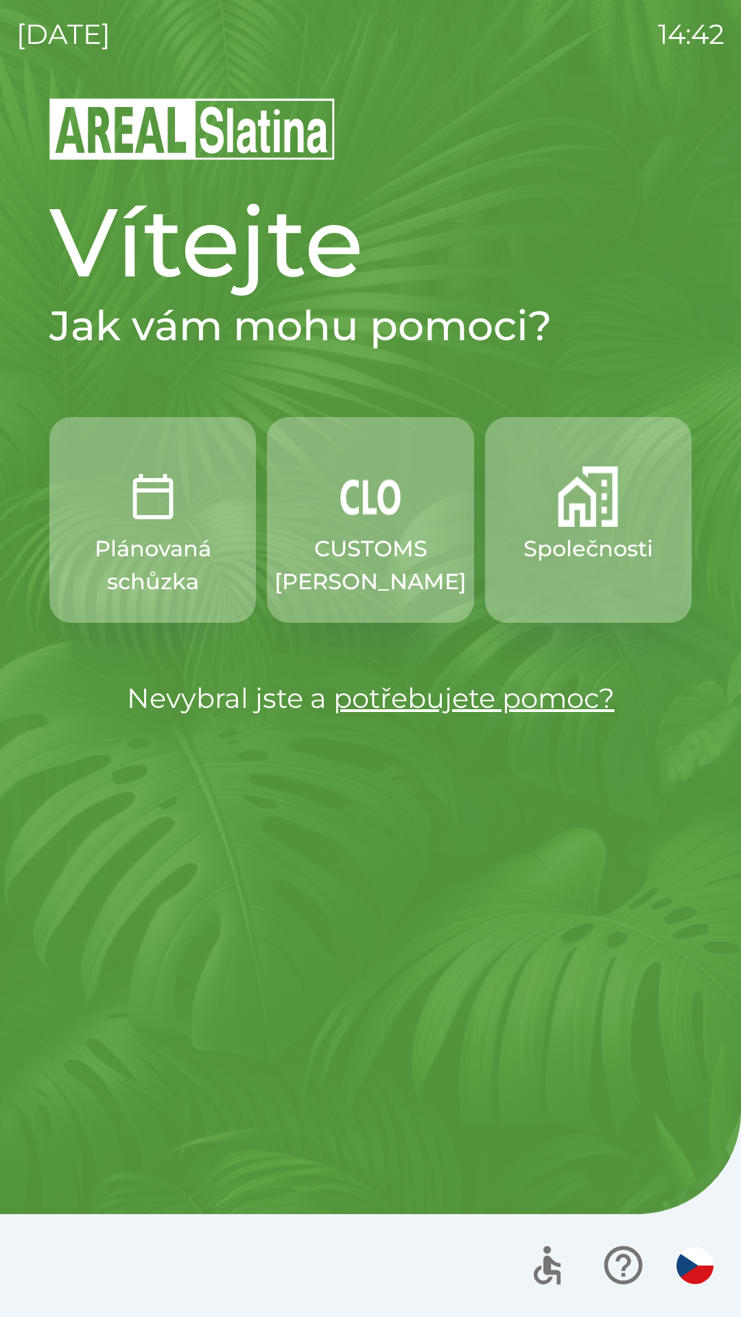
click at [322, 588] on p "CUSTOMS [PERSON_NAME]" at bounding box center [370, 565] width 192 height 66
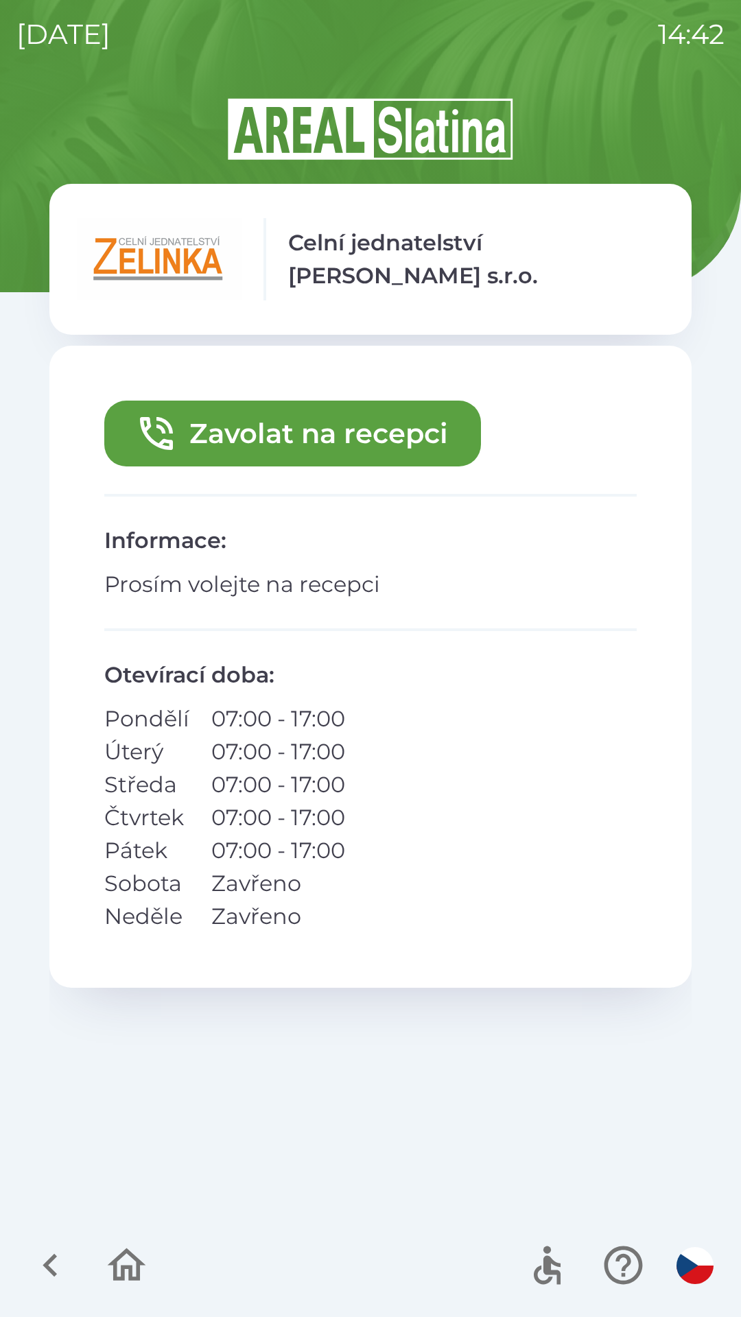
click at [211, 431] on button "Zavolat na recepci" at bounding box center [292, 433] width 376 height 66
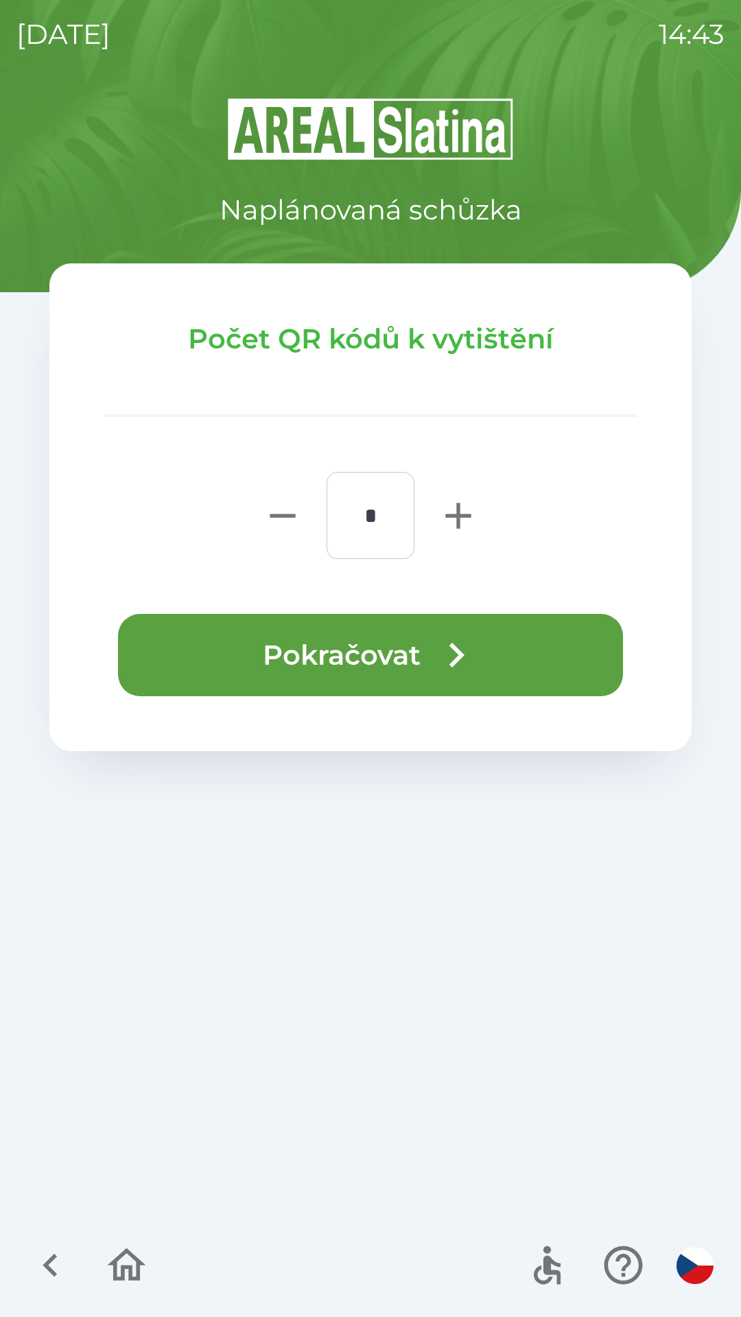
click at [279, 659] on button "Pokračovat" at bounding box center [370, 655] width 505 height 82
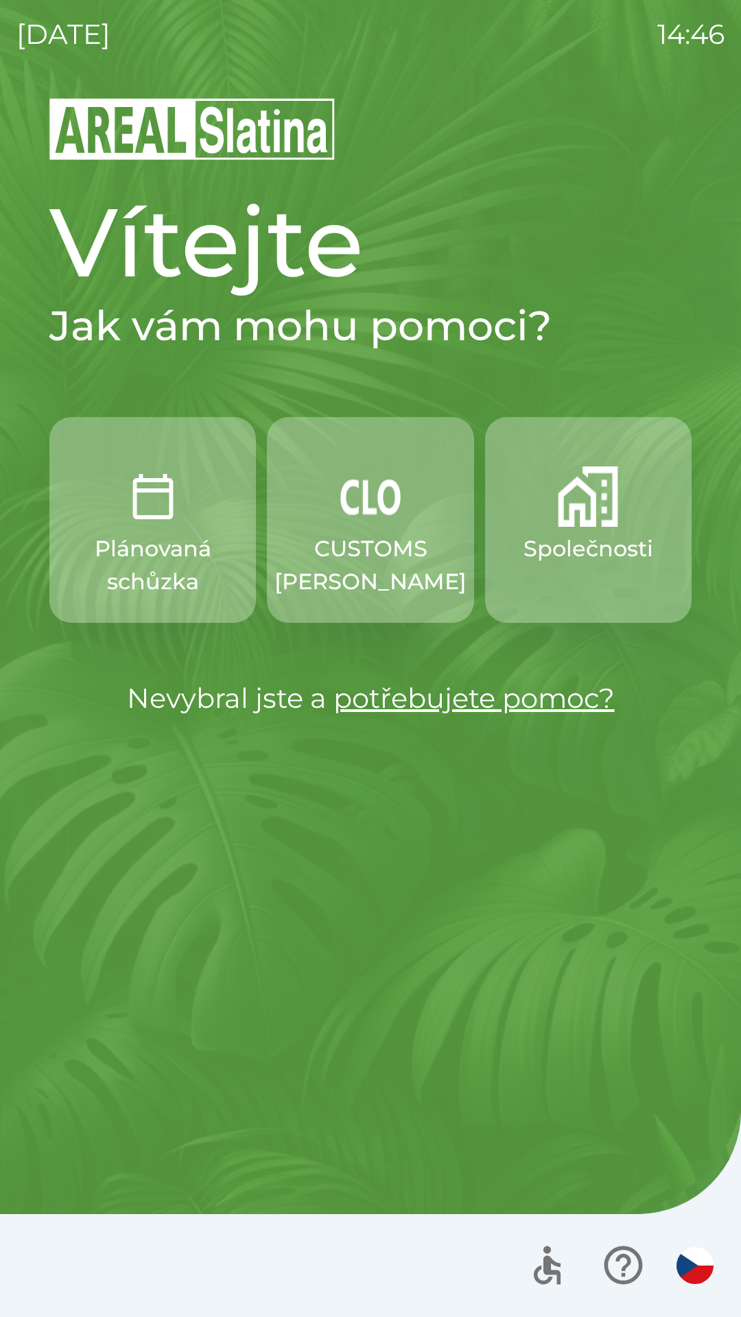
click at [389, 547] on p "CUSTOMS [PERSON_NAME]" at bounding box center [370, 565] width 192 height 66
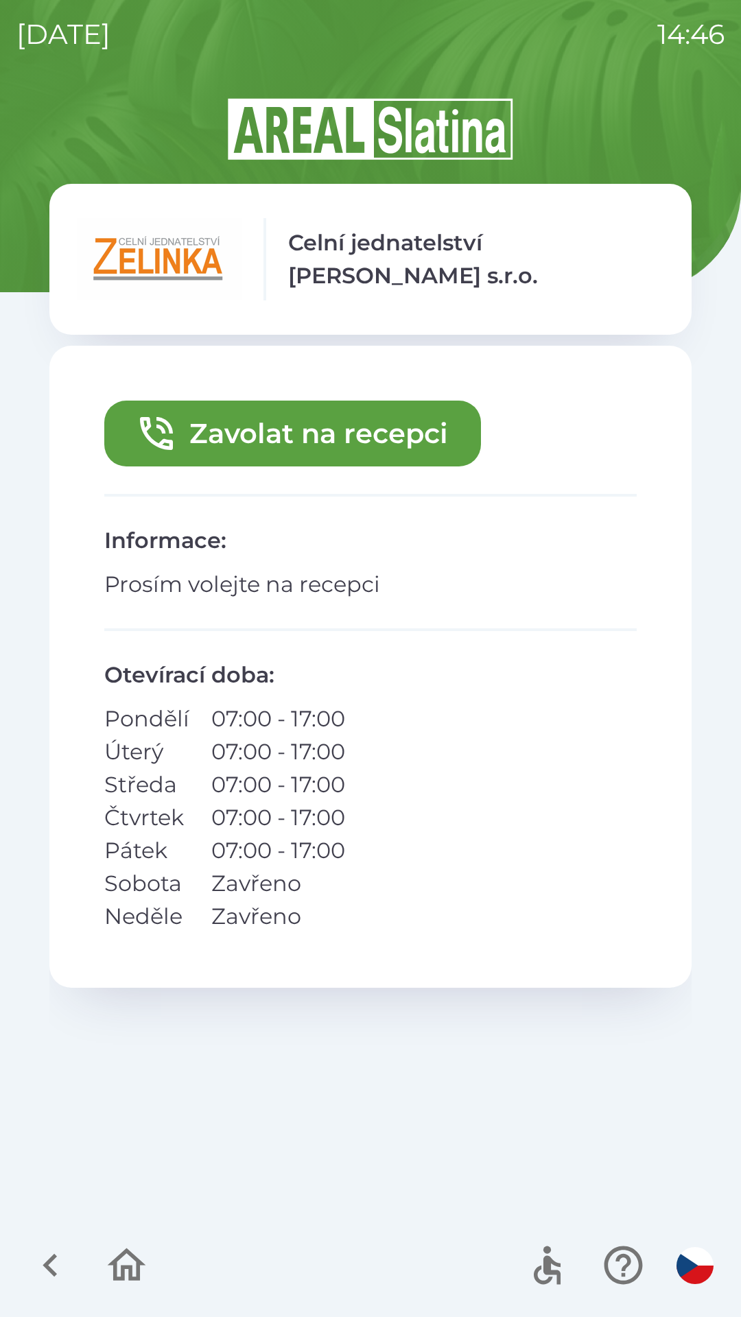
click at [318, 430] on button "Zavolat na recepci" at bounding box center [292, 433] width 376 height 66
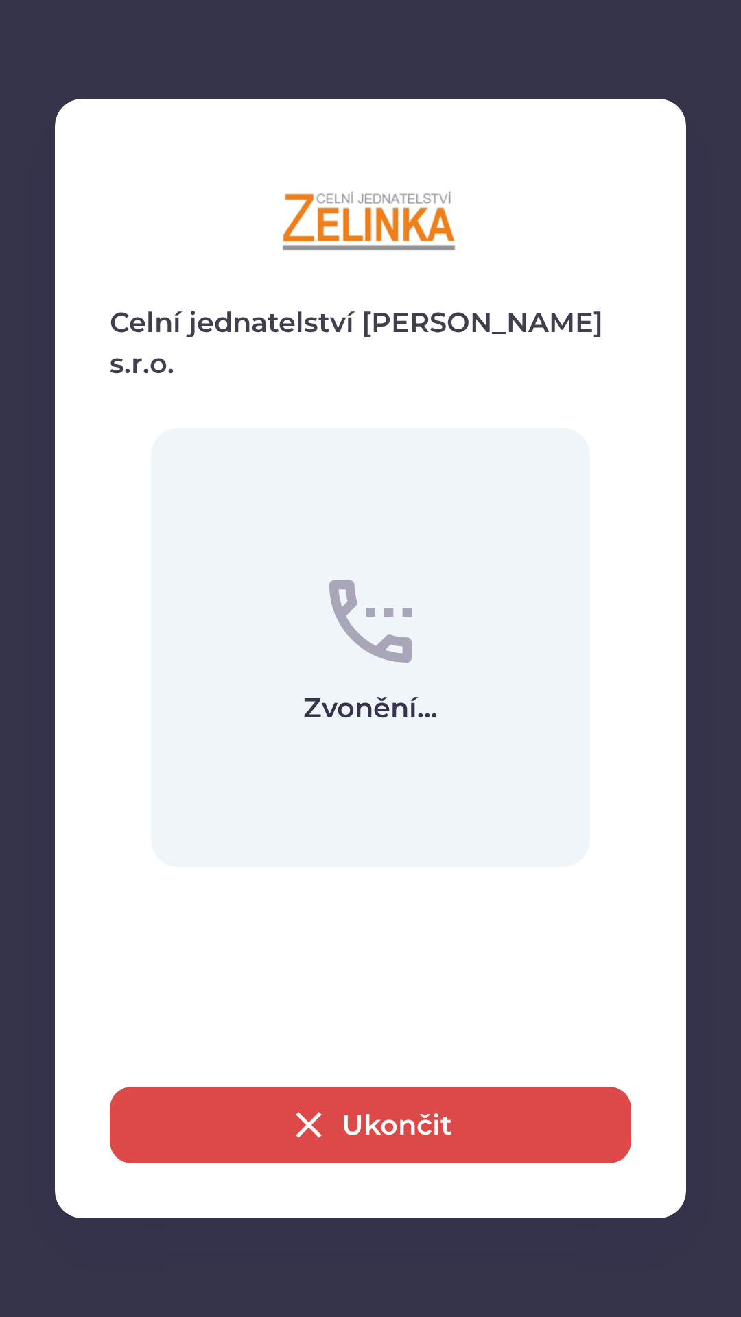
click at [405, 1118] on button "Ukončit" at bounding box center [370, 1124] width 521 height 77
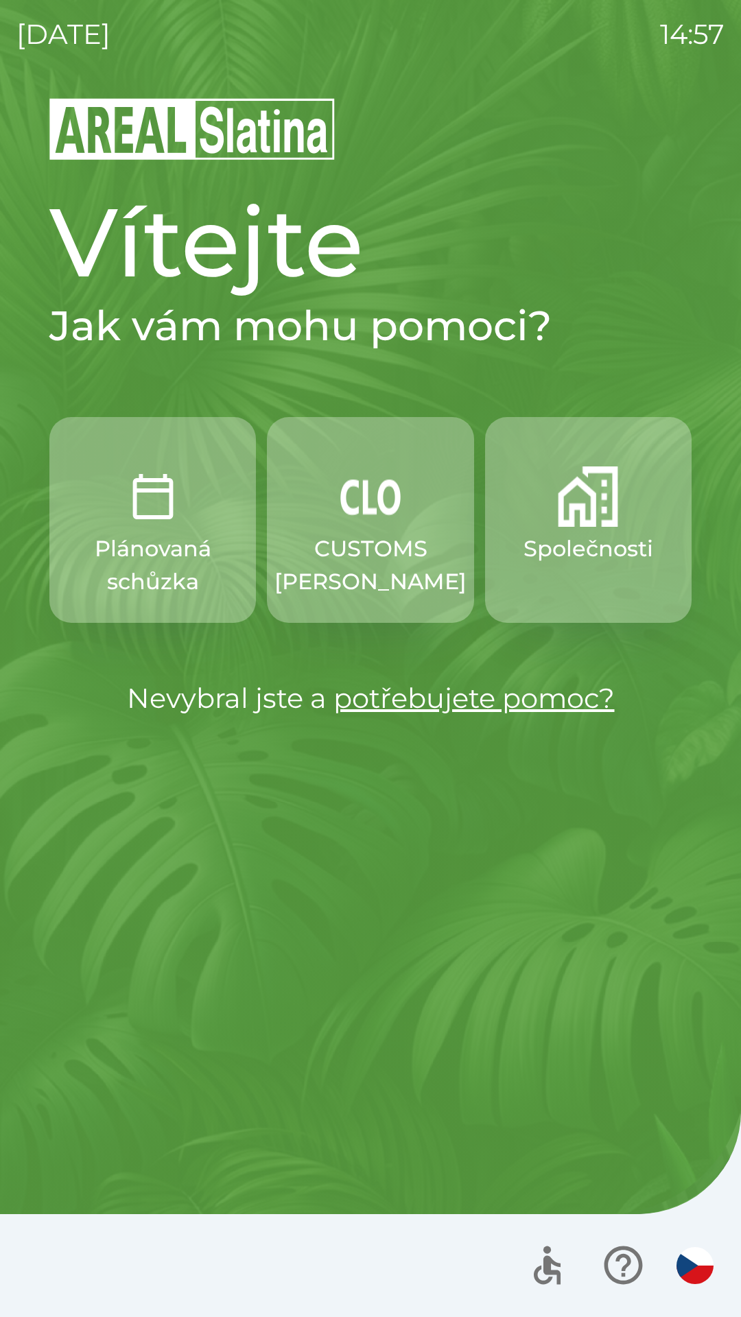
click at [542, 542] on p "Společnosti" at bounding box center [588, 548] width 130 height 33
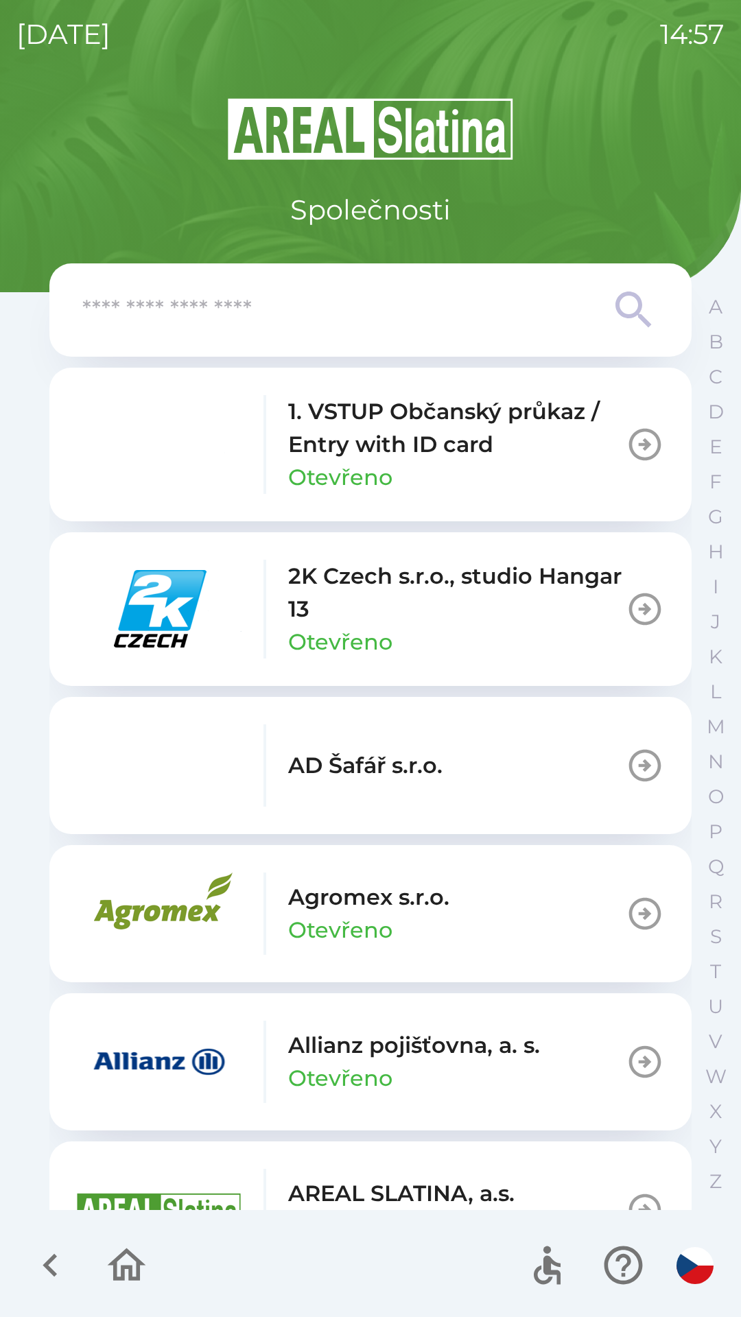
click at [110, 318] on input "text" at bounding box center [342, 310] width 521 height 38
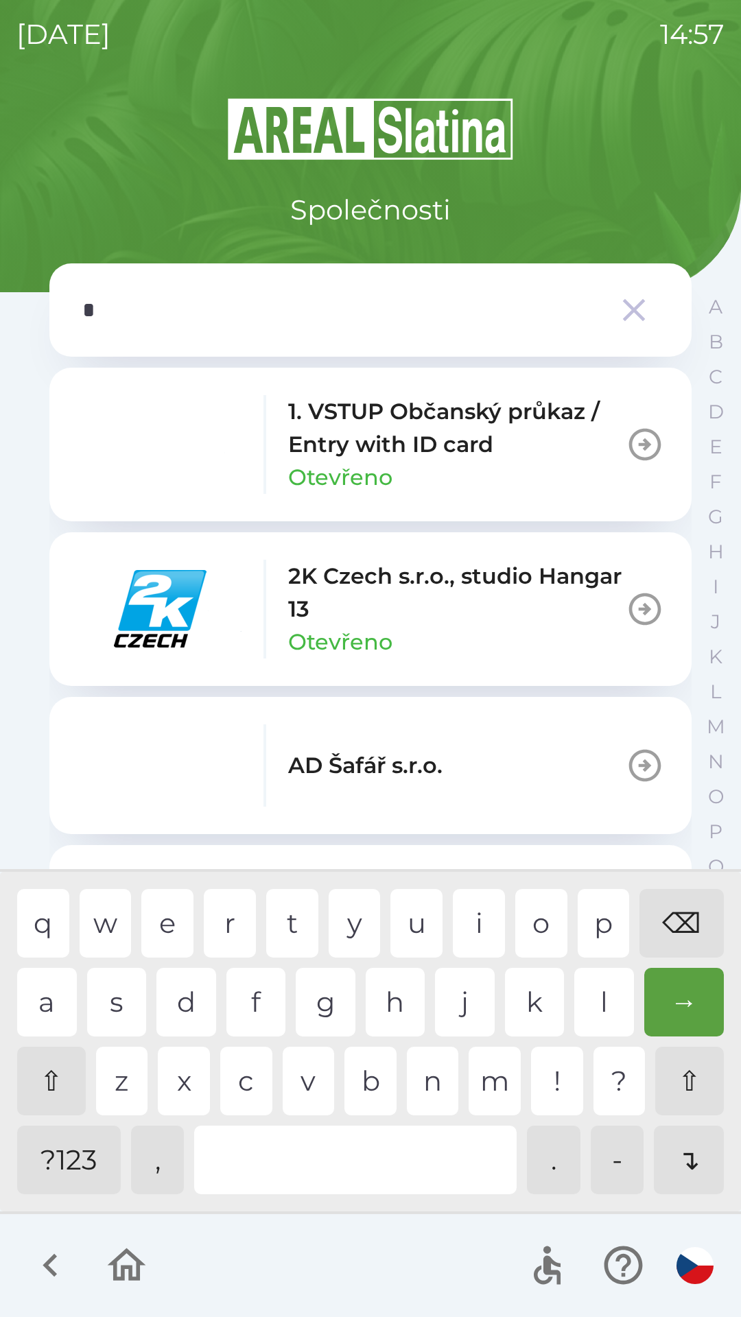
click at [25, 995] on div "a" at bounding box center [47, 1002] width 60 height 69
type input "***"
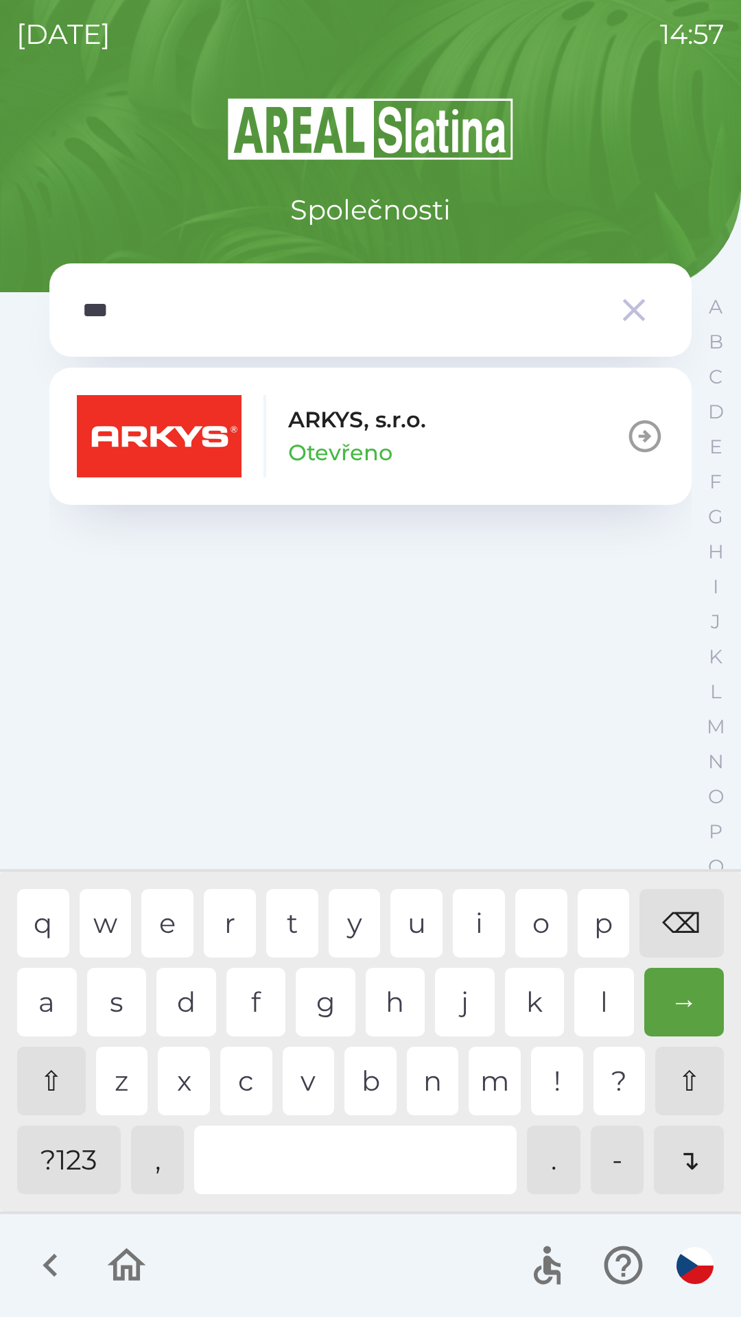
click at [135, 447] on img "button" at bounding box center [159, 436] width 165 height 82
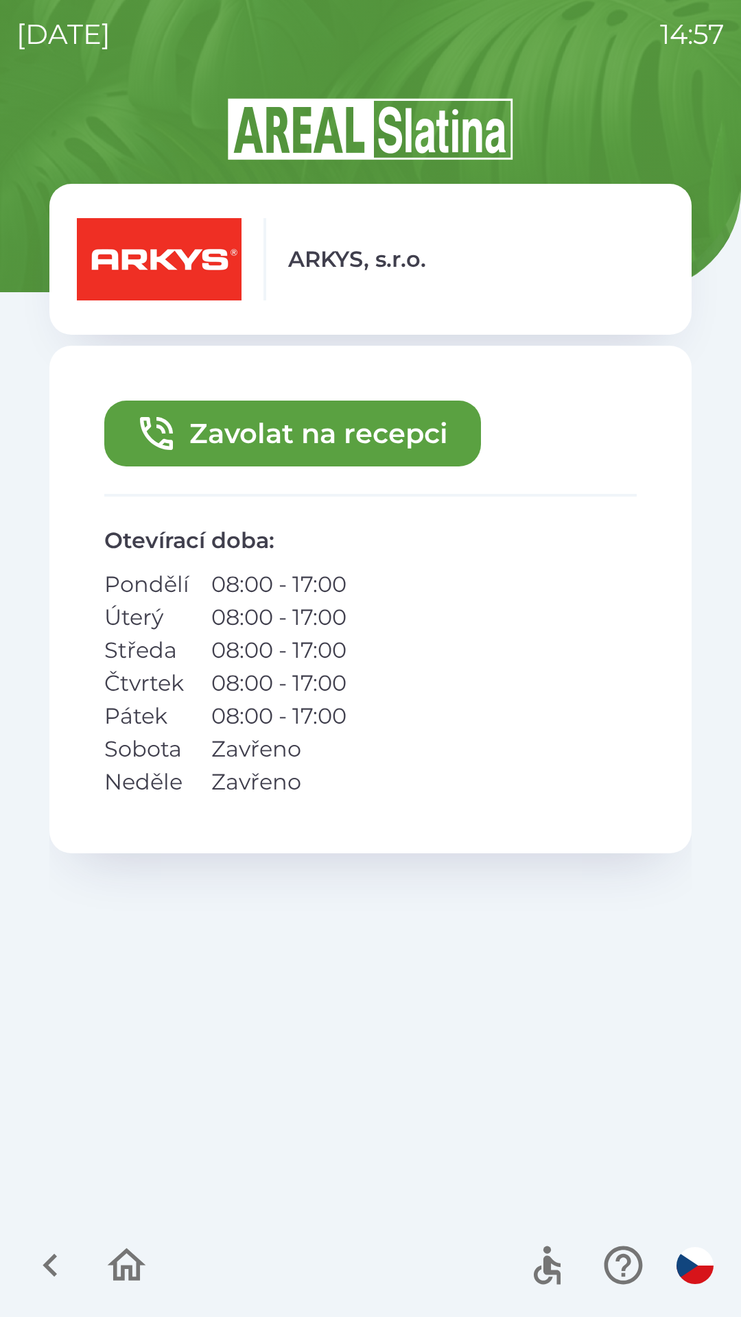
click at [344, 446] on button "Zavolat na recepci" at bounding box center [292, 433] width 376 height 66
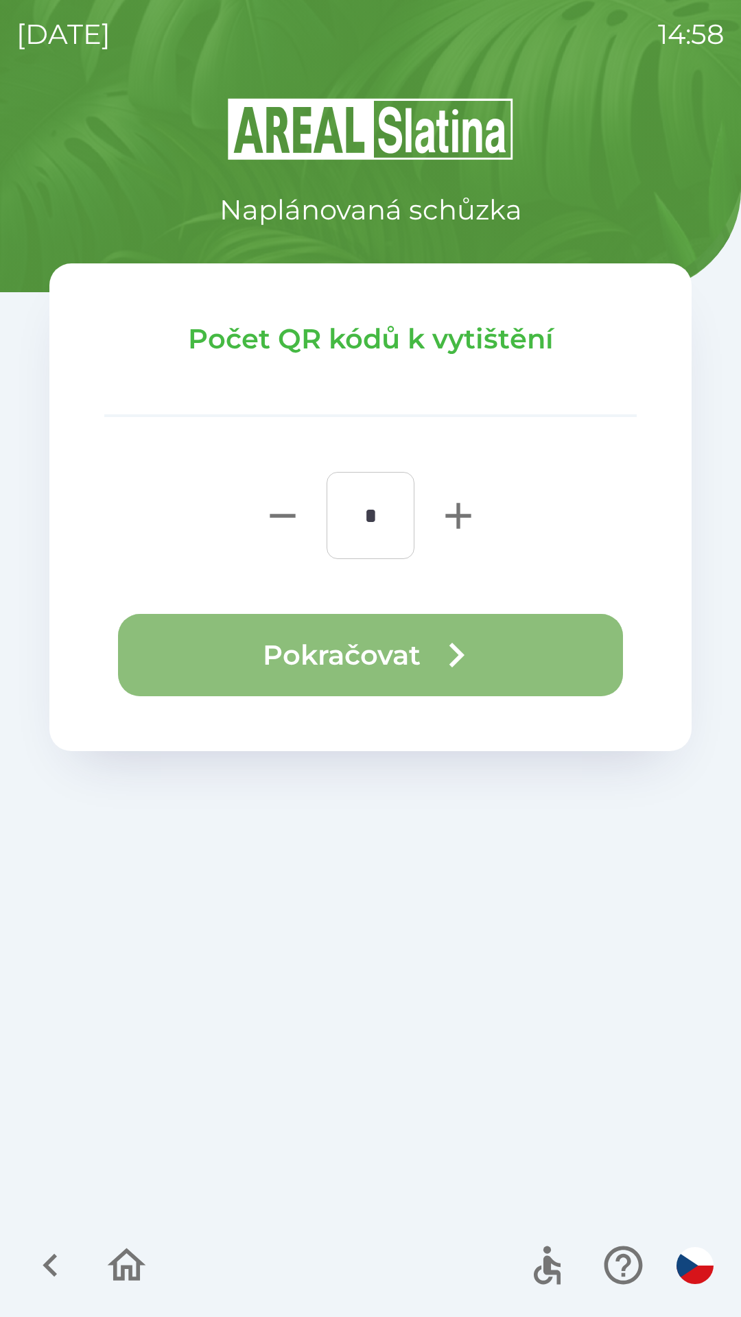
click at [291, 632] on button "Pokračovat" at bounding box center [370, 655] width 505 height 82
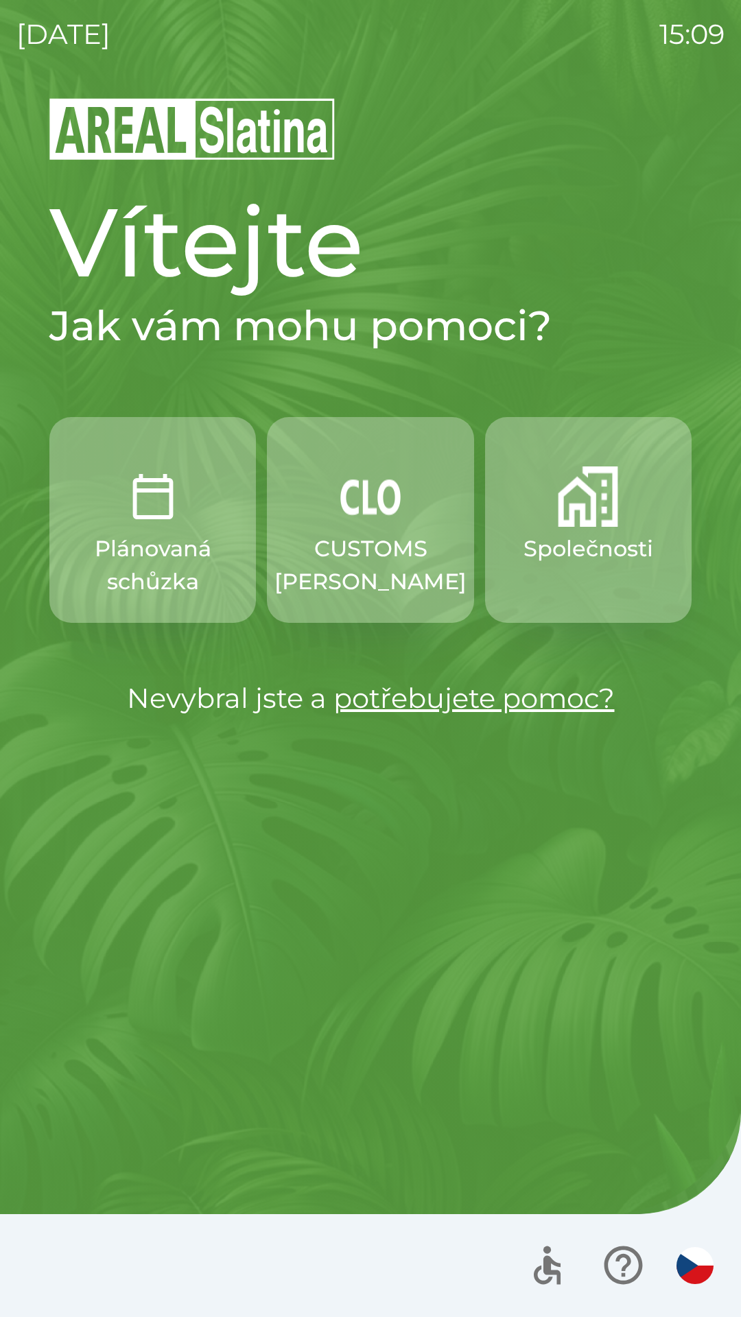
click at [357, 564] on p "CUSTOMS [PERSON_NAME]" at bounding box center [370, 565] width 192 height 66
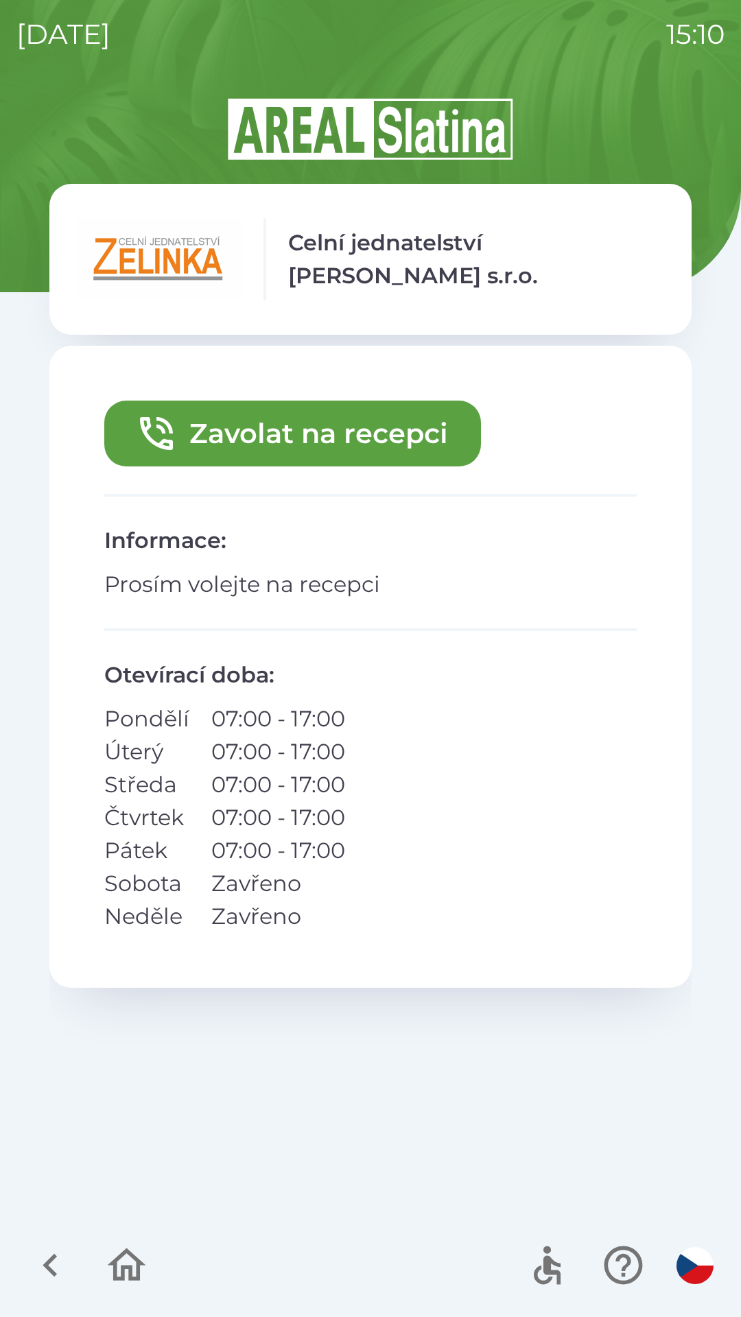
click at [254, 420] on button "Zavolat na recepci" at bounding box center [292, 433] width 376 height 66
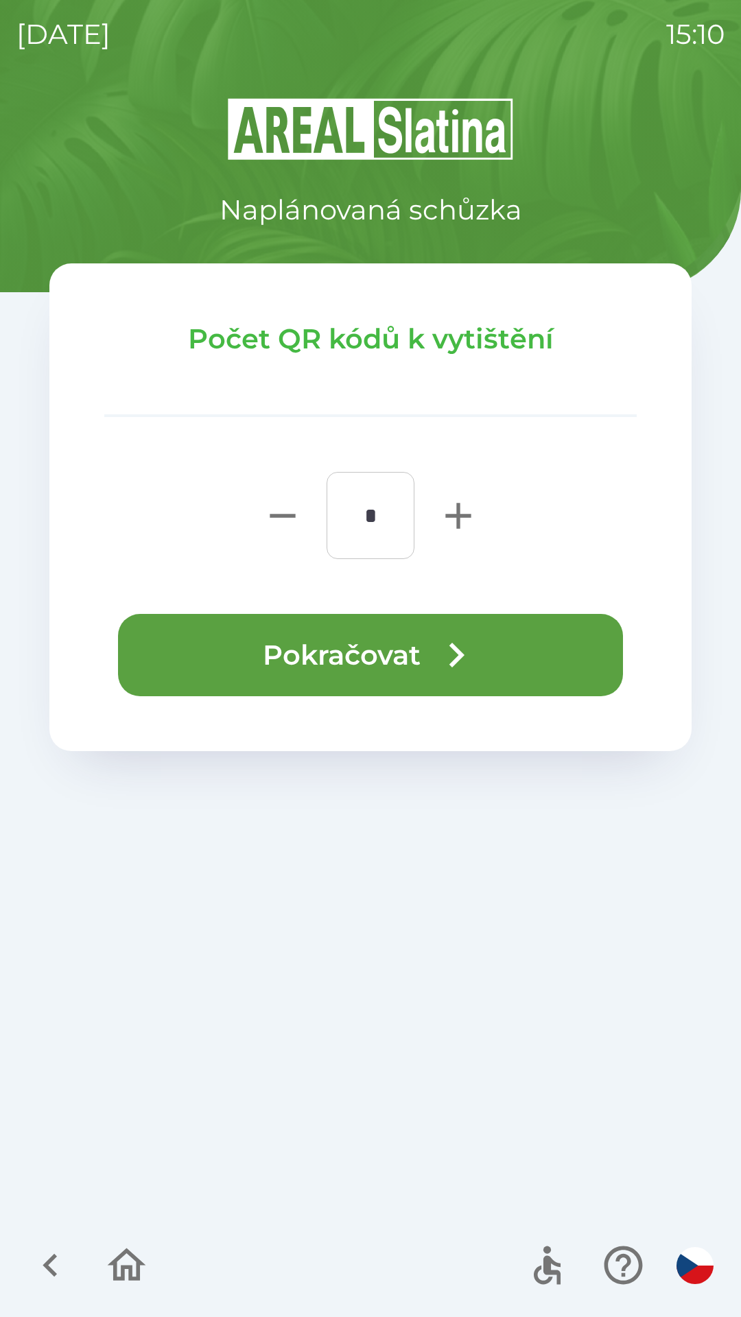
click at [278, 642] on button "Pokračovat" at bounding box center [370, 655] width 505 height 82
